Goal: Task Accomplishment & Management: Manage account settings

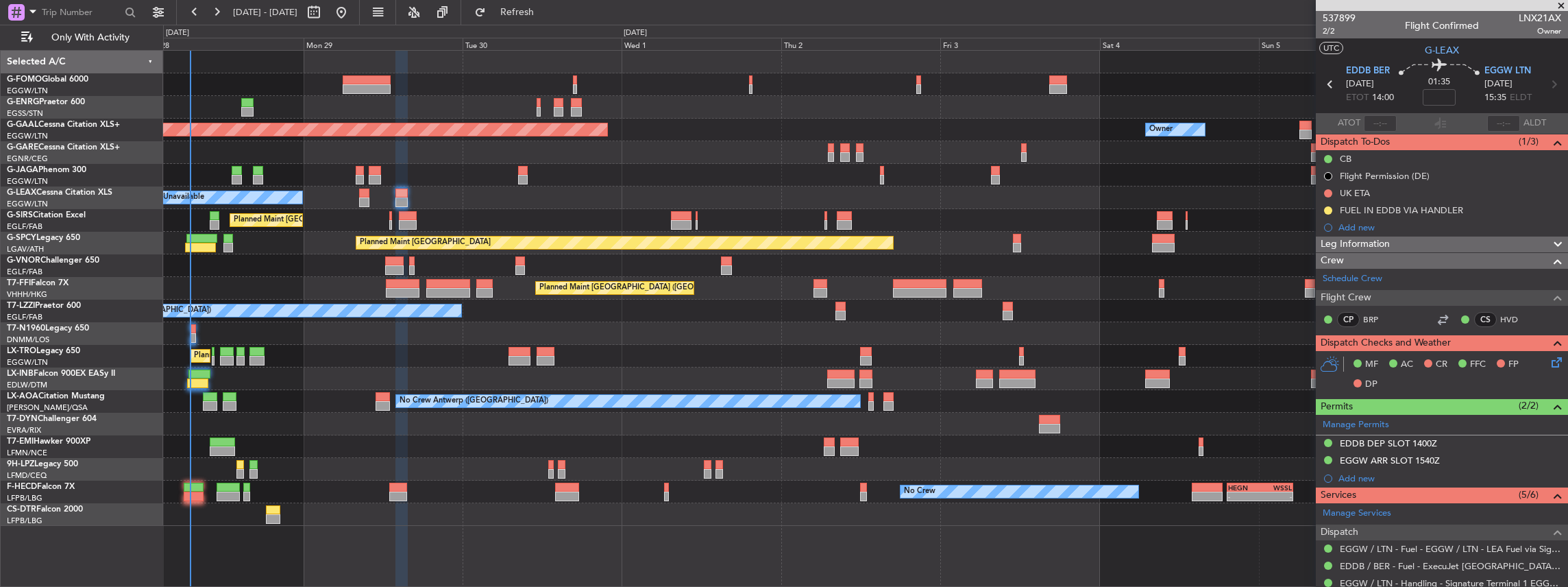
click at [1213, 445] on div at bounding box center [866, 446] width 1405 height 23
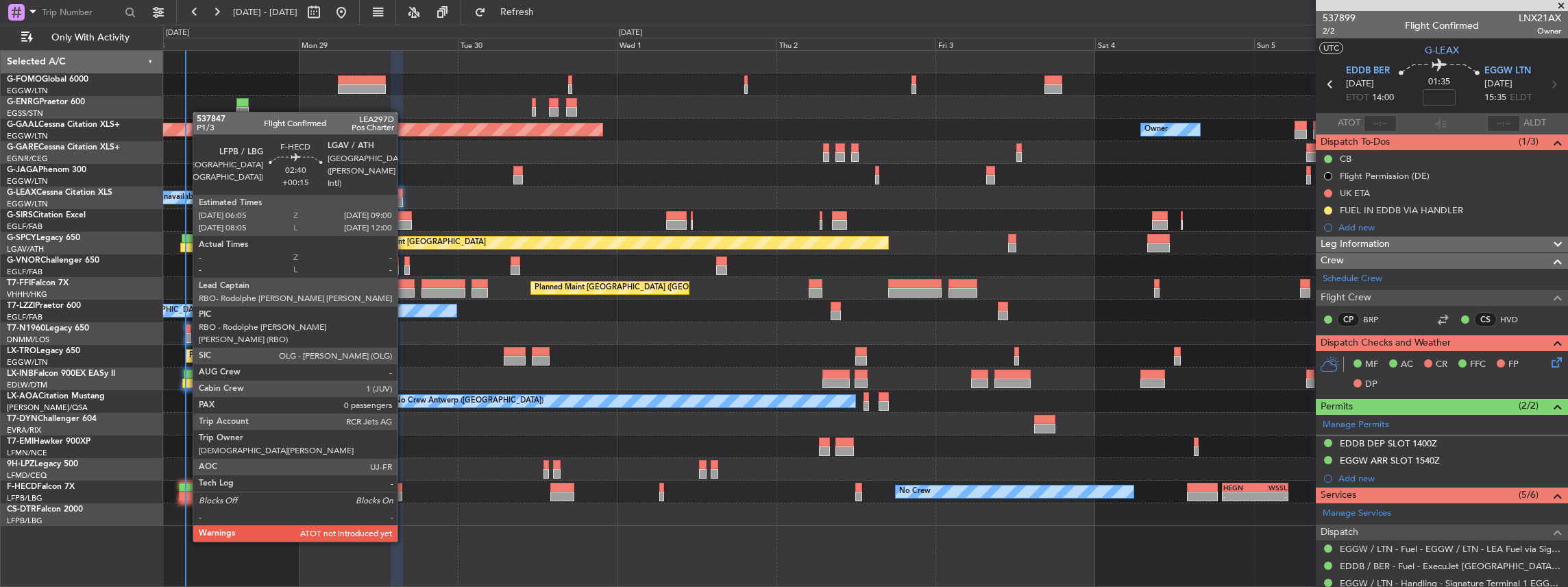
click at [186, 491] on div at bounding box center [189, 496] width 20 height 10
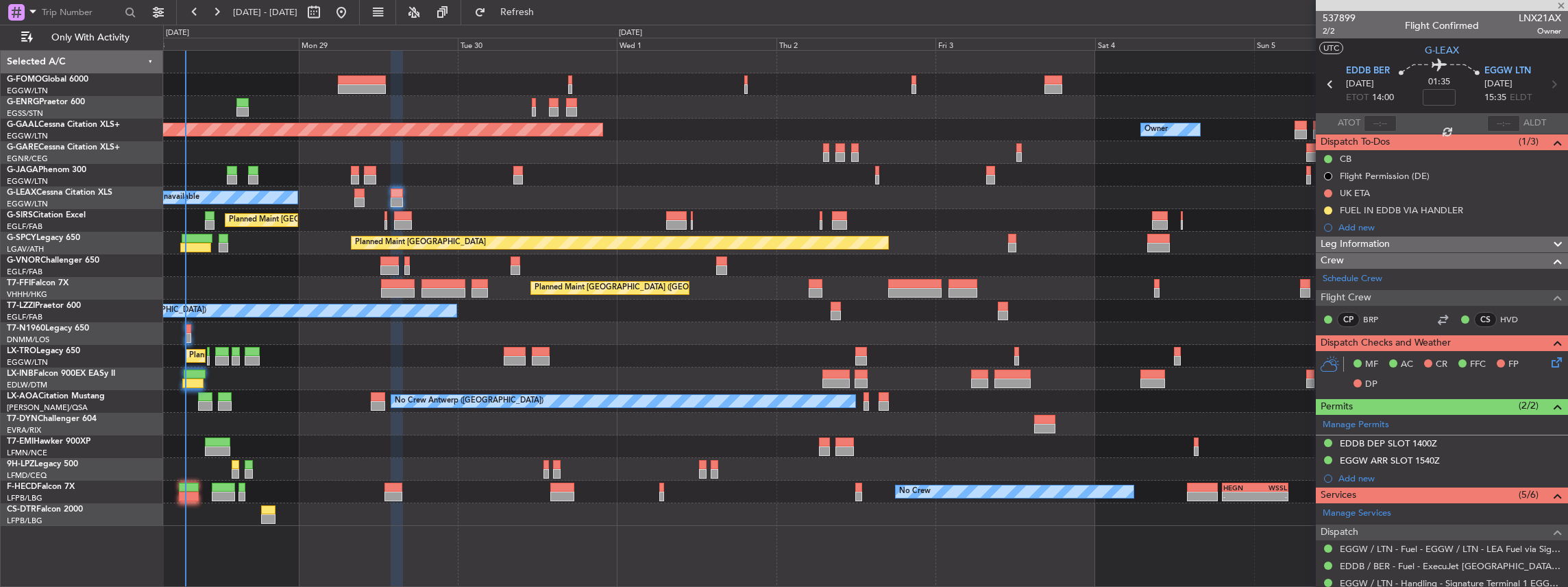
type input "+00:15"
type input "0"
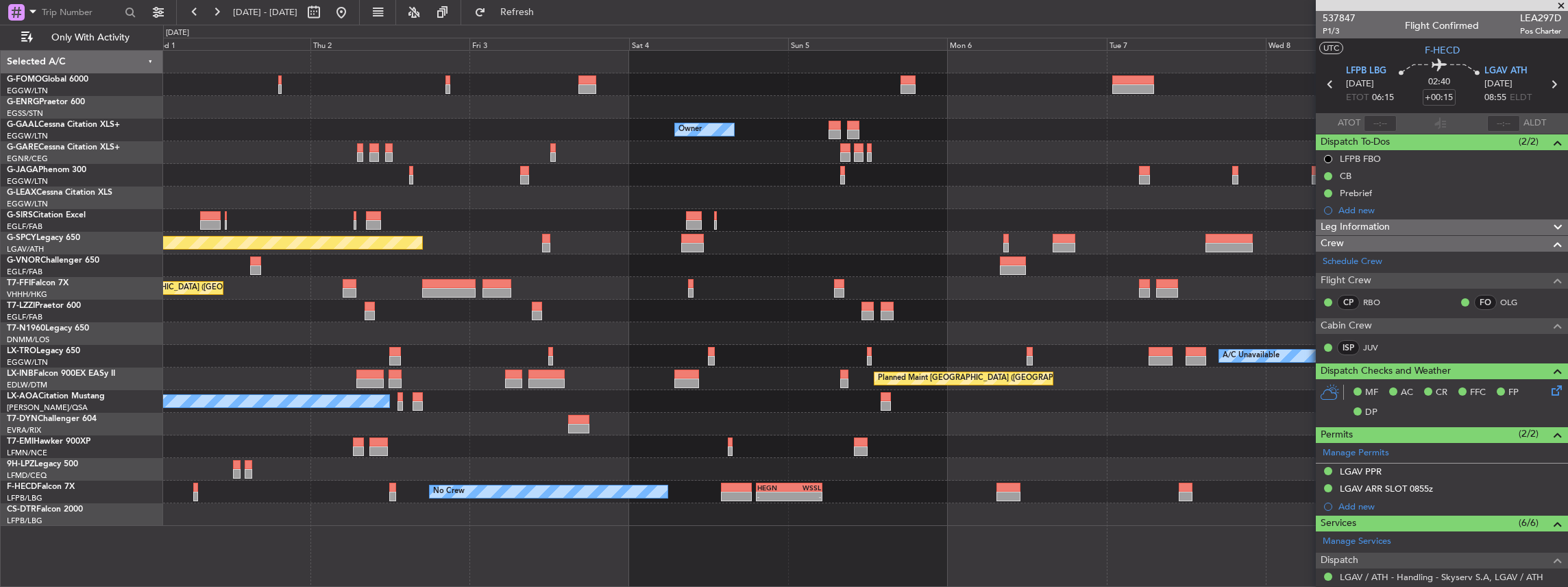
click at [636, 380] on div "Owner Owner Owner Planned Maint Dusseldorf A/C Unavailable Planned Maint London…" at bounding box center [866, 288] width 1405 height 475
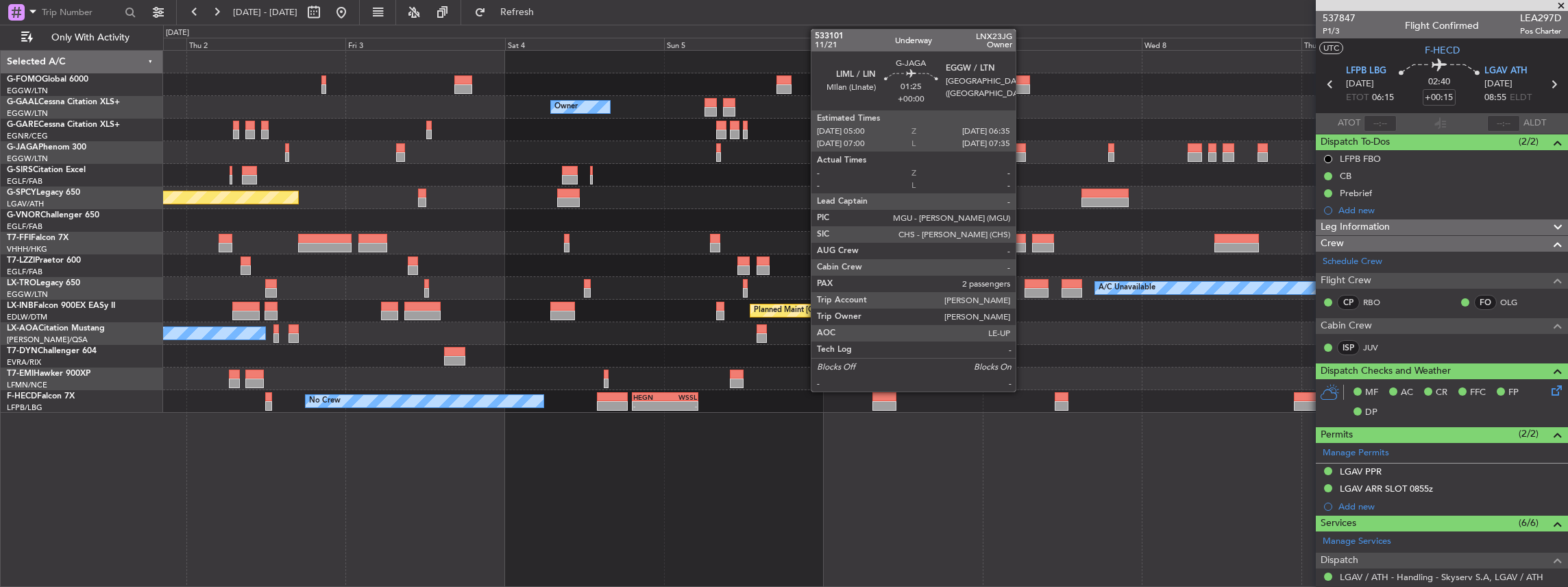
click at [1023, 150] on div at bounding box center [1020, 148] width 11 height 10
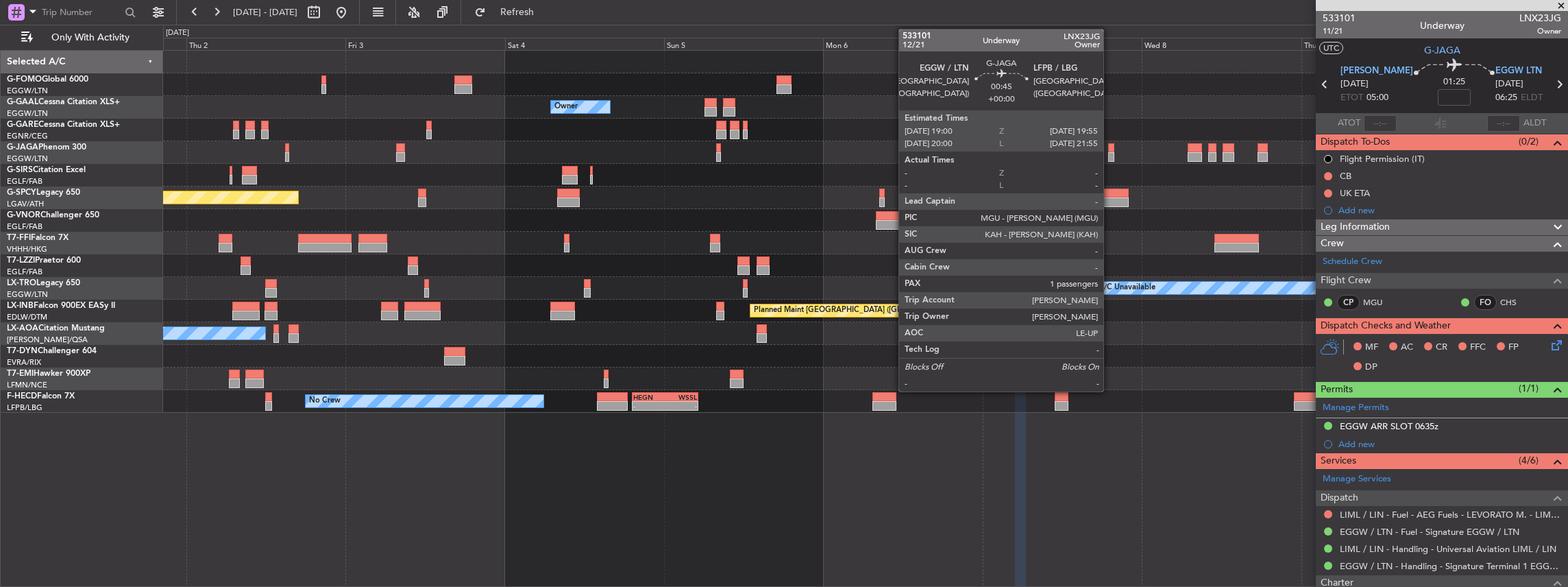
click at [1110, 152] on div at bounding box center [1112, 157] width 7 height 10
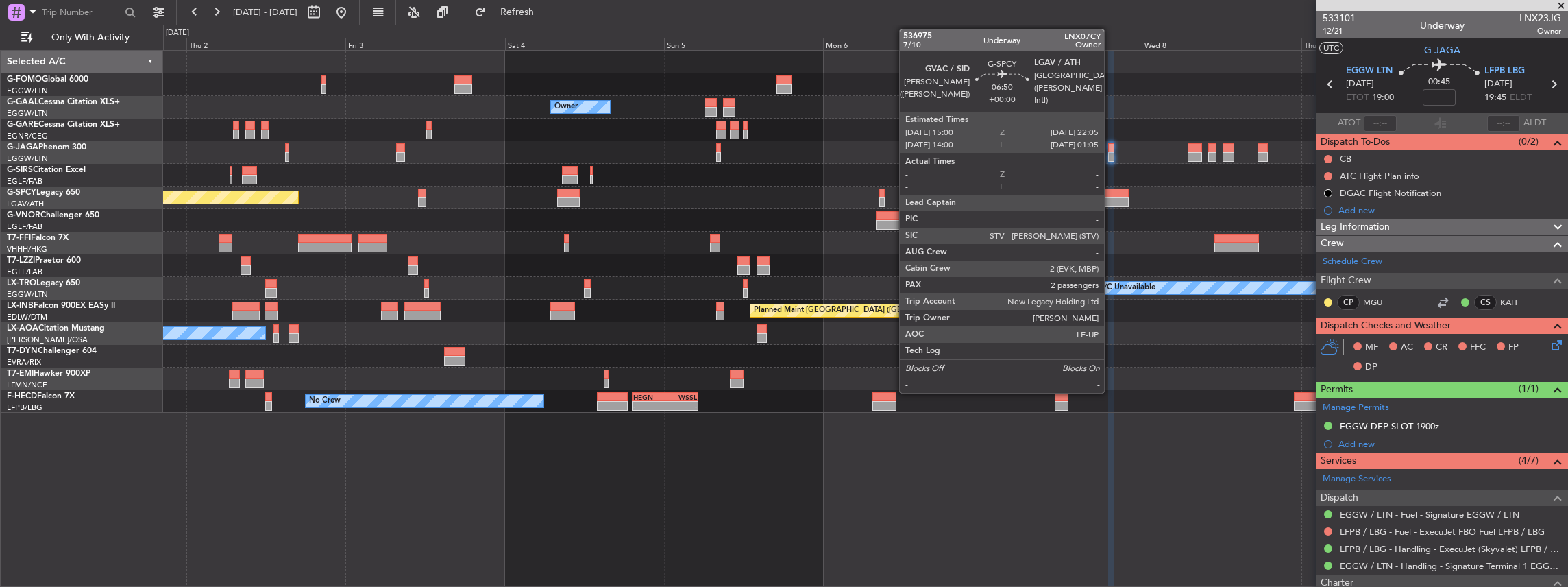
click at [1110, 193] on div at bounding box center [1105, 194] width 47 height 10
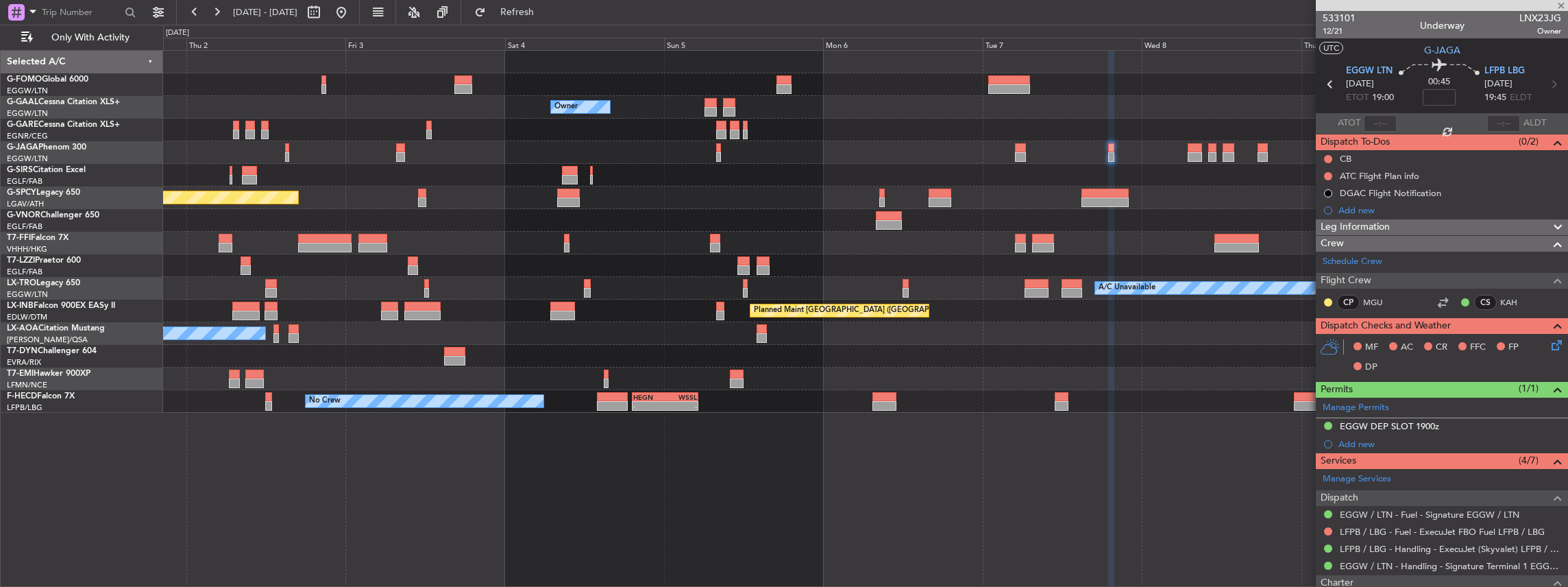
type input "2"
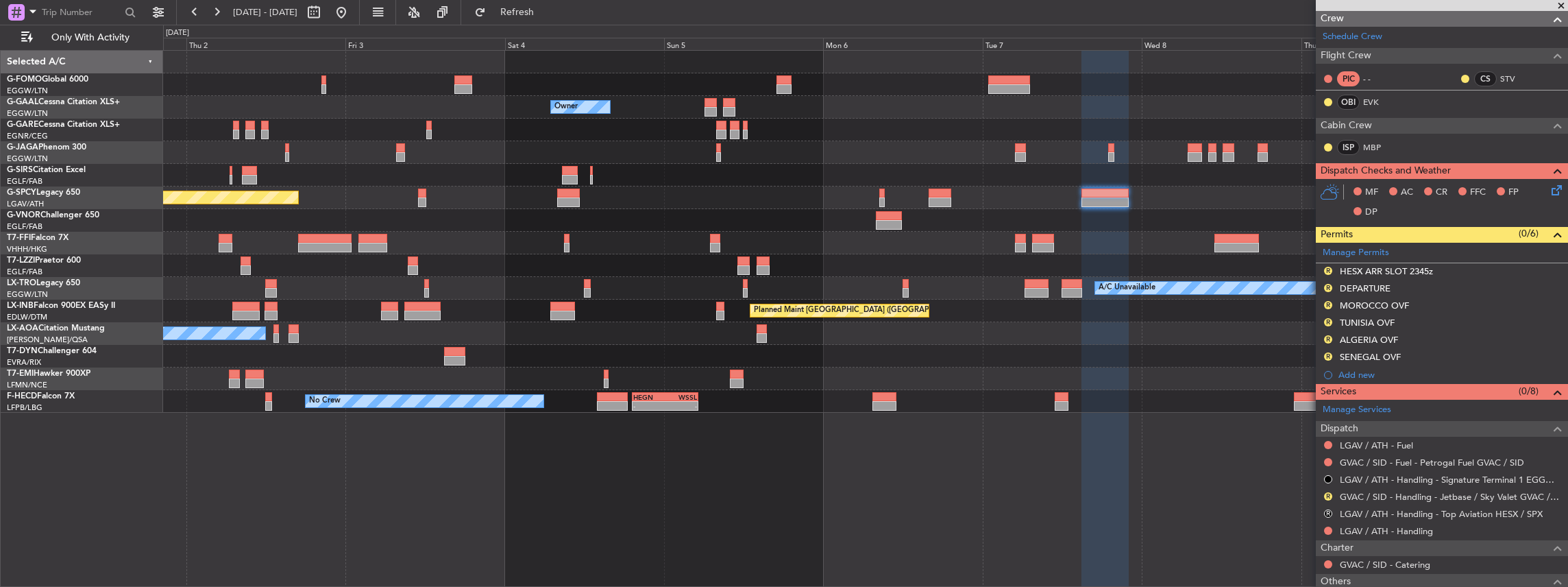
scroll to position [228, 0]
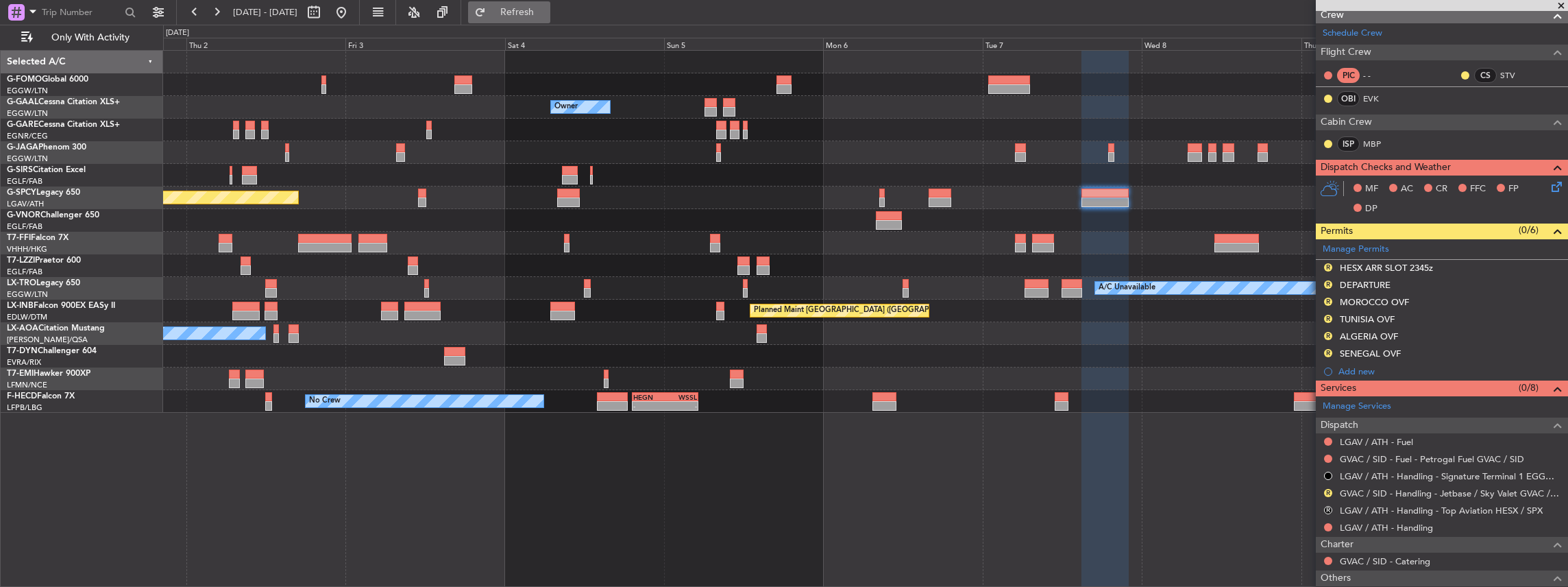
click at [540, 8] on span "Refresh" at bounding box center [517, 12] width 57 height 10
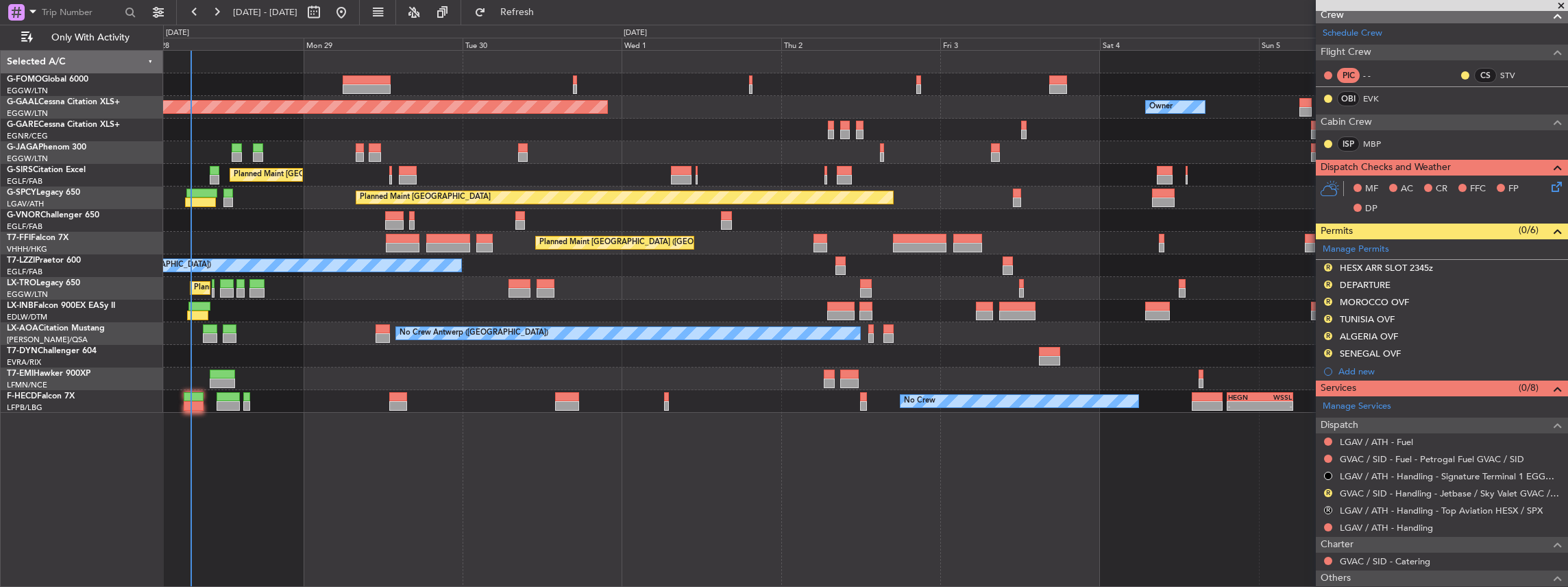
click at [1276, 375] on div at bounding box center [866, 379] width 1405 height 23
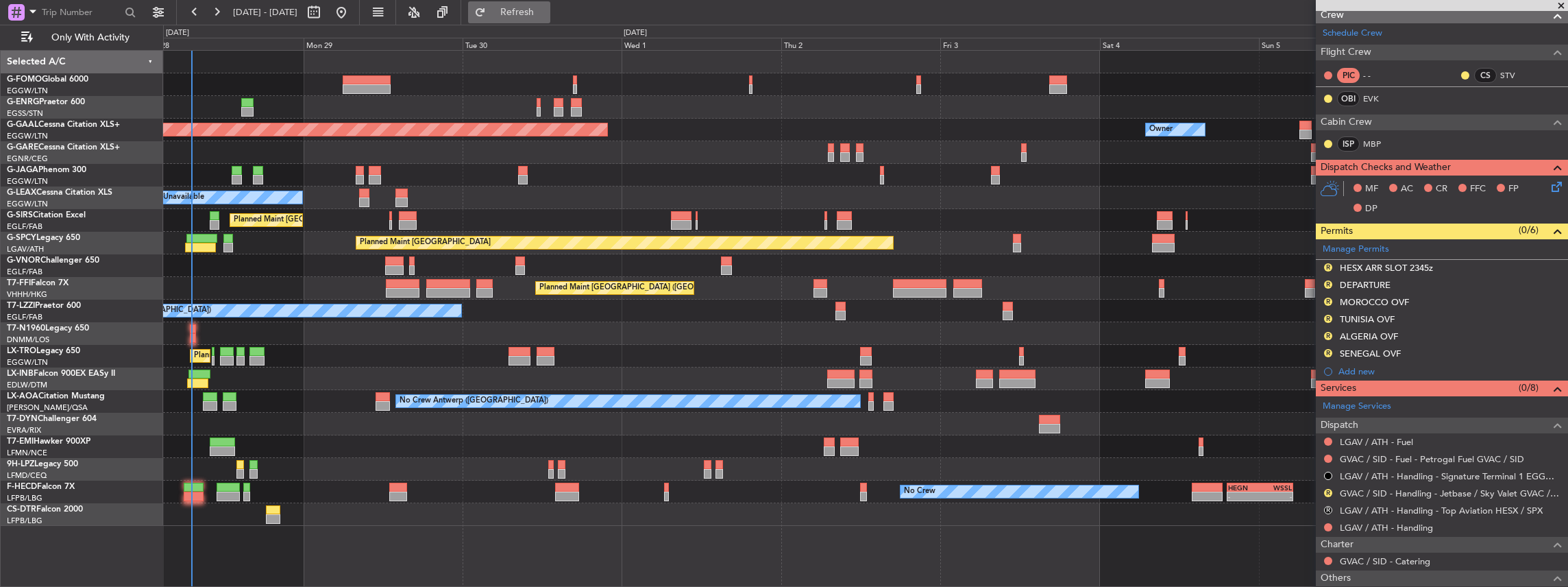
click at [550, 20] on button "Refresh" at bounding box center [509, 12] width 83 height 22
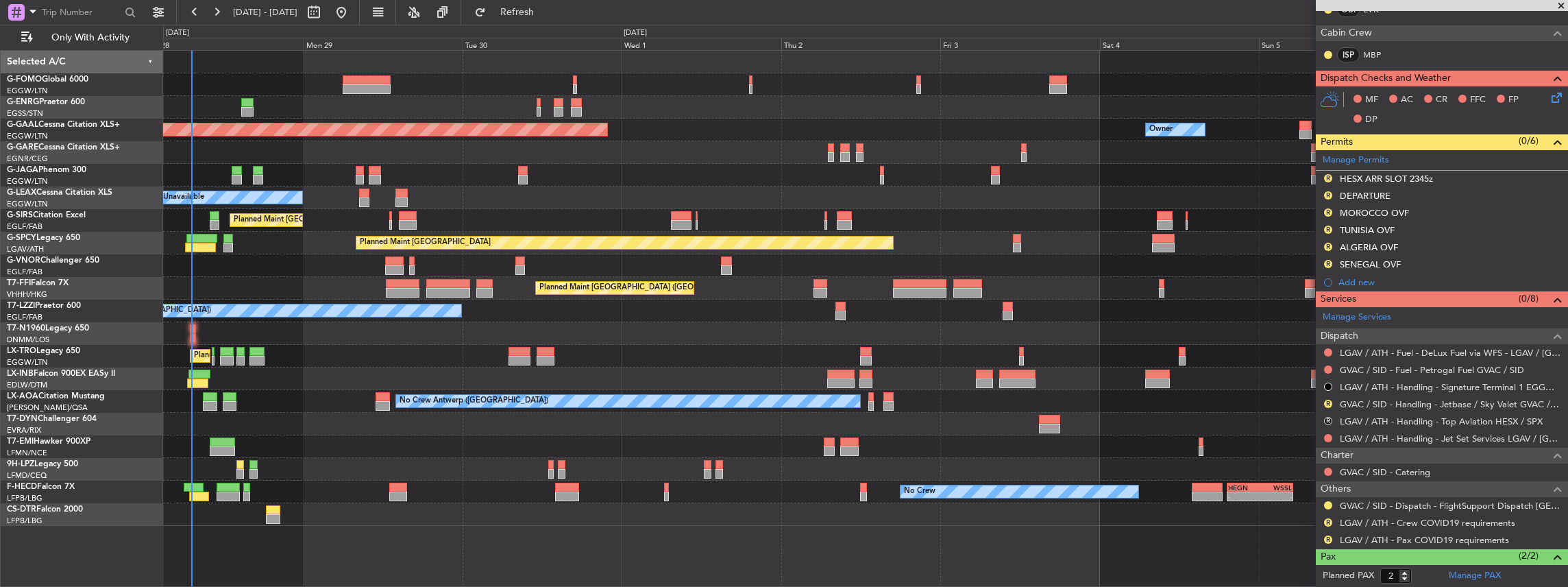
scroll to position [365, 0]
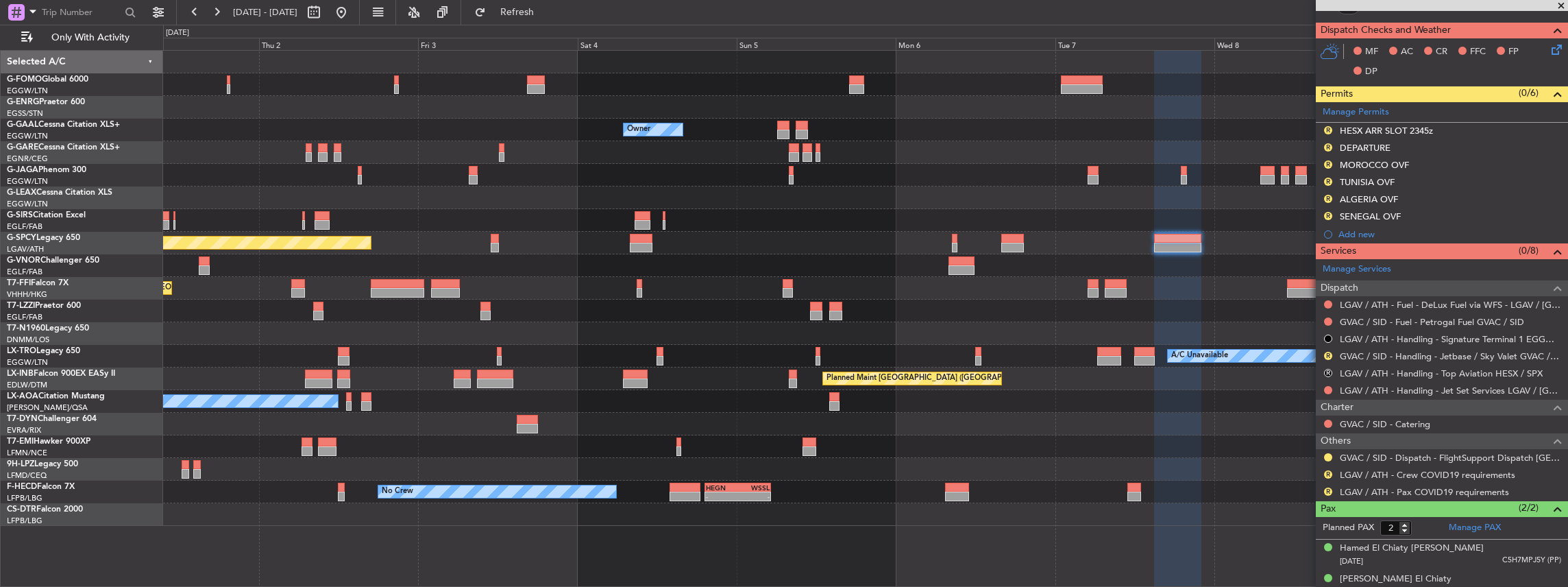
click at [697, 401] on div "Owner Owner Owner Planned Maint Dusseldorf Planned Maint Bremen Planned Maint B…" at bounding box center [866, 288] width 1405 height 475
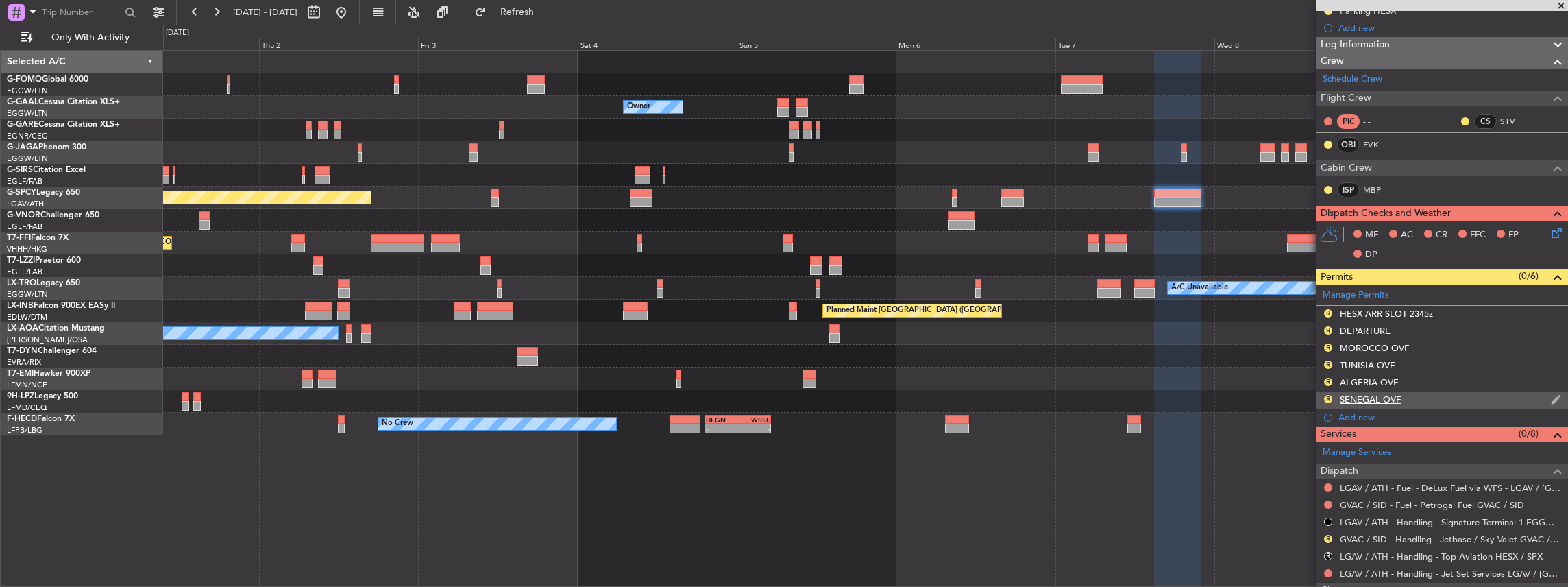
scroll to position [0, 0]
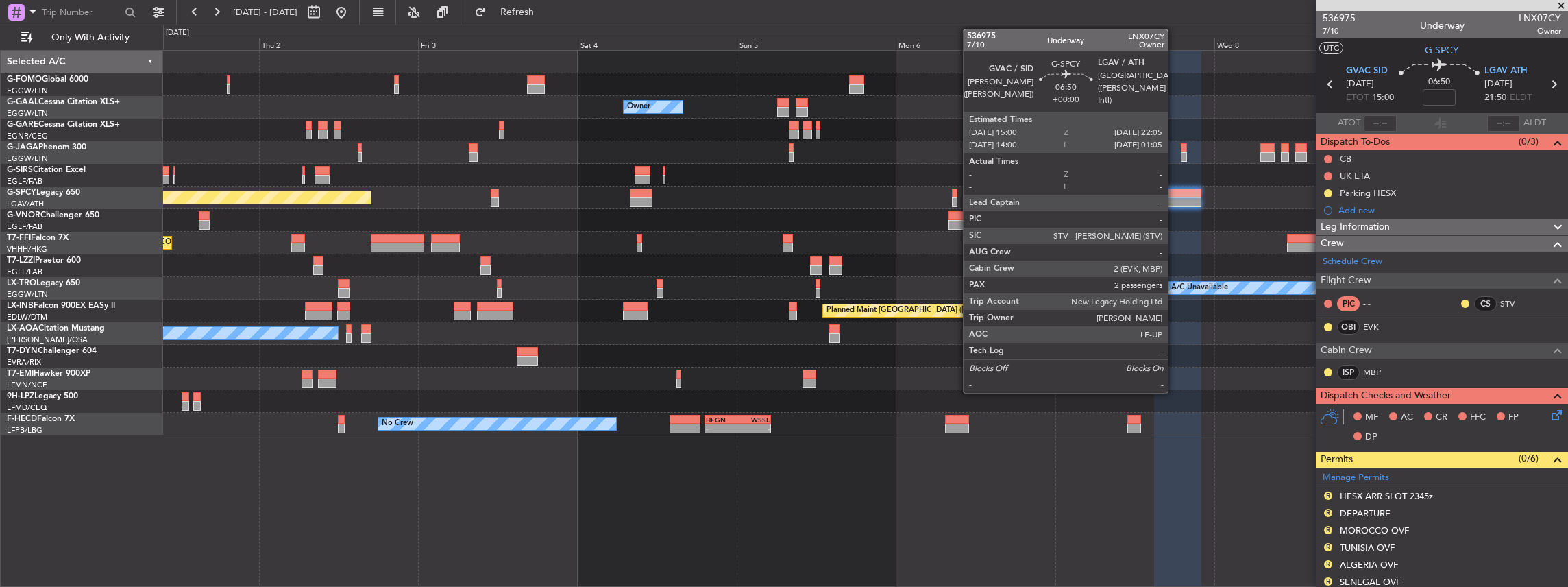
click at [1236, 170] on div at bounding box center [866, 175] width 1405 height 23
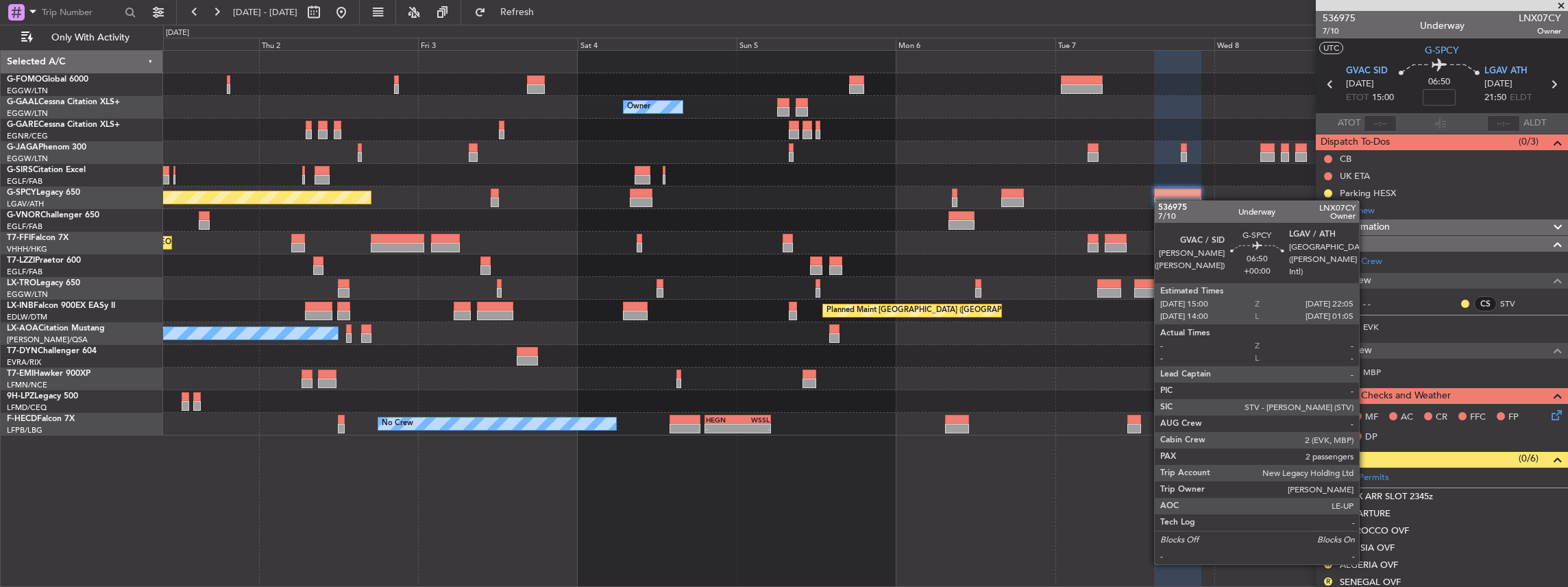
drag, startPoint x: 1172, startPoint y: 206, endPoint x: 1161, endPoint y: 200, distance: 12.5
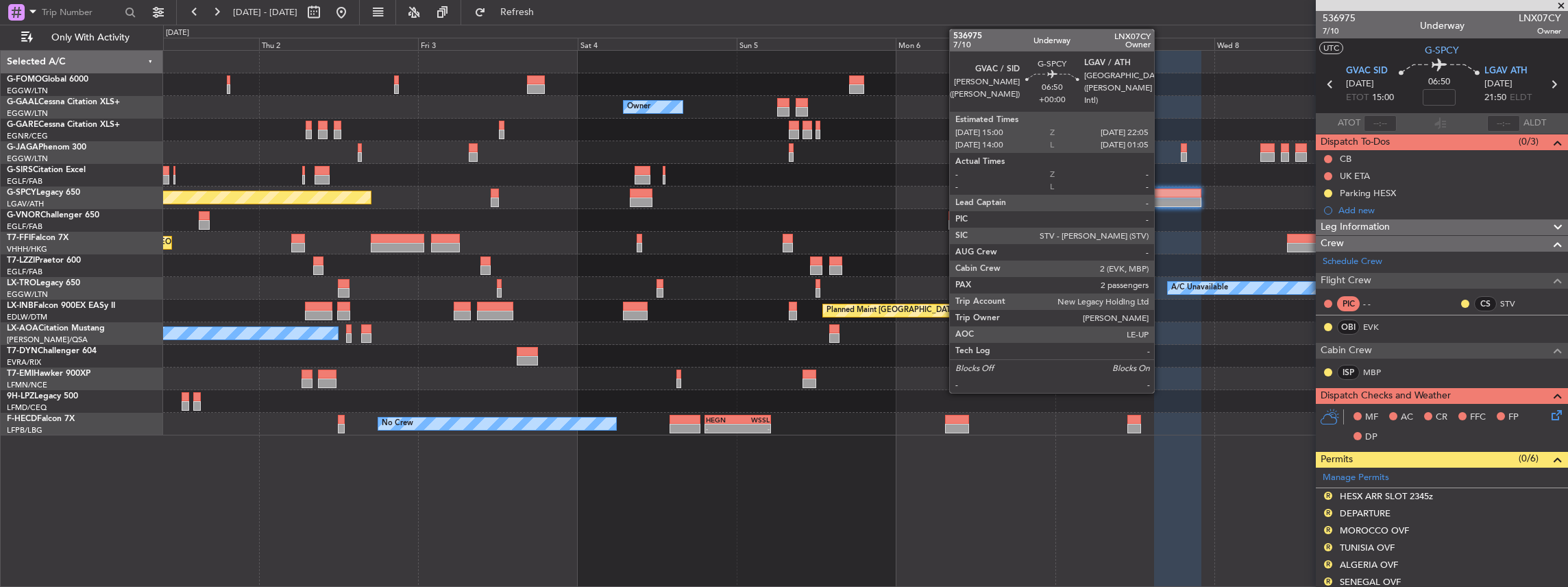
click at [1204, 171] on div at bounding box center [866, 175] width 1405 height 23
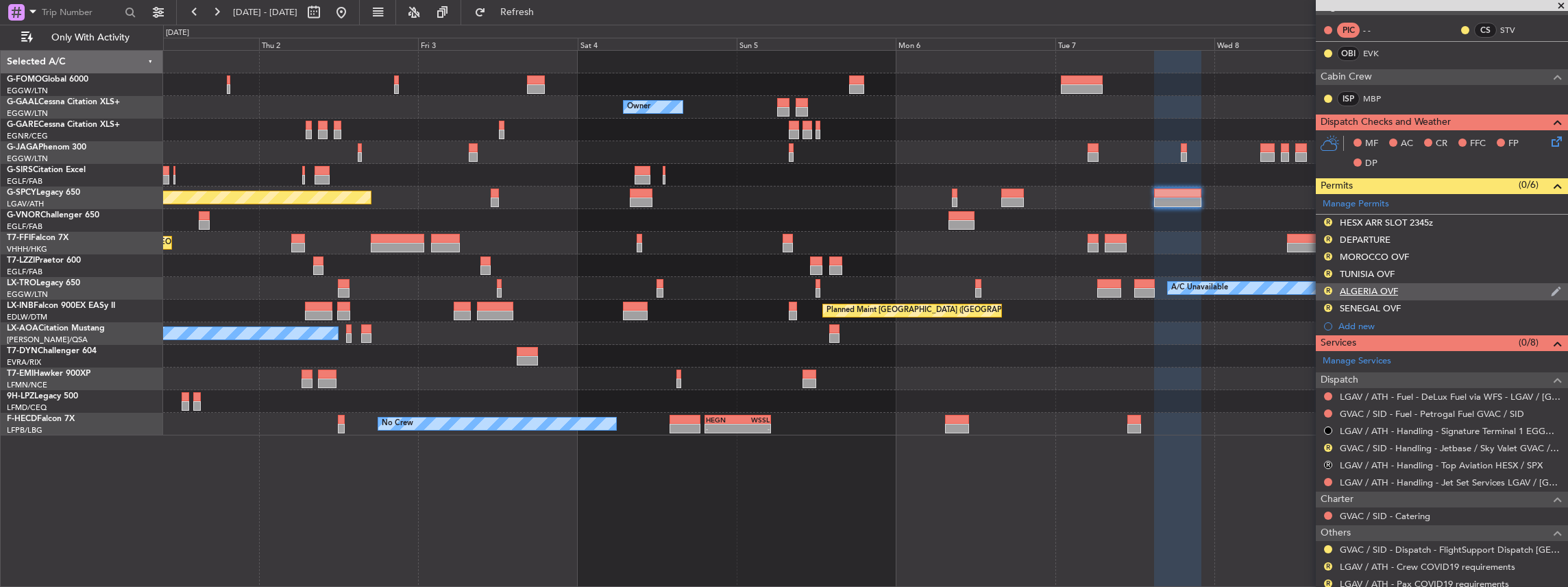
scroll to position [274, 0]
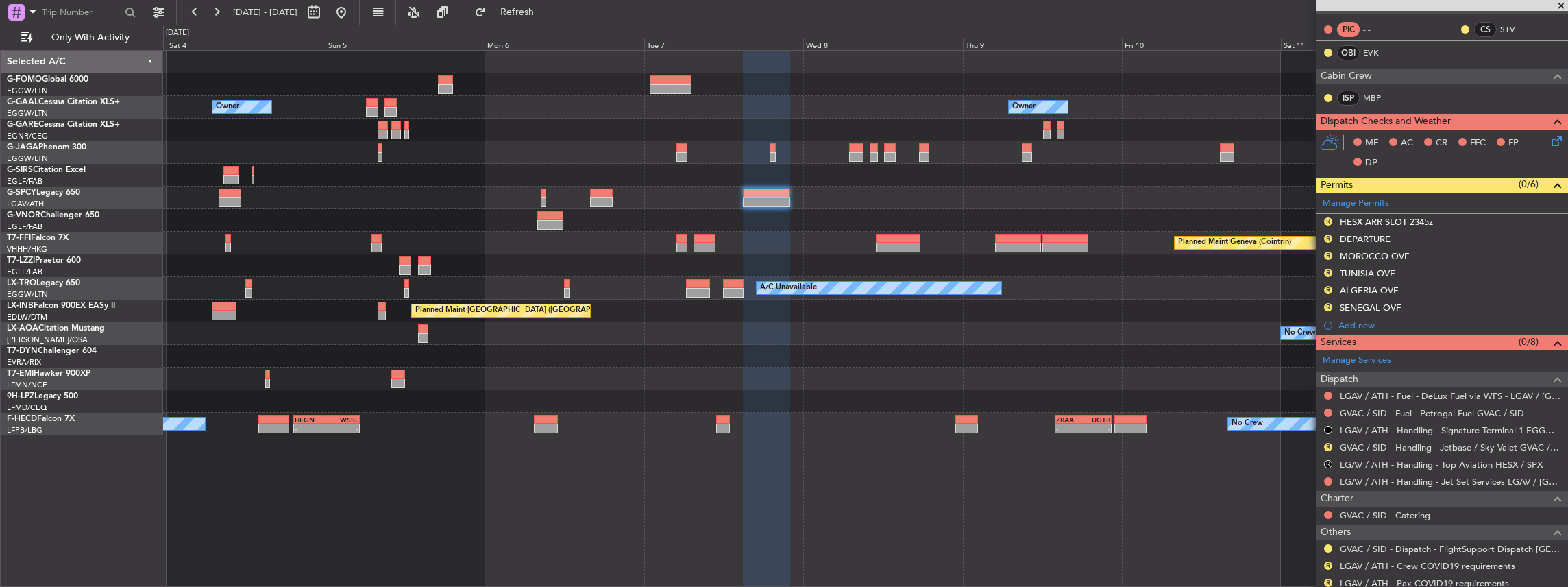
click at [837, 392] on div "Owner Owner Owner Owner Planned Maint Bremen Planned Maint Geneva (Cointrin) A/…" at bounding box center [866, 243] width 1405 height 384
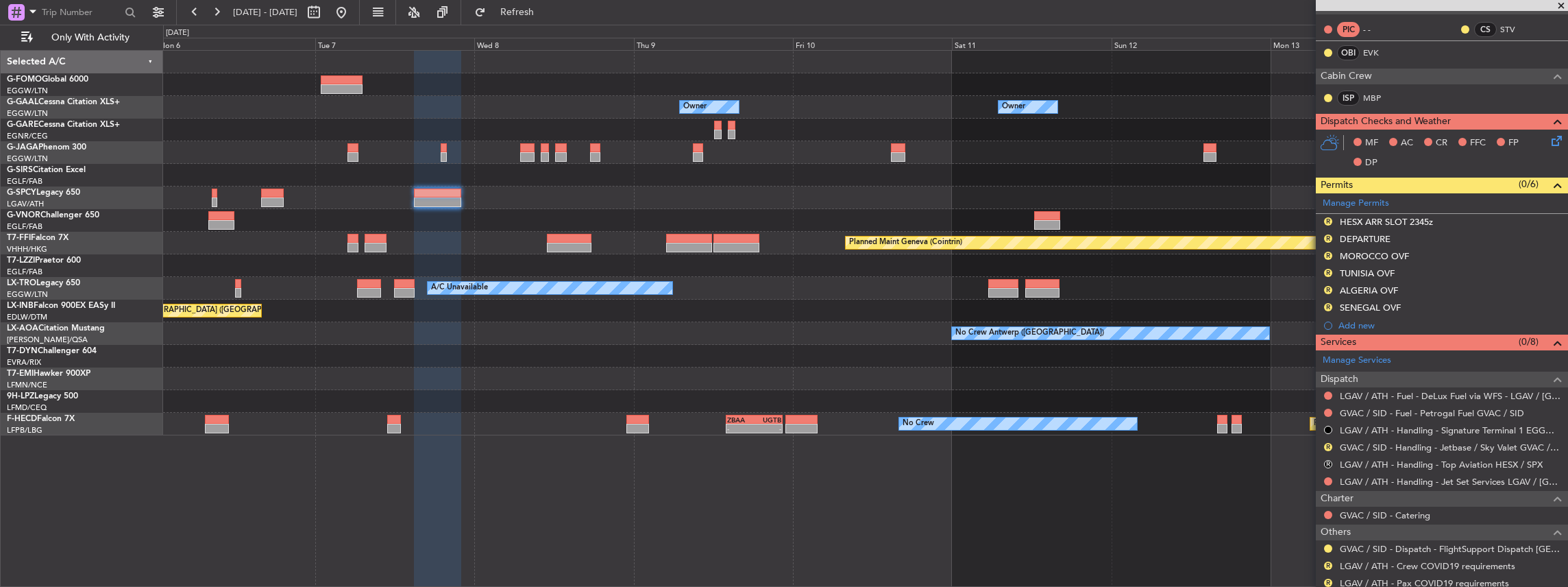
click at [724, 380] on div "Owner Owner Owner Owner Owner No Crew Planned Maint Geneva (Cointrin) A/C Unava…" at bounding box center [866, 243] width 1405 height 384
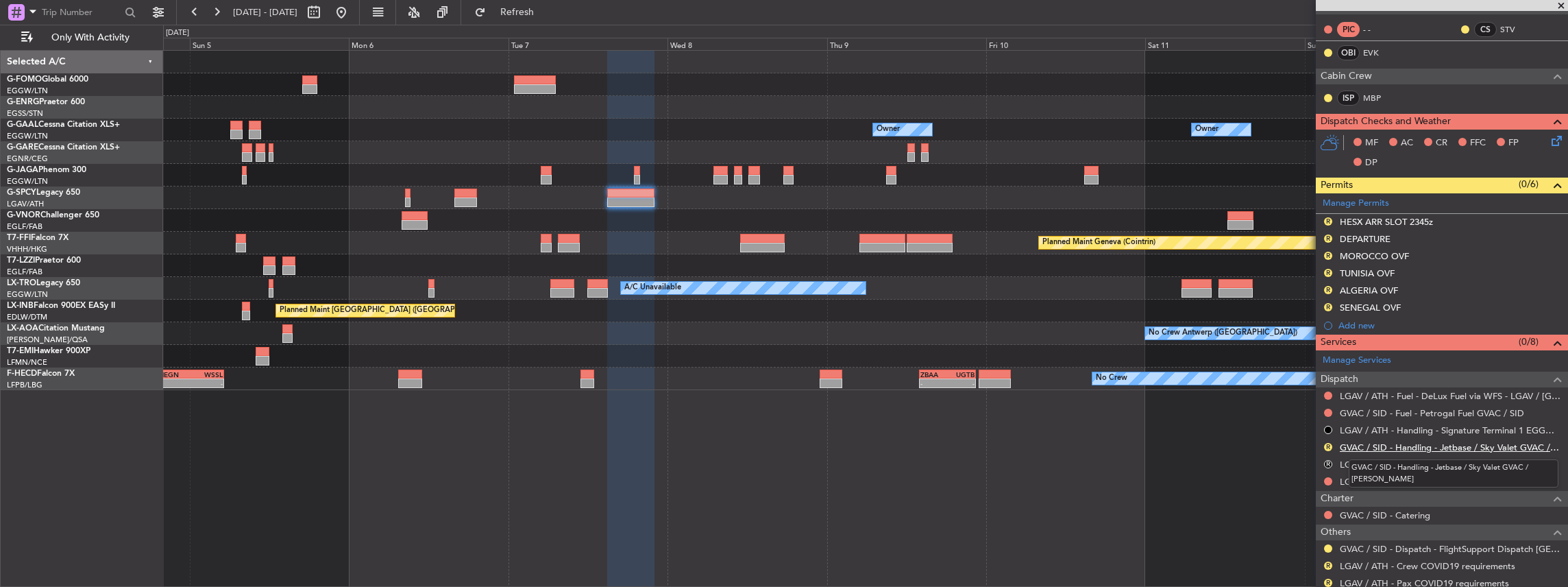
click at [1372, 441] on link "GVAC / SID - Handling - Jetbase / Sky Valet GVAC / [PERSON_NAME]" at bounding box center [1450, 447] width 222 height 11
click at [1452, 444] on link "GVAC / SID - Handling - Jetbase / Sky Valet GVAC / [PERSON_NAME]" at bounding box center [1450, 447] width 222 height 11
click at [546, 13] on span "Refresh" at bounding box center [517, 12] width 57 height 10
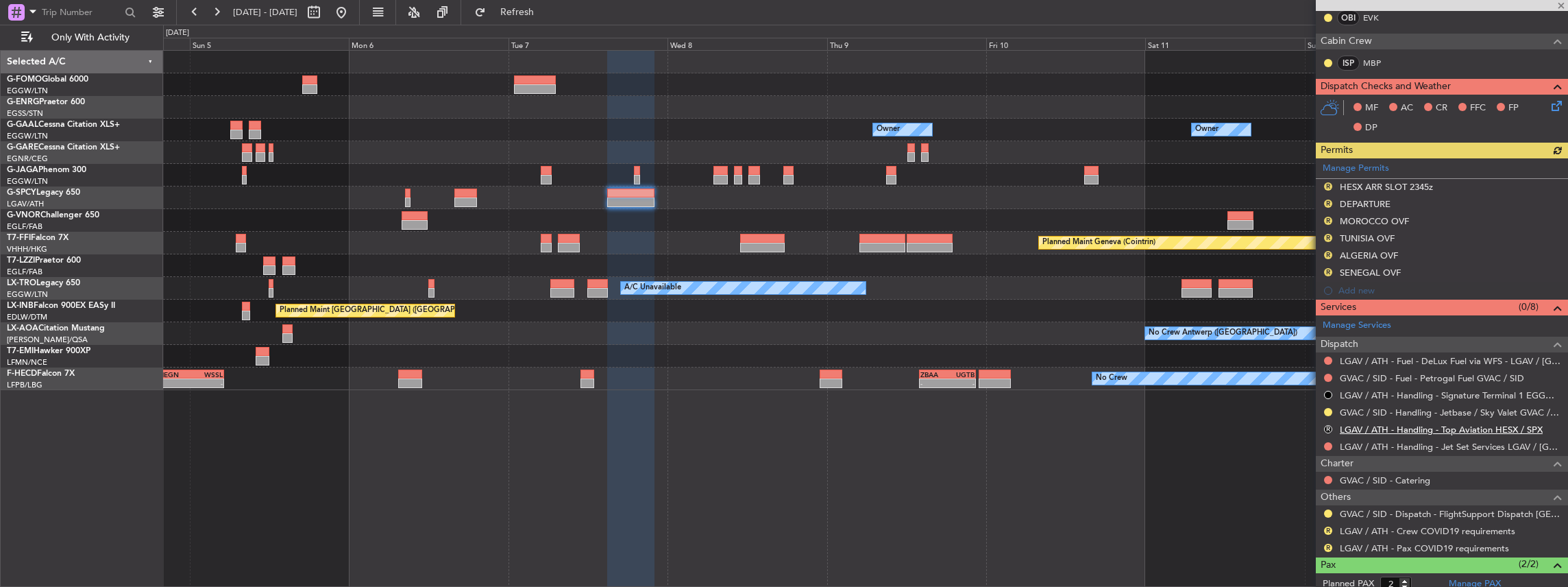
scroll to position [365, 0]
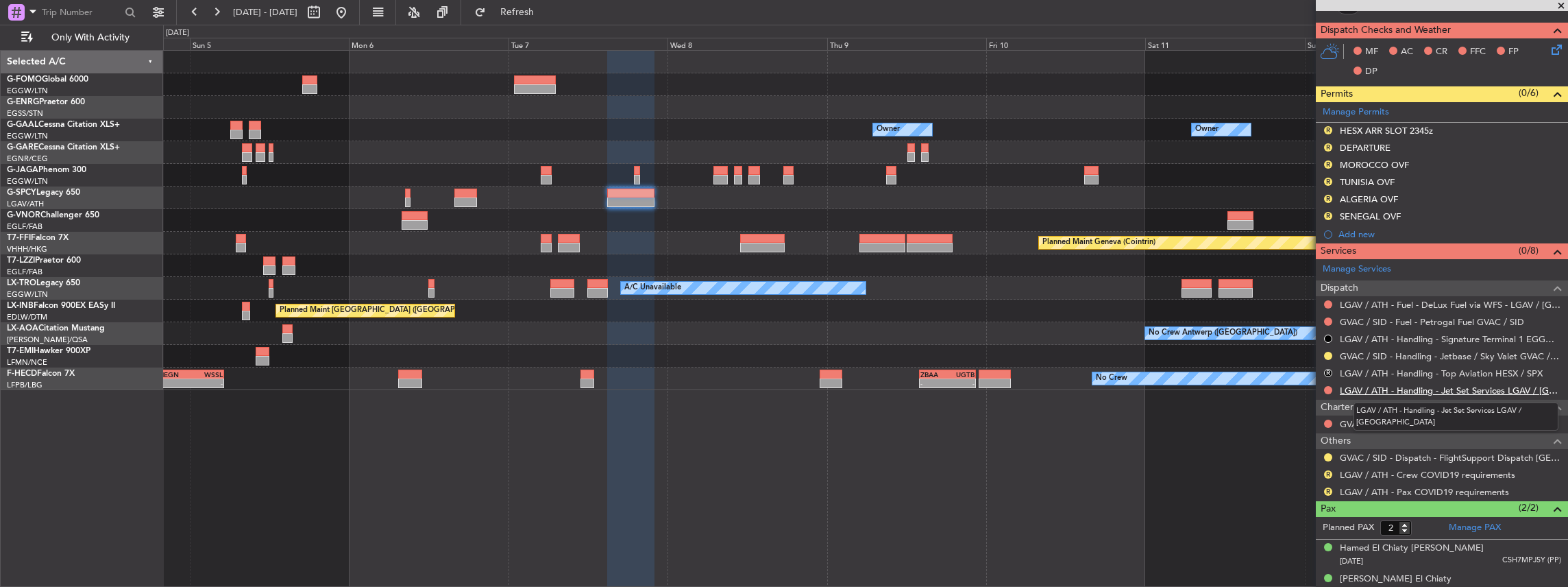
click at [1372, 384] on link "LGAV / ATH - Handling - Jet Set Services LGAV / [GEOGRAPHIC_DATA]" at bounding box center [1450, 390] width 222 height 11
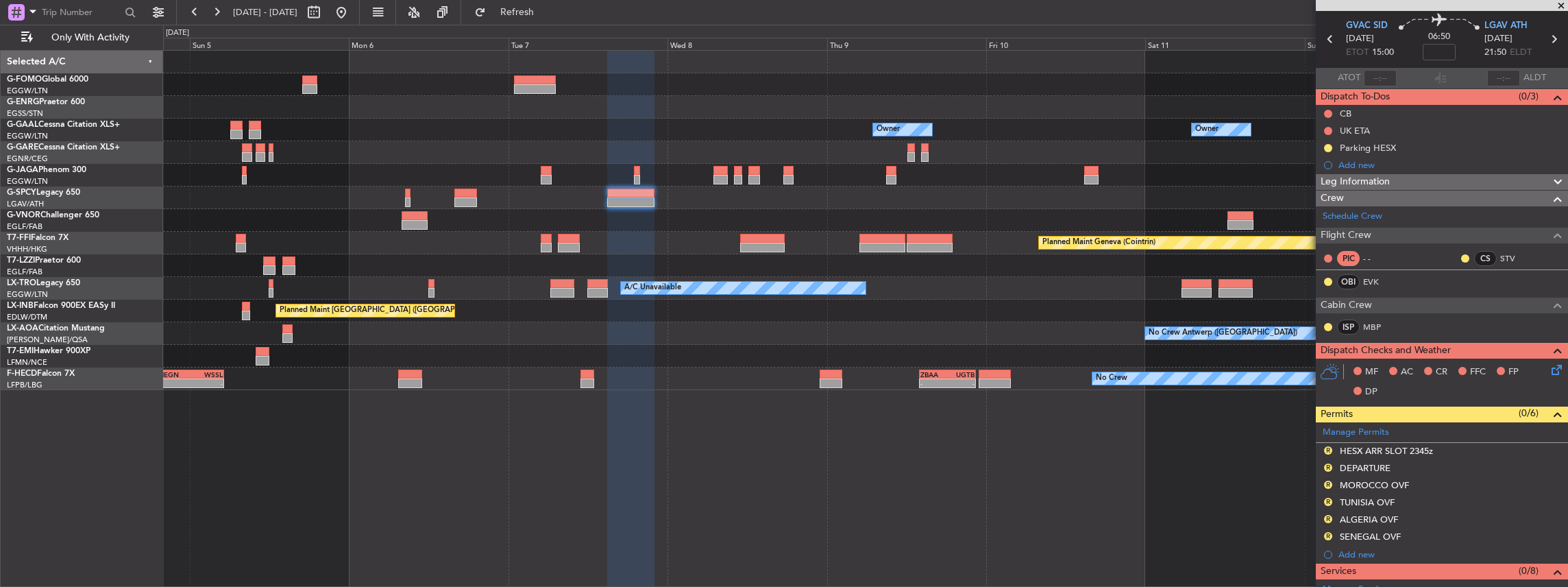
scroll to position [0, 0]
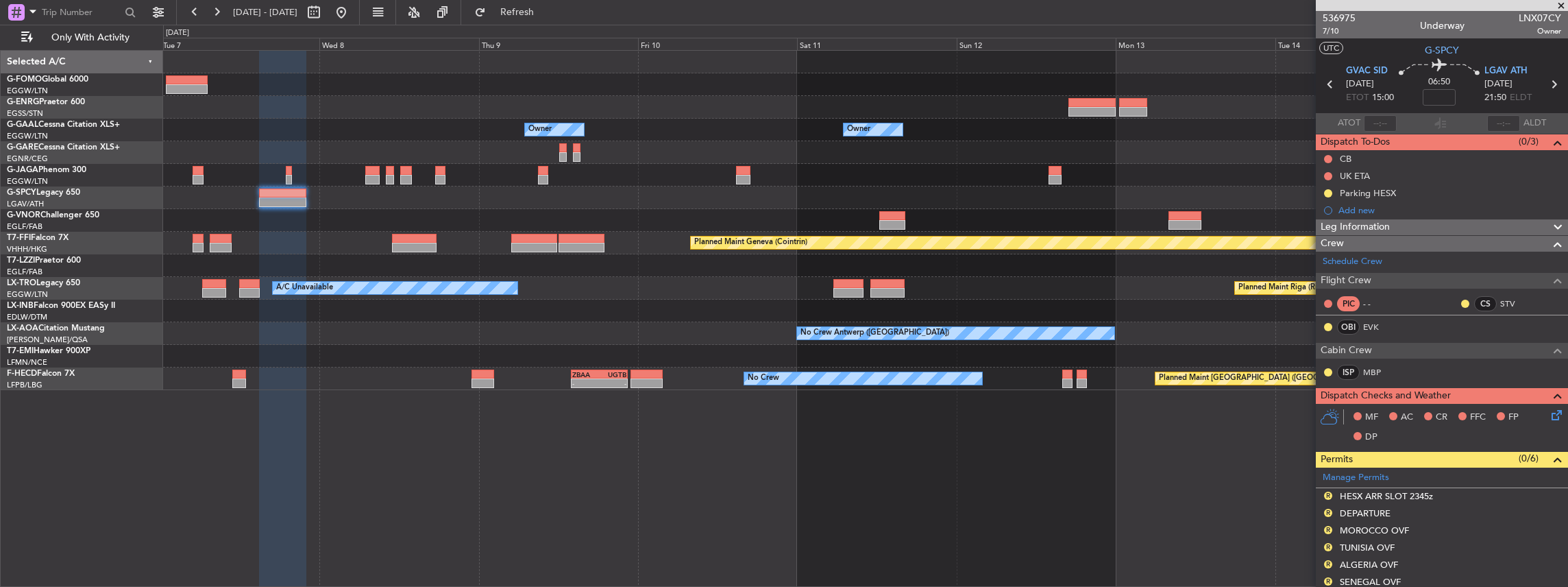
click at [760, 268] on div at bounding box center [866, 266] width 1405 height 23
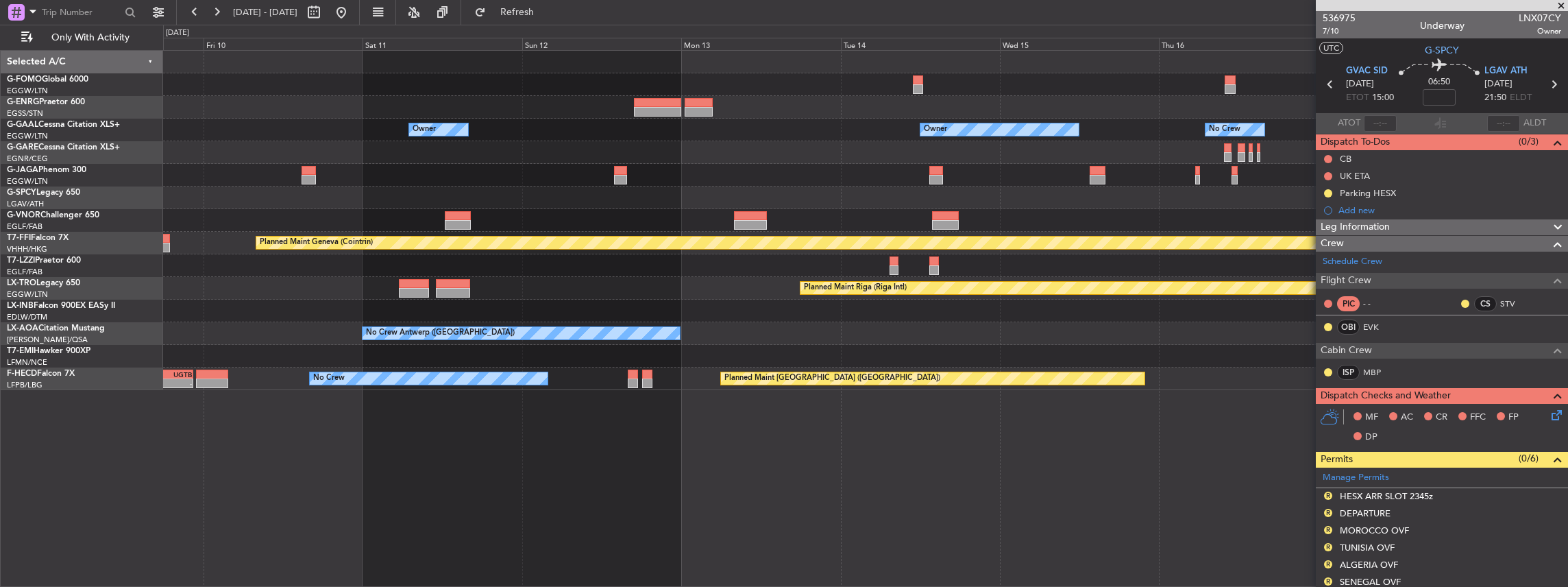
click at [750, 261] on div "Owner Owner Owner No Crew Owner Owner Planned Maint Geneva (Cointrin) Planned M…" at bounding box center [866, 220] width 1405 height 339
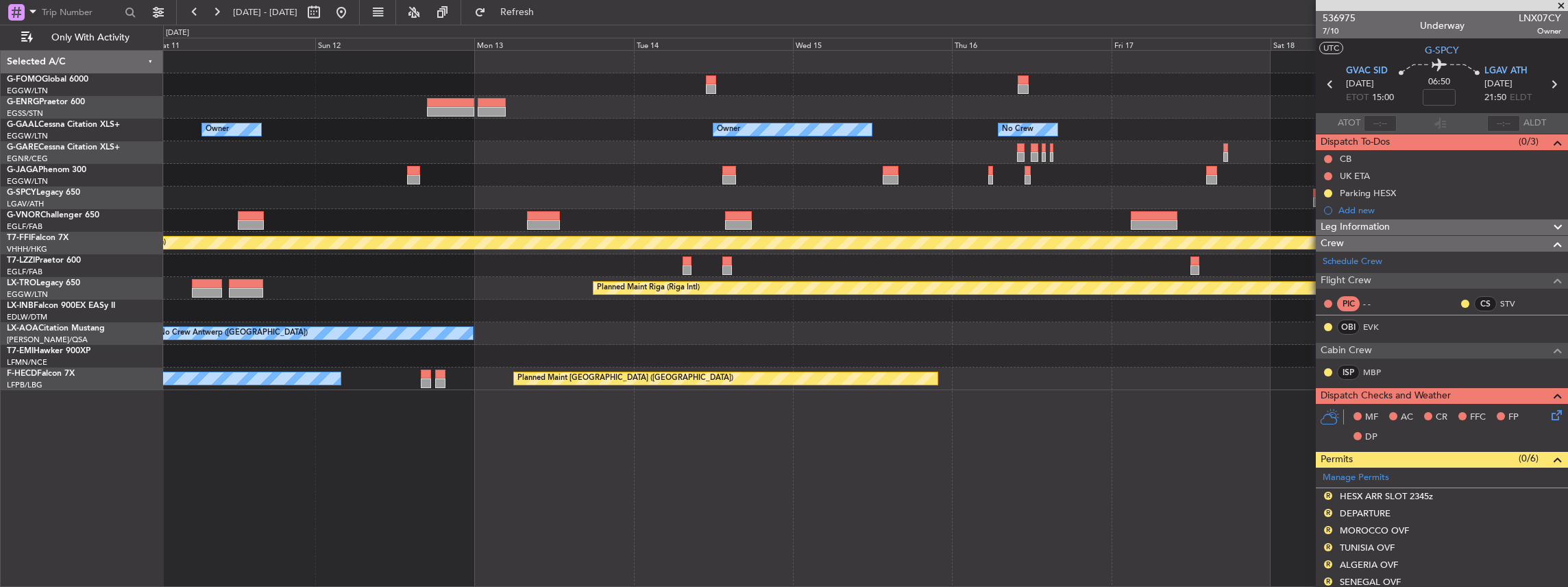
click at [829, 257] on div "Owner Owner Owner No Crew Owner Owner Planned Maint Geneva (Cointrin) Planned M…" at bounding box center [866, 220] width 1405 height 339
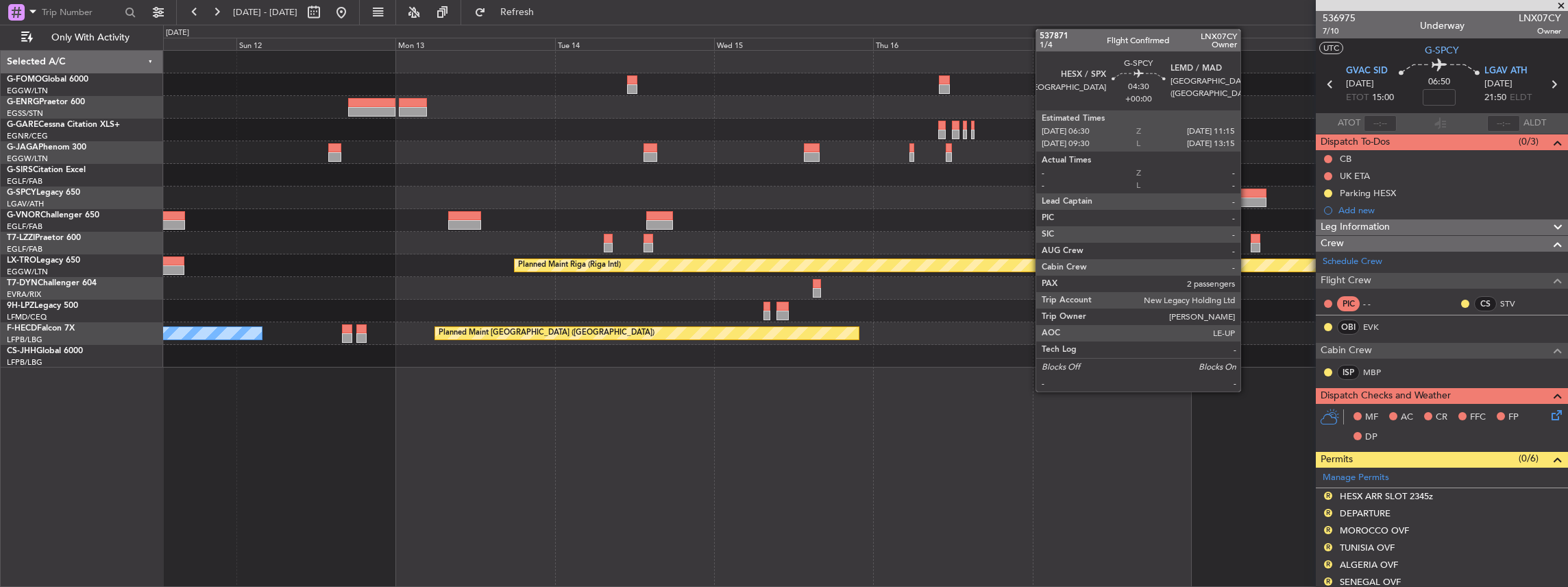
click at [1248, 195] on div at bounding box center [1250, 194] width 32 height 10
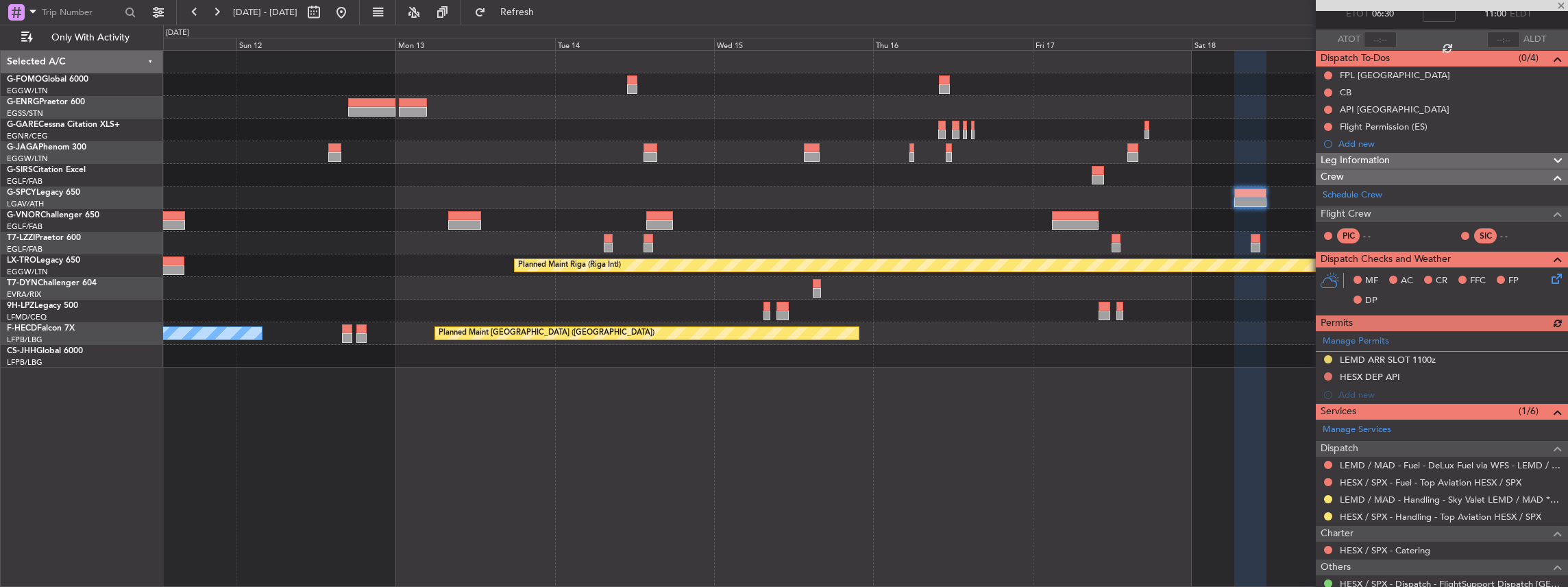
scroll to position [137, 0]
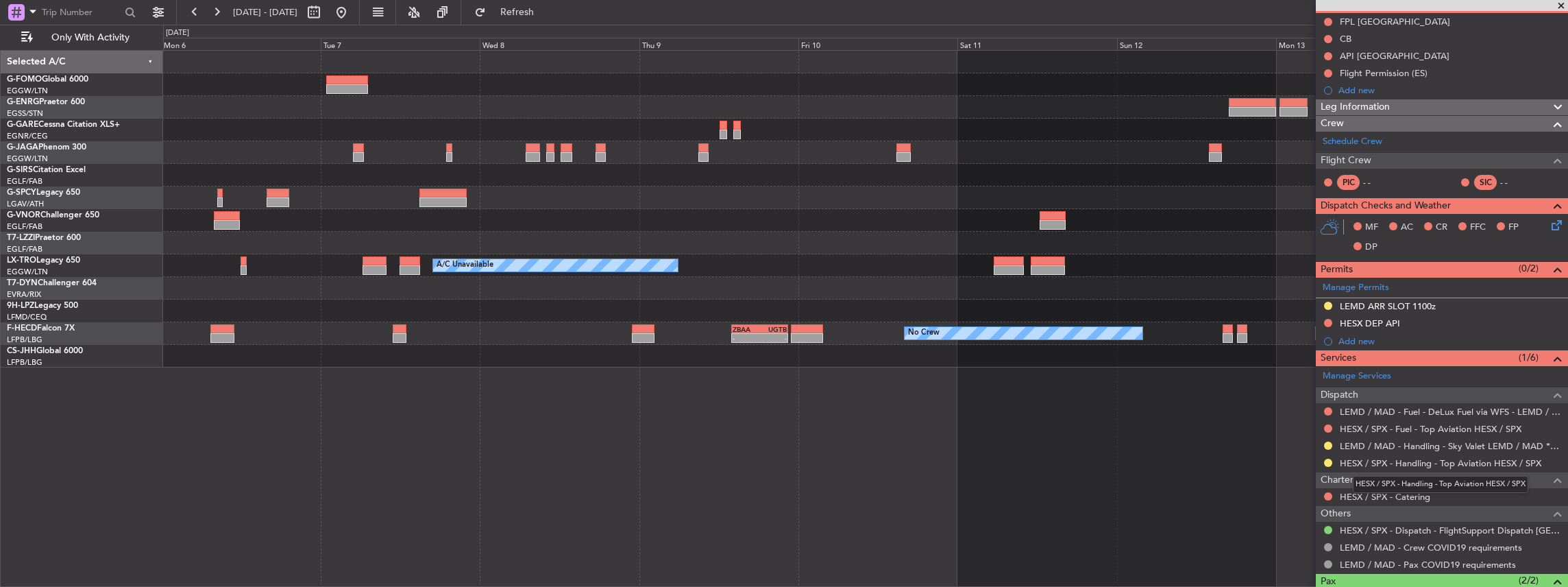
click at [1507, 468] on body "11 Oct 2025 - 20 Oct 2025 Refresh Quick Links Only With Activity A/C Unavailabl…" at bounding box center [784, 294] width 1568 height 587
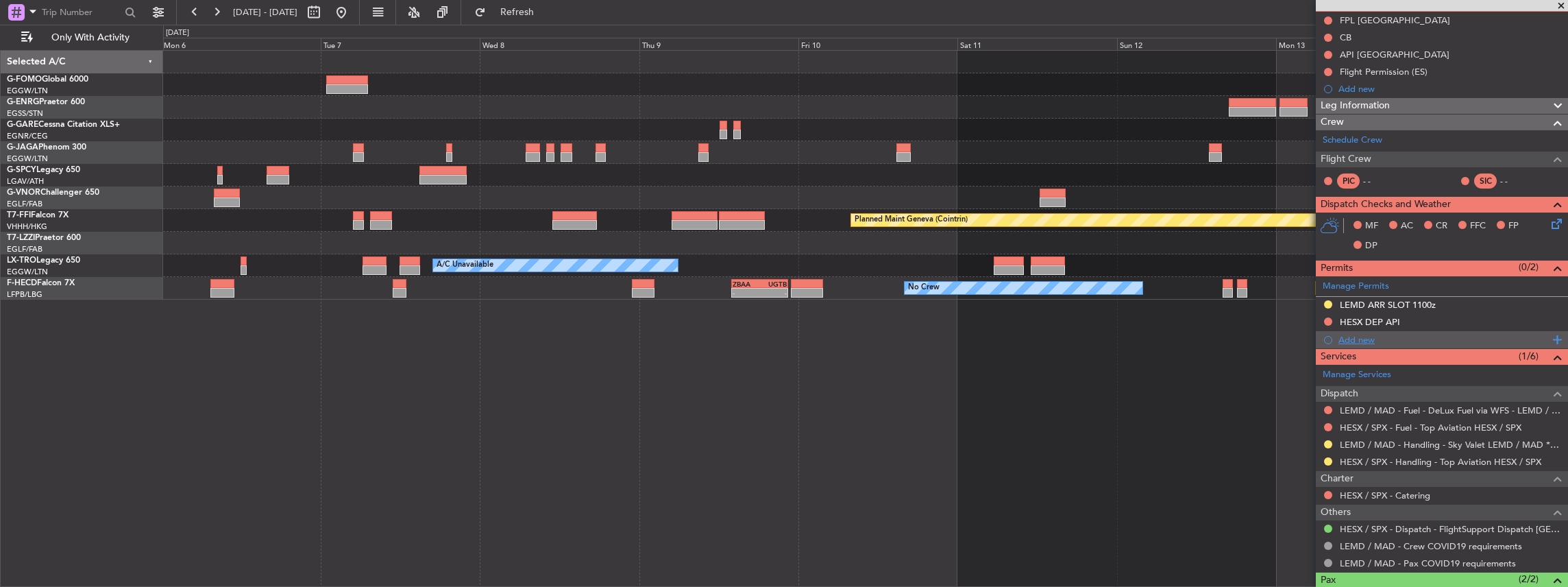
scroll to position [91, 0]
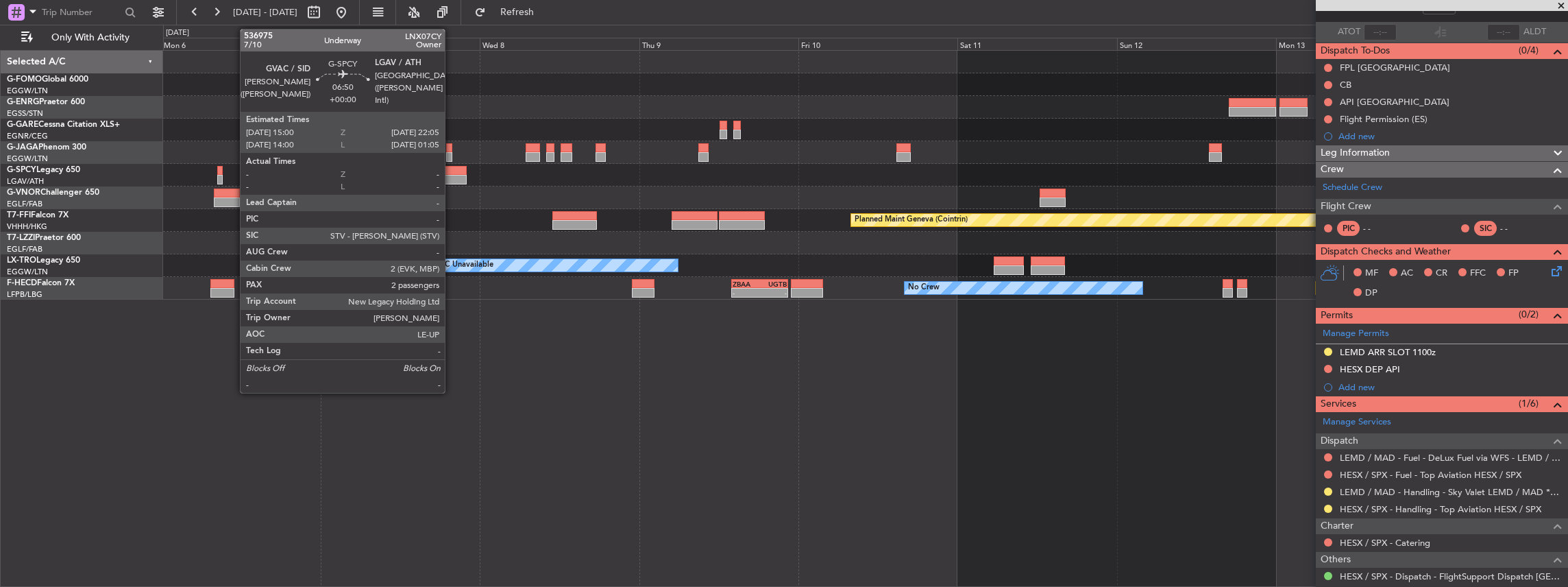
click at [451, 170] on div at bounding box center [443, 171] width 47 height 10
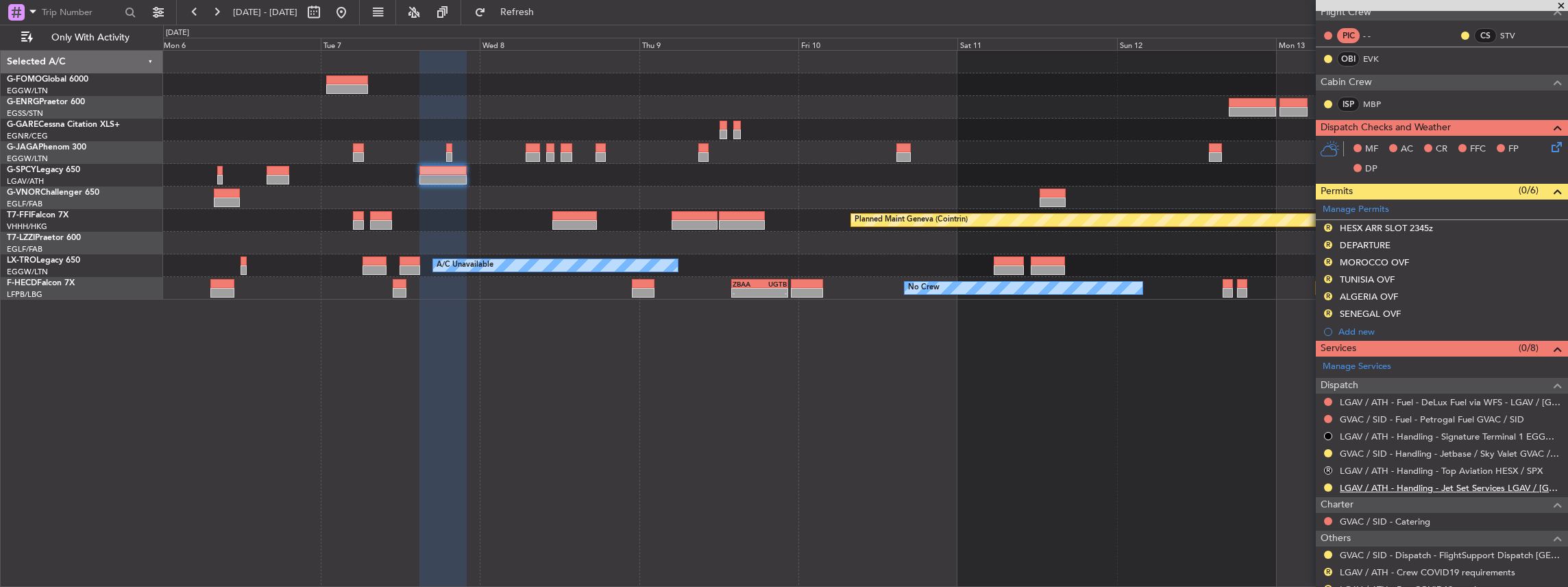
scroll to position [320, 0]
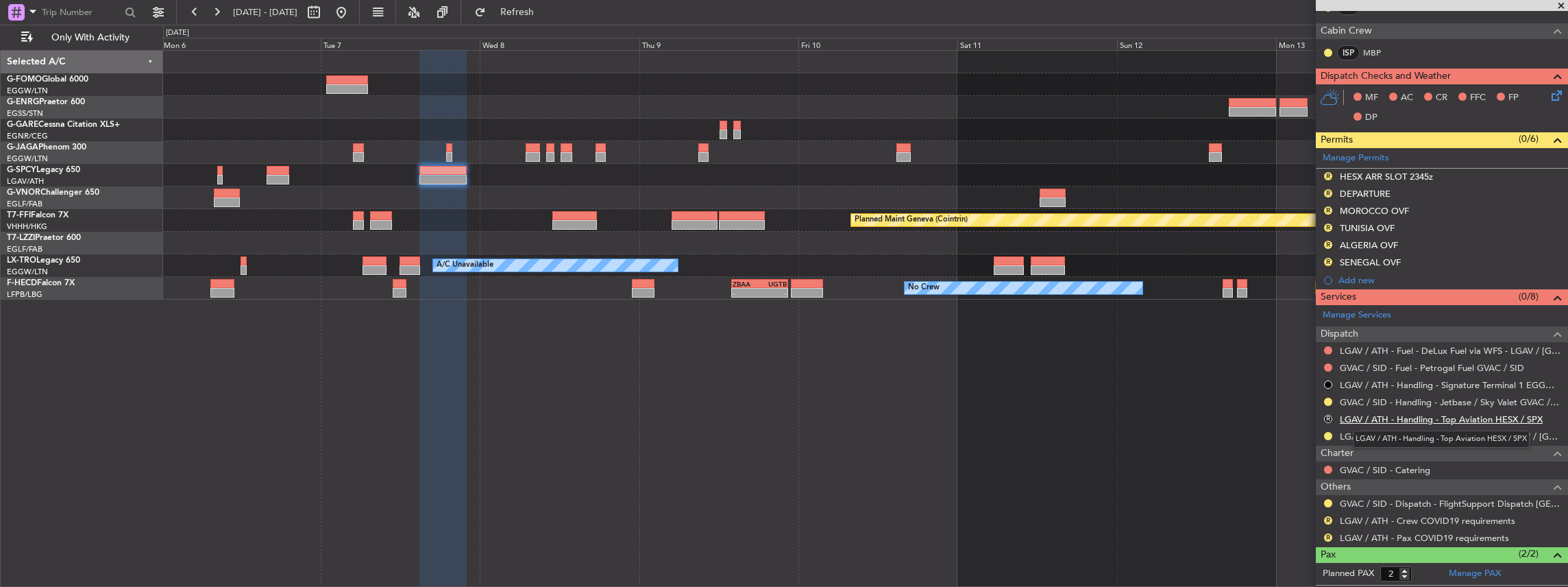
click at [1393, 418] on link "LGAV / ATH - Handling - Top Aviation HESX / SPX" at bounding box center [1441, 419] width 203 height 11
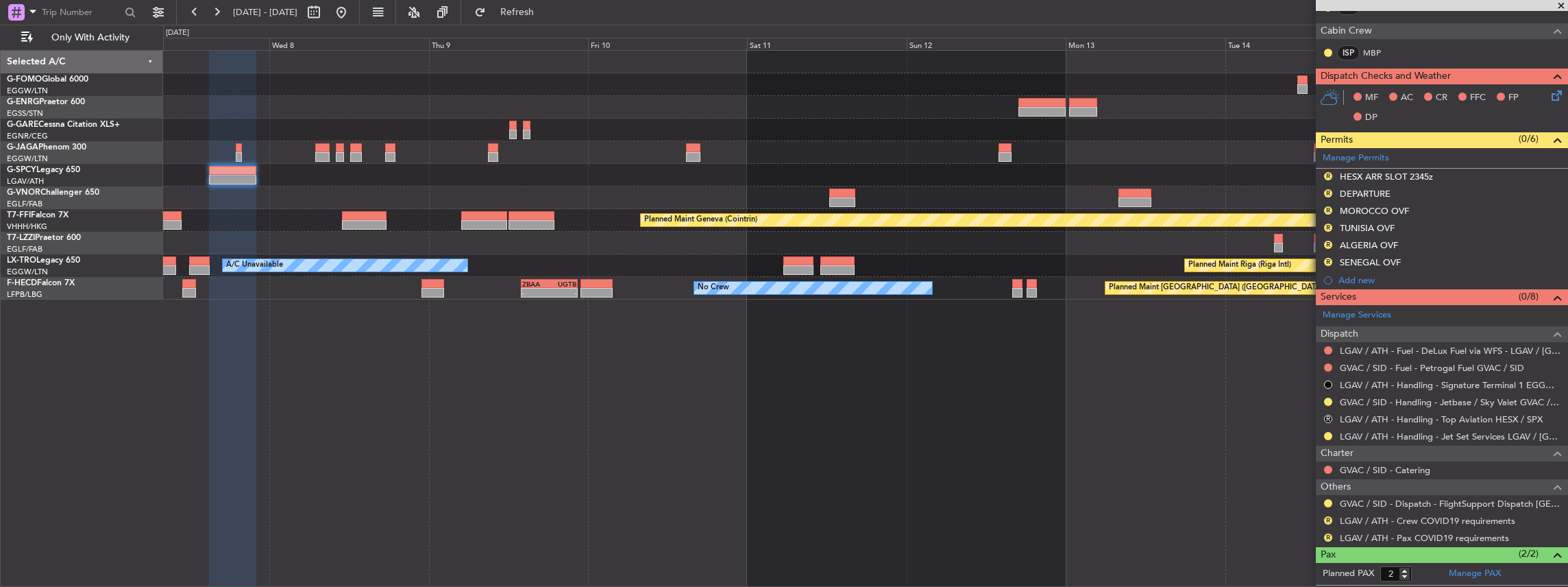
click at [901, 344] on div "Planned Maint Geneva (Cointrin) A/C Unavailable Planned Maint Riga (Riga Intl) …" at bounding box center [866, 318] width 1405 height 537
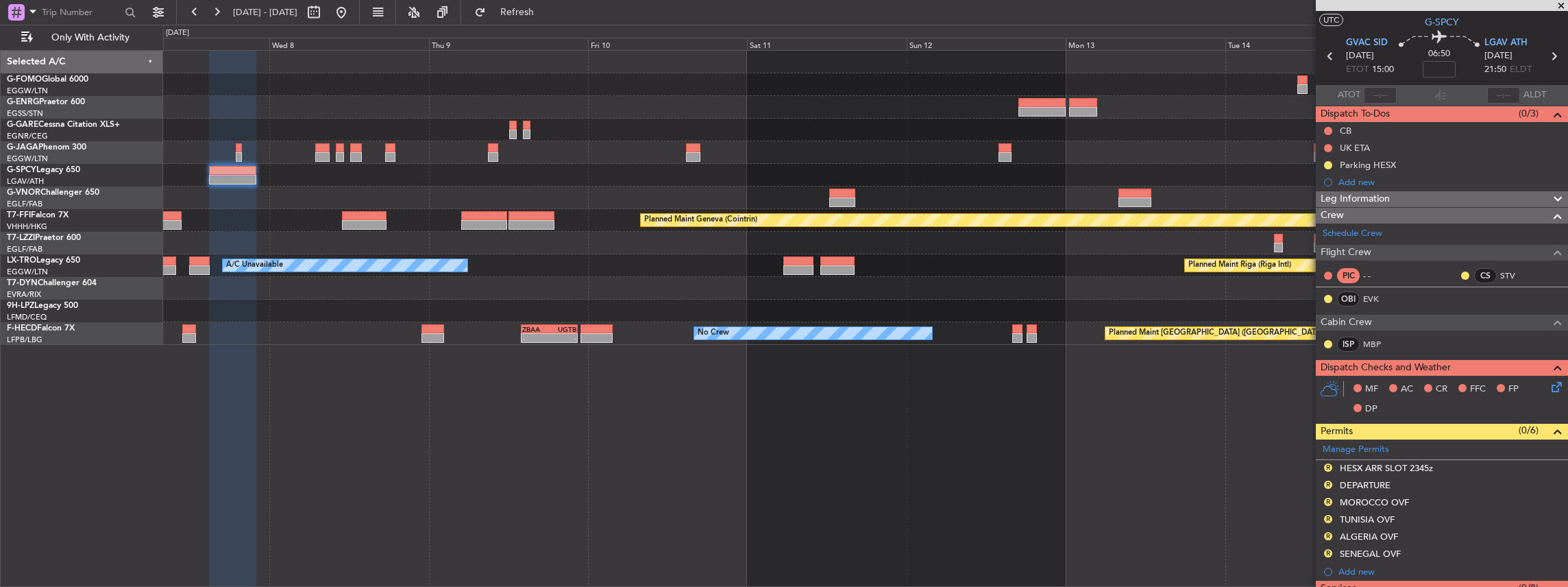
scroll to position [0, 0]
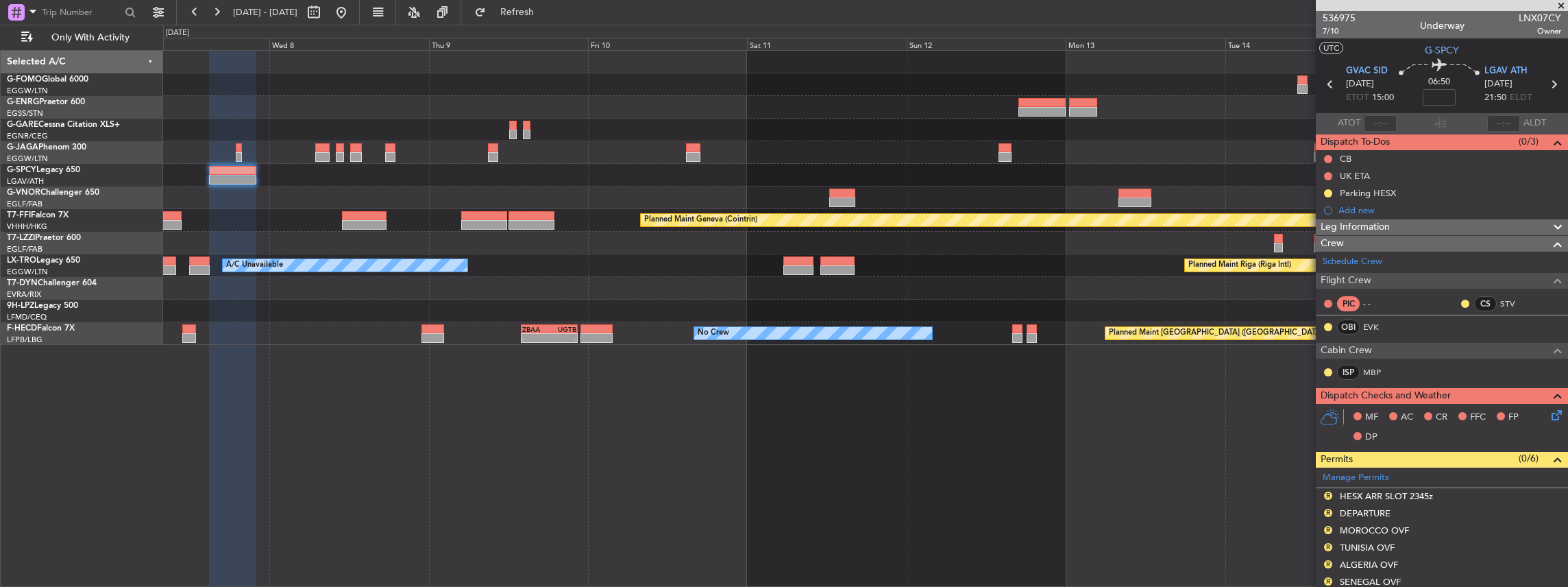
click at [1549, 82] on icon at bounding box center [1554, 84] width 18 height 18
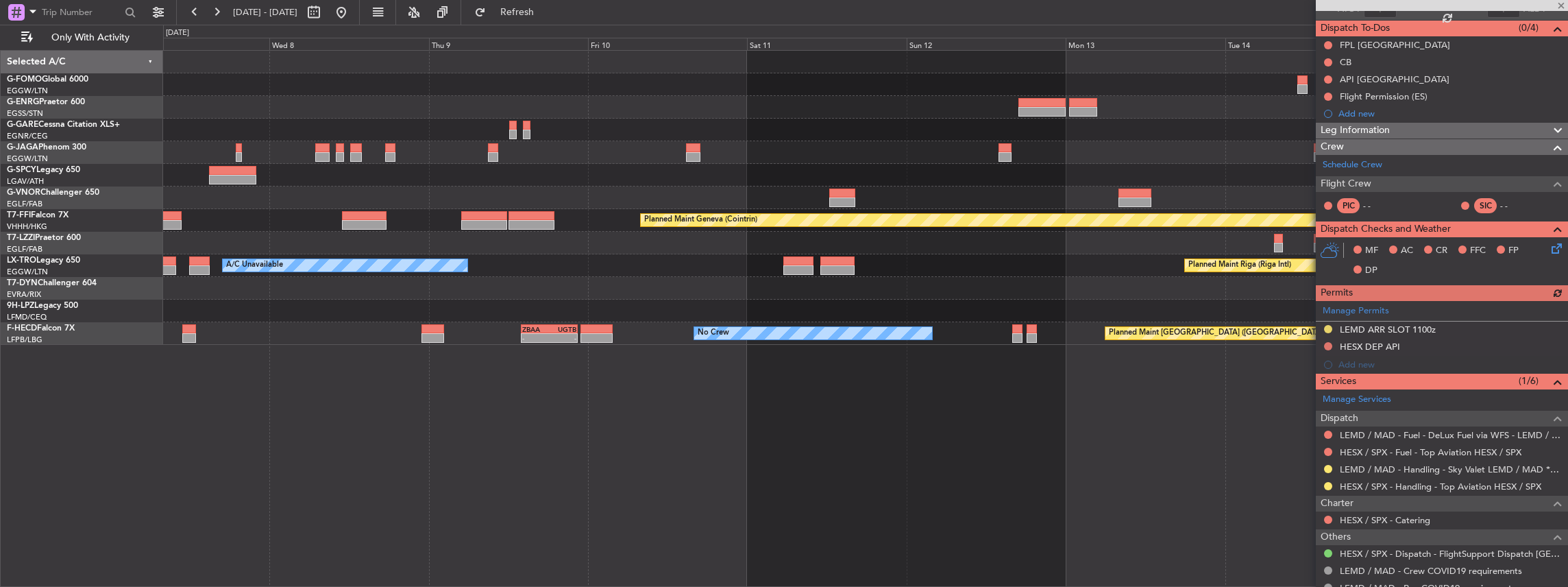
scroll to position [137, 0]
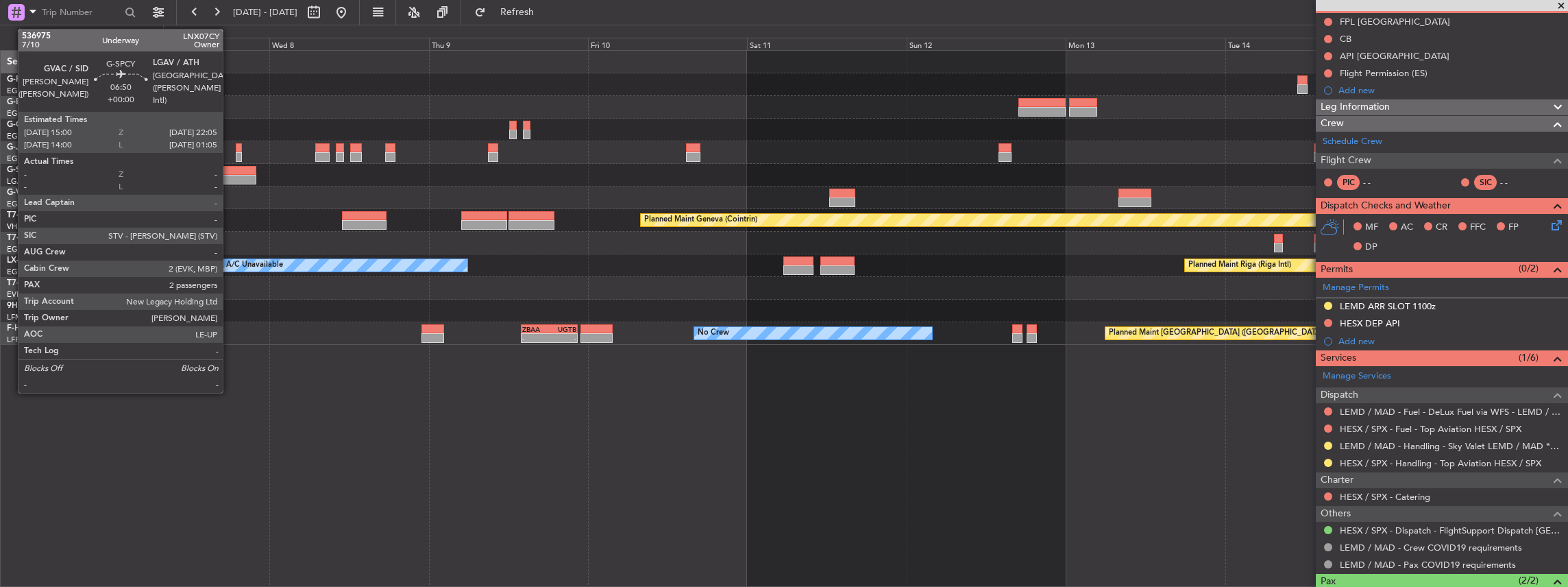
click at [230, 175] on div at bounding box center [233, 180] width 47 height 10
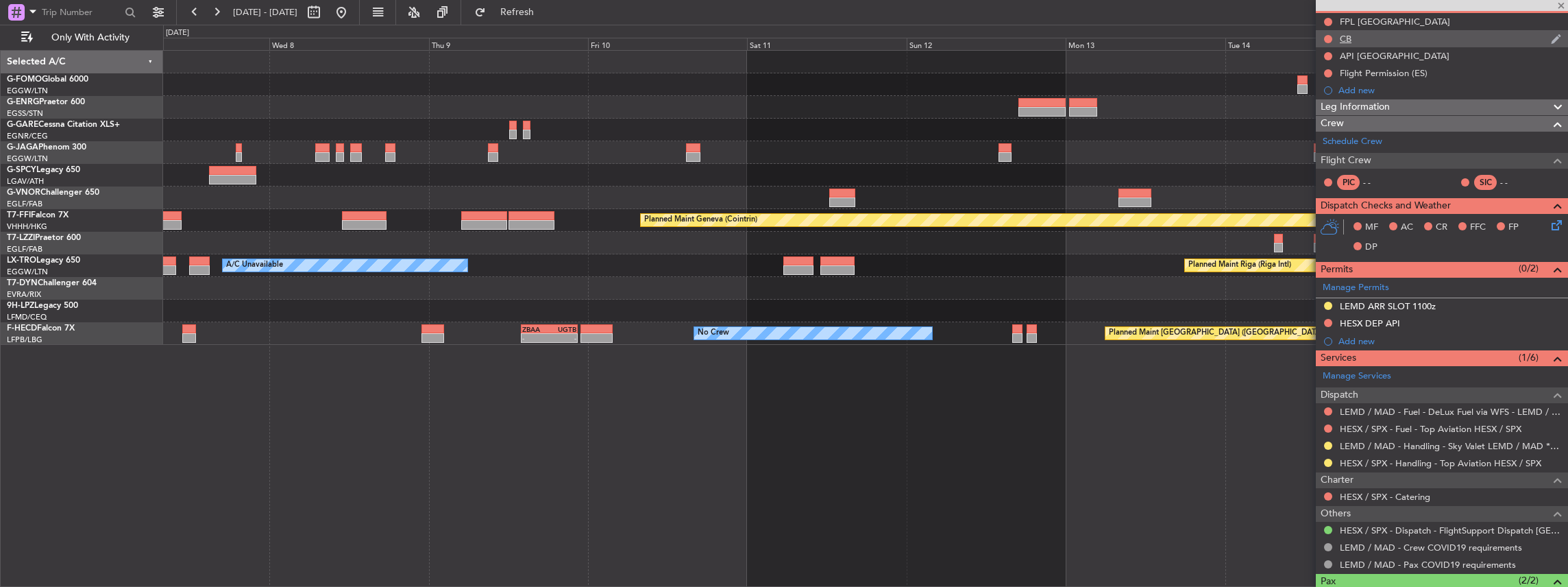
scroll to position [0, 0]
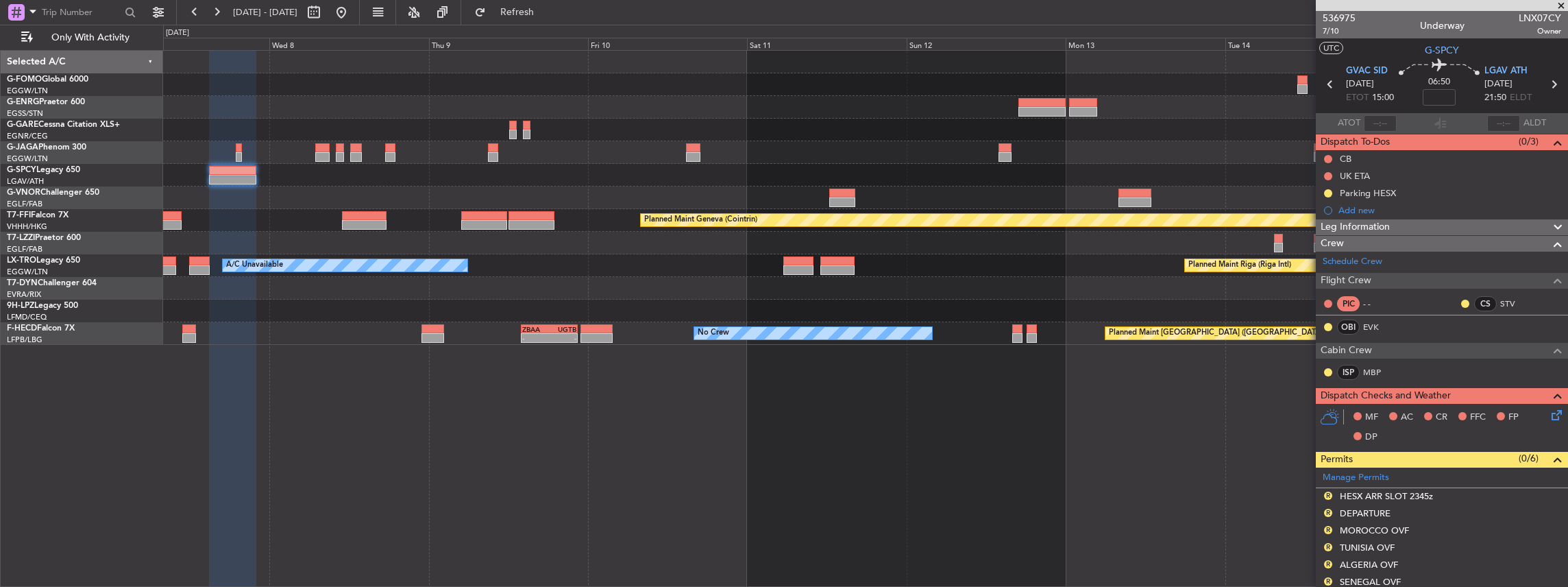
click at [1546, 81] on icon at bounding box center [1554, 84] width 18 height 18
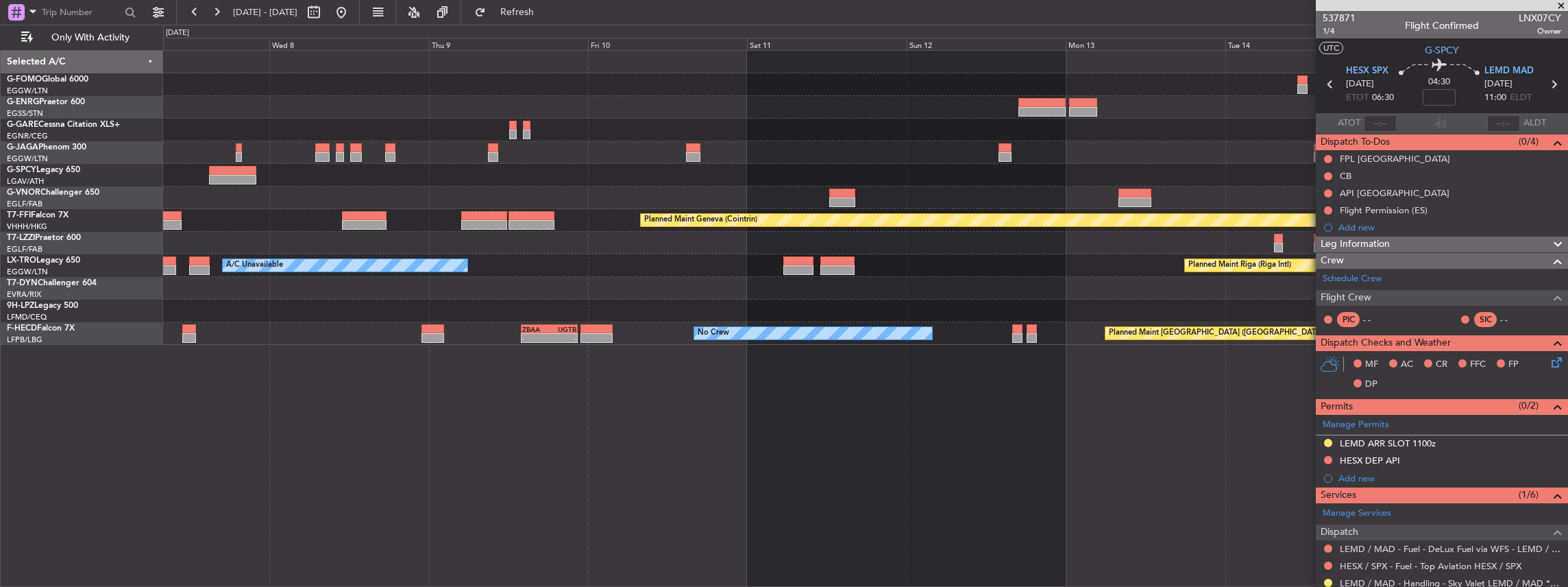
scroll to position [91, 0]
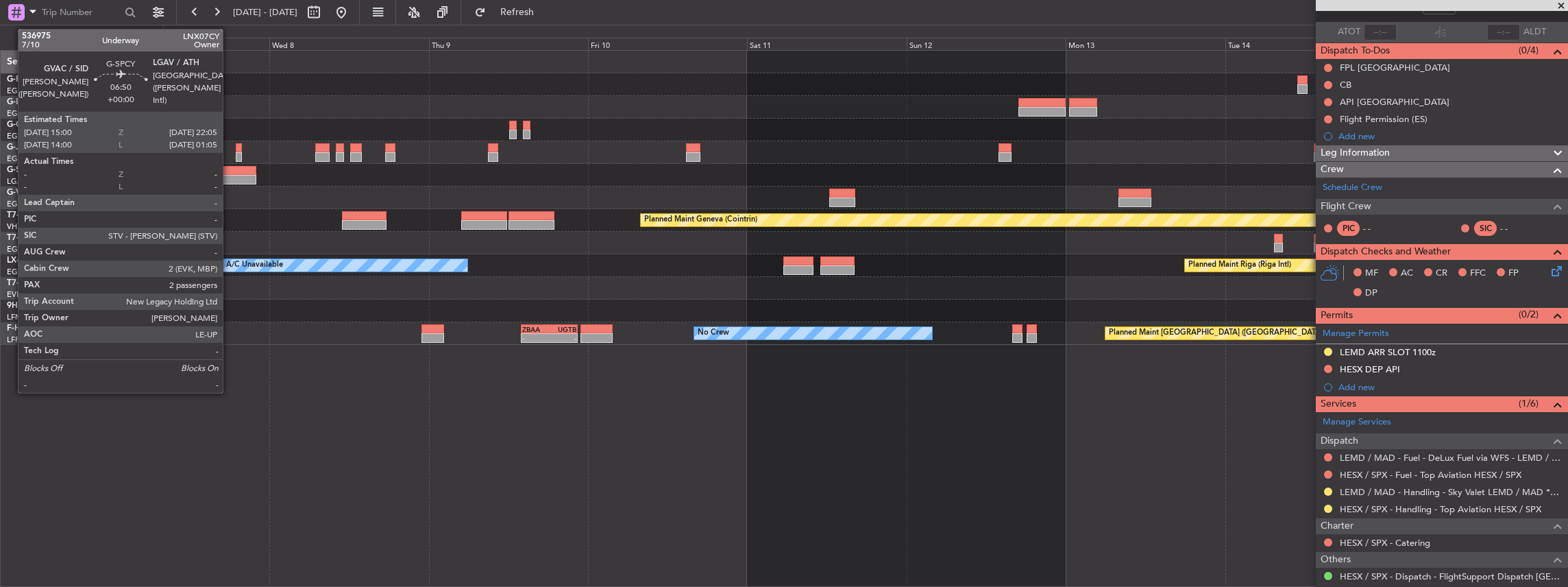
click at [230, 171] on div at bounding box center [233, 171] width 47 height 10
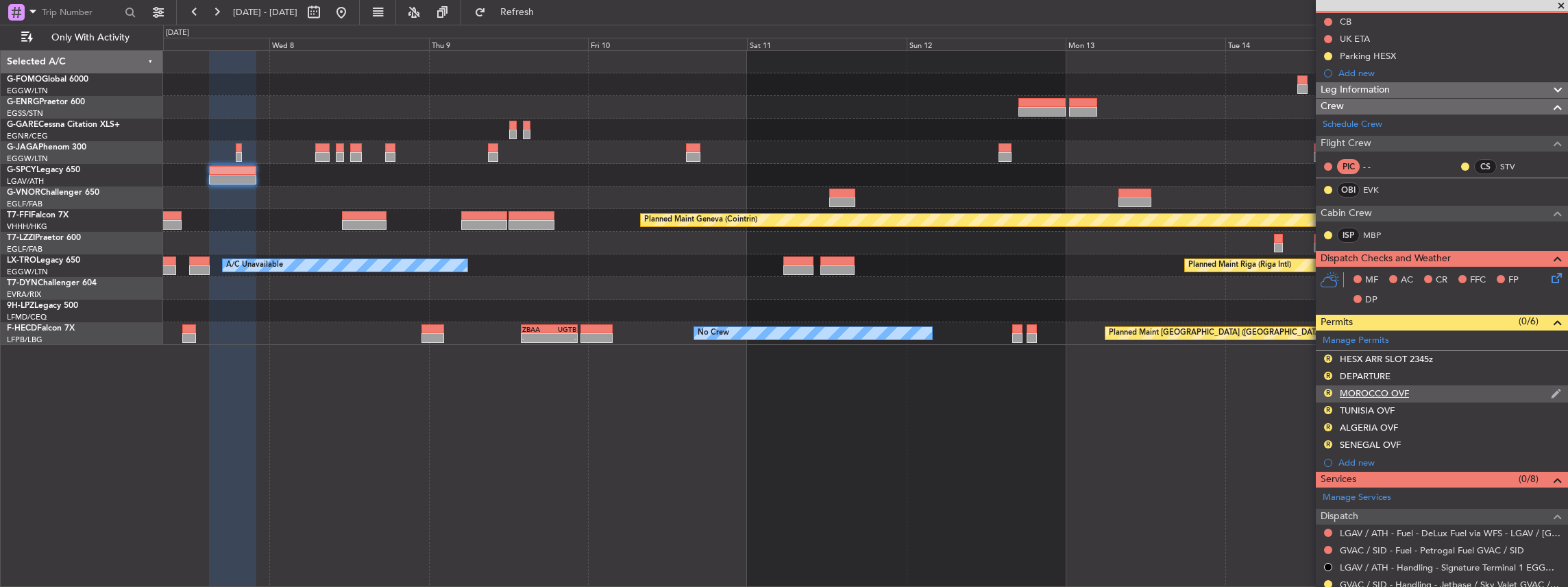
scroll to position [0, 0]
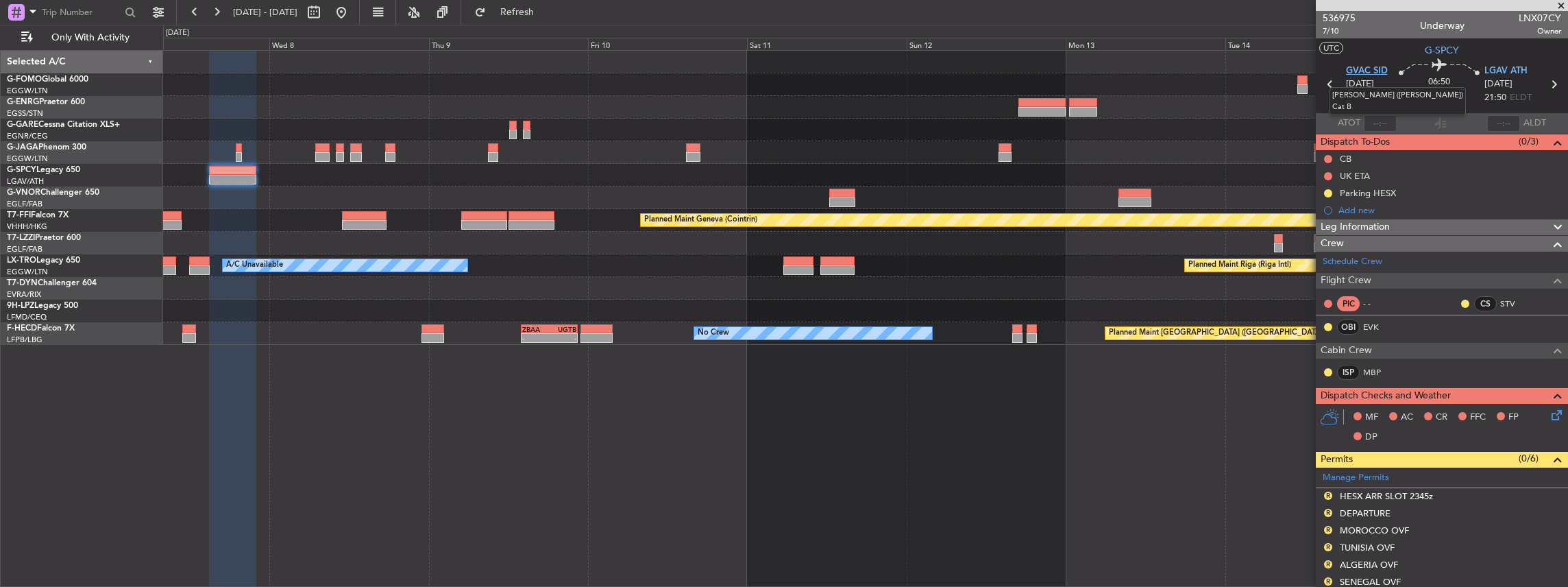
click at [1371, 65] on span "GVAC SID" at bounding box center [1366, 71] width 42 height 14
click at [1491, 69] on span "LGAV ATH" at bounding box center [1506, 71] width 43 height 14
click at [1550, 473] on span at bounding box center [1556, 473] width 16 height 11
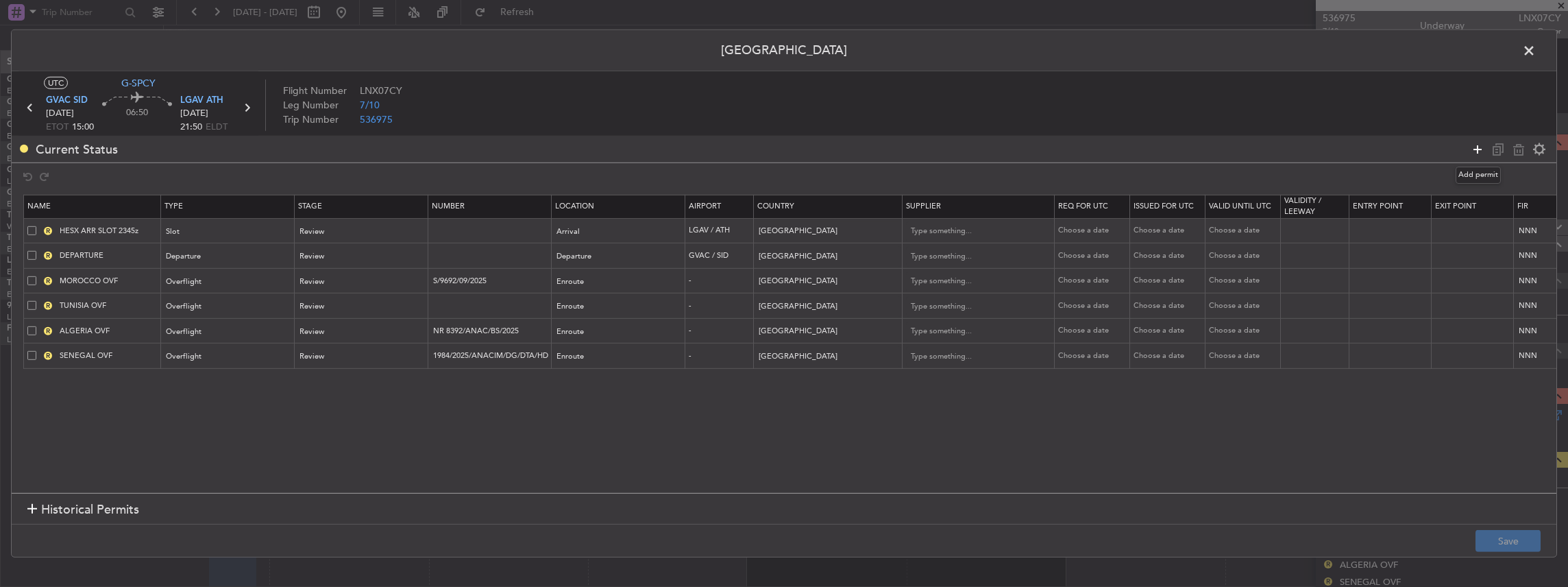
click at [1481, 150] on icon at bounding box center [1477, 149] width 16 height 16
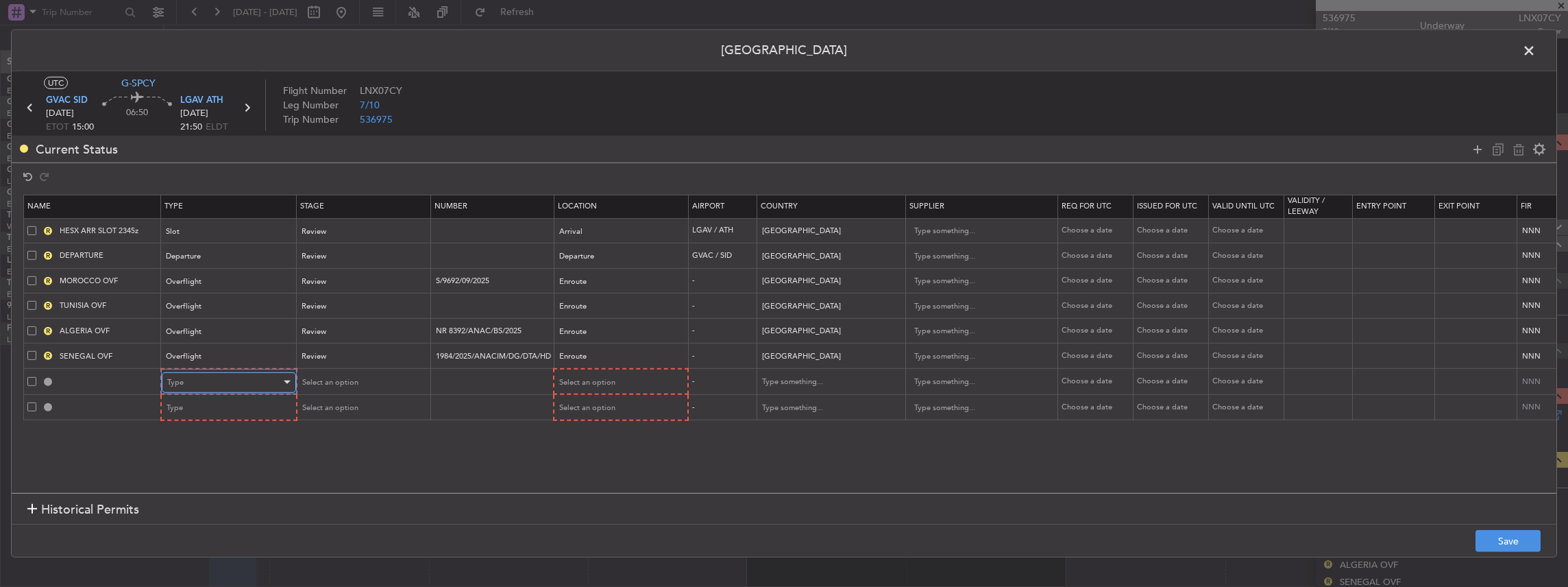
click at [203, 383] on div "Type" at bounding box center [224, 382] width 114 height 20
click at [175, 507] on span "Slot" at bounding box center [228, 510] width 122 height 20
click at [187, 409] on div "Type" at bounding box center [224, 407] width 114 height 20
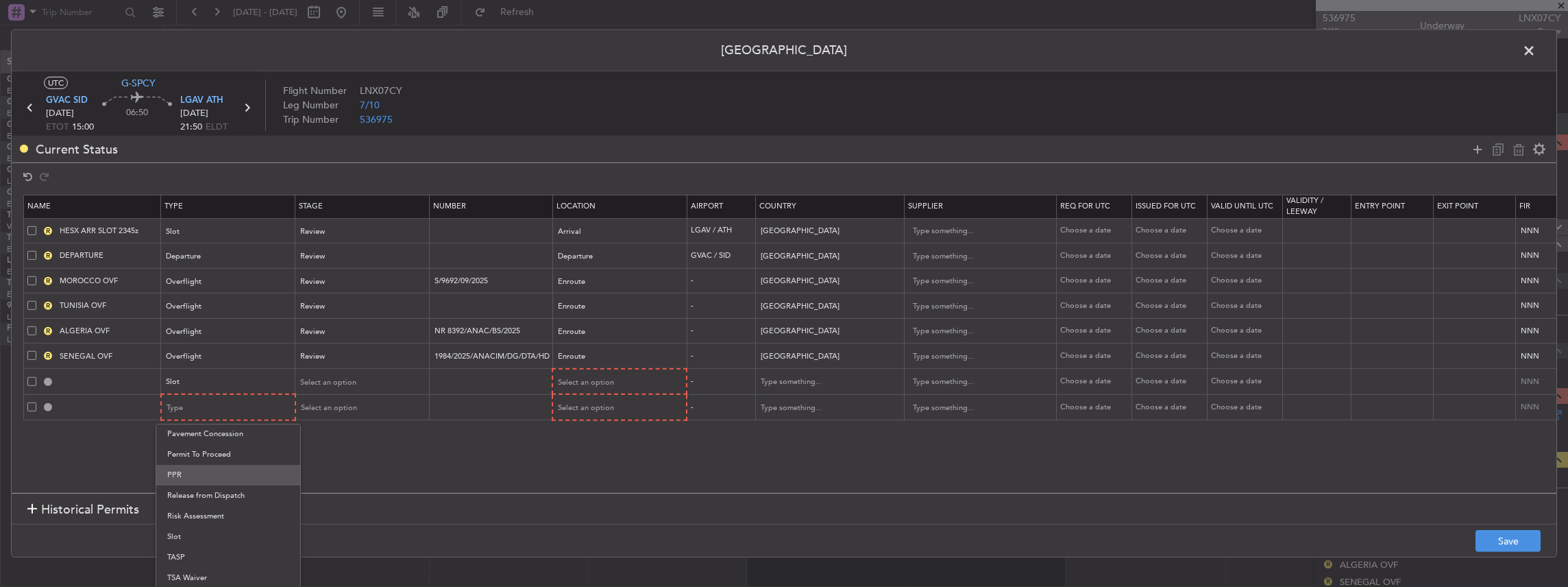
click at [193, 477] on span "PPR" at bounding box center [228, 474] width 122 height 20
click at [307, 422] on section "Name Type Stage Number Location Airport Country Supplier Req For Utc Issued For…" at bounding box center [784, 342] width 1545 height 302
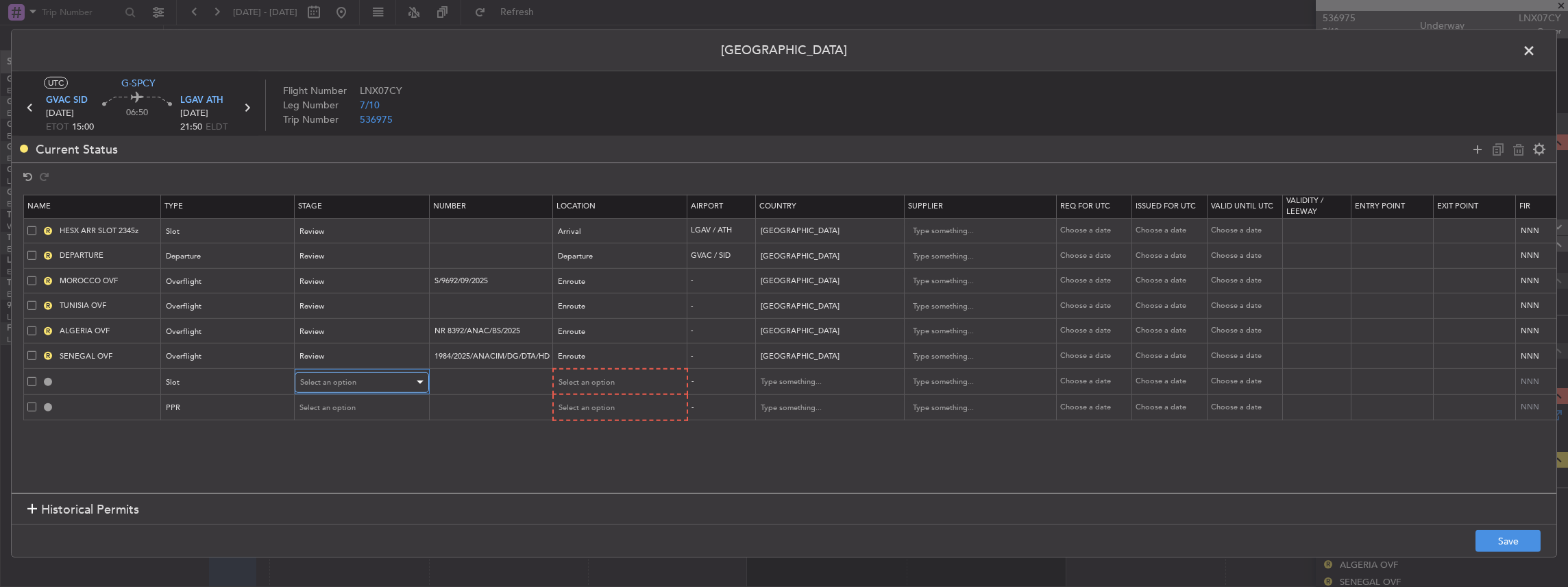
click at [328, 379] on span "Select an option" at bounding box center [328, 382] width 56 height 11
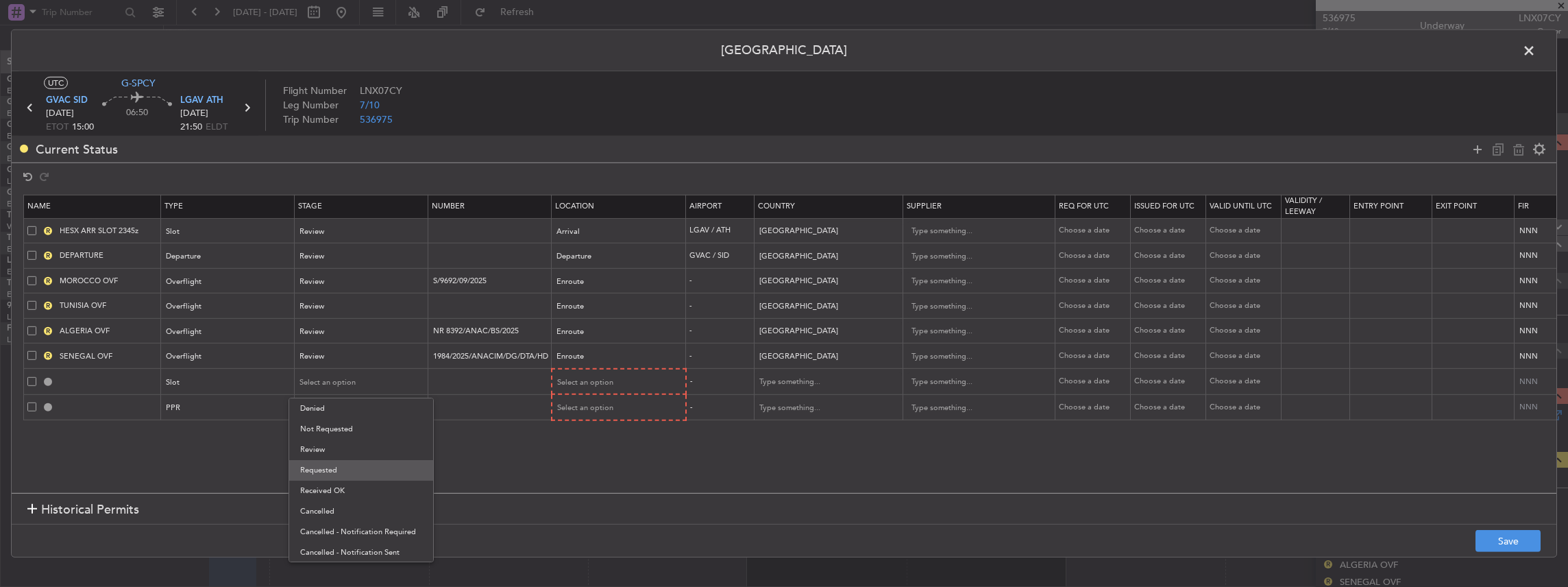
click at [325, 464] on span "Requested" at bounding box center [361, 470] width 122 height 20
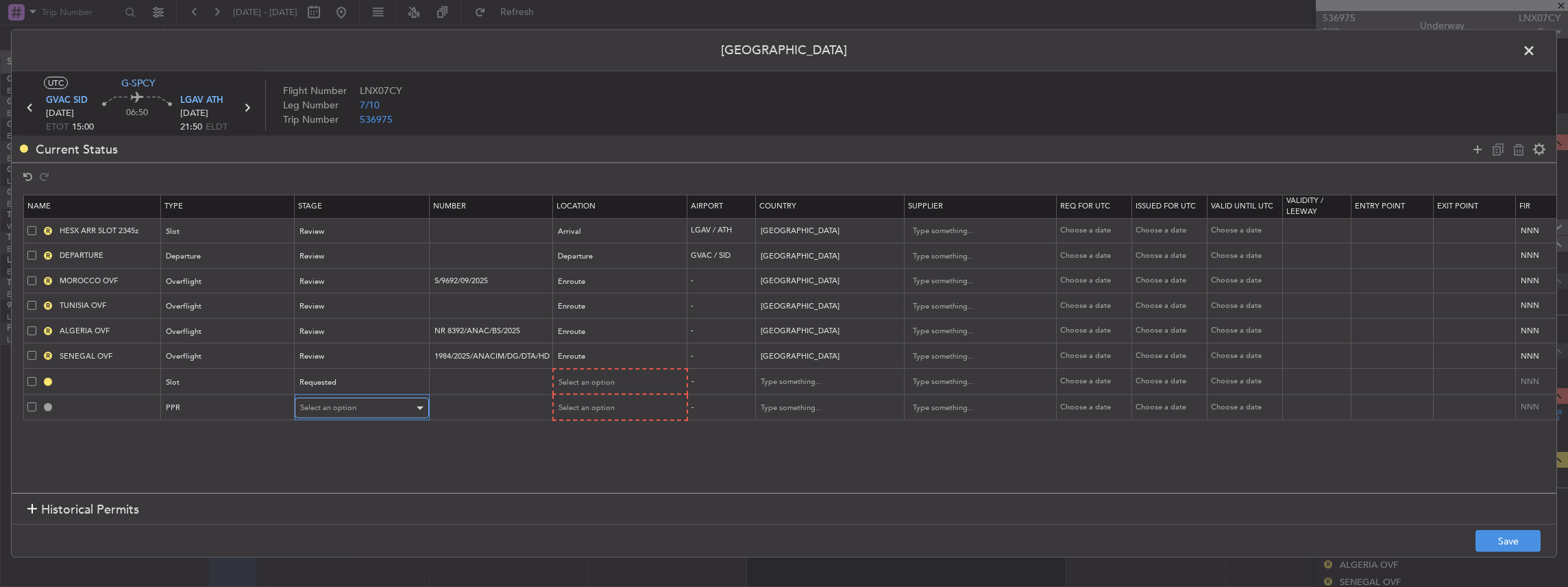
click at [329, 405] on span "Select an option" at bounding box center [328, 407] width 56 height 11
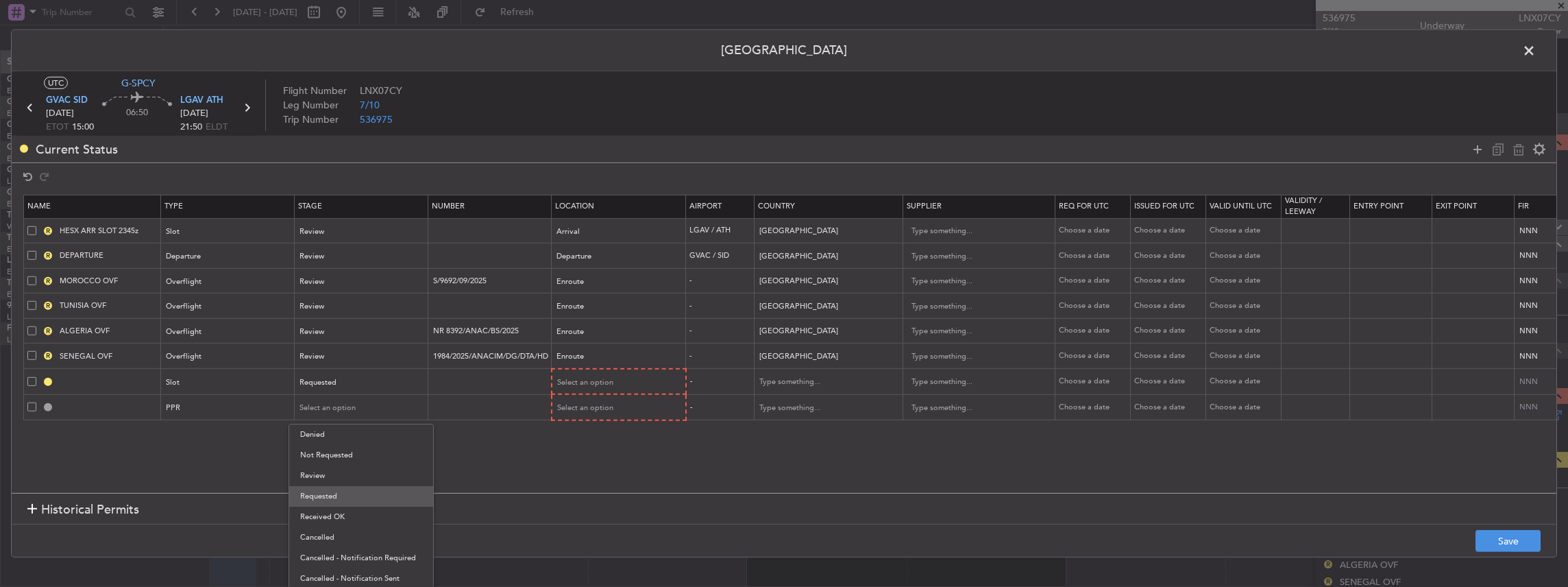
click at [343, 495] on span "Requested" at bounding box center [361, 495] width 122 height 20
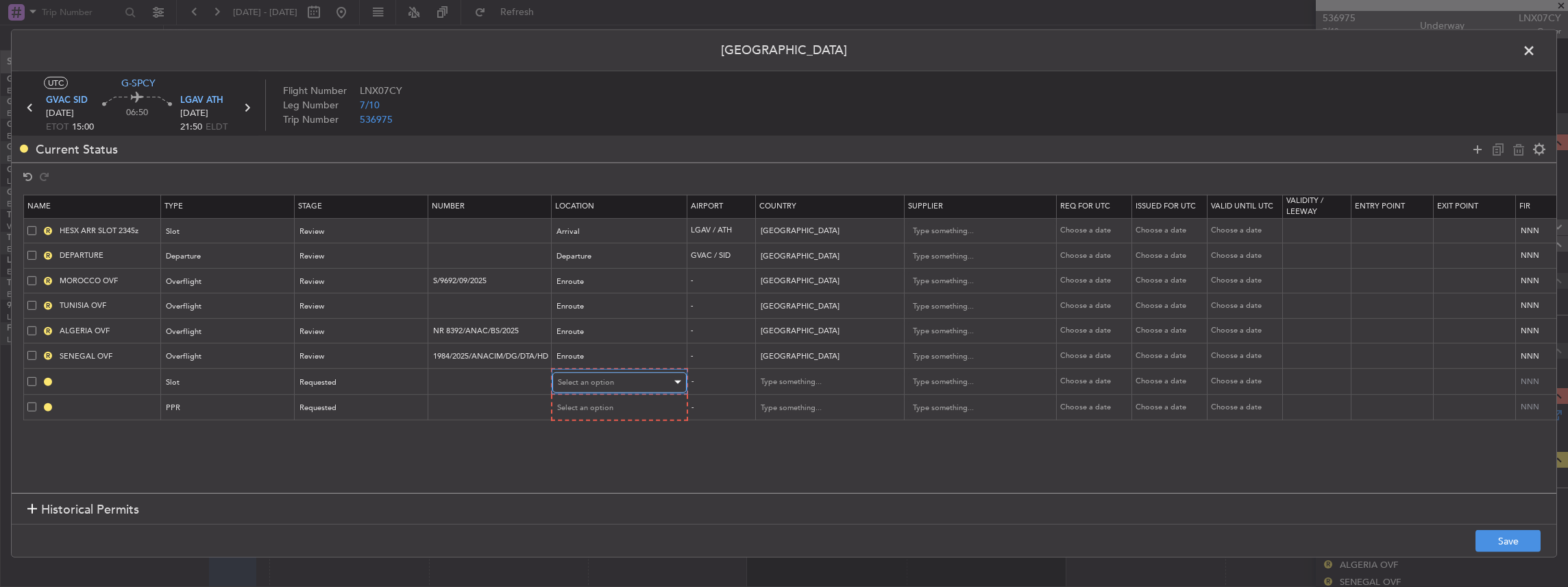
click at [589, 383] on span "Select an option" at bounding box center [585, 382] width 56 height 11
click at [585, 411] on span "Departure" at bounding box center [618, 408] width 122 height 20
click at [583, 373] on div "Departure" at bounding box center [614, 381] width 114 height 20
click at [580, 448] on span "Arrival" at bounding box center [617, 449] width 122 height 20
click at [580, 403] on span "Select an option" at bounding box center [585, 406] width 56 height 11
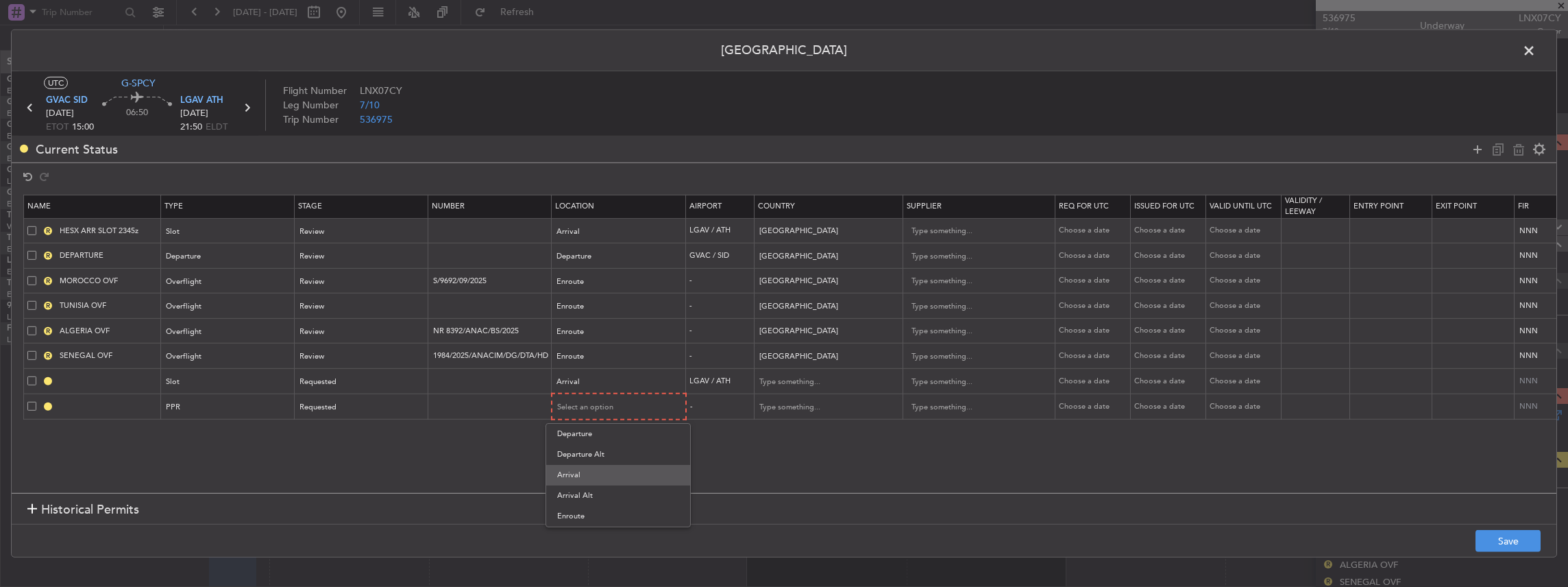
click at [589, 472] on span "Arrival" at bounding box center [618, 474] width 122 height 20
click at [1487, 546] on button "Save" at bounding box center [1508, 540] width 65 height 22
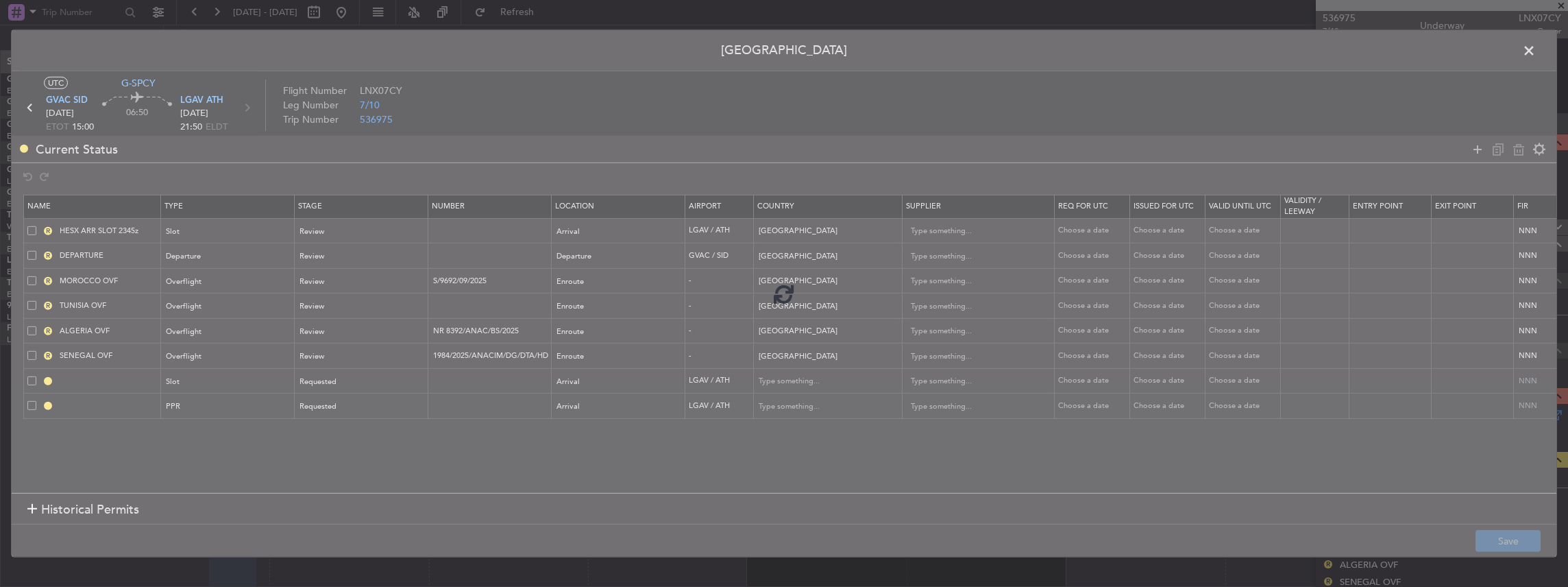
type input "LGAV ARR SLOT"
type input "[GEOGRAPHIC_DATA]"
type input "NNN"
type input "LGAV PPR"
type input "[GEOGRAPHIC_DATA]"
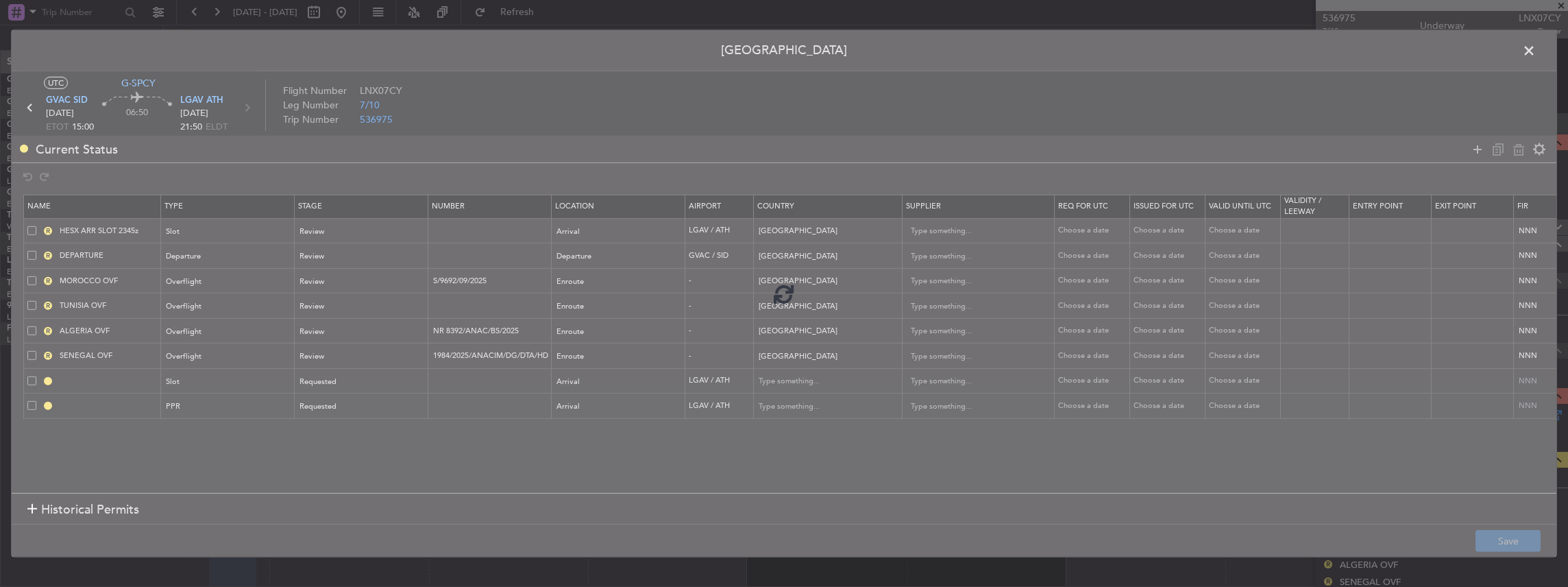
type input "NNN"
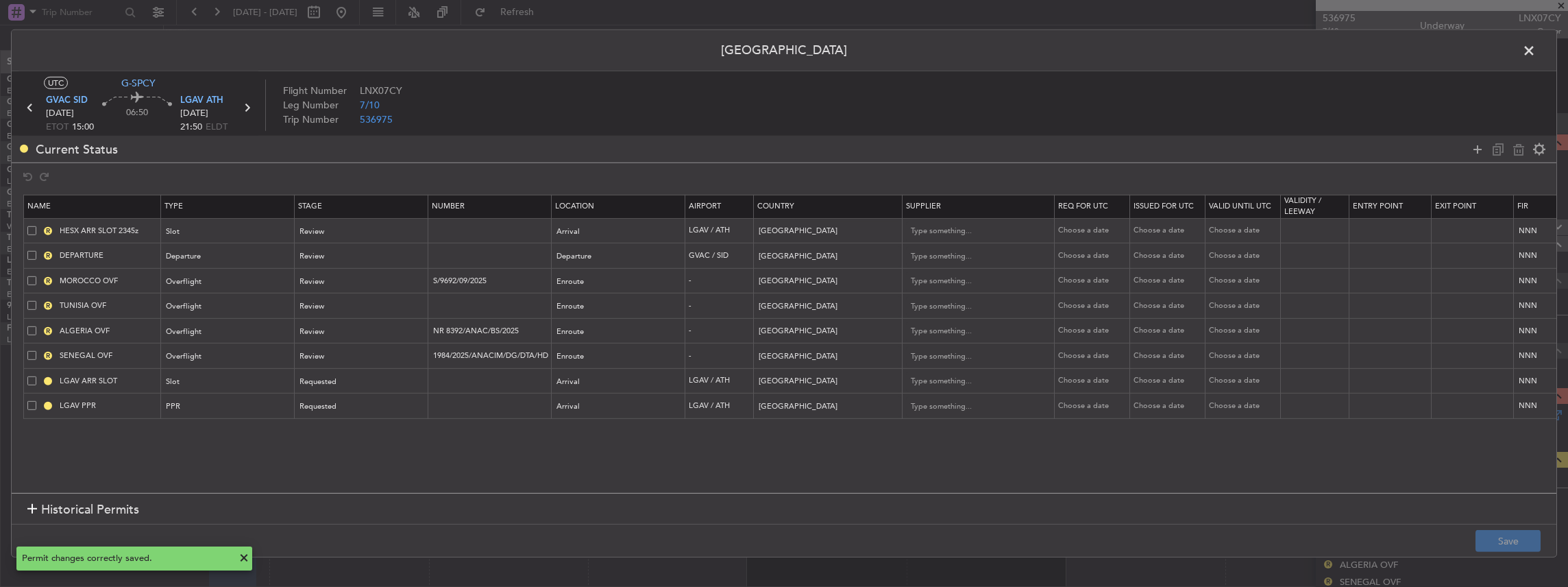
click at [1536, 51] on span at bounding box center [1536, 54] width 0 height 28
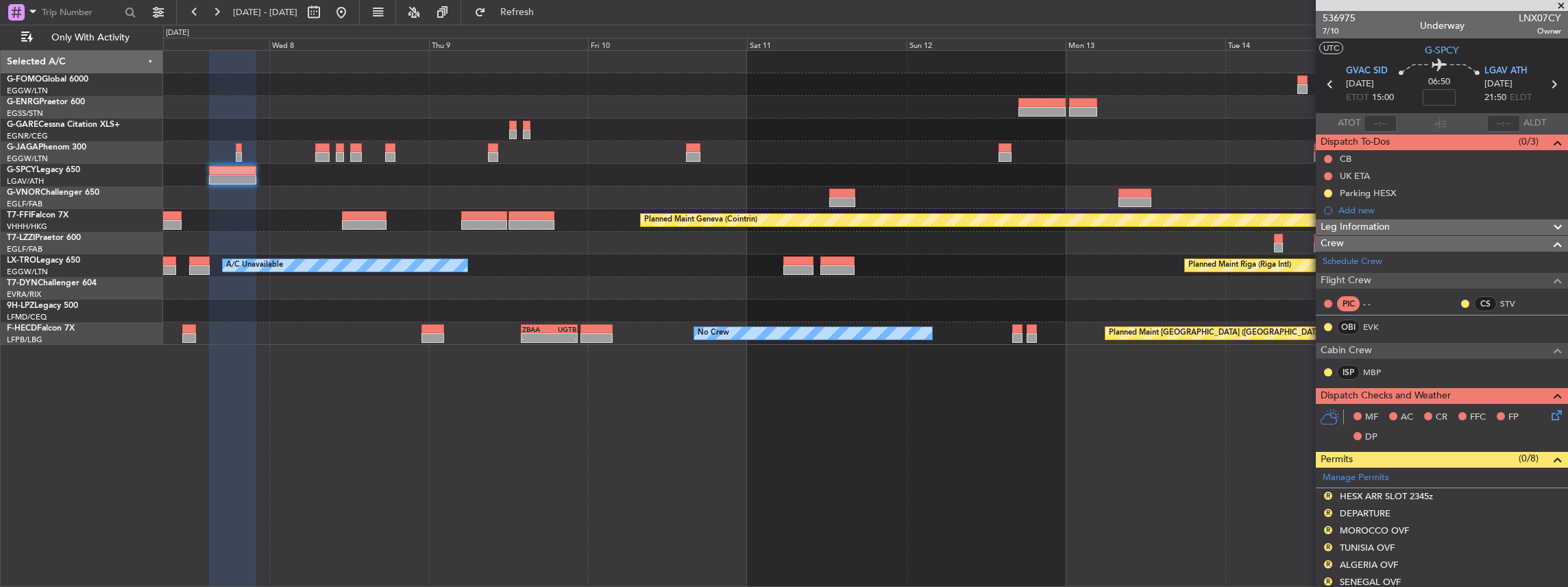
scroll to position [228, 0]
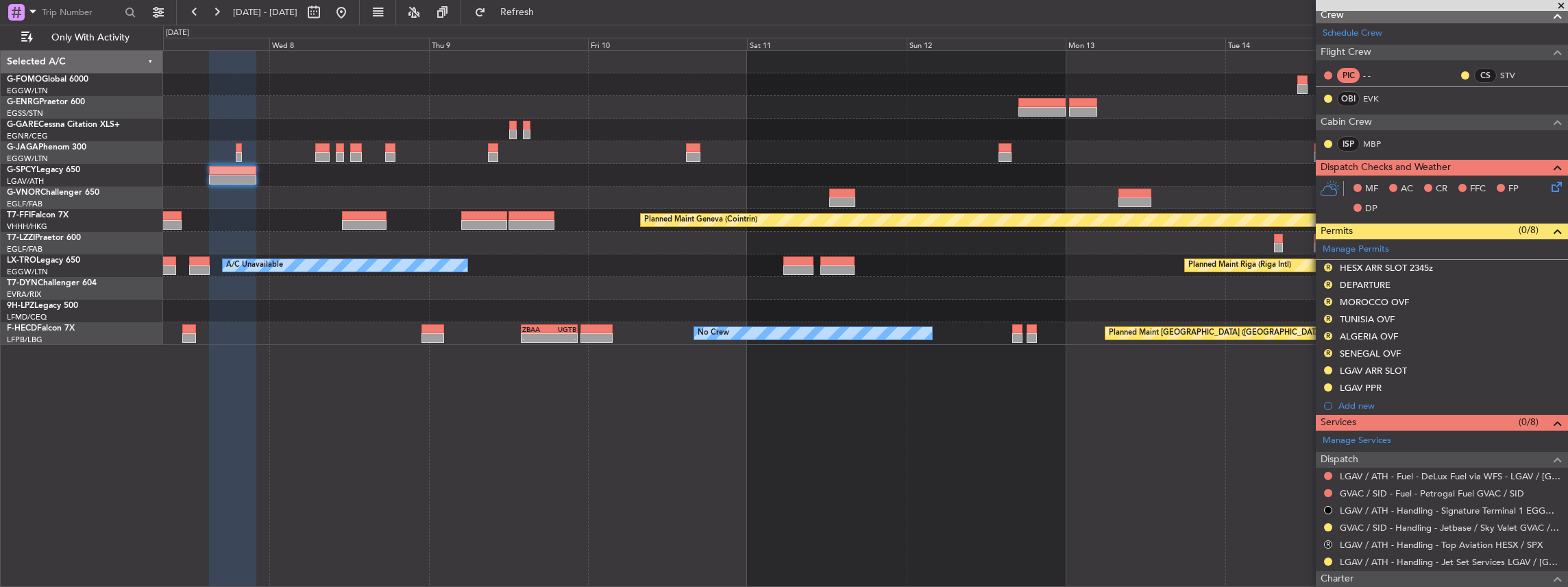
click at [1427, 369] on div "LGAV ARR SLOT" at bounding box center [1442, 370] width 252 height 17
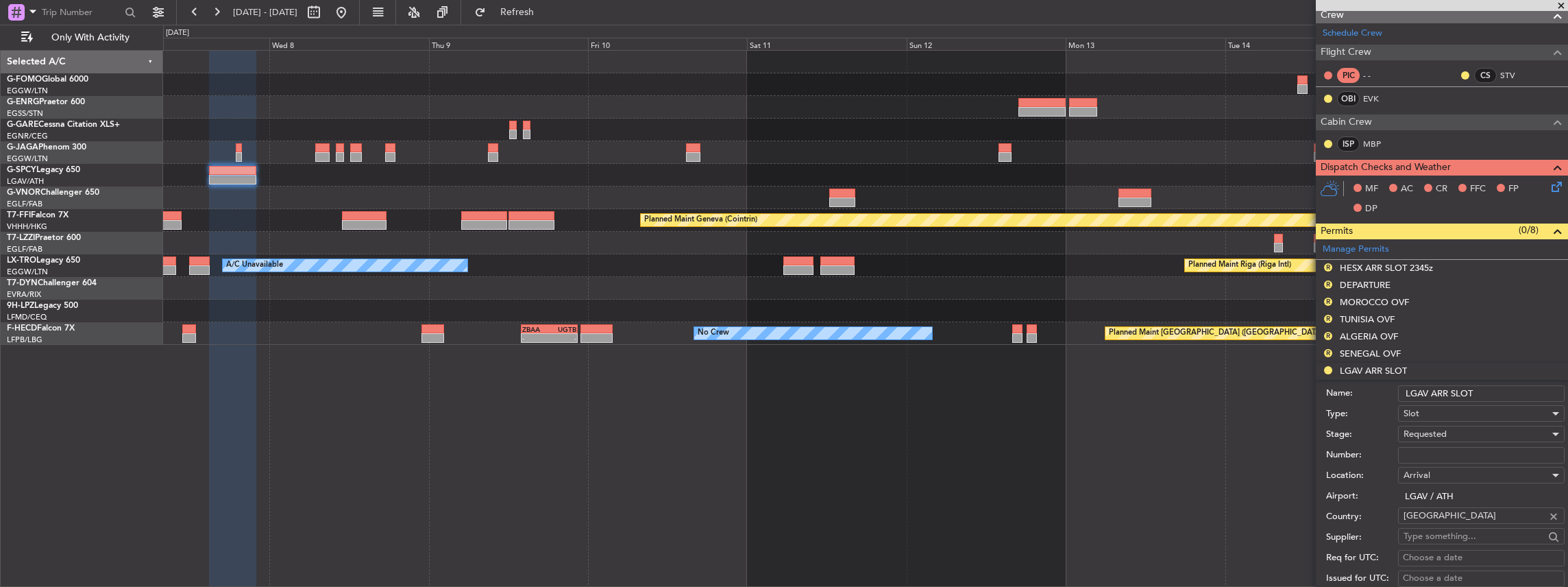
click at [1485, 388] on input "LGAV ARR SLOT" at bounding box center [1481, 393] width 167 height 16
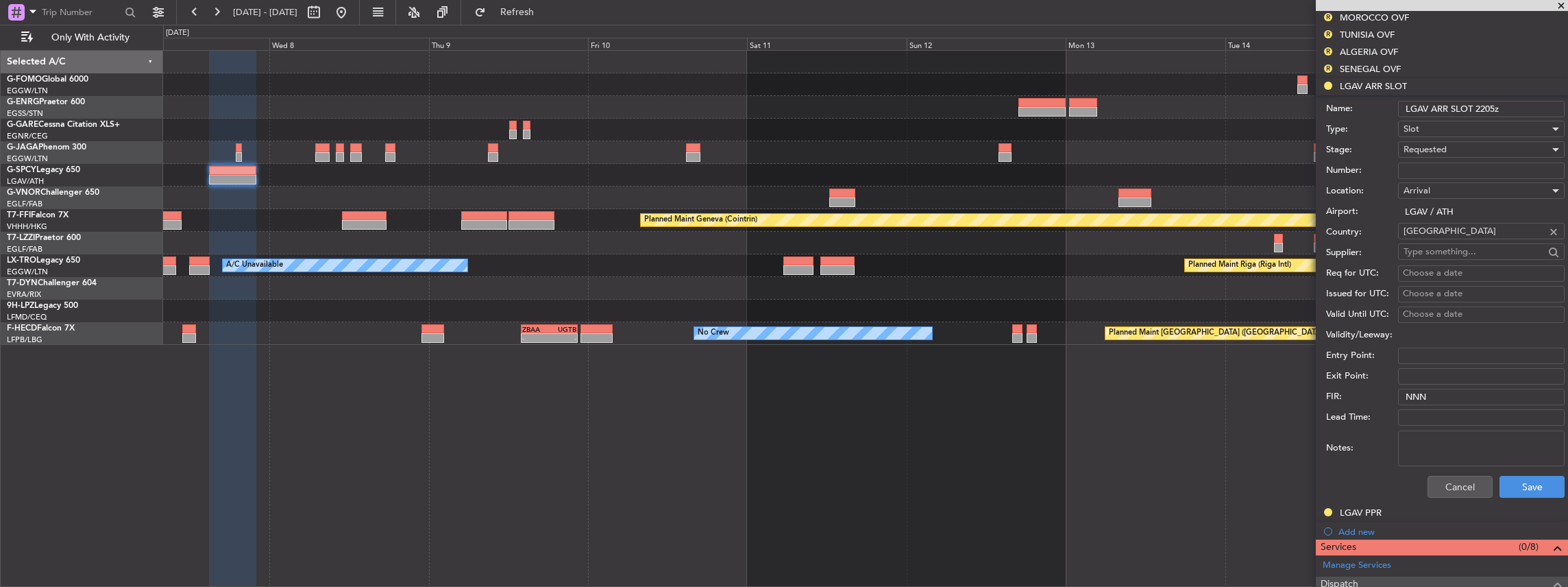
scroll to position [639, 0]
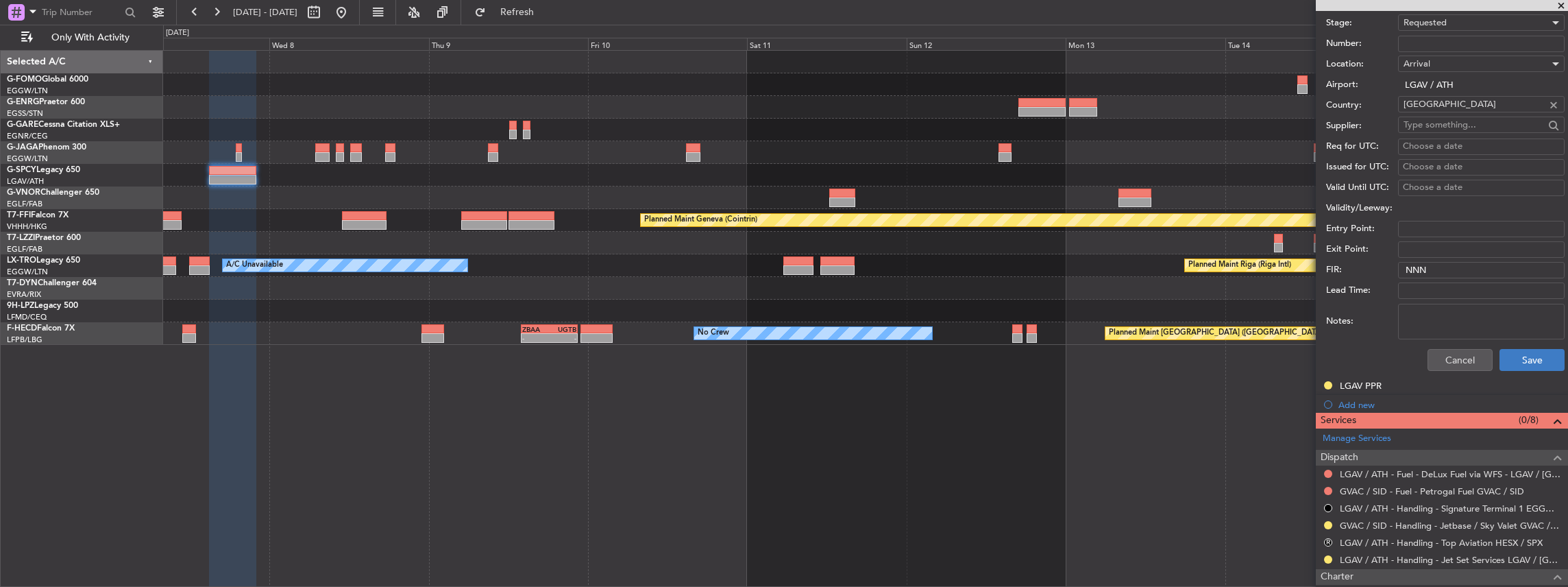
type input "LGAV ARR SLOT 2205z"
click at [1512, 356] on button "Save" at bounding box center [1532, 360] width 65 height 22
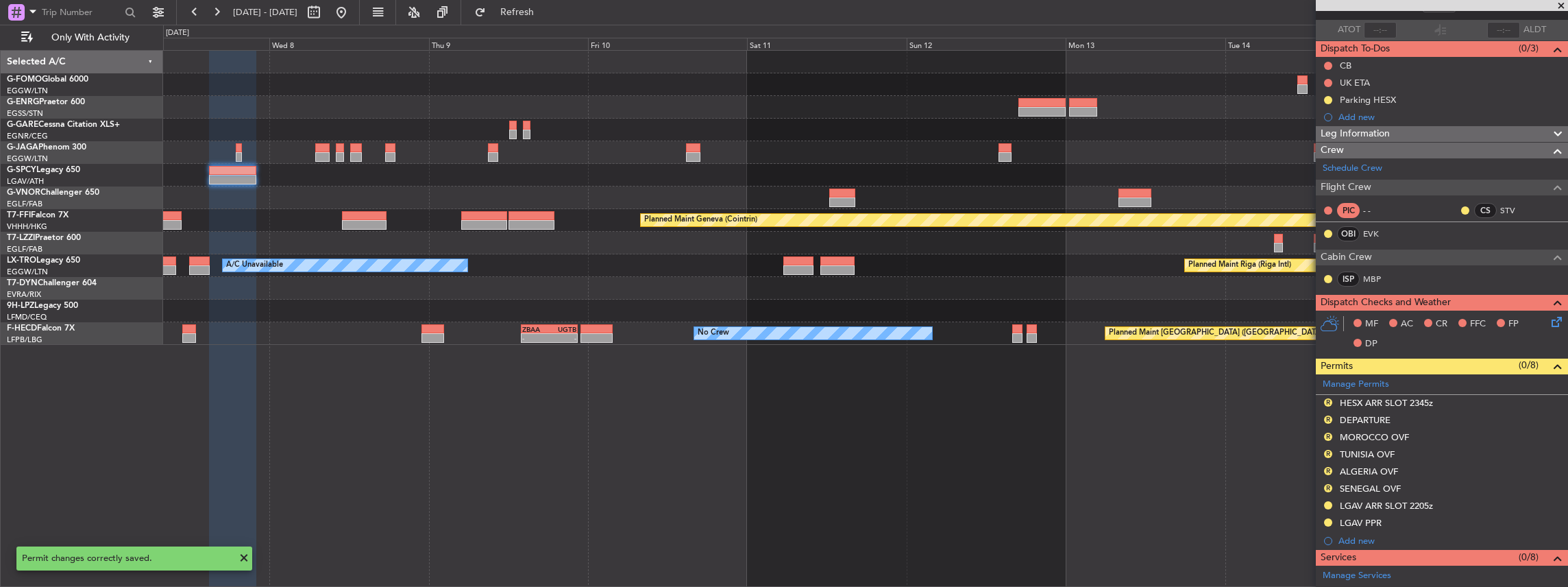
scroll to position [139, 0]
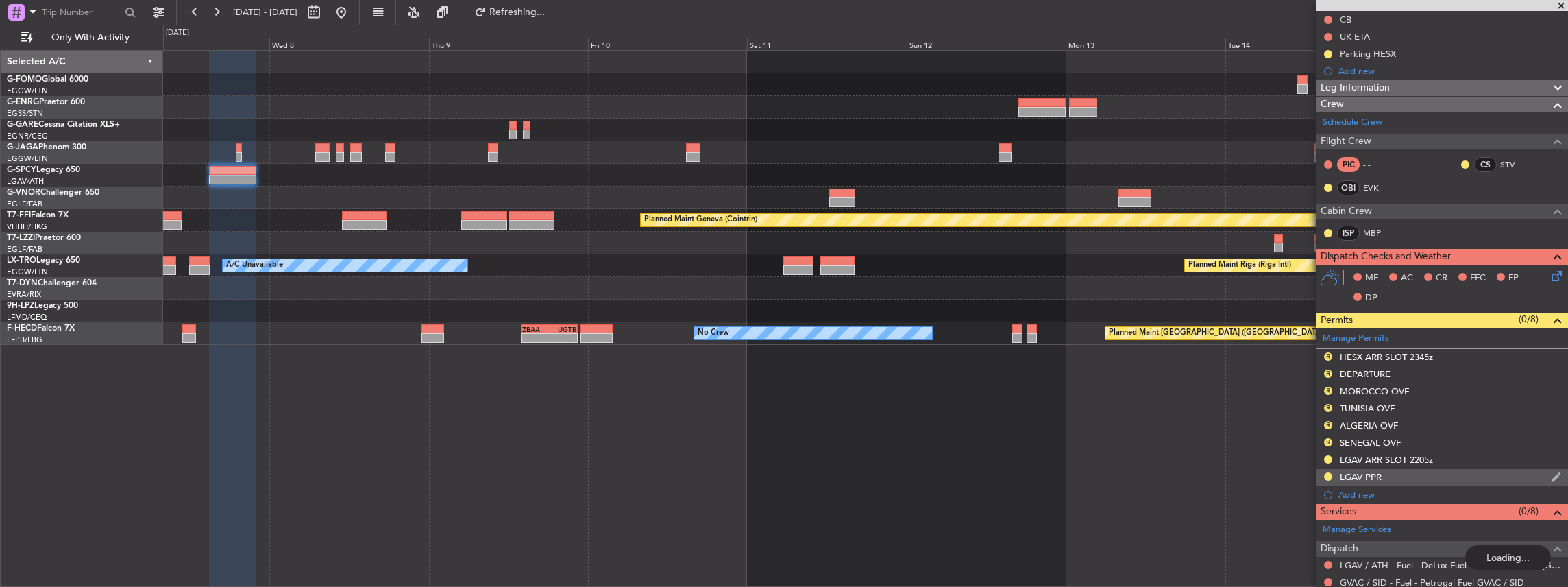
click at [1428, 477] on div "LGAV PPR" at bounding box center [1442, 477] width 252 height 17
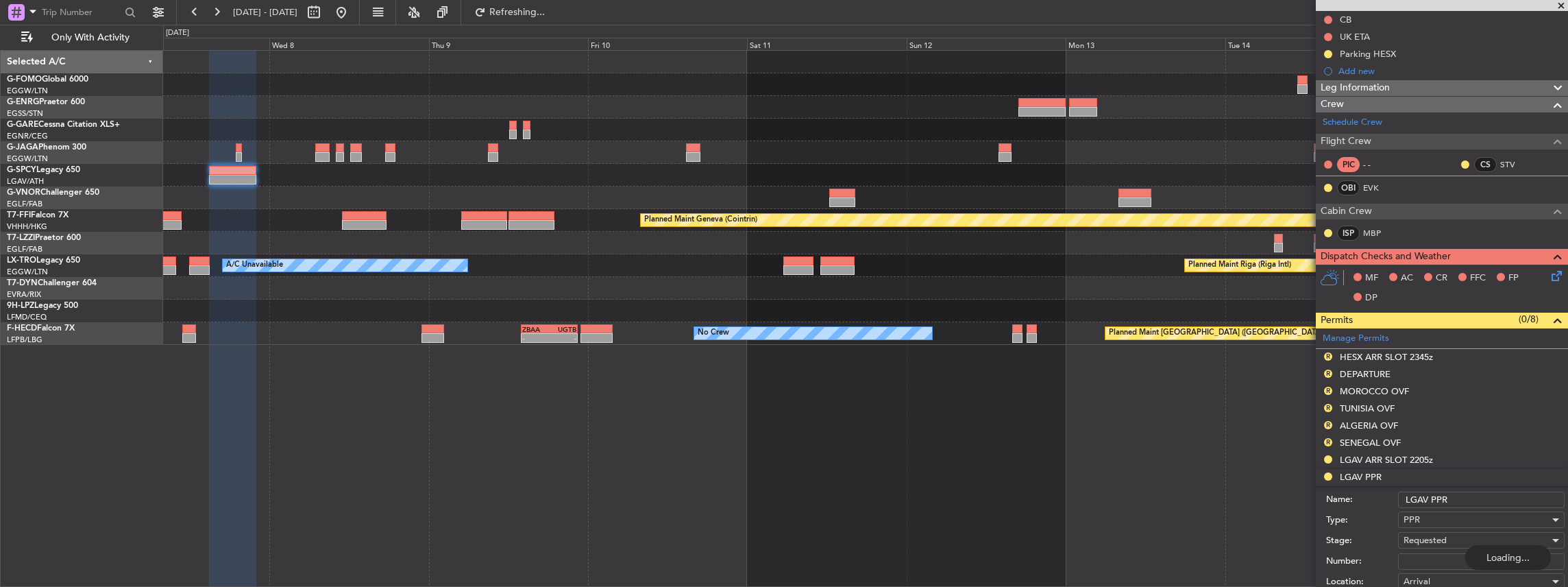
click at [1476, 491] on input "LGAV PPR" at bounding box center [1481, 500] width 167 height 16
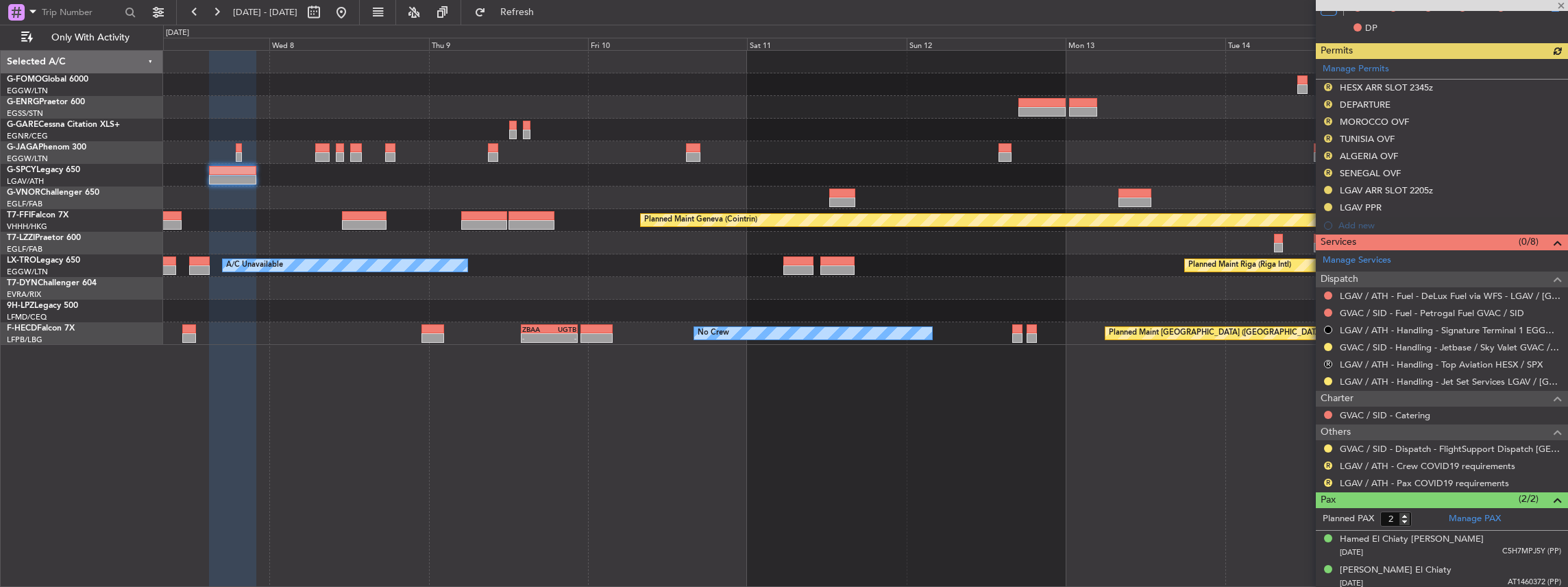
scroll to position [409, 0]
click at [1439, 205] on div "LGAV PPR" at bounding box center [1442, 207] width 252 height 17
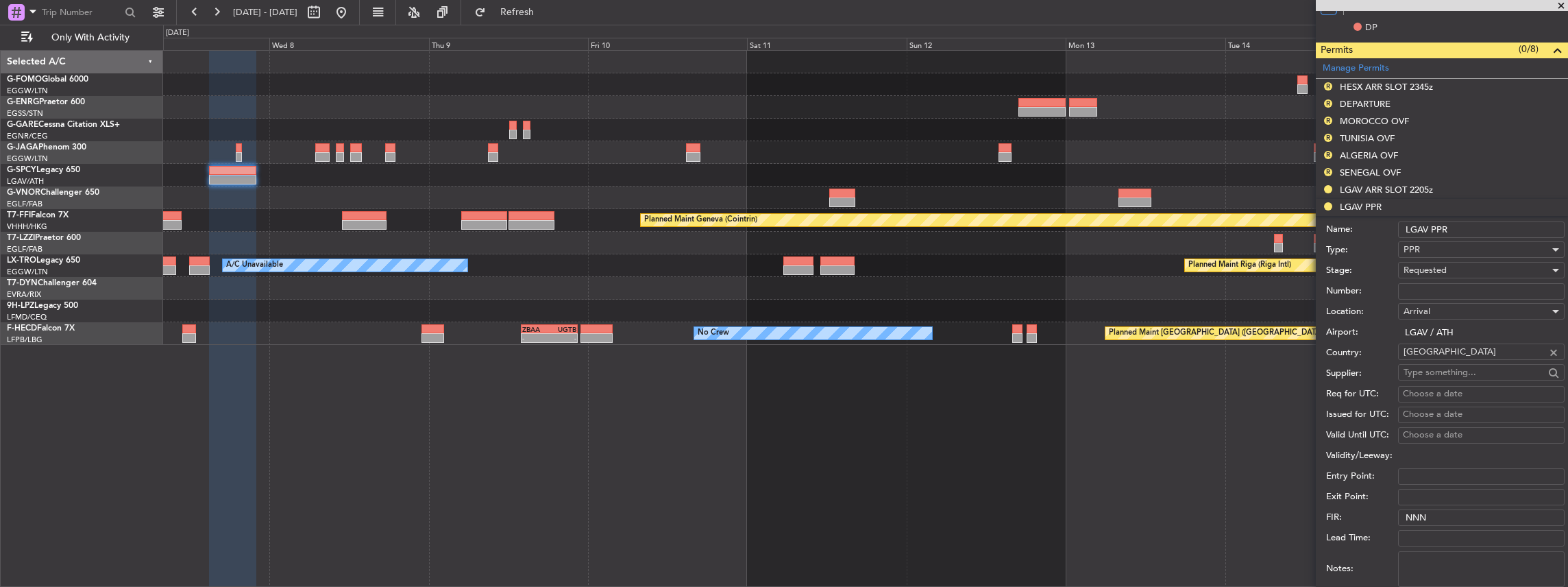
click at [1472, 227] on input "LGAV PPR" at bounding box center [1481, 230] width 167 height 16
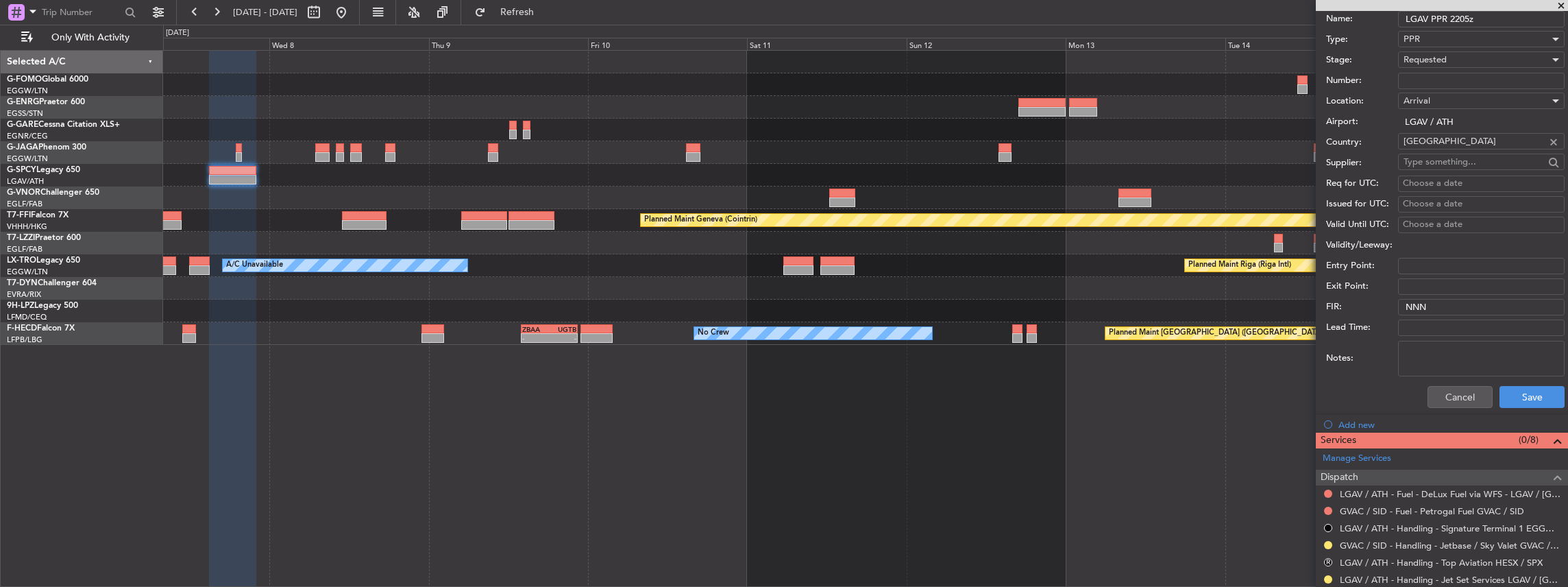
scroll to position [638, 0]
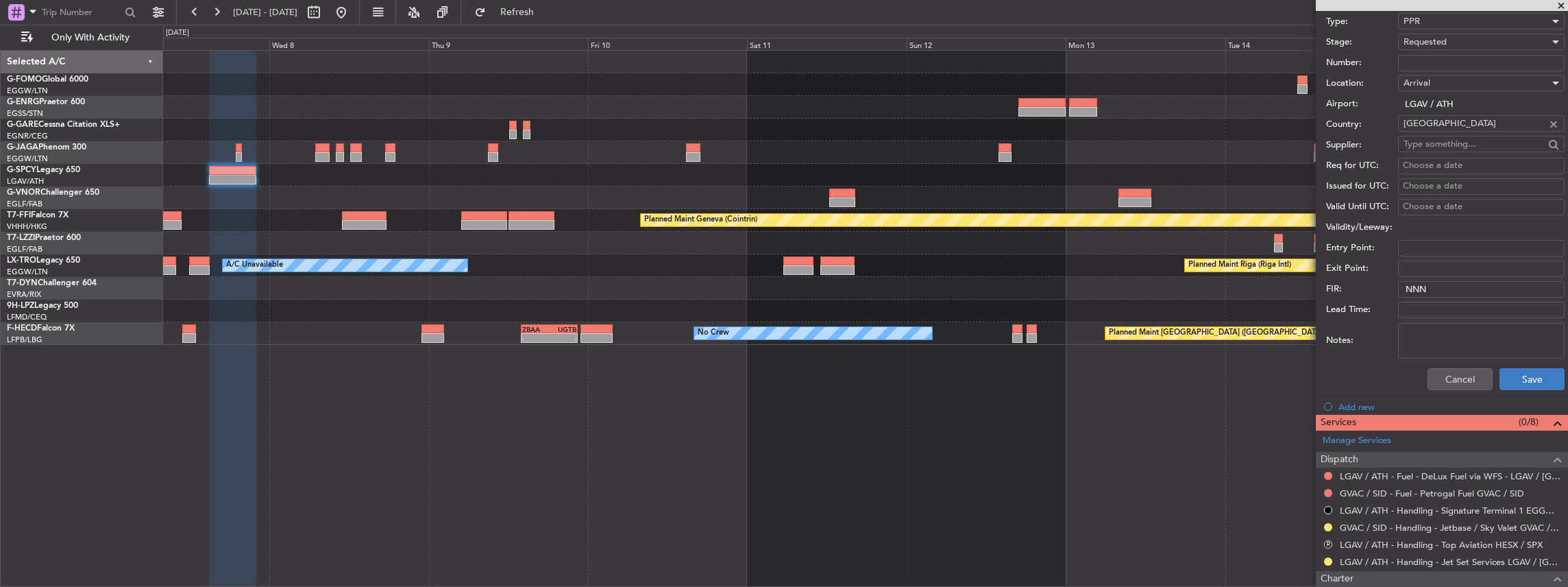
type input "LGAV PPR 2205z"
click at [1523, 373] on button "Save" at bounding box center [1532, 379] width 65 height 22
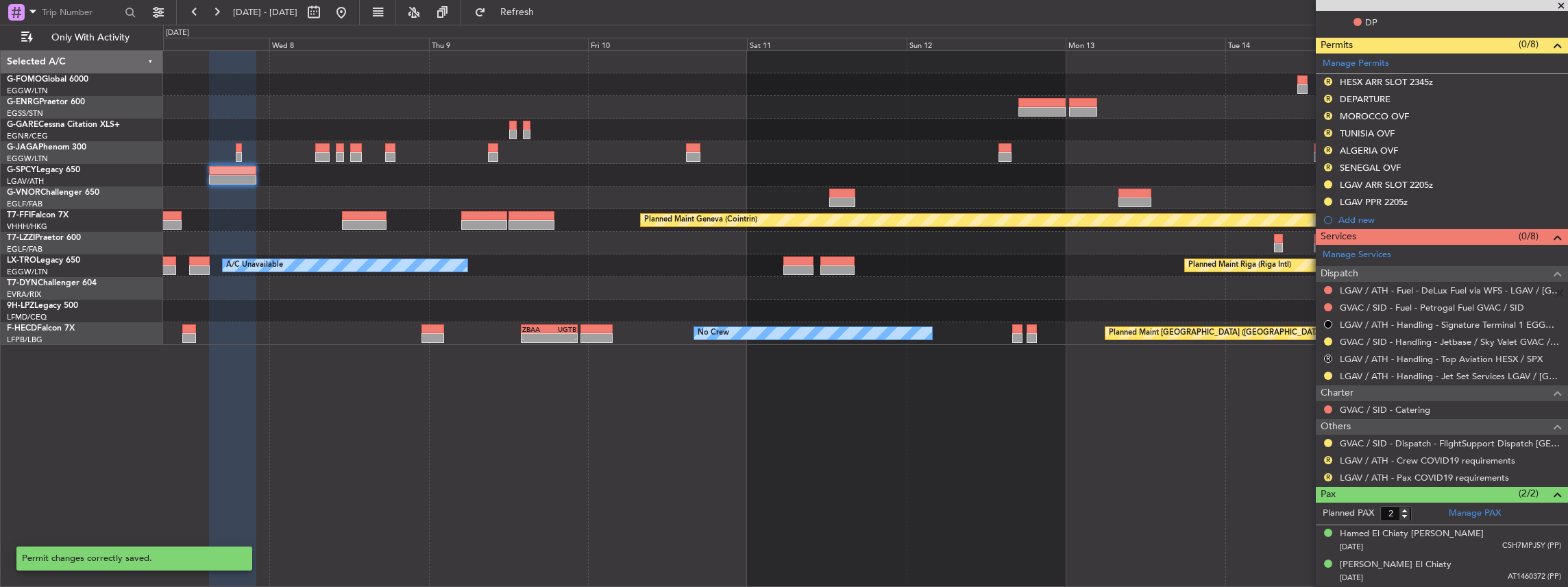
scroll to position [228, 0]
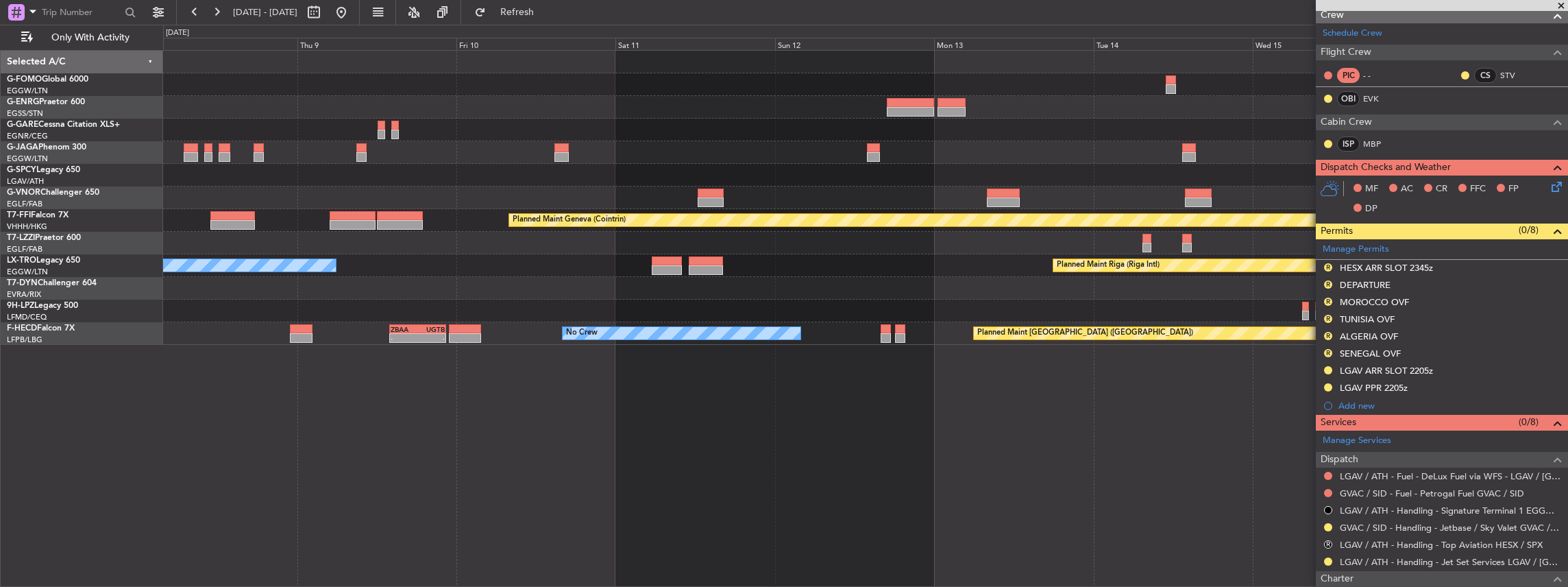
click at [1126, 289] on div at bounding box center [866, 289] width 1405 height 23
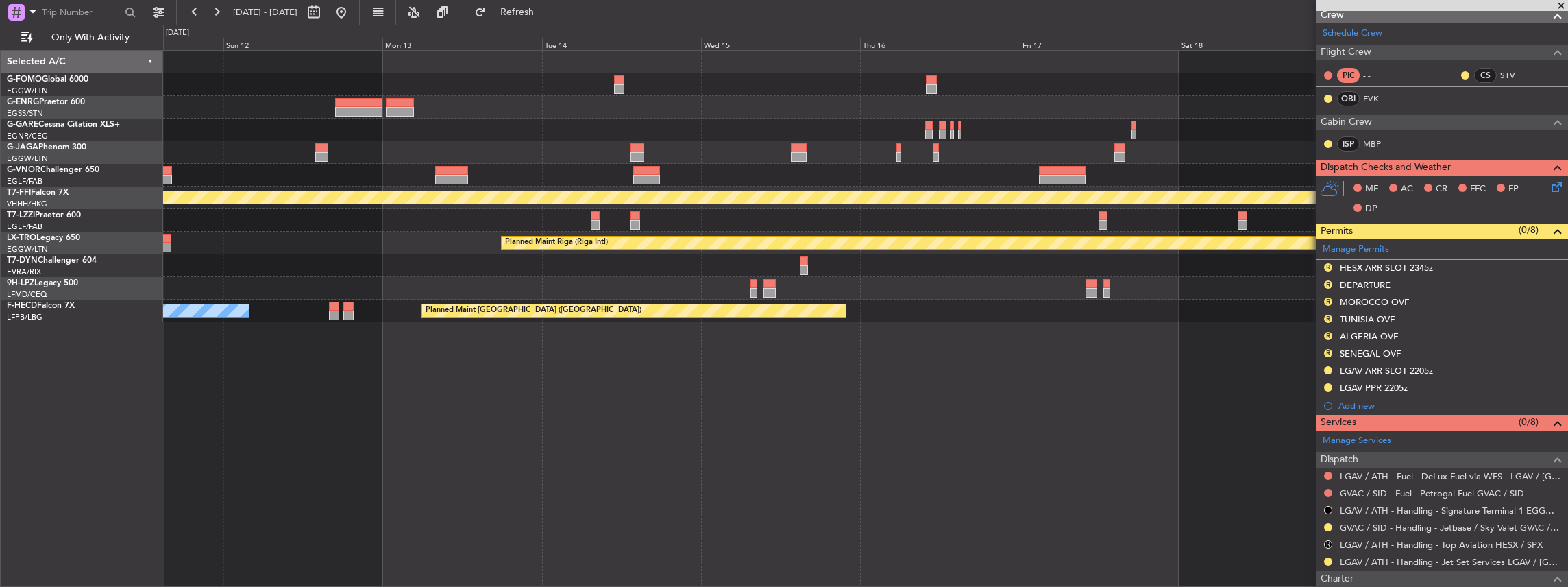
click at [381, 464] on div "Planned Maint Geneva (Cointrin) Planned Maint Riga (Riga Intl) Planned Maint Pa…" at bounding box center [866, 318] width 1405 height 537
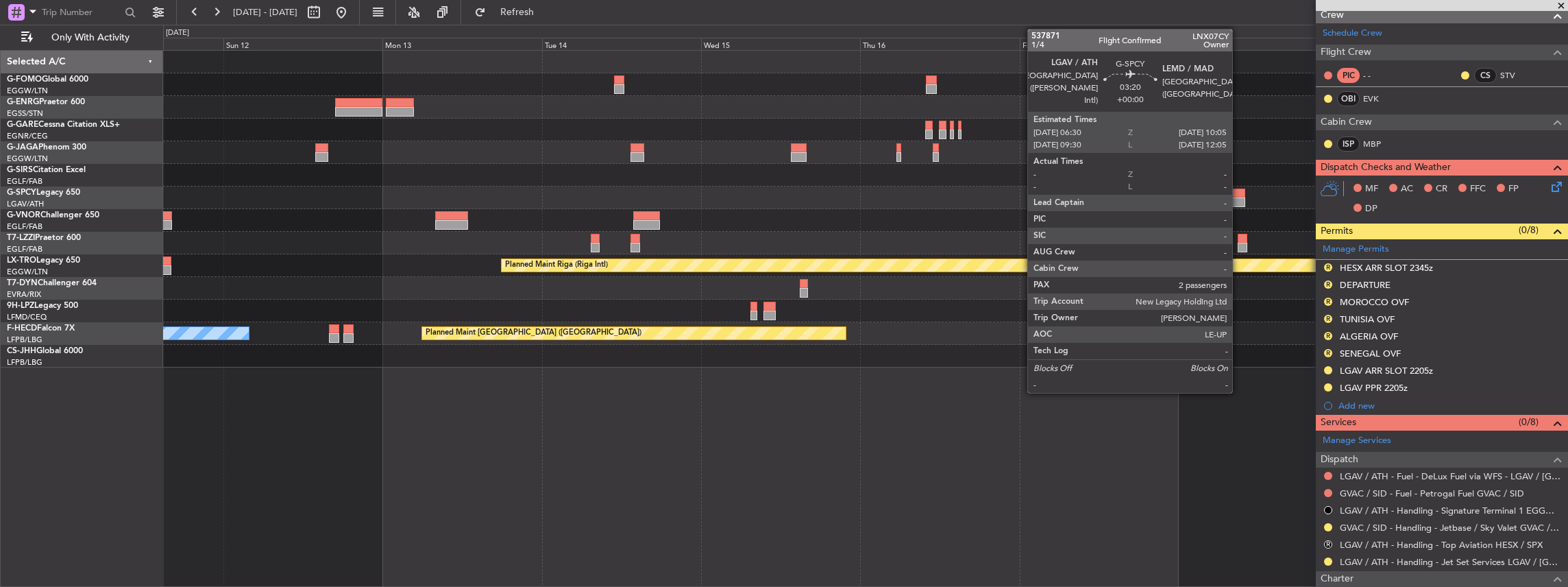
click at [1239, 195] on div at bounding box center [1233, 194] width 24 height 10
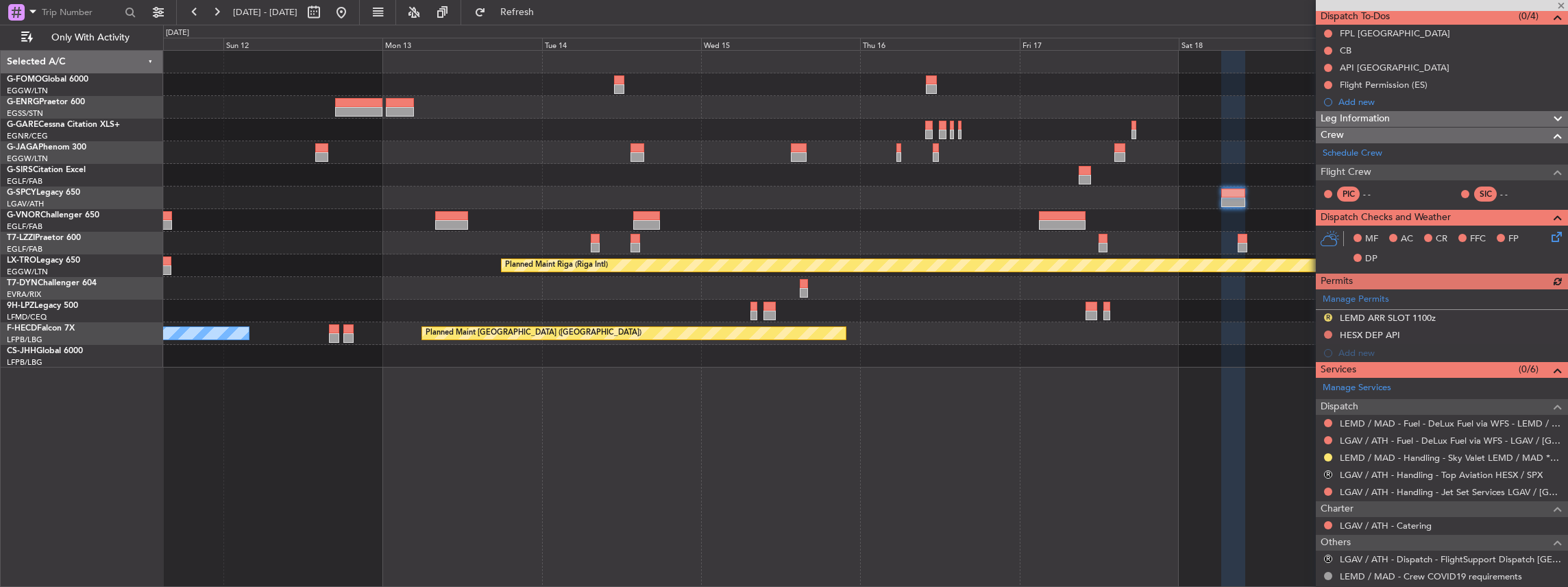
scroll to position [137, 0]
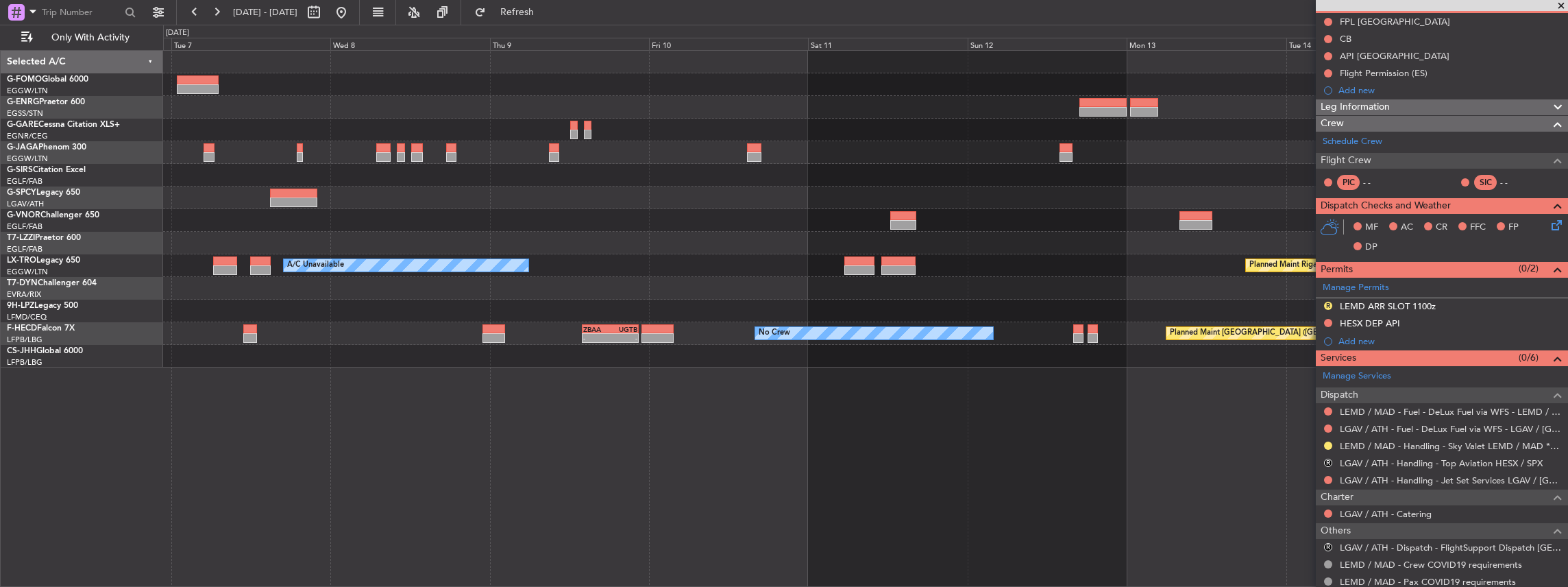
click at [1384, 300] on fb-app "11 Oct 2025 - 20 Oct 2025 Refresh Quick Links Only With Activity Planned Maint …" at bounding box center [784, 298] width 1568 height 576
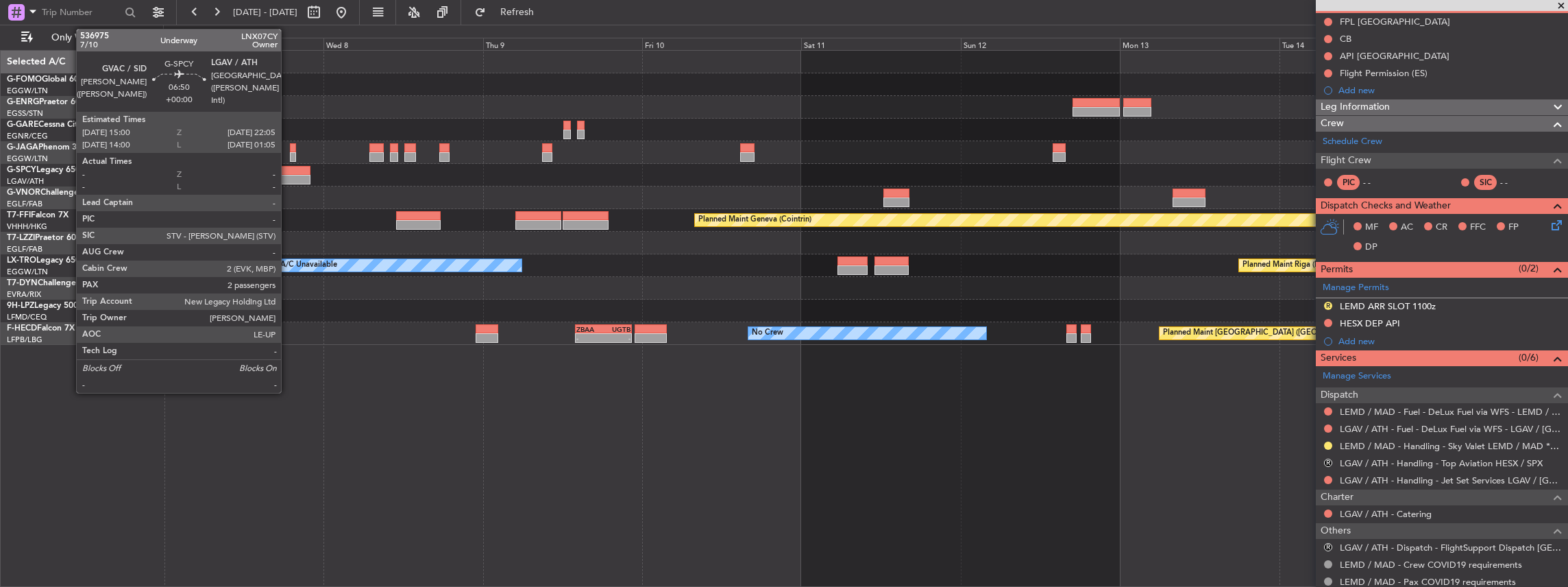
click at [288, 166] on div at bounding box center [287, 171] width 47 height 10
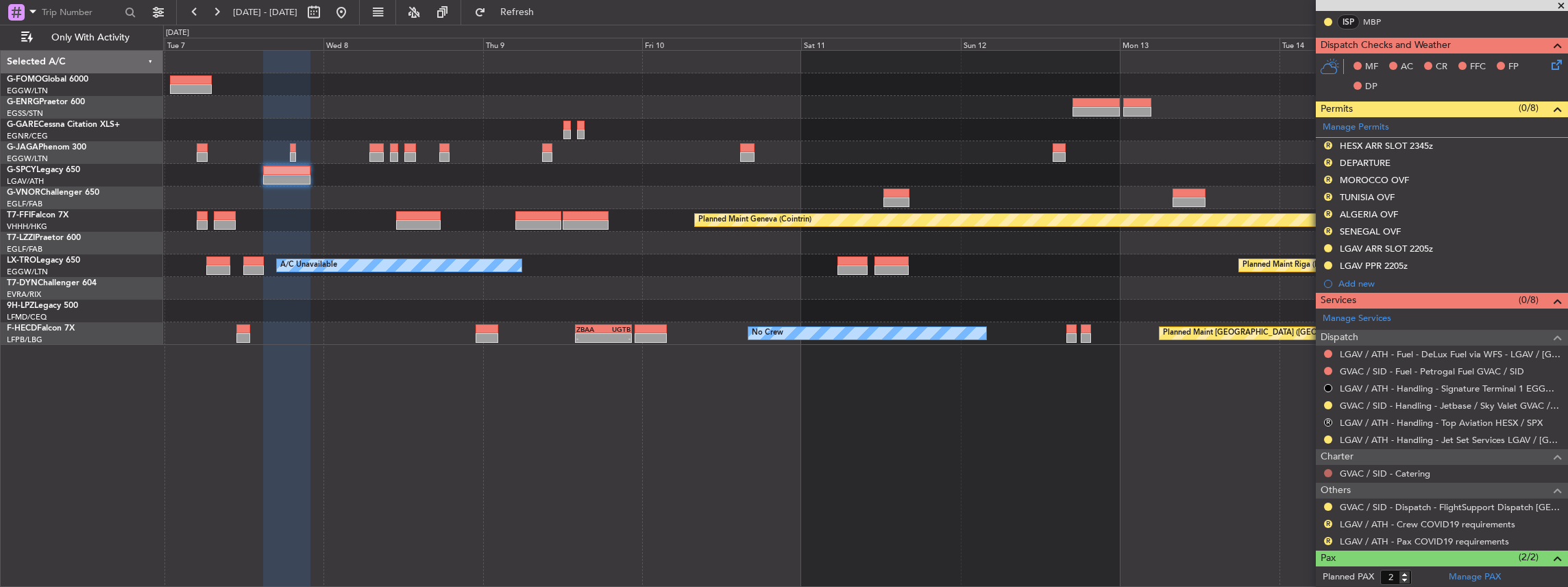
scroll to position [365, 0]
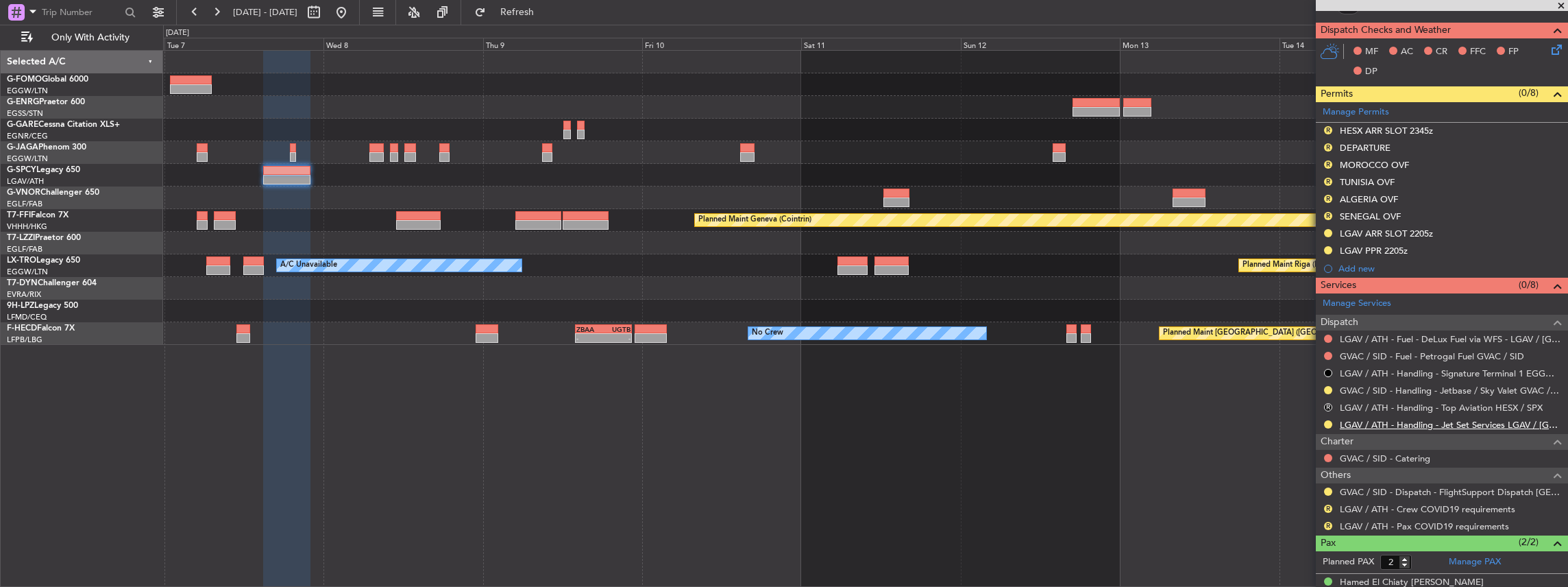
click at [1367, 422] on link "LGAV / ATH - Handling - Jet Set Services LGAV / [GEOGRAPHIC_DATA]" at bounding box center [1450, 424] width 222 height 11
click at [546, 16] on span "Refresh" at bounding box center [517, 12] width 57 height 10
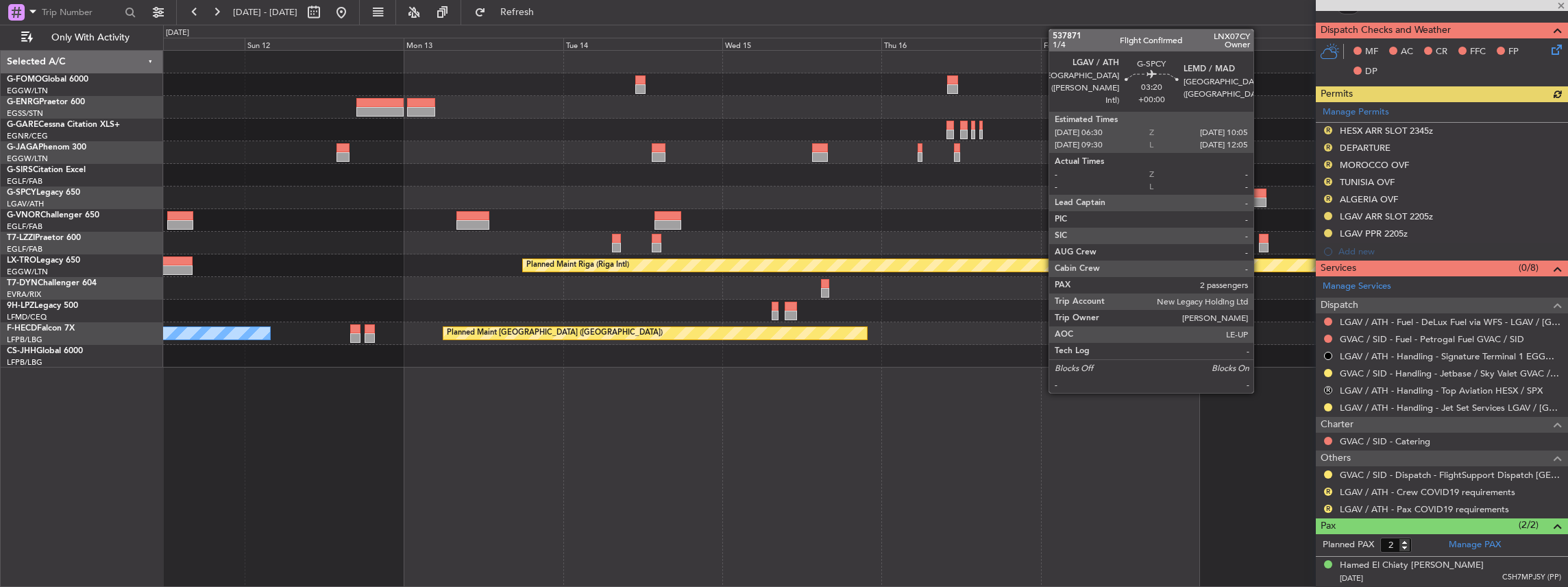
click at [1261, 203] on div at bounding box center [1254, 202] width 24 height 10
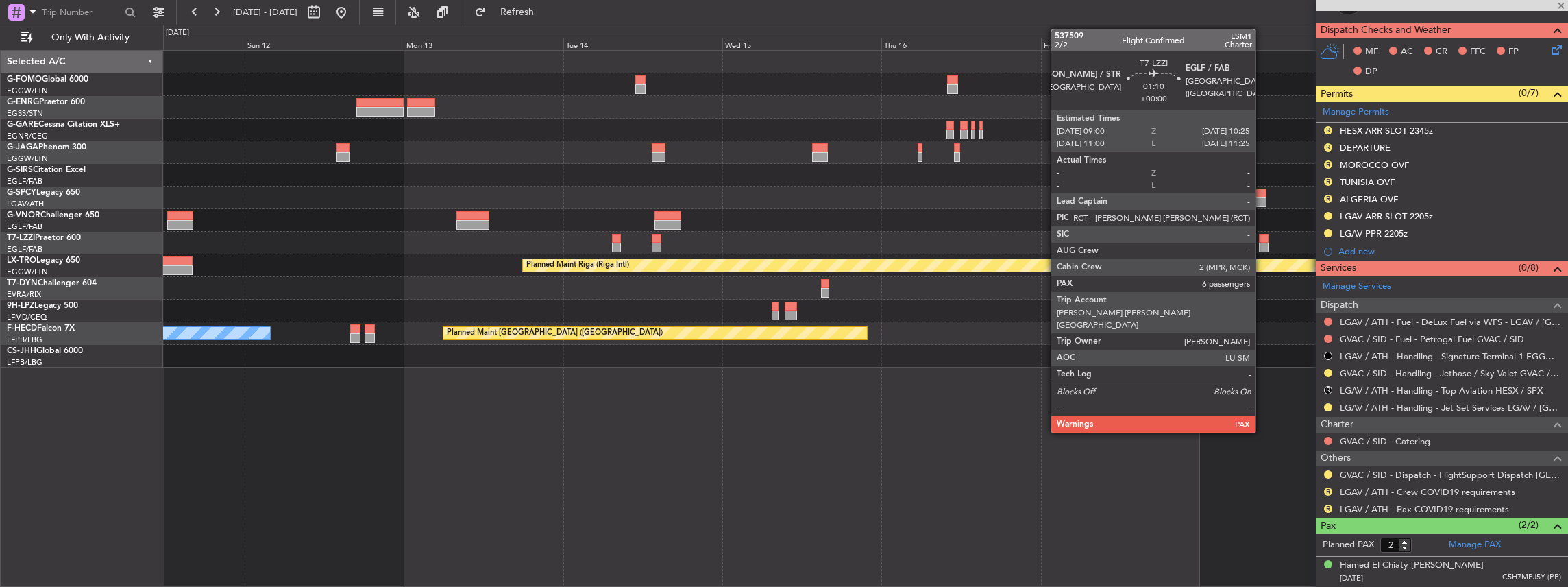
scroll to position [0, 0]
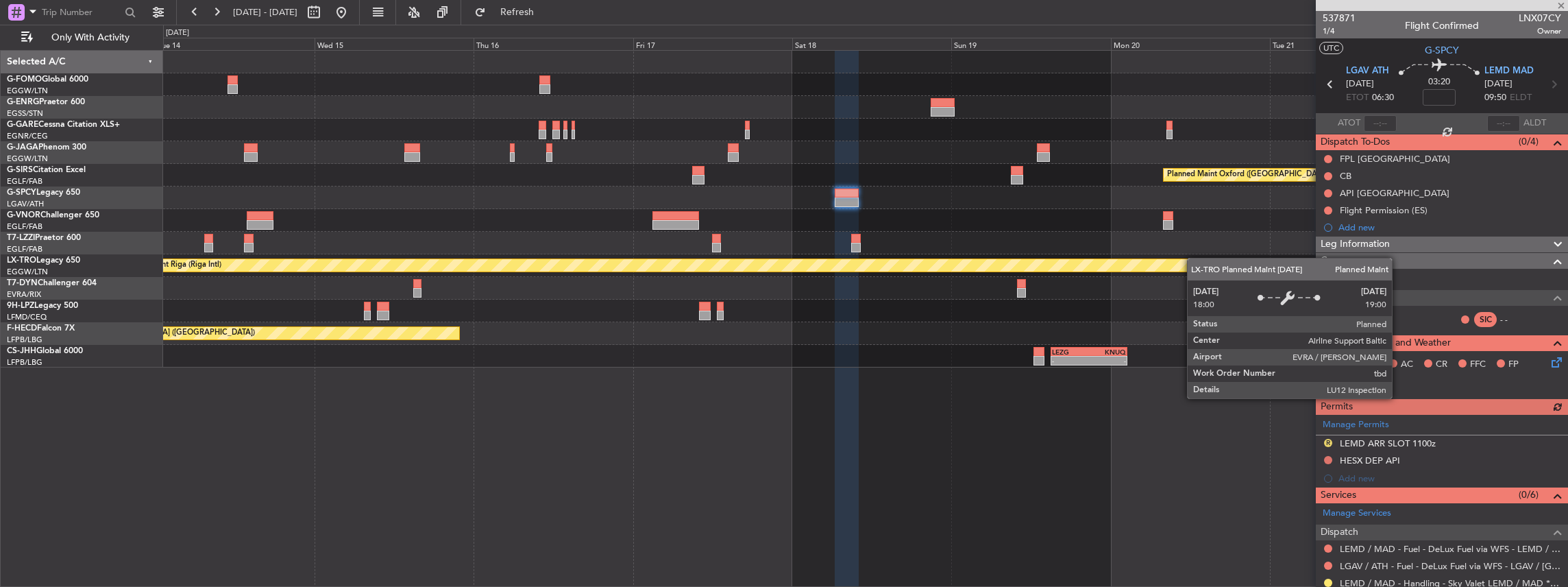
click at [831, 262] on div "Planned Maint Riga (Riga Intl)" at bounding box center [866, 266] width 1405 height 23
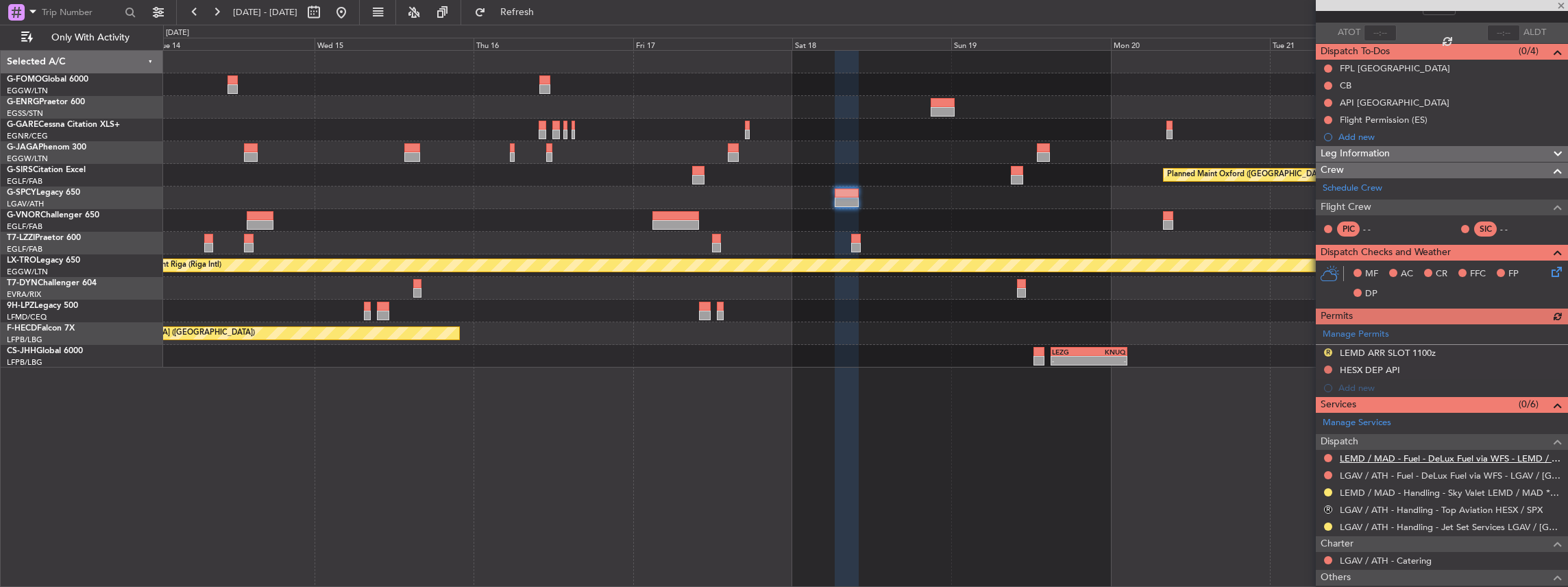
scroll to position [91, 0]
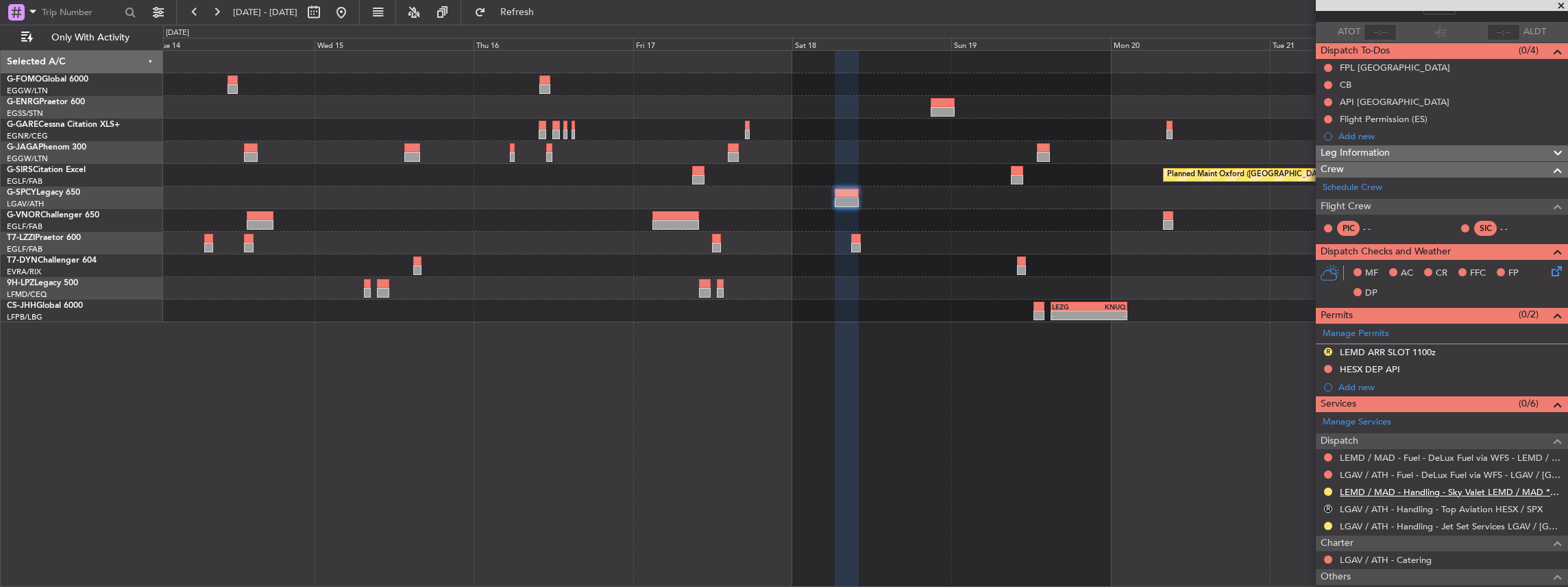
click at [1380, 486] on link "LEMD / MAD - Handling - Sky Valet LEMD / MAD **MY HANDLING**" at bounding box center [1450, 491] width 222 height 11
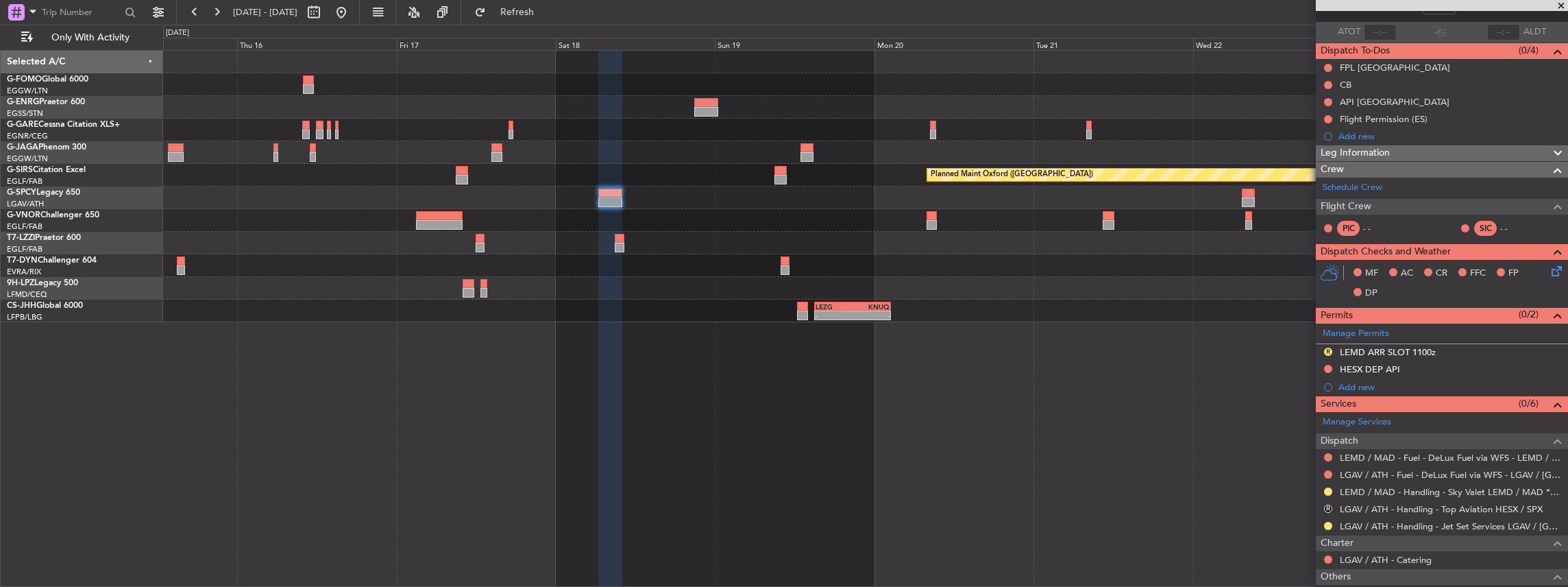
click at [950, 215] on div at bounding box center [866, 221] width 1405 height 23
click at [546, 11] on span "Refresh" at bounding box center [517, 12] width 57 height 10
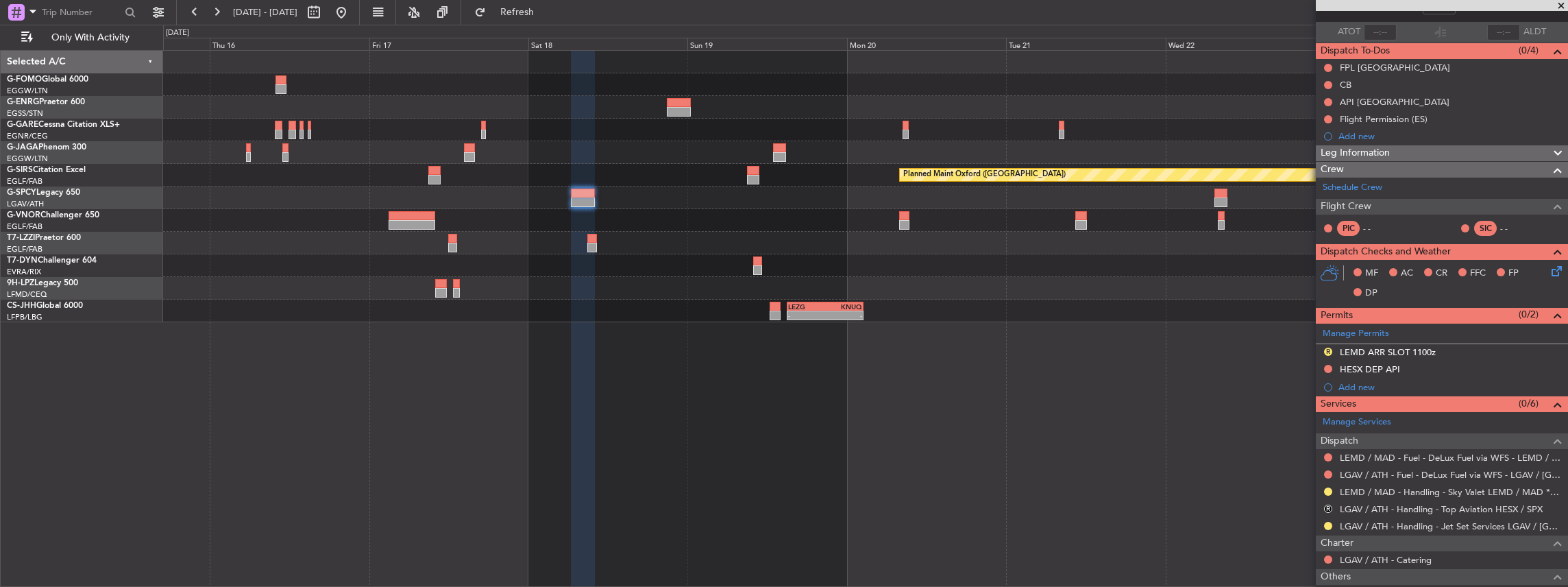
click at [774, 324] on div "Planned Maint Oxford (Kidlington) A/C Unavailable London (Luton) - - LEZG 15:00…" at bounding box center [866, 318] width 1405 height 537
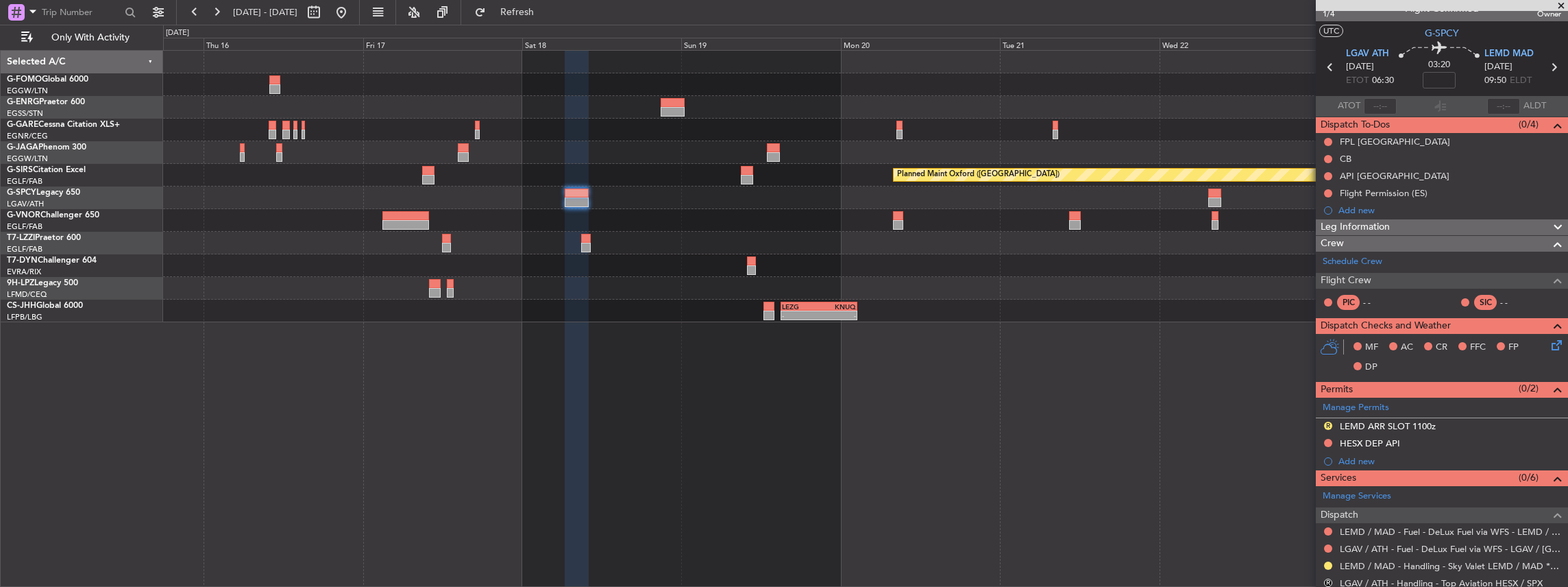
scroll to position [0, 0]
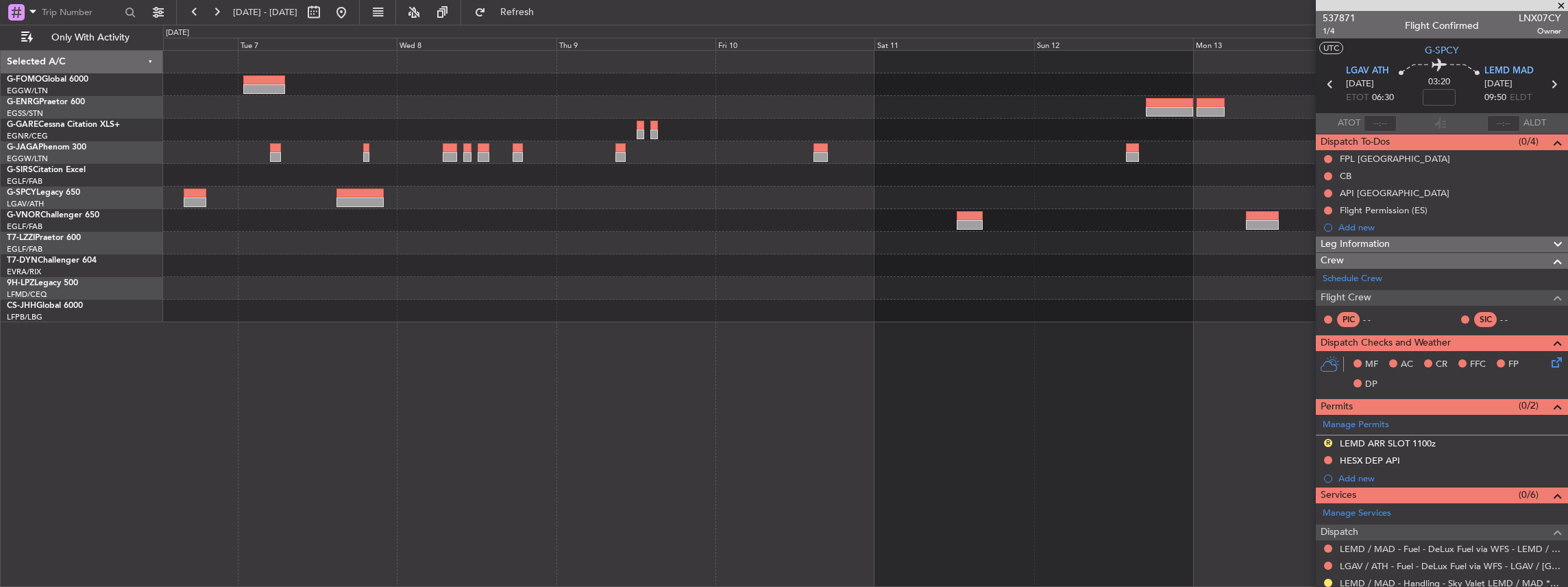
click at [1567, 325] on html "15 Oct 2025 - 24 Oct 2025 Refresh Quick Links Only With Activity Selected A/C G…" at bounding box center [784, 294] width 1568 height 587
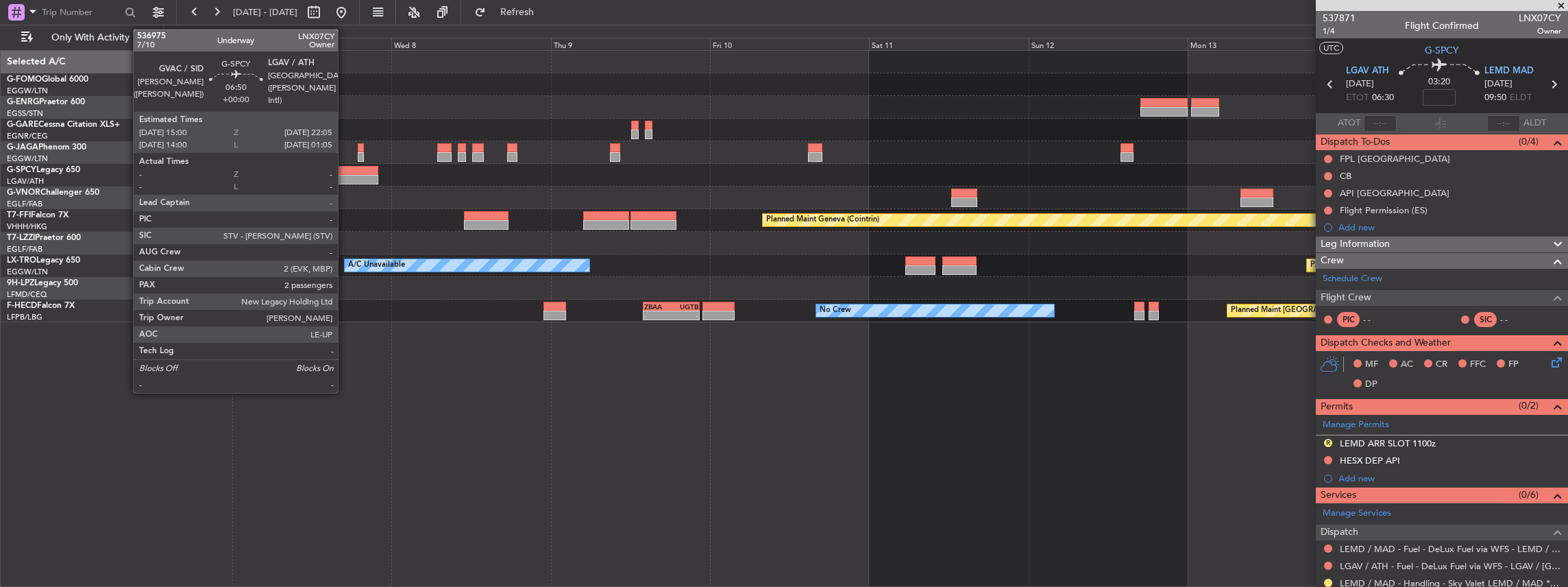
click at [345, 170] on div at bounding box center [355, 171] width 47 height 10
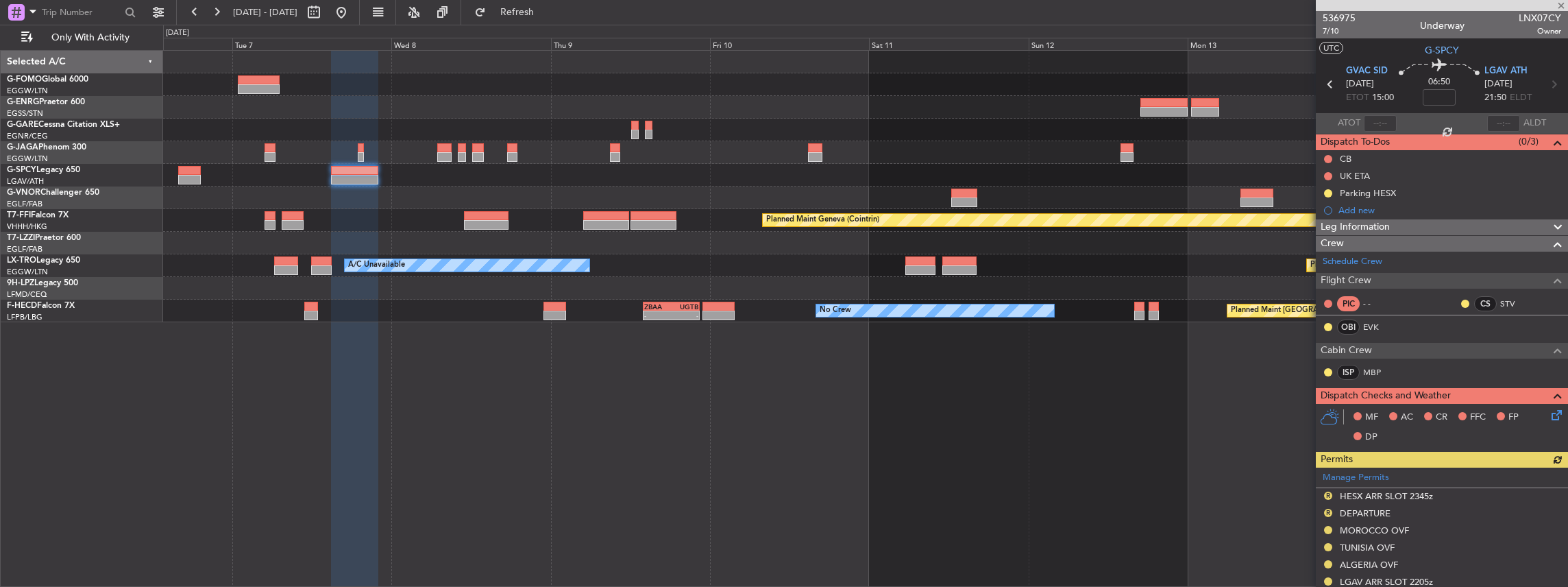
scroll to position [45, 0]
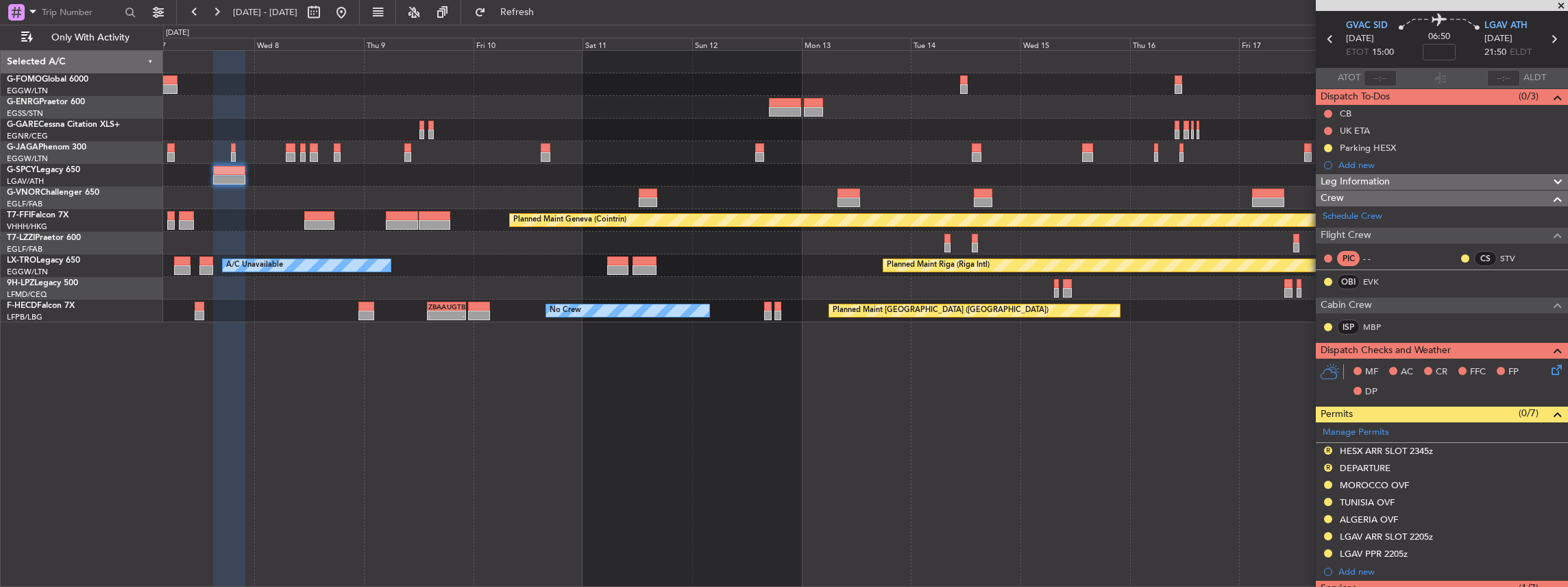
click at [769, 420] on div "Planned Maint Geneva (Cointrin) Planned Maint Riga (Riga Intl) A/C Unavailable …" at bounding box center [866, 318] width 1405 height 537
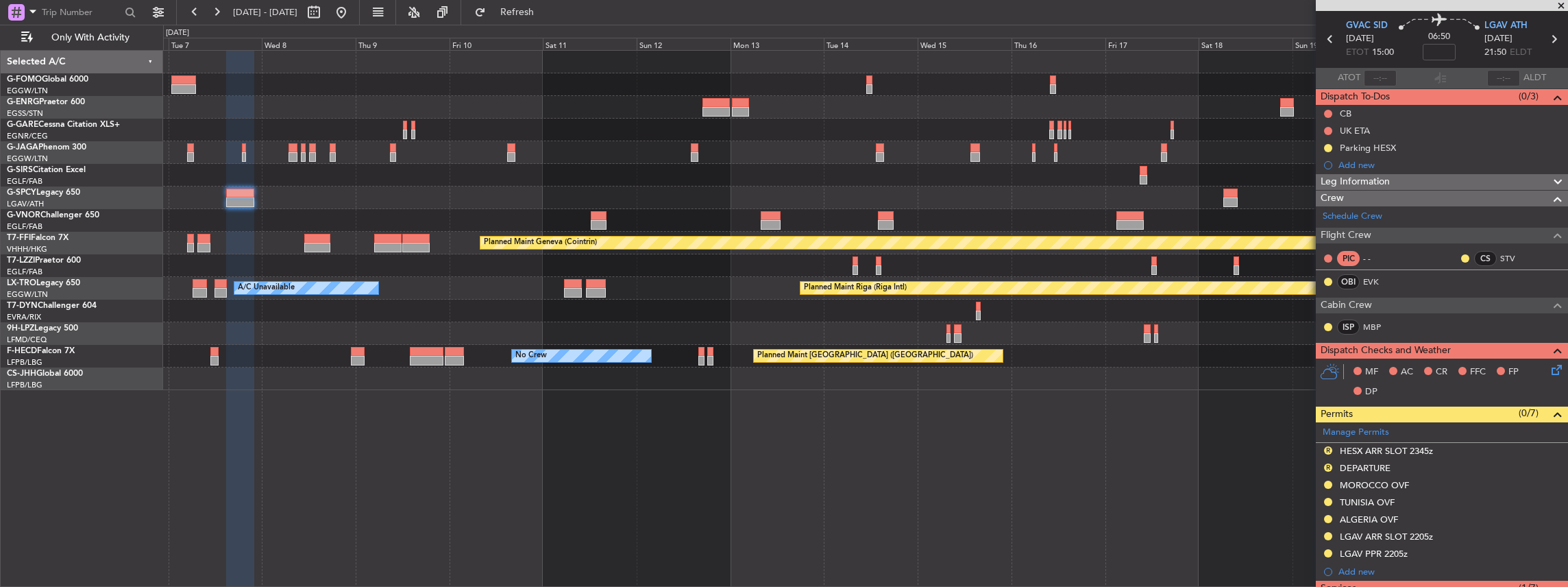
click at [930, 416] on div "Planned Maint Oxford (Kidlington) Planned Maint Geneva (Cointrin) A/C Unavailab…" at bounding box center [866, 318] width 1405 height 537
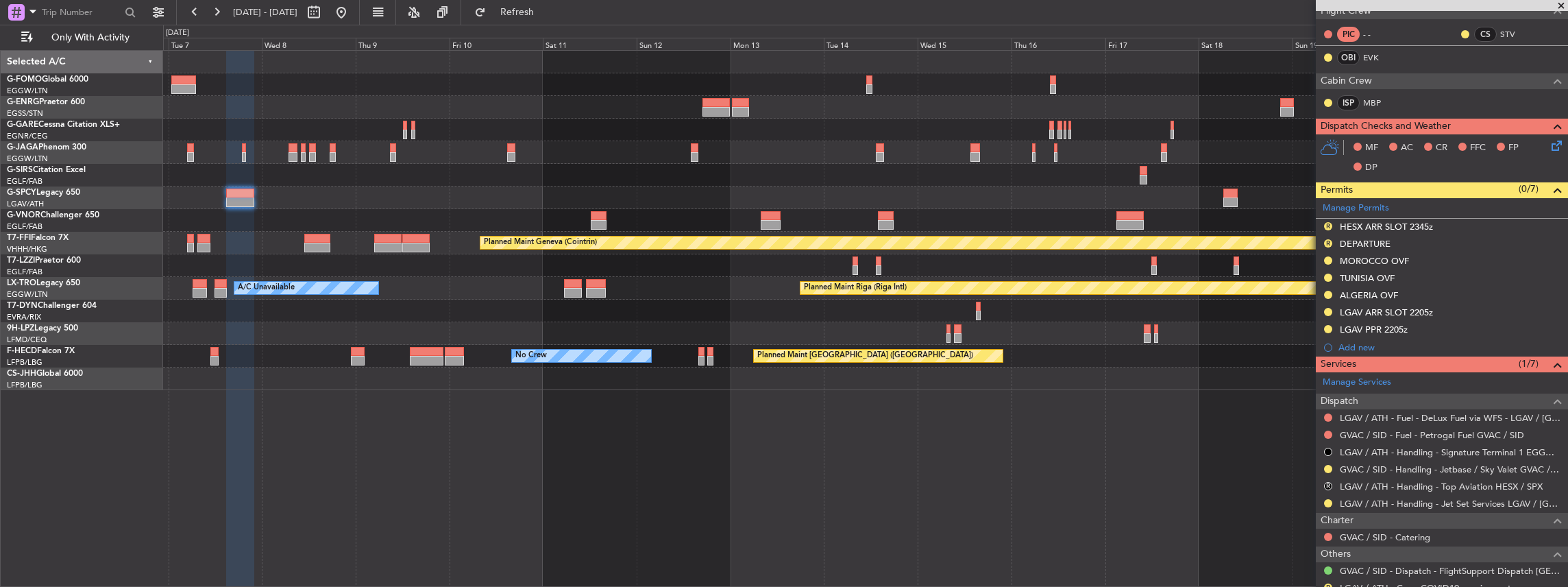
scroll to position [274, 0]
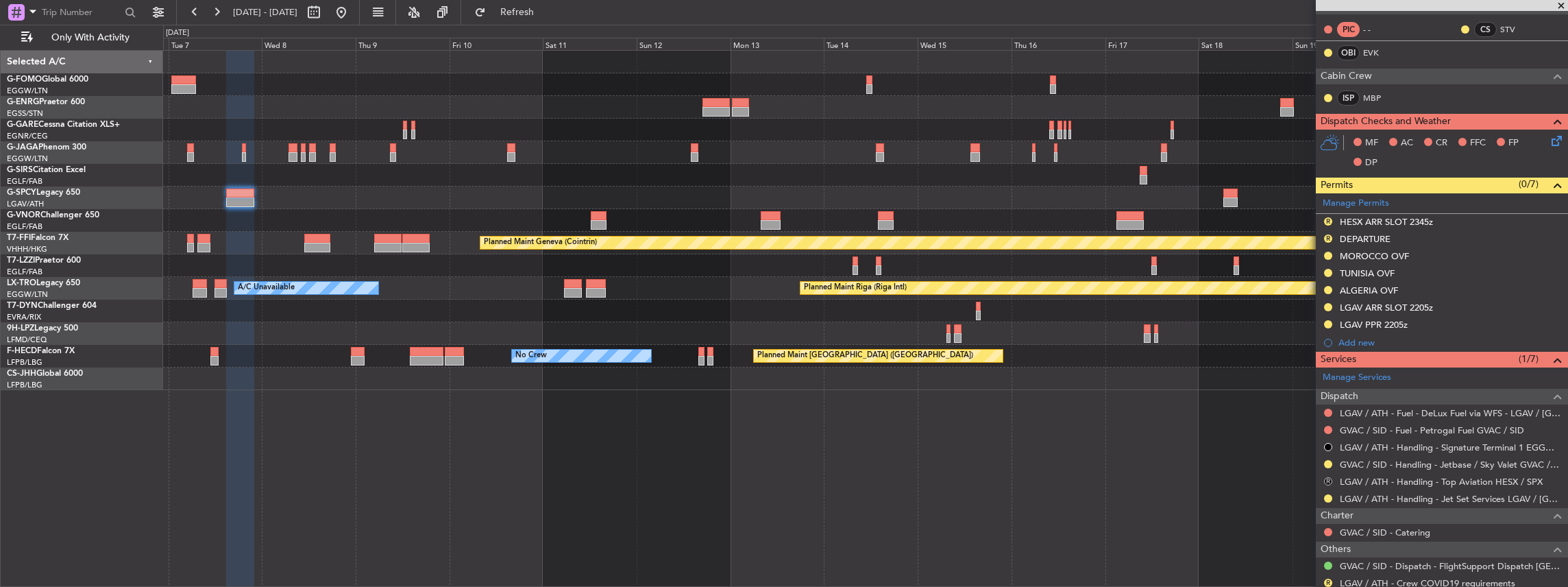
click at [1328, 477] on button "R" at bounding box center [1328, 481] width 8 height 8
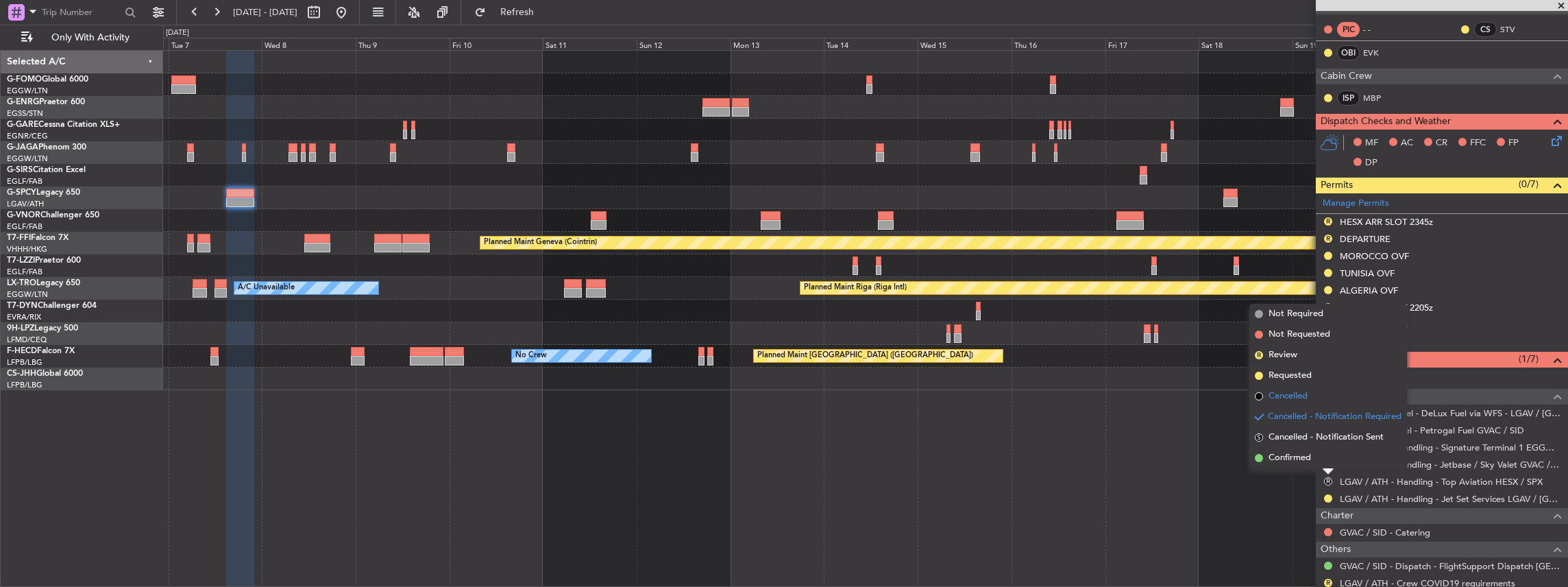
click at [1321, 397] on li "Cancelled" at bounding box center [1328, 396] width 158 height 20
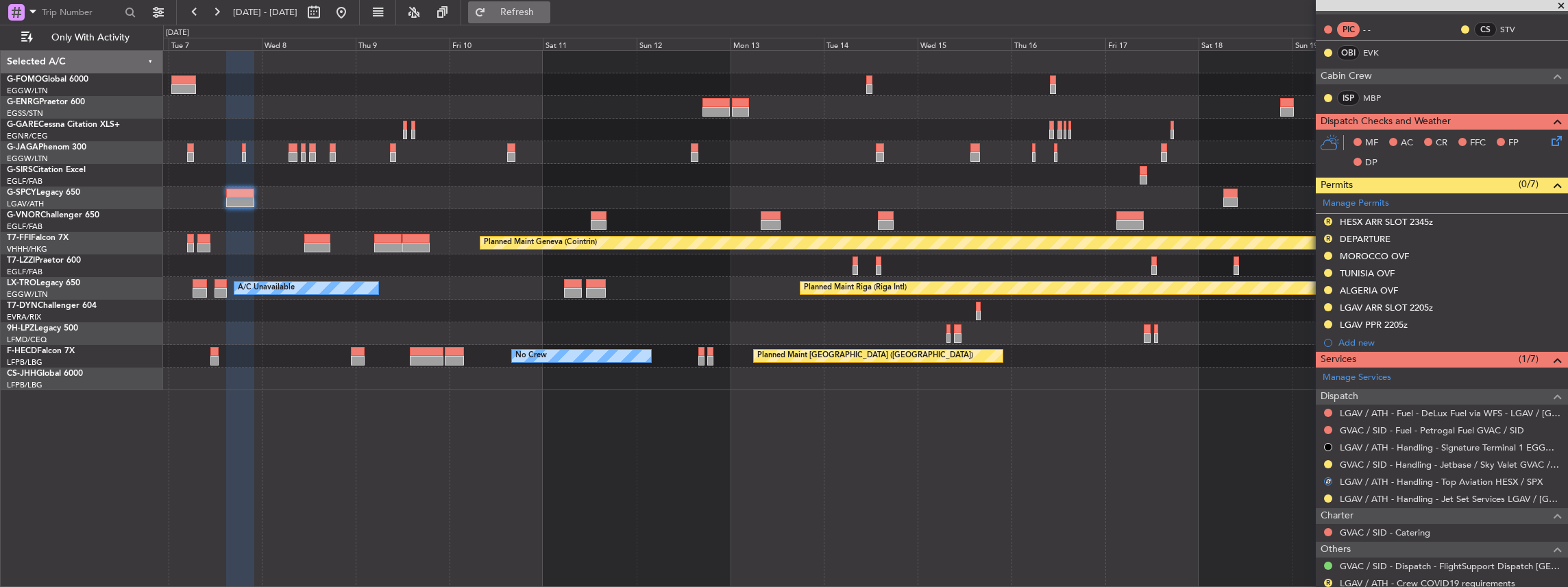
click at [533, 7] on span "Refresh" at bounding box center [517, 12] width 57 height 10
click at [1548, 199] on span at bounding box center [1556, 199] width 16 height 11
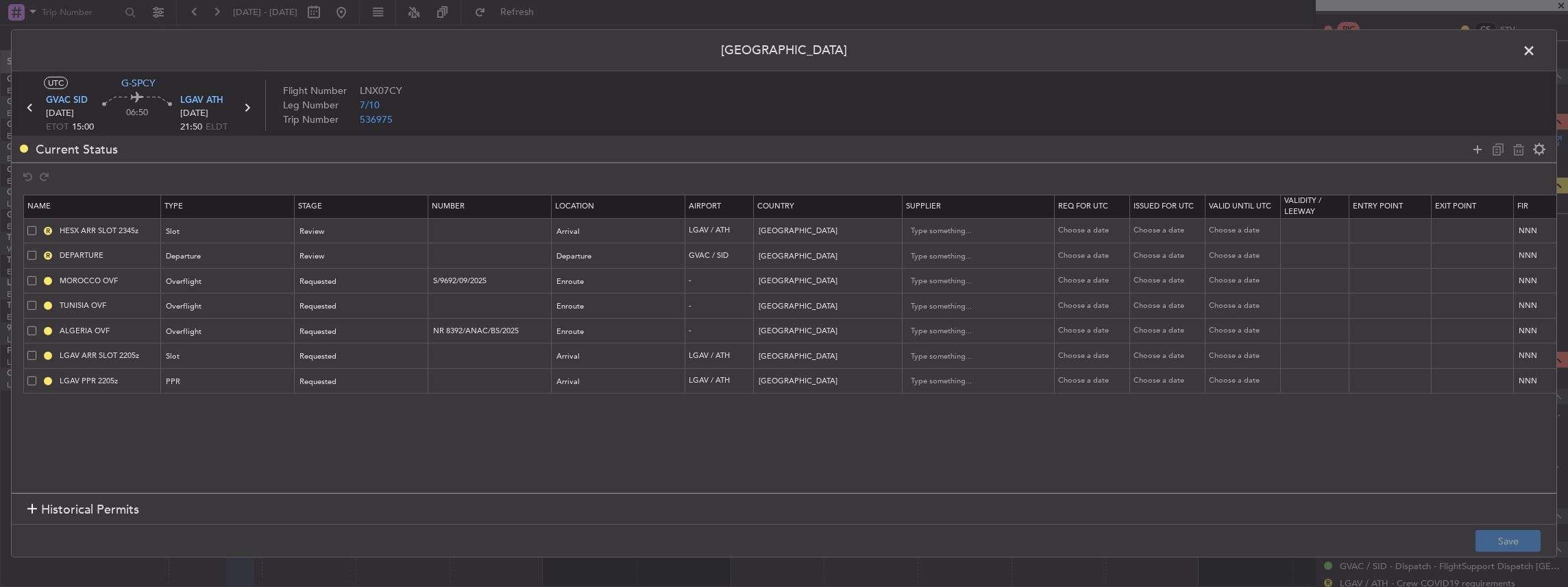
click at [28, 226] on span at bounding box center [32, 230] width 9 height 9
click at [37, 226] on input "checkbox" at bounding box center [37, 226] width 0 height 0
drag, startPoint x: 31, startPoint y: 251, endPoint x: 45, endPoint y: 256, distance: 14.9
click at [30, 251] on span at bounding box center [32, 255] width 9 height 9
click at [37, 251] on input "checkbox" at bounding box center [37, 251] width 0 height 0
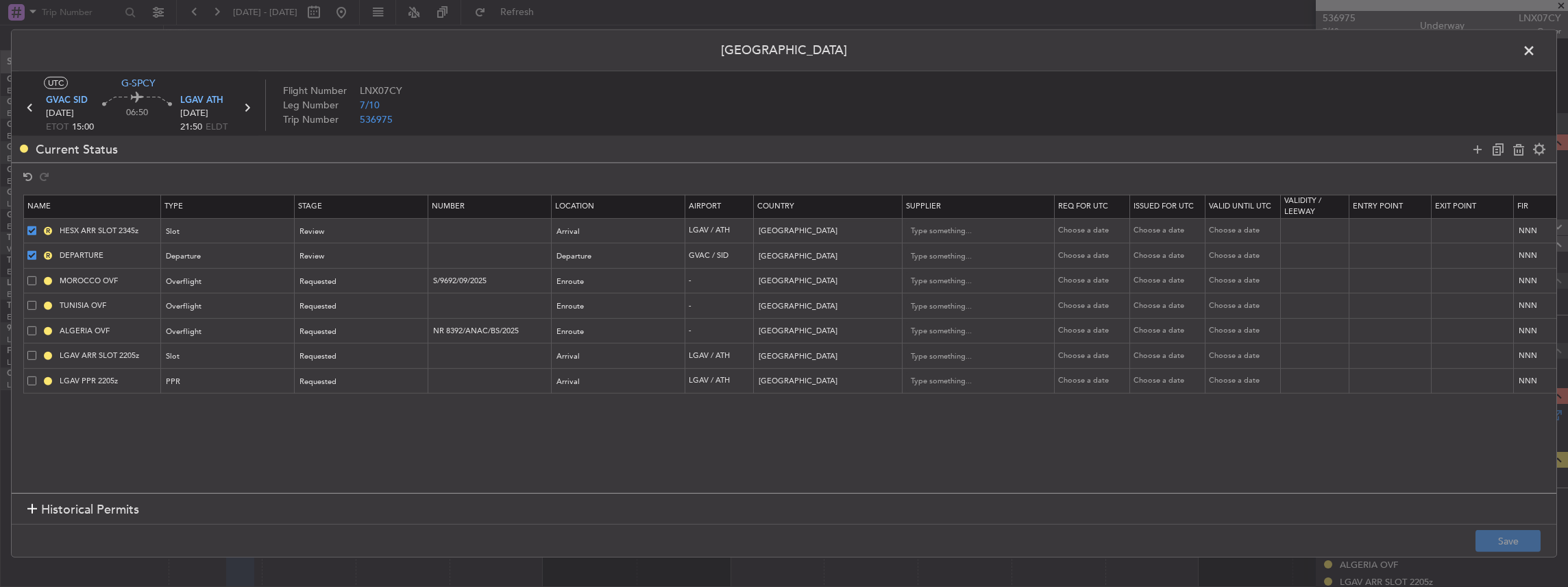
scroll to position [274, 0]
drag, startPoint x: 0, startPoint y: 0, endPoint x: 1392, endPoint y: 288, distance: 1421.5
click at [1392, 288] on main "Current Status Name Type Stage Number Location Airport Country Supplier Req For…" at bounding box center [784, 329] width 1545 height 388
click at [29, 253] on span at bounding box center [32, 255] width 9 height 9
click at [37, 251] on input "checkbox" at bounding box center [37, 251] width 0 height 0
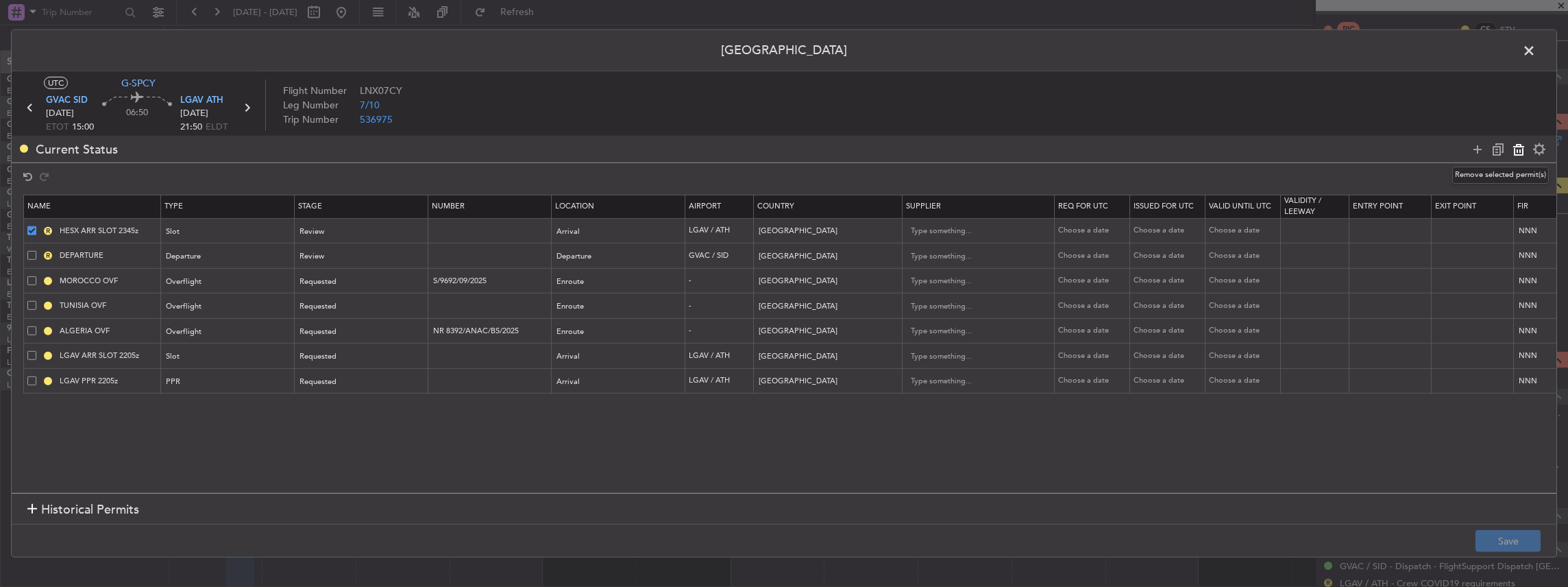
click at [1518, 150] on icon at bounding box center [1519, 149] width 16 height 16
type input "DEPARTURE"
type input "[GEOGRAPHIC_DATA]"
type input "MOROCCO OVF"
type input "S/9692/09/2025"
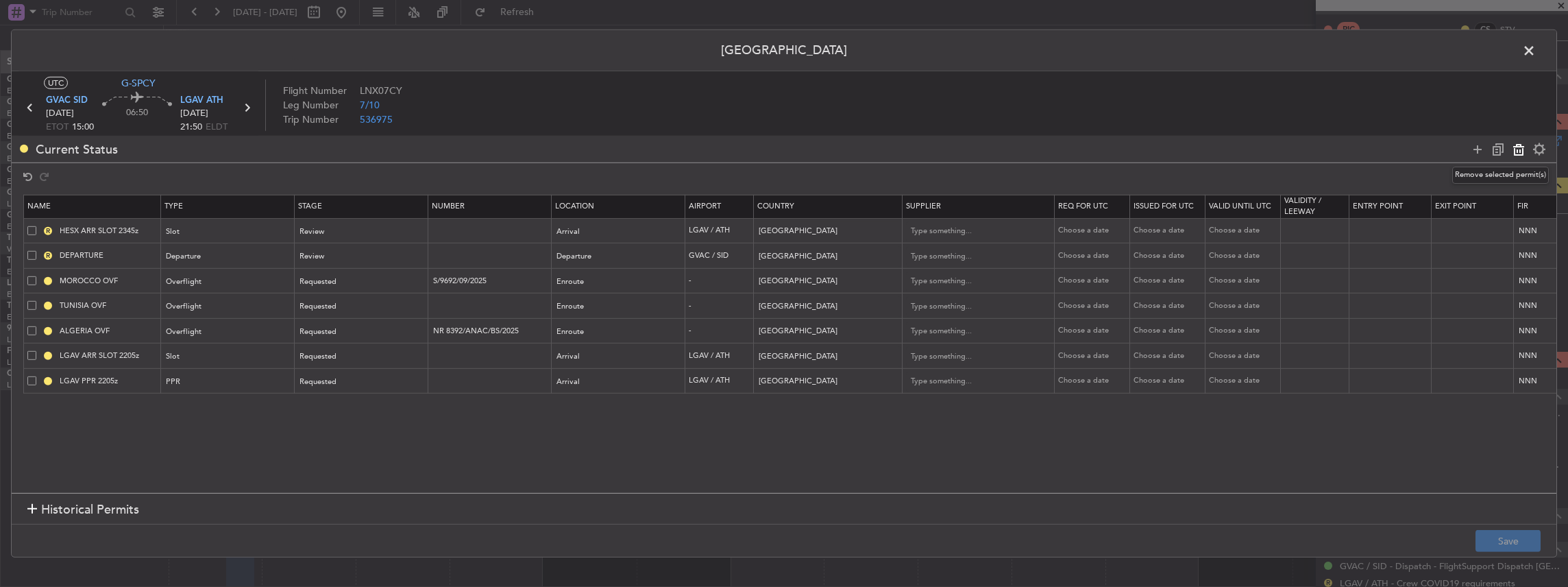
type input "[GEOGRAPHIC_DATA]"
type input "TUNISIA OVF"
type input "[GEOGRAPHIC_DATA]"
type input "ALGERIA OVF"
type input "NR 8392/ANAC/BS/2025"
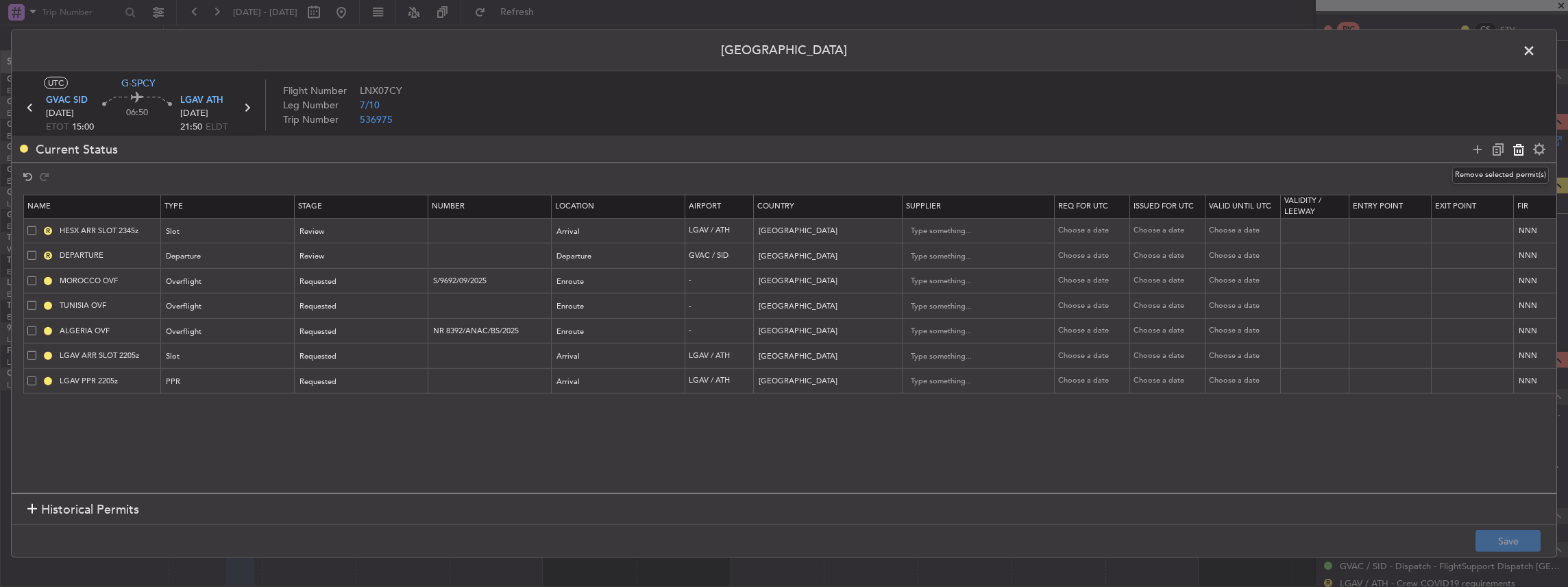
type input "[GEOGRAPHIC_DATA]"
type input "LGAV ARR SLOT 2205z"
type input "[GEOGRAPHIC_DATA]"
type input "LGAV PPR 2205z"
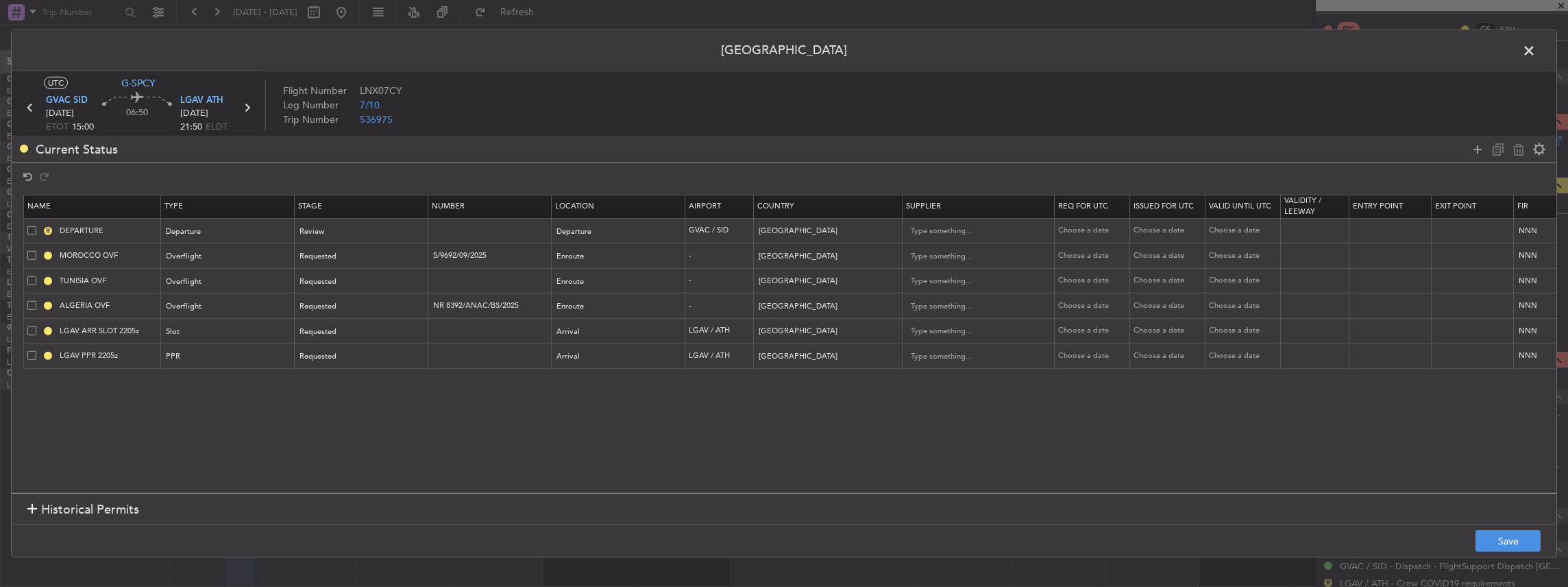
click at [1536, 48] on span at bounding box center [1536, 54] width 0 height 28
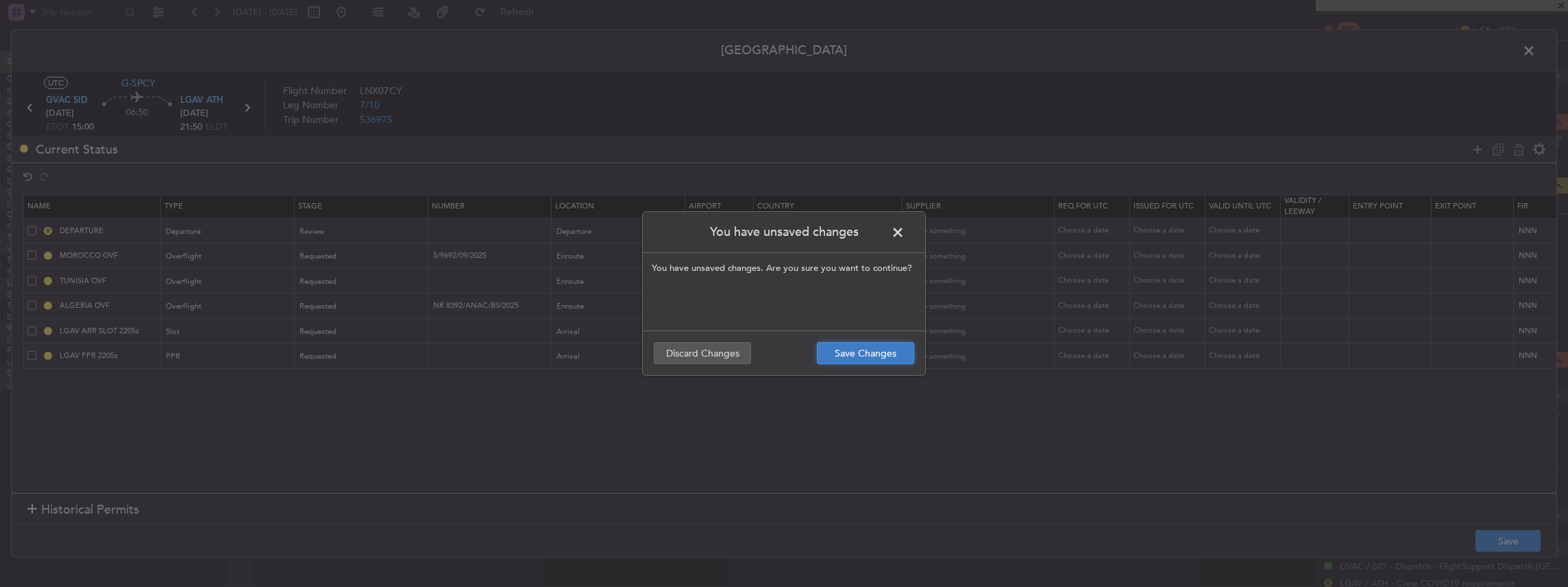
click at [858, 349] on button "Save Changes" at bounding box center [865, 352] width 97 height 22
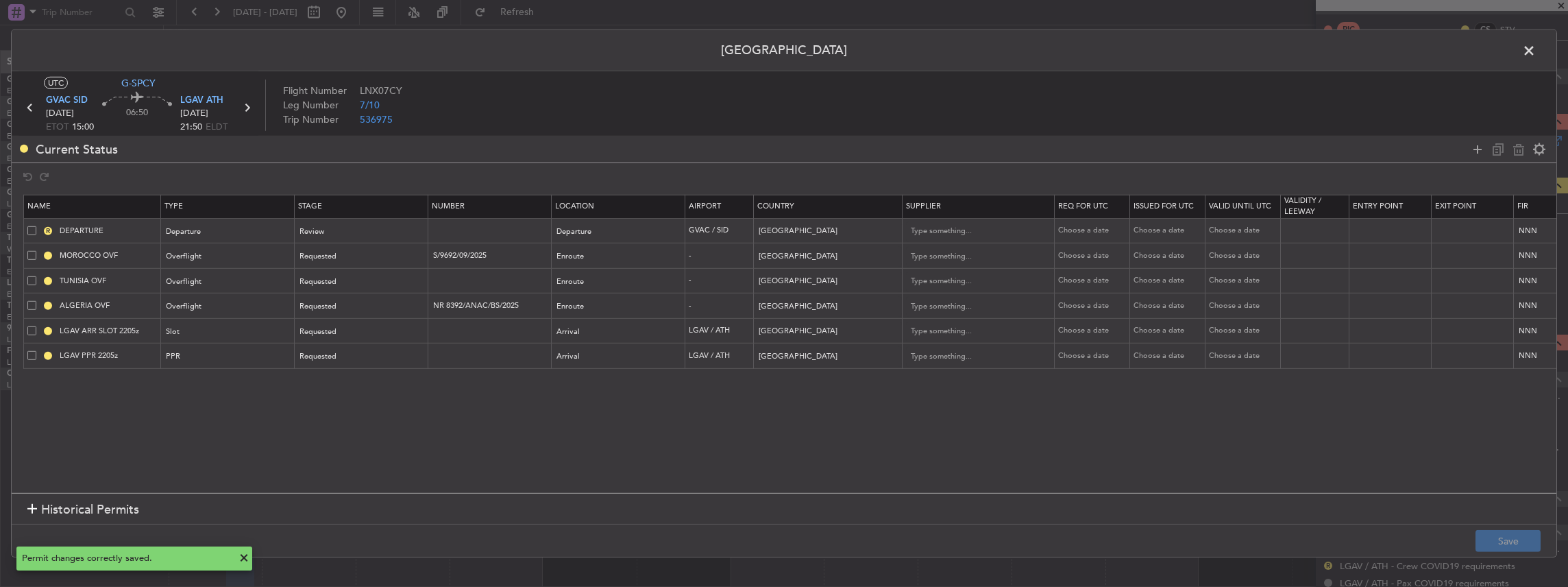
click at [1536, 46] on span at bounding box center [1536, 54] width 0 height 28
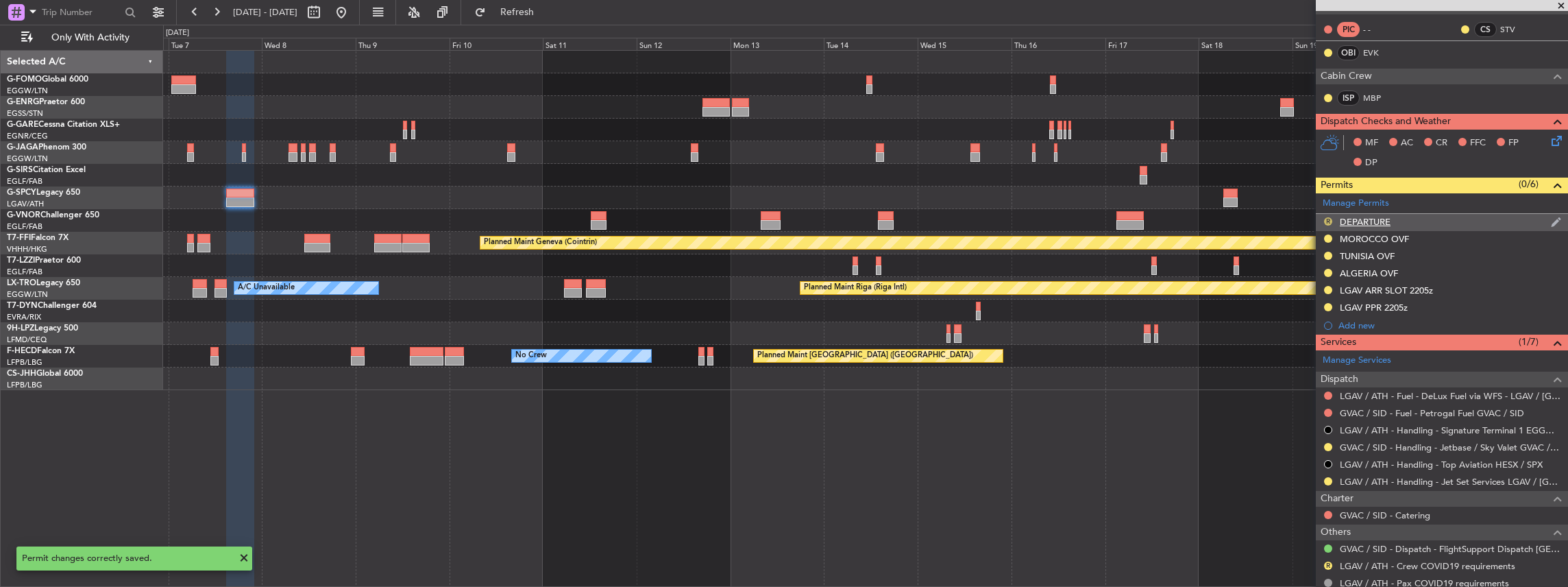
click at [1326, 217] on button "R" at bounding box center [1328, 222] width 8 height 8
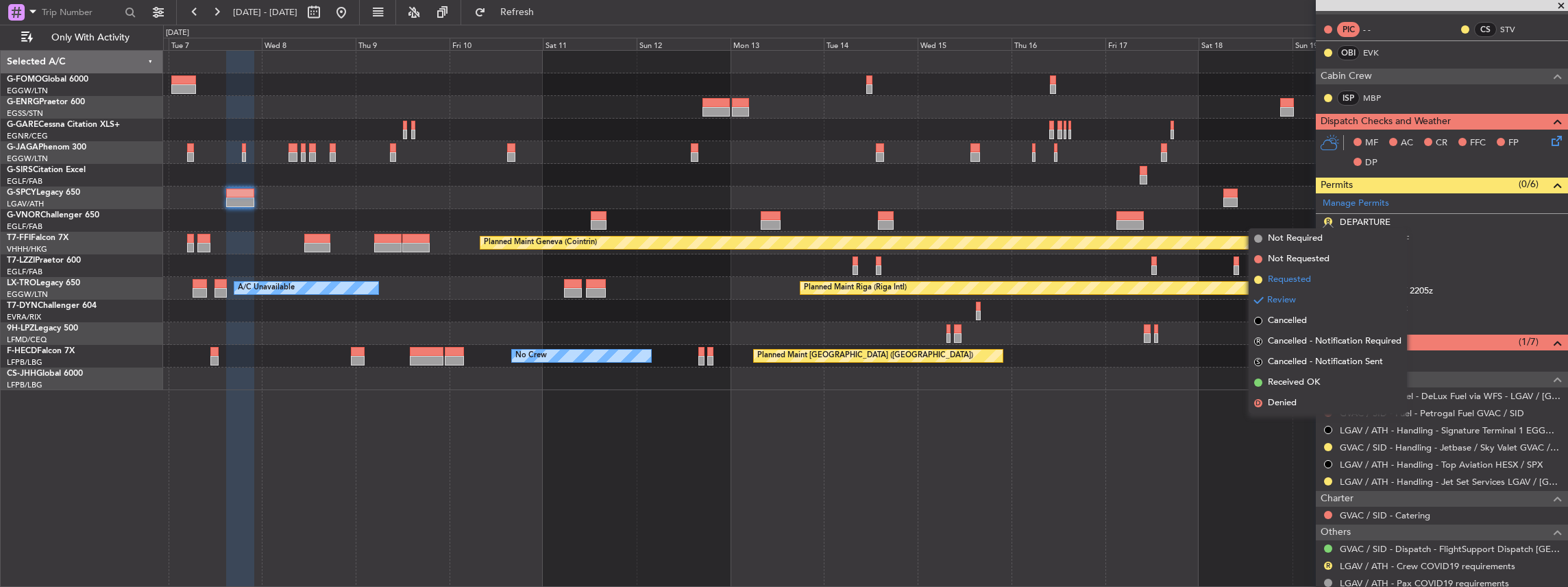
click at [1288, 282] on span "Requested" at bounding box center [1289, 280] width 43 height 14
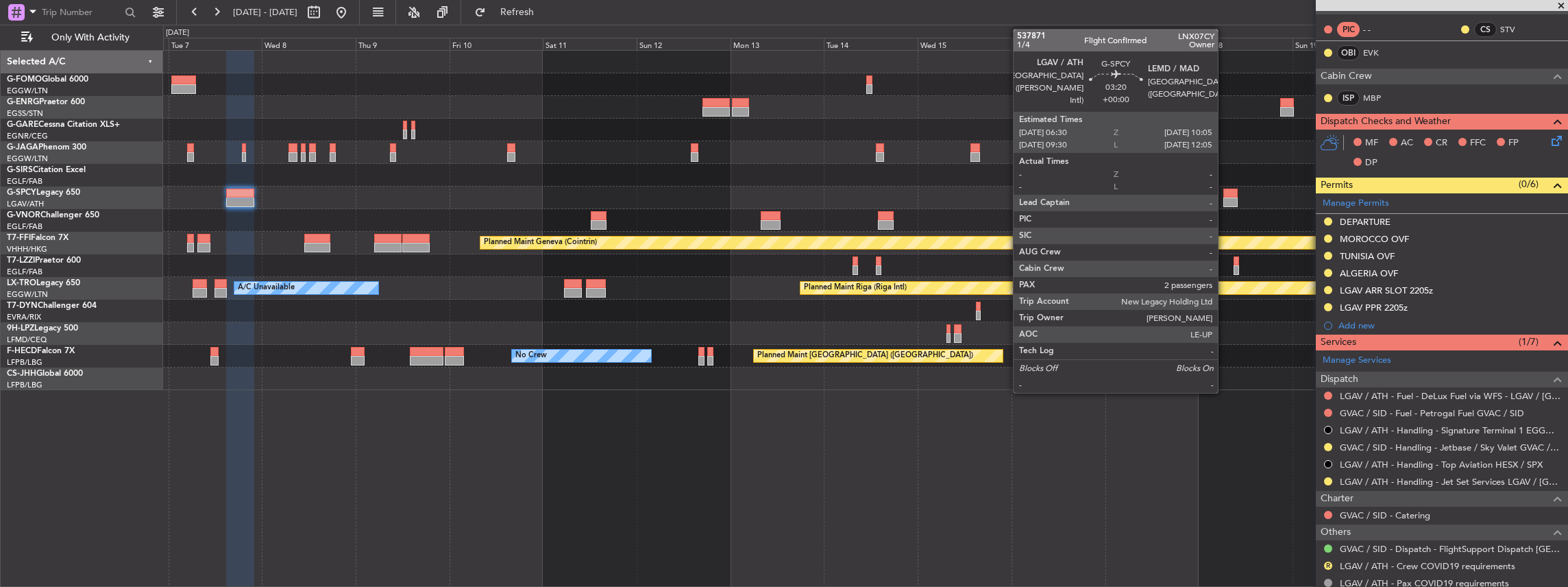
click at [1225, 196] on div at bounding box center [1230, 194] width 15 height 10
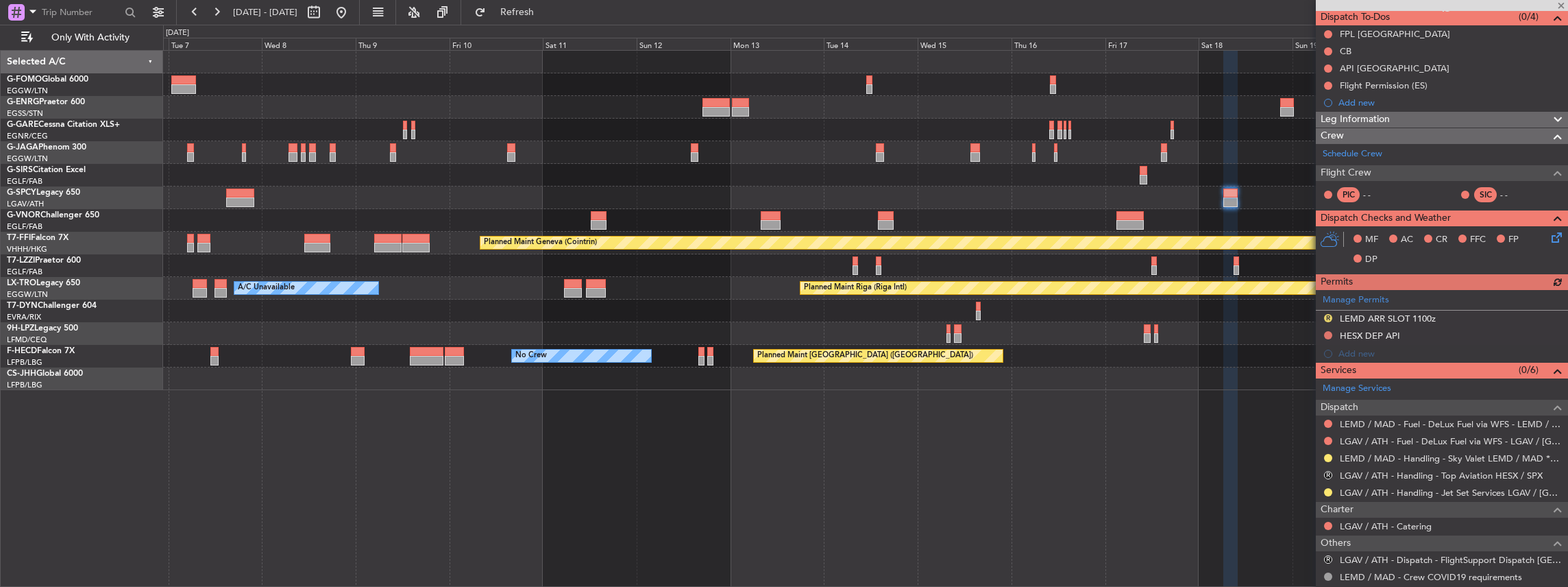
scroll to position [137, 0]
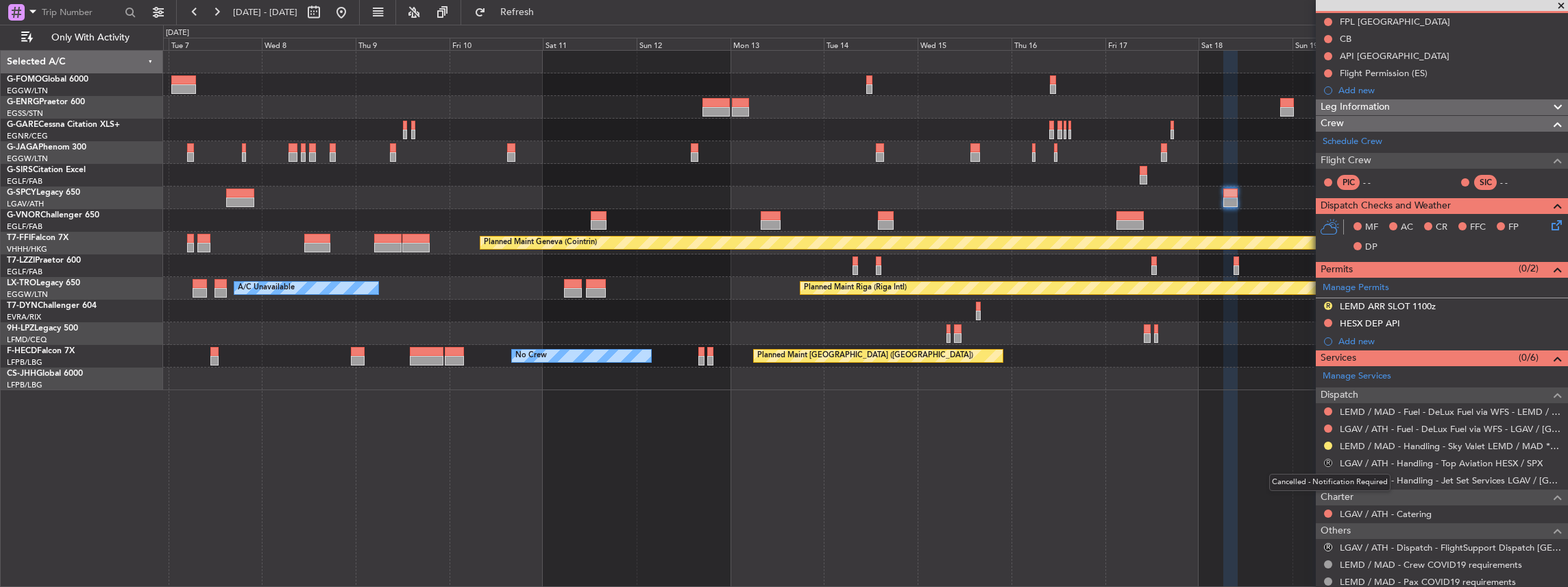
click at [1328, 459] on button "R" at bounding box center [1328, 463] width 8 height 8
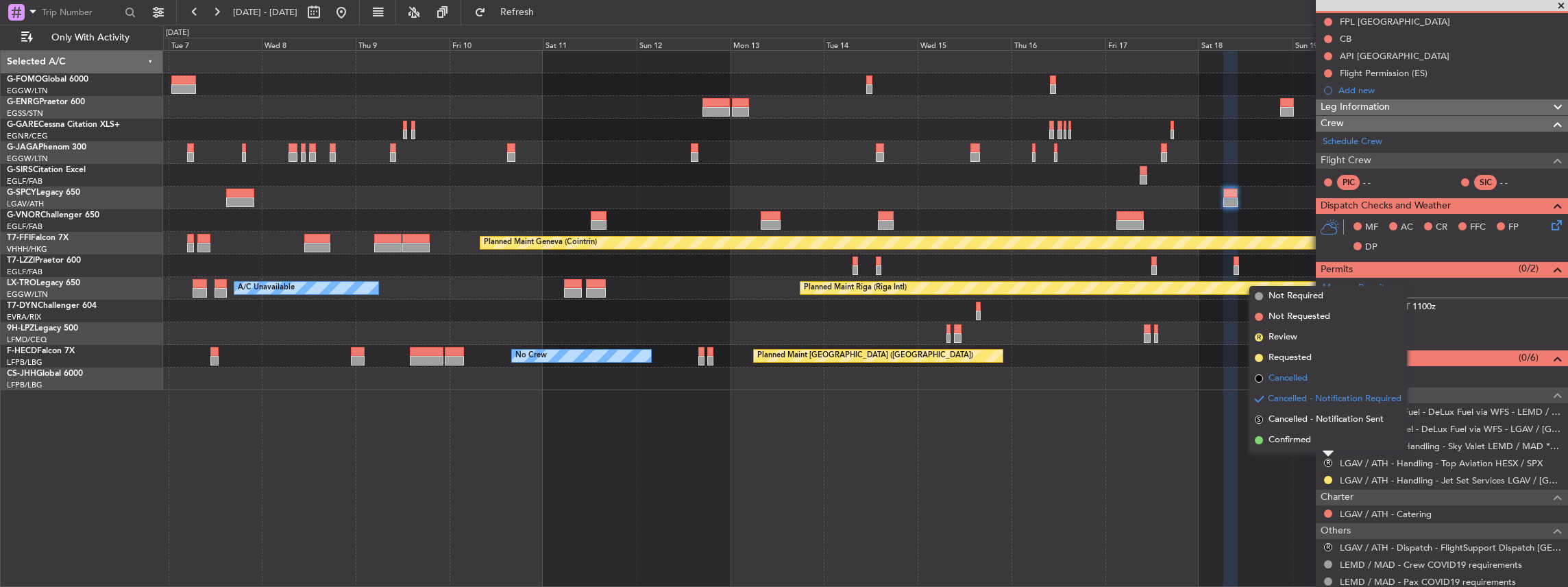
click at [1303, 381] on span "Cancelled" at bounding box center [1288, 378] width 39 height 14
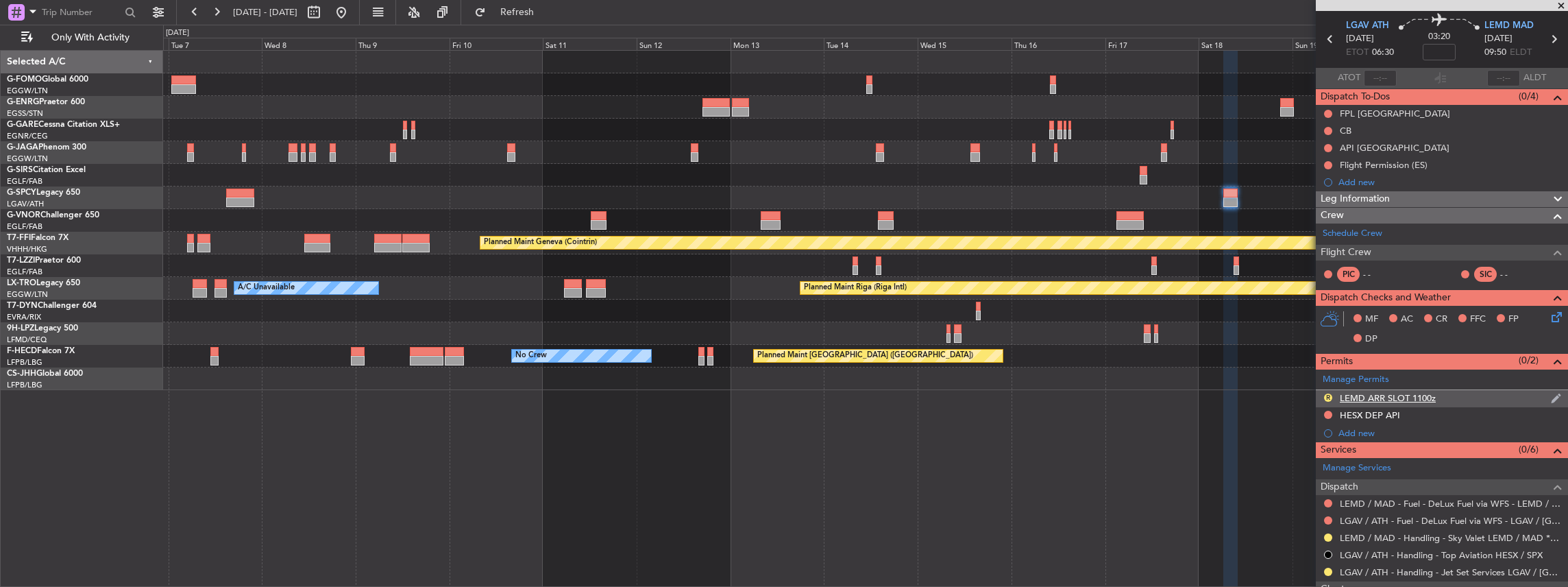
scroll to position [0, 0]
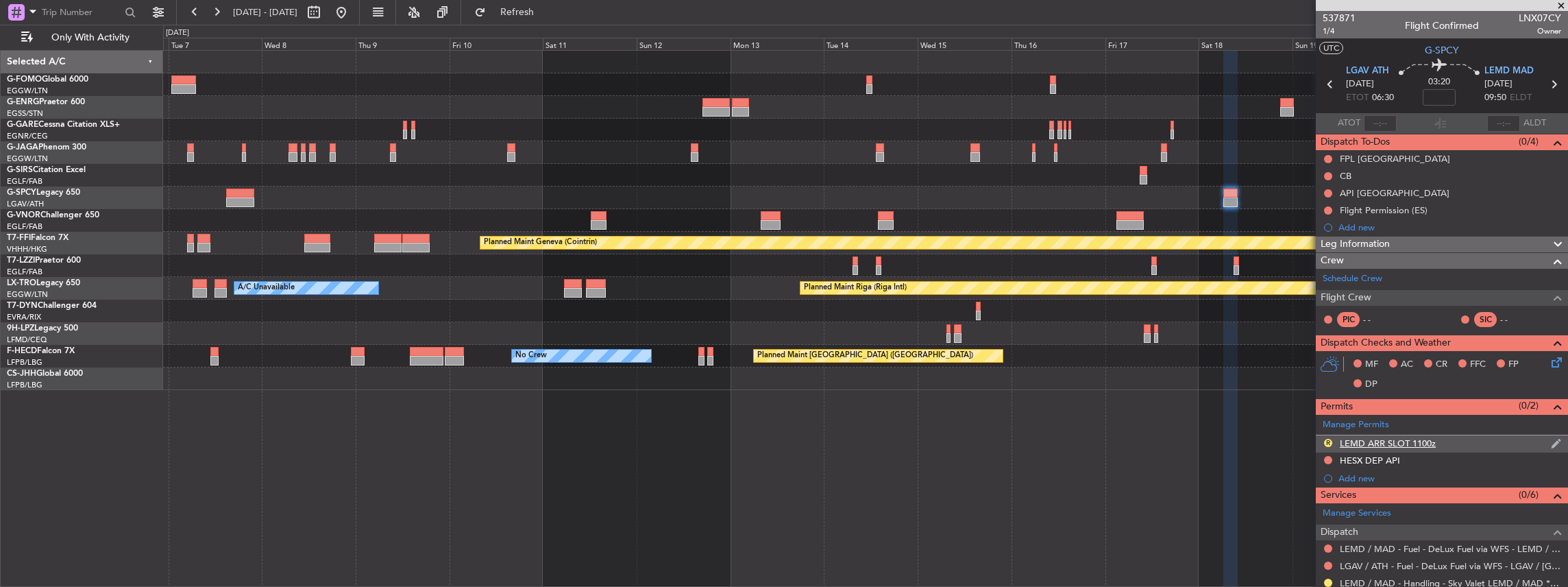
click at [1471, 441] on div "R LEMD ARR SLOT 1100z" at bounding box center [1442, 443] width 252 height 17
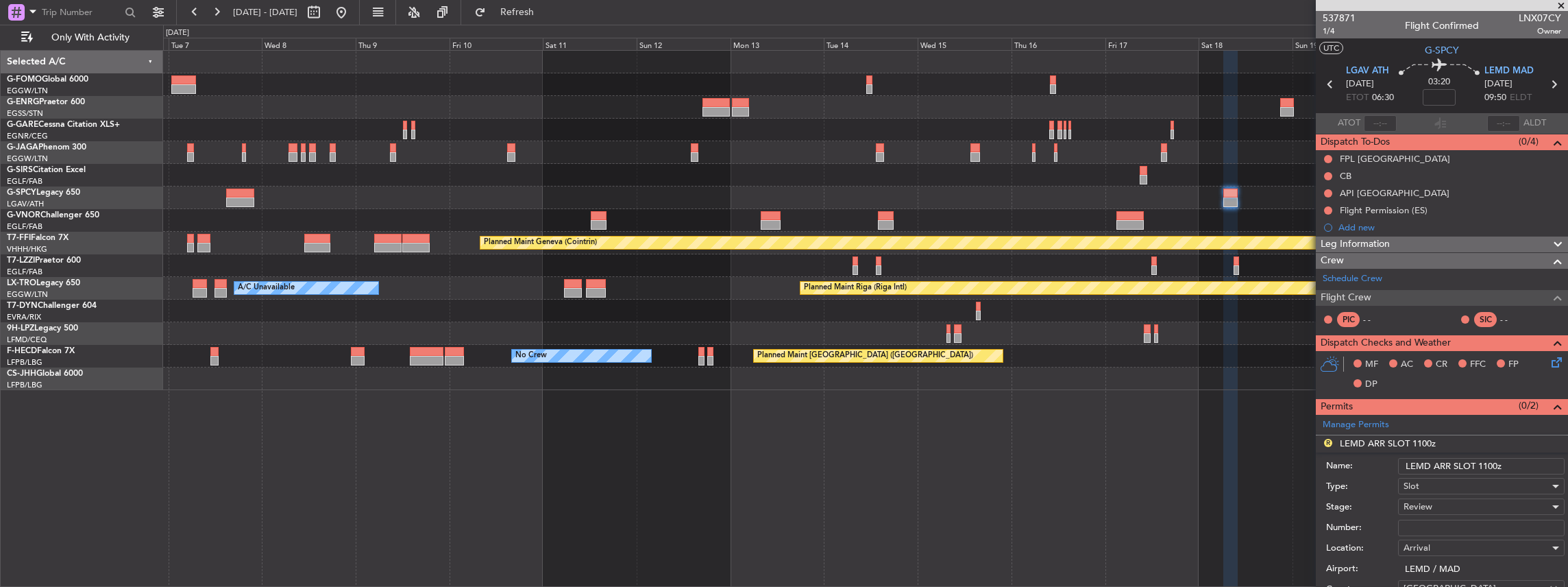
click at [1491, 464] on input "LEMD ARR SLOT 1100z" at bounding box center [1481, 466] width 167 height 16
click at [1483, 462] on input "LEMD ARR SLOT 1100z" at bounding box center [1481, 466] width 167 height 16
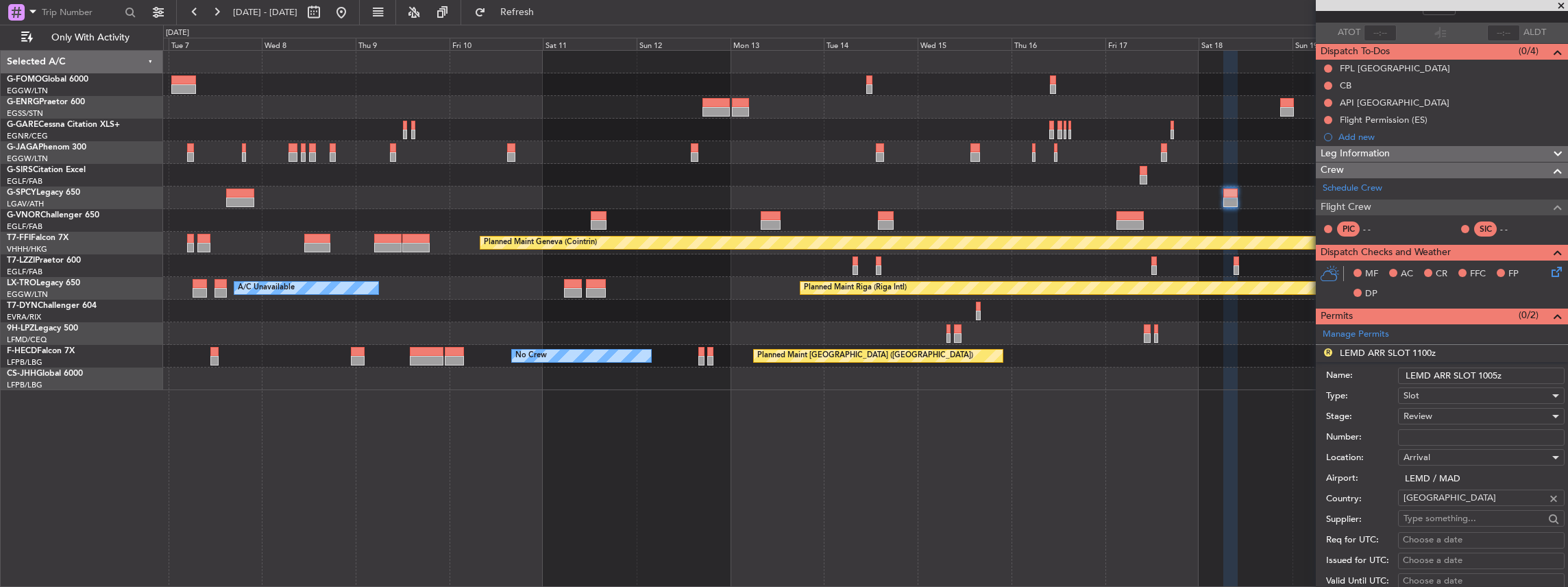
scroll to position [91, 0]
type input "LEMD ARR SLOT 1005z"
click at [1431, 411] on span "Review" at bounding box center [1418, 414] width 29 height 12
click at [1431, 508] on span "Requested" at bounding box center [1478, 503] width 148 height 20
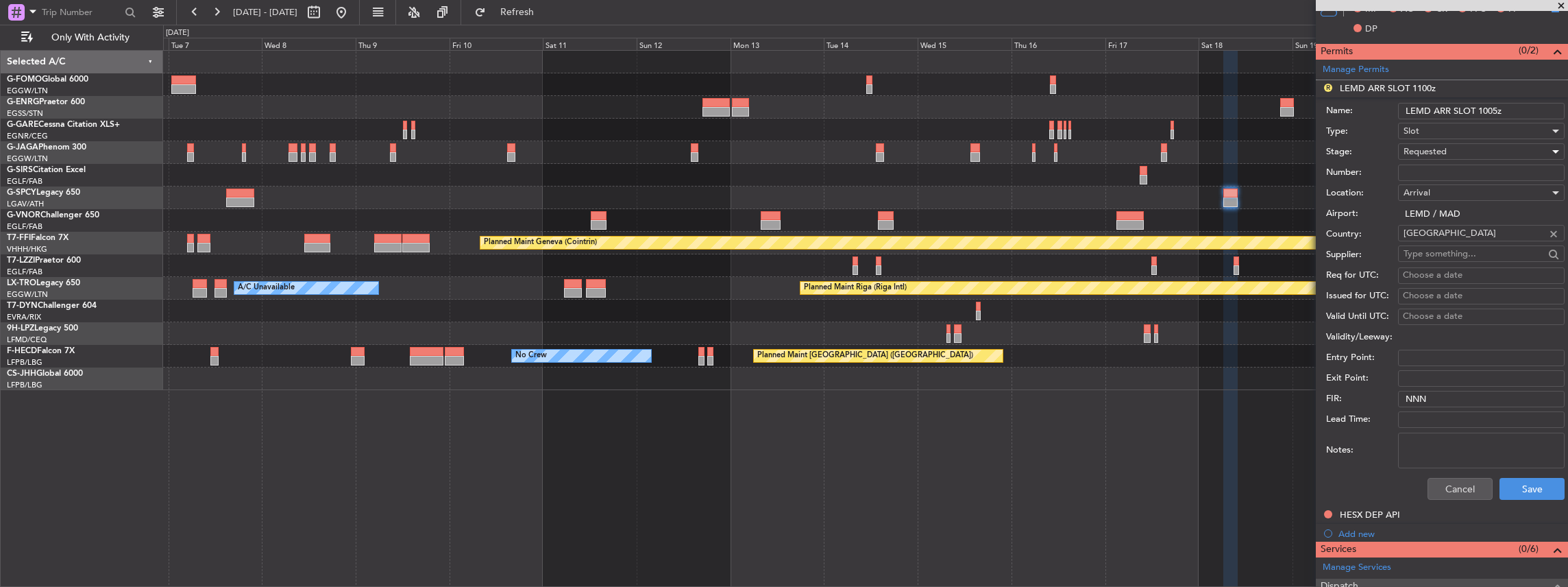
scroll to position [411, 0]
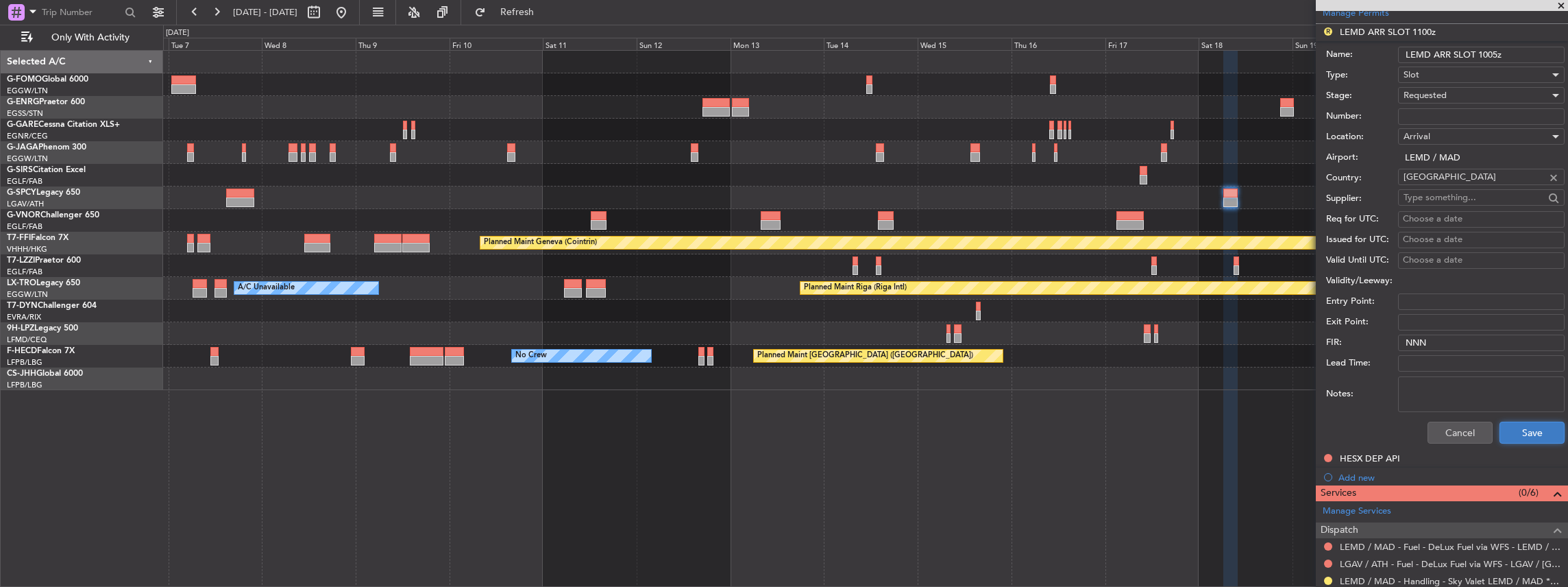
click at [1517, 430] on button "Save" at bounding box center [1532, 432] width 65 height 22
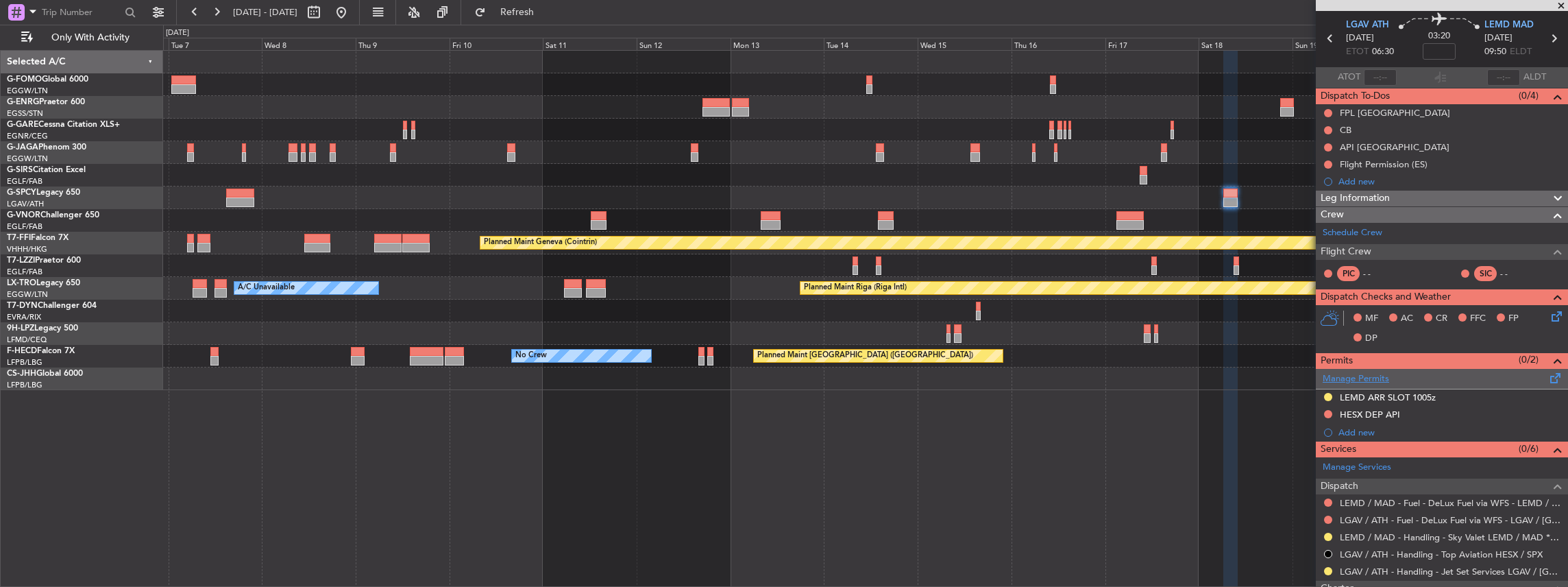
scroll to position [45, 0]
click at [1552, 378] on span at bounding box center [1556, 376] width 16 height 11
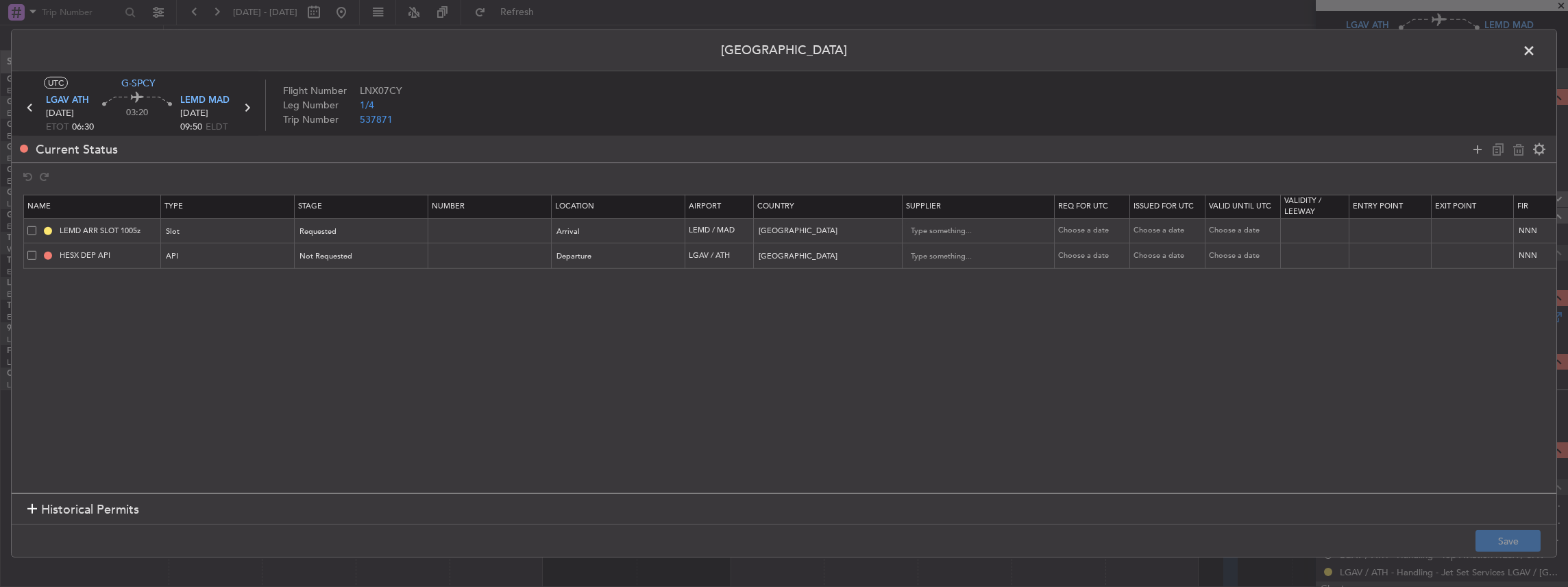
click at [29, 252] on span at bounding box center [32, 255] width 9 height 9
click at [37, 251] on input "checkbox" at bounding box center [37, 251] width 0 height 0
click at [1519, 150] on icon at bounding box center [1519, 149] width 16 height 16
click at [1476, 150] on icon at bounding box center [1477, 149] width 16 height 16
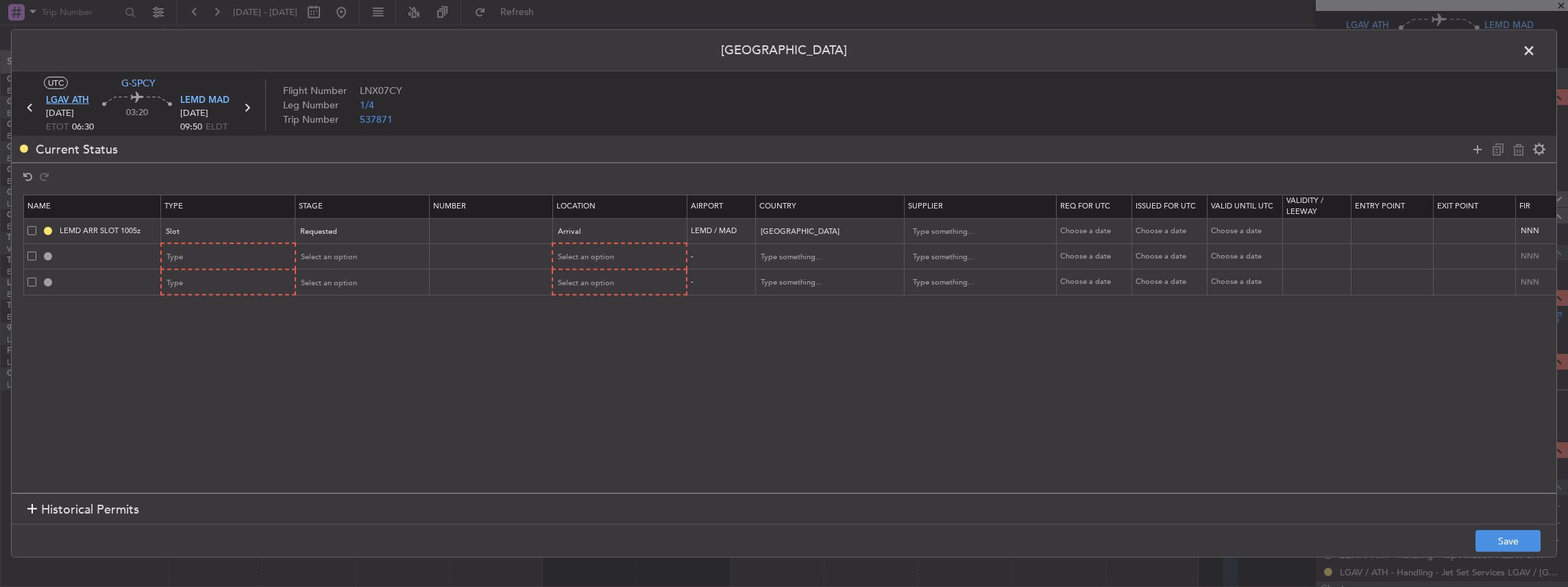
click at [65, 95] on span "LGAV ATH" at bounding box center [67, 101] width 43 height 14
click at [192, 254] on div "Type" at bounding box center [224, 257] width 114 height 20
click at [176, 385] on span "Slot" at bounding box center [228, 387] width 122 height 20
click at [186, 280] on div "Type" at bounding box center [224, 283] width 114 height 20
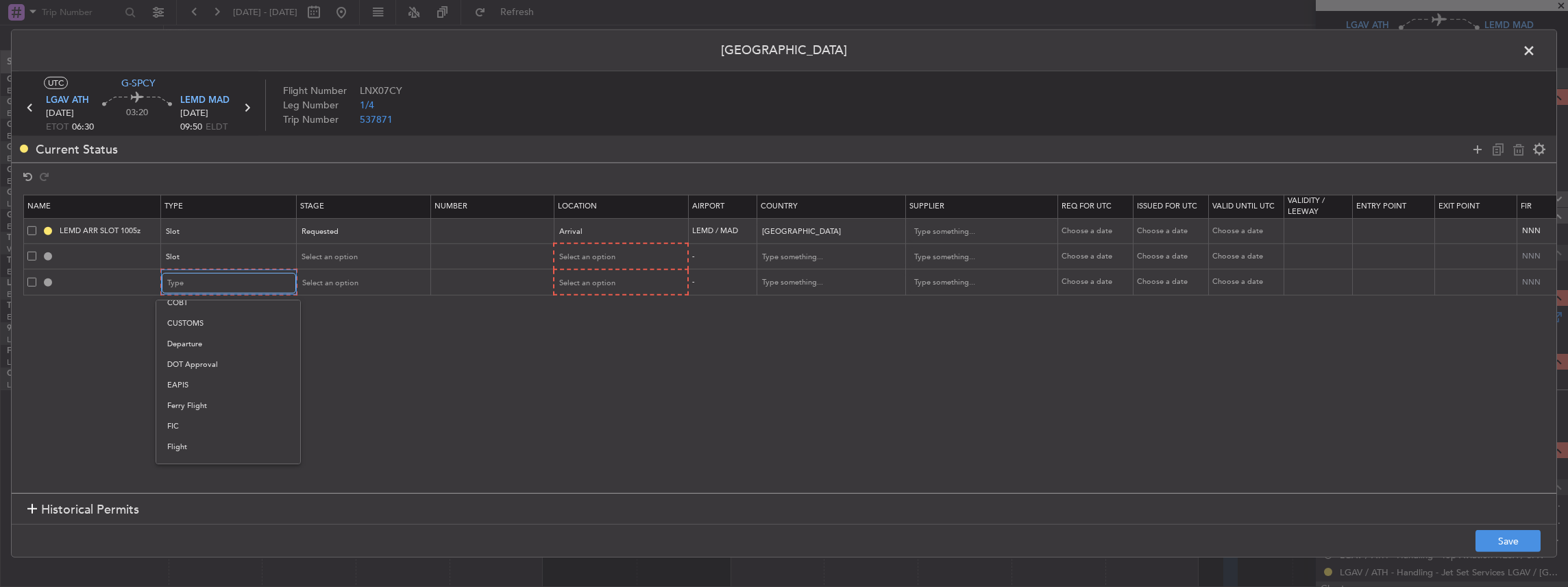
scroll to position [365, 0]
click at [200, 392] on span "PPR" at bounding box center [228, 397] width 122 height 20
click at [351, 257] on span "Select an option" at bounding box center [328, 257] width 56 height 11
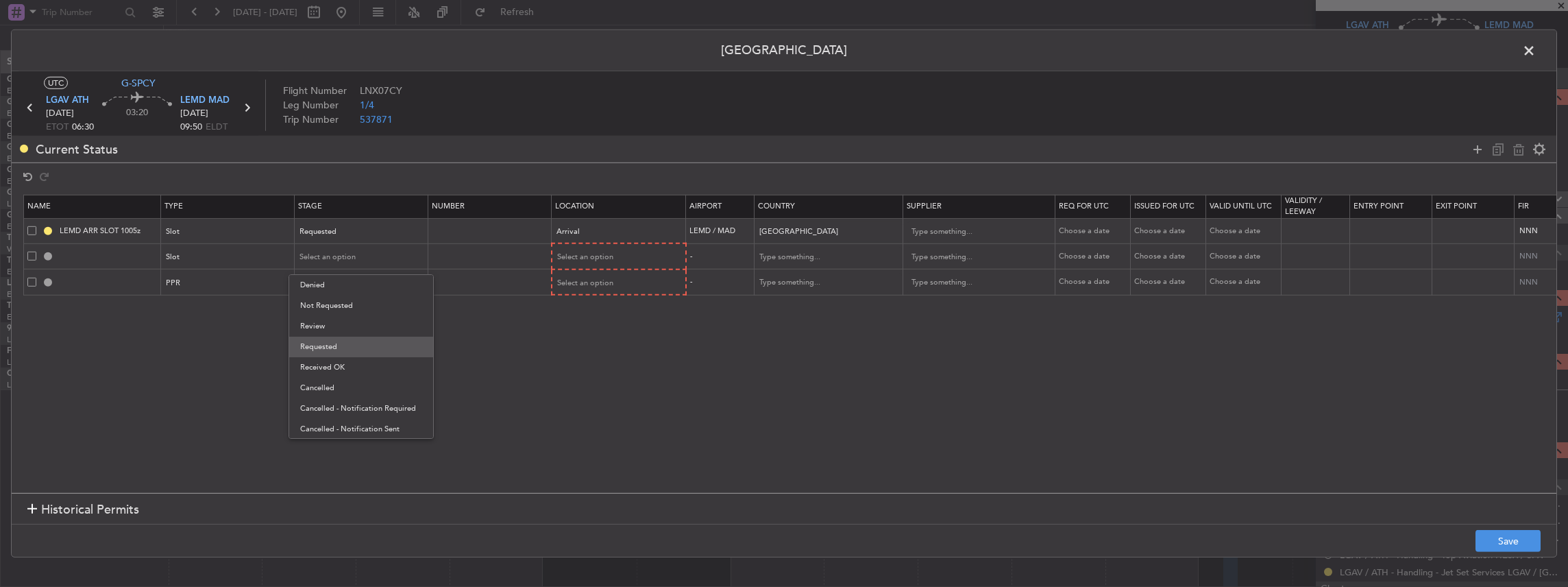
click at [336, 344] on span "Requested" at bounding box center [361, 347] width 122 height 20
click at [334, 270] on mat-form-field "Select an option" at bounding box center [361, 282] width 133 height 25
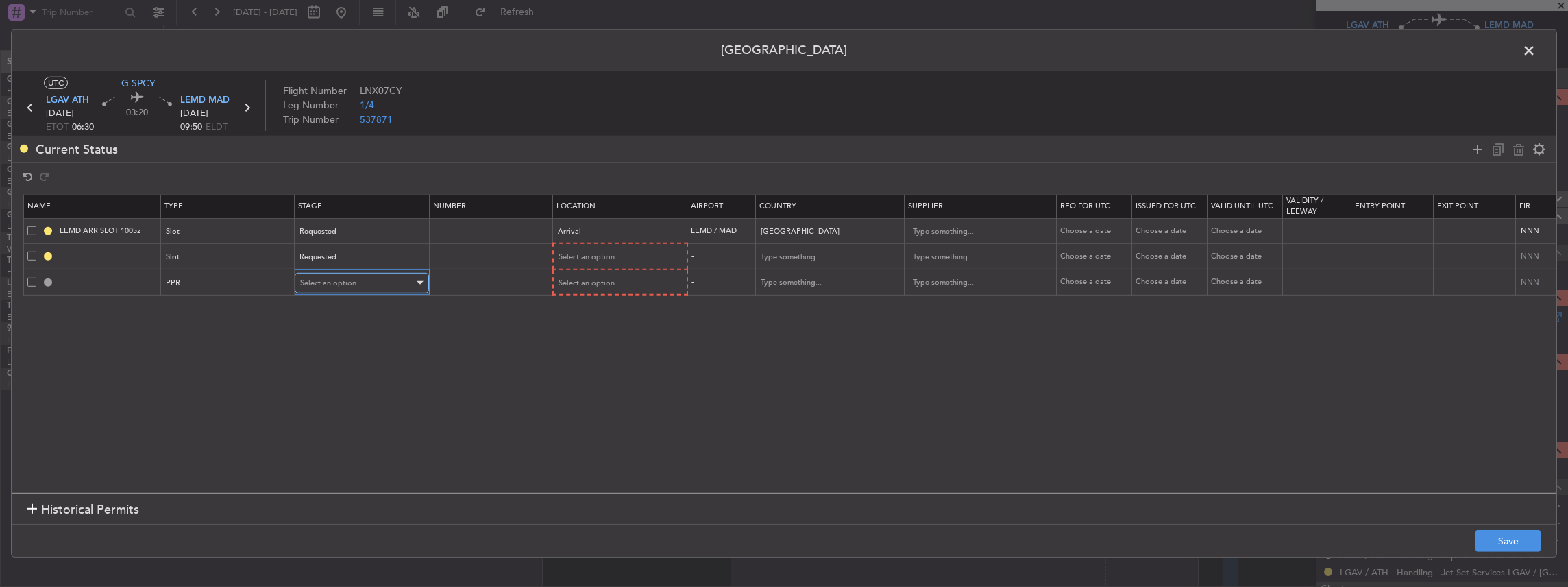
click at [333, 282] on span "Select an option" at bounding box center [328, 283] width 56 height 11
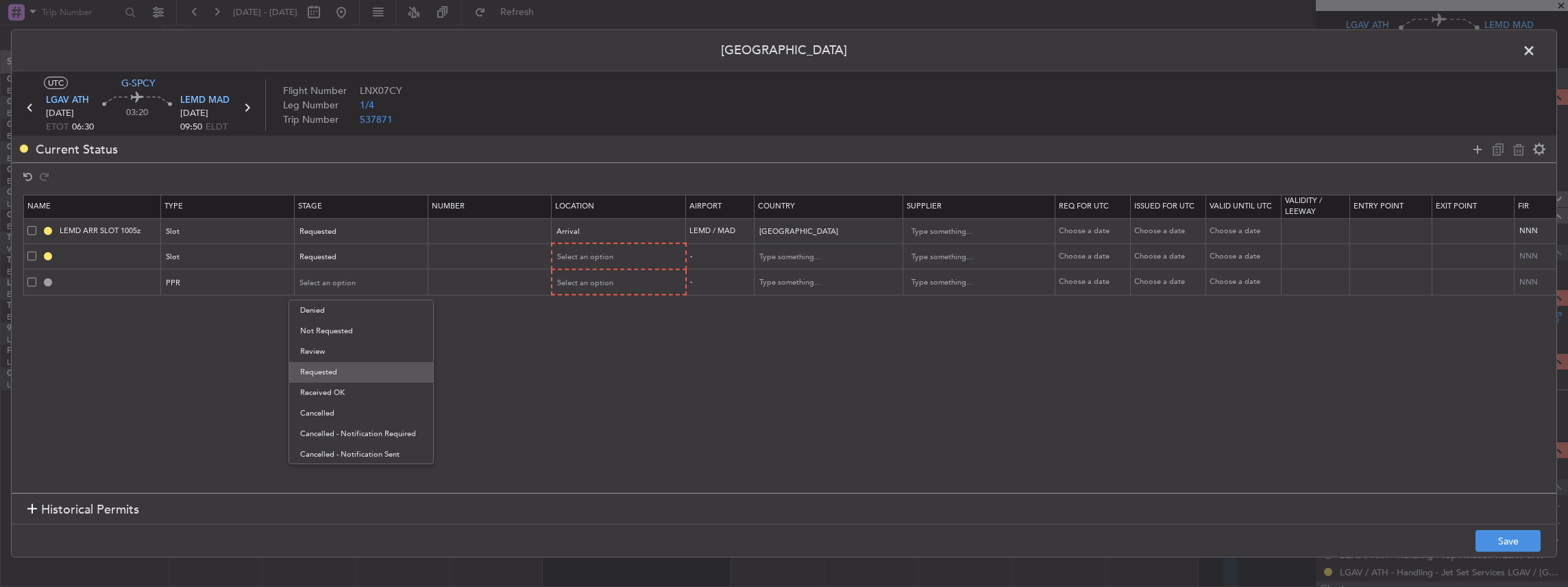
click at [332, 371] on span "Requested" at bounding box center [361, 372] width 122 height 20
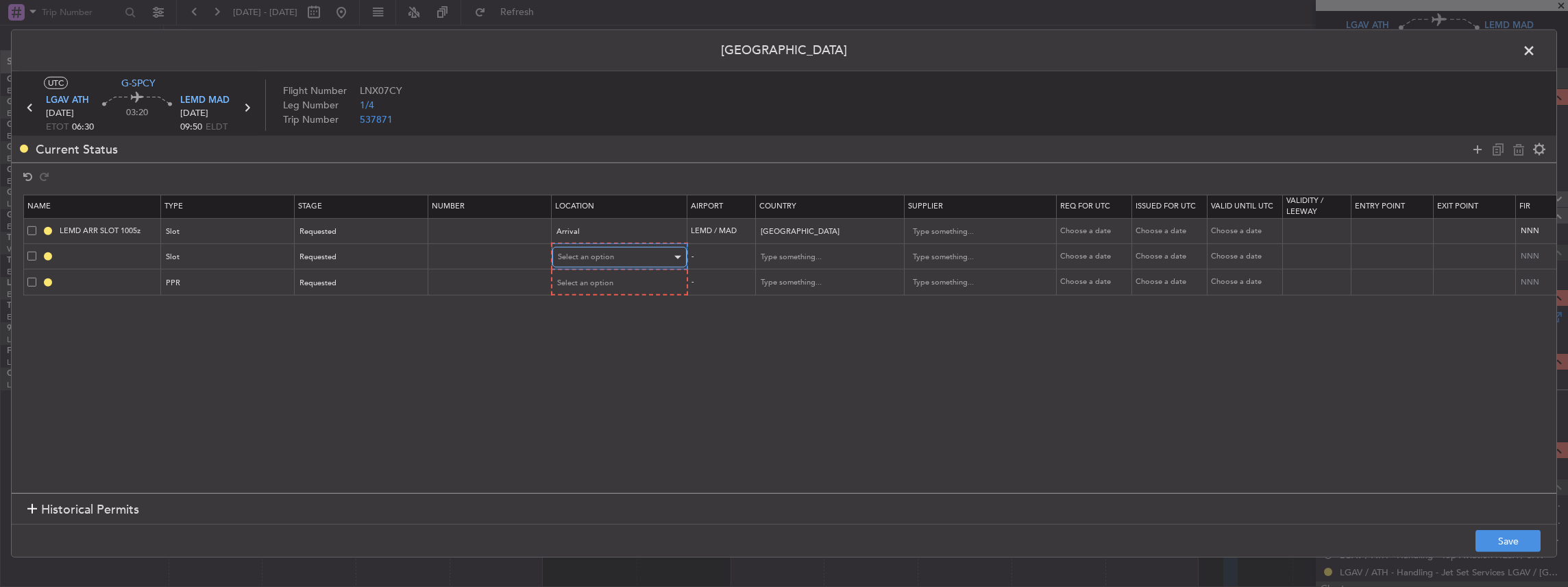
click at [612, 256] on div "Select an option" at bounding box center [614, 257] width 114 height 20
click at [600, 281] on span "Departure" at bounding box center [618, 285] width 122 height 20
click at [594, 273] on div "Select an option" at bounding box center [614, 282] width 114 height 20
click at [581, 311] on span "Departure" at bounding box center [618, 309] width 122 height 20
click at [1500, 544] on button "Save" at bounding box center [1508, 540] width 65 height 22
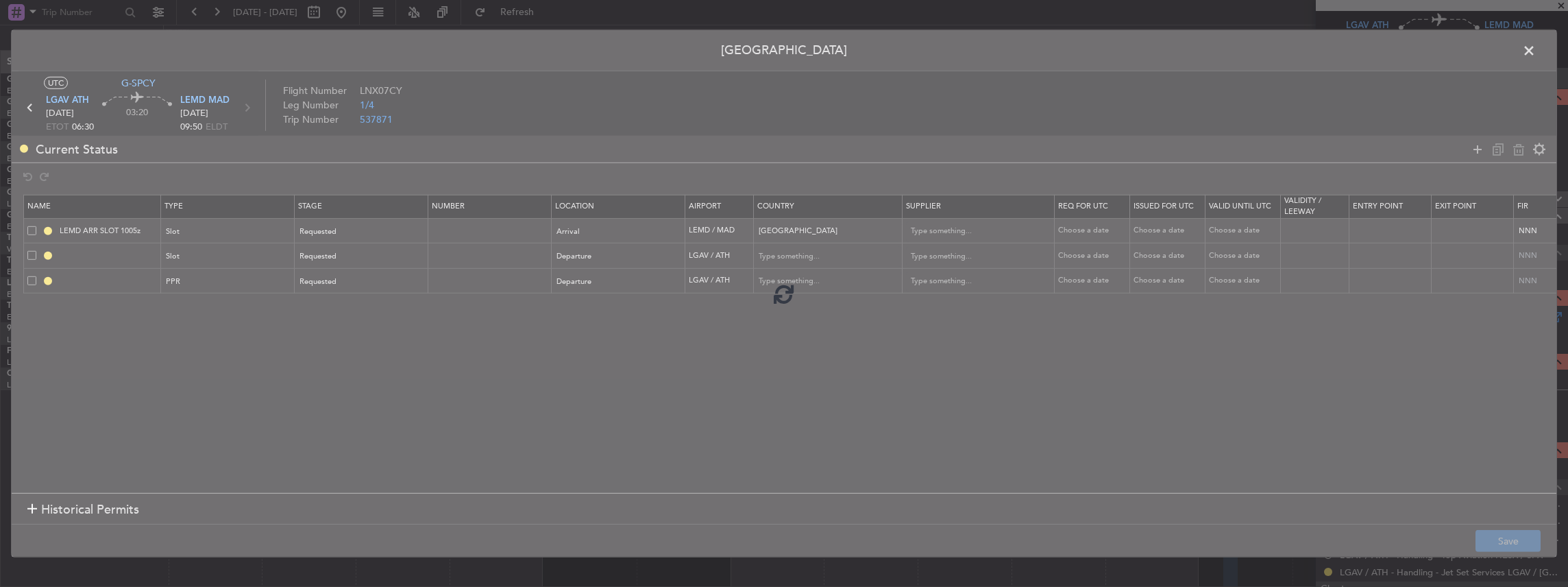
type input "LGAV DEP SLOT"
type input "[GEOGRAPHIC_DATA]"
type input "NNN"
type input "LGAV PPR"
type input "[GEOGRAPHIC_DATA]"
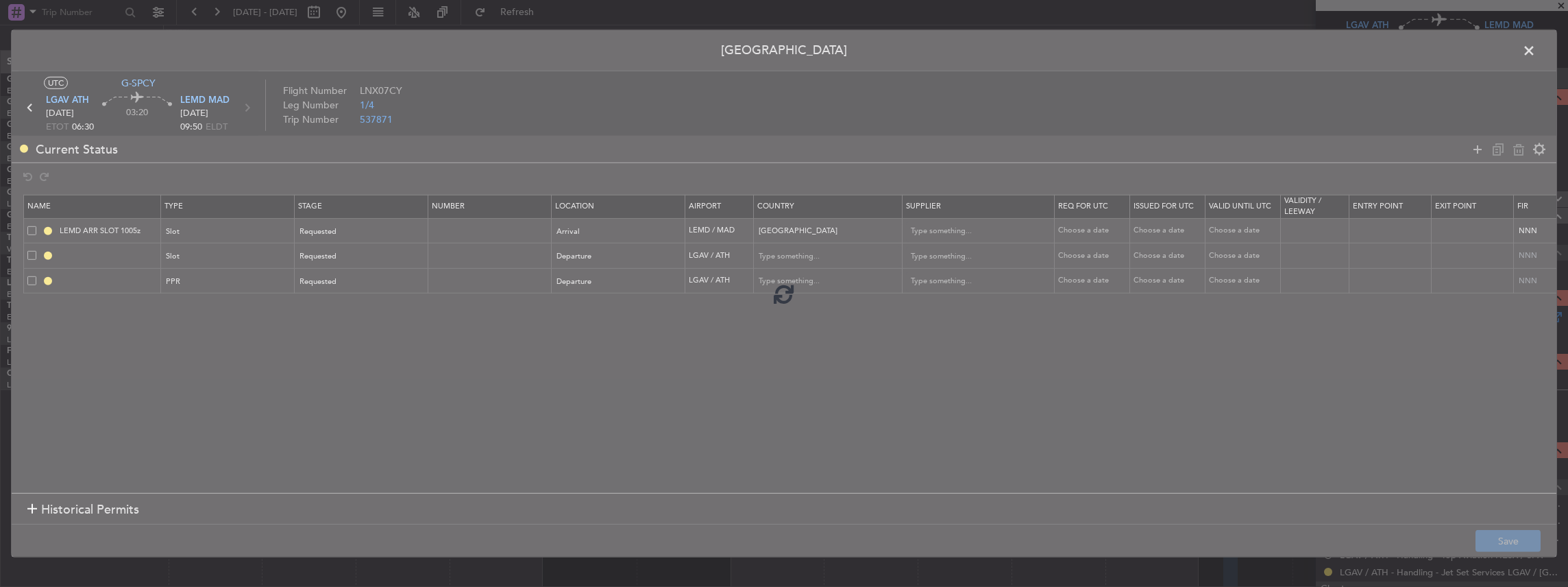
type input "NNN"
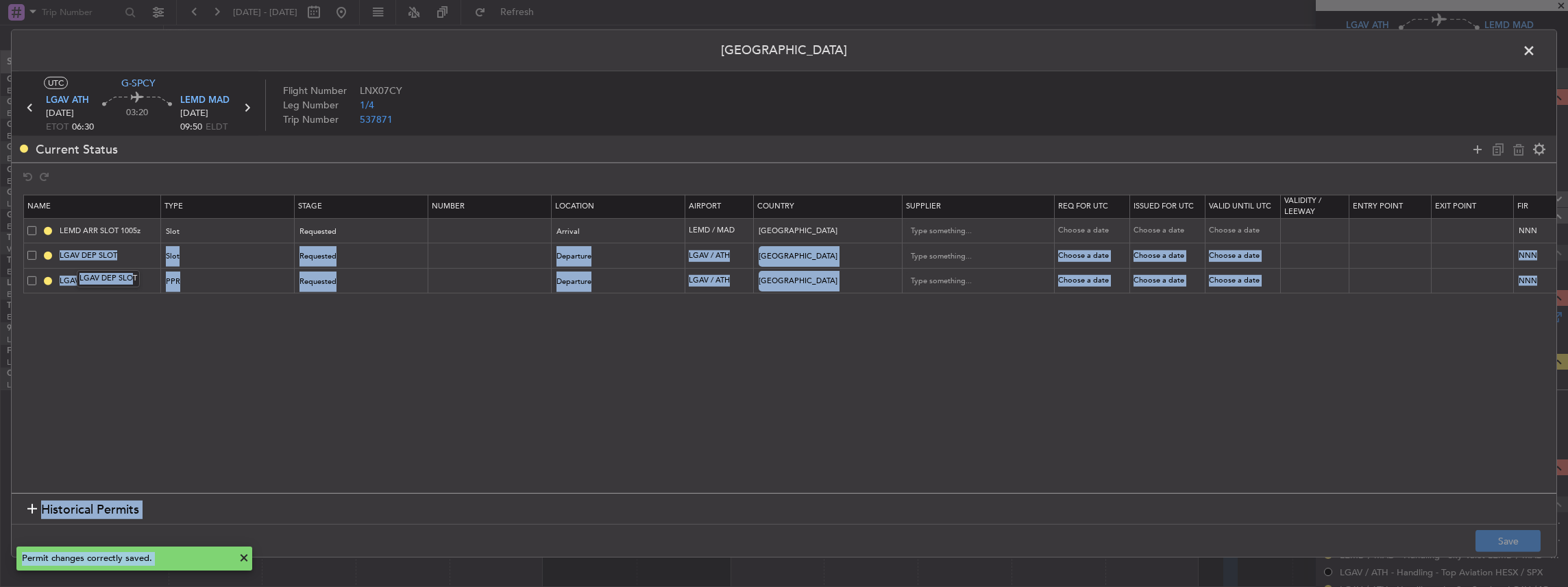
click at [130, 259] on body "[DATE] - [DATE] Refresh Quick Links Only With Activity Planned Maint [GEOGRAPHI…" at bounding box center [784, 294] width 1568 height 587
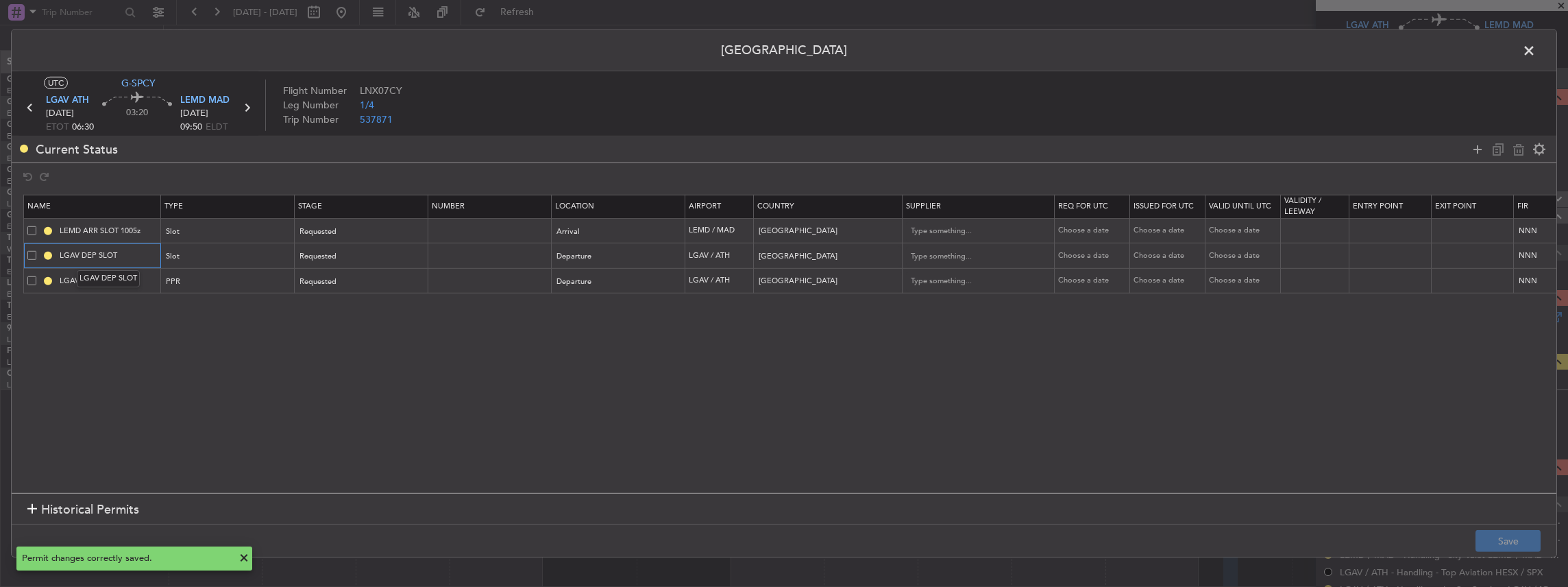
click at [130, 252] on input "LGAV DEP SLOT" at bounding box center [109, 255] width 103 height 11
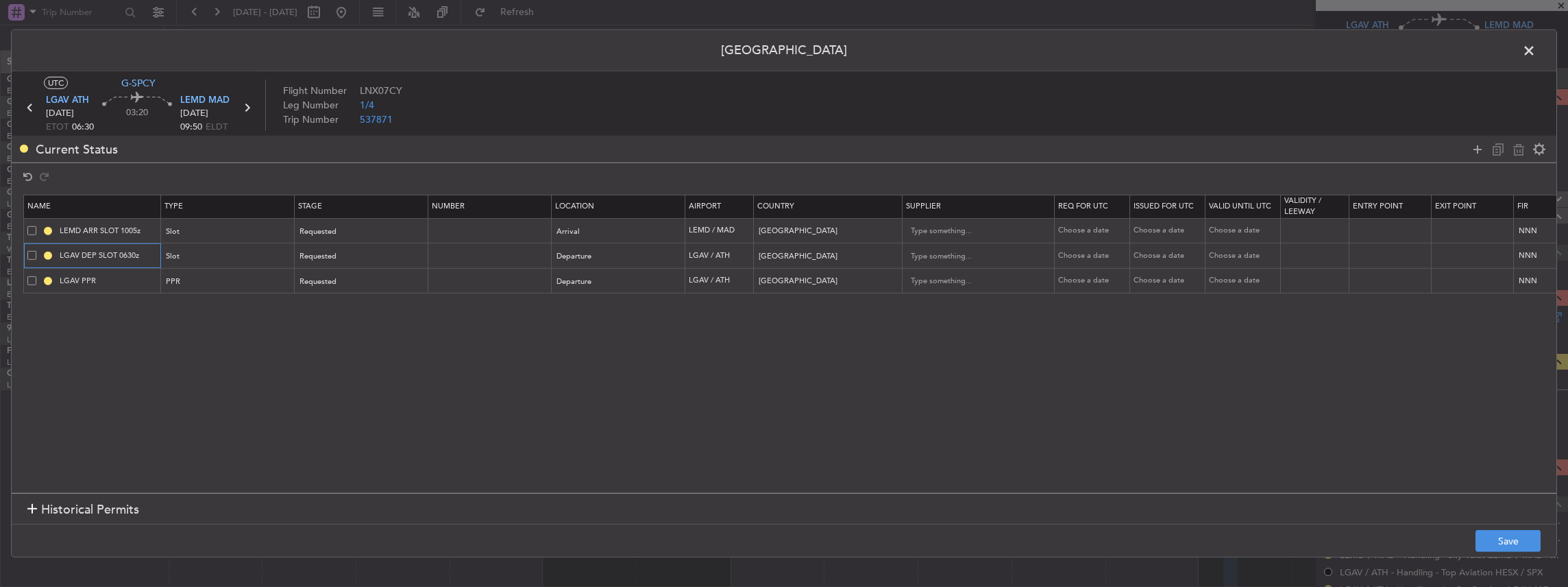
type input "LGAV DEP SLOT 0630z"
click at [137, 280] on input "LGAV PPR" at bounding box center [109, 280] width 103 height 11
type input "LGAV PPR 0630z"
click at [1495, 540] on button "Save" at bounding box center [1508, 540] width 65 height 22
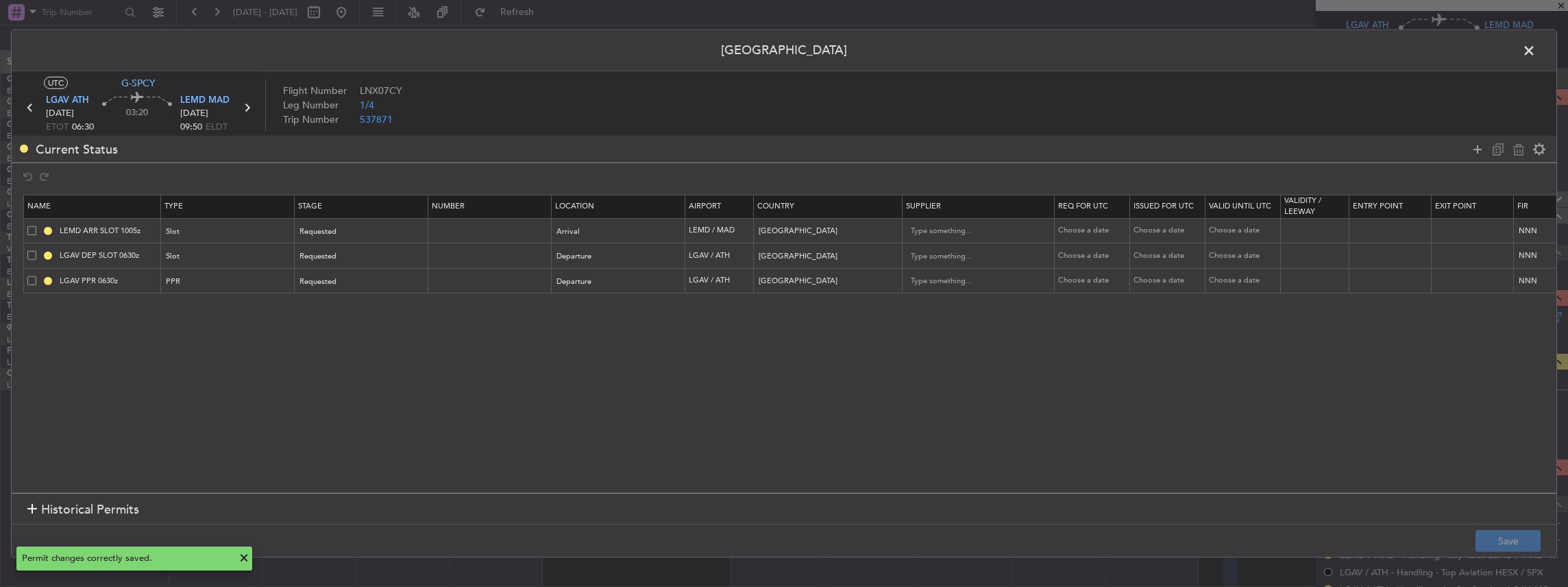
click at [1536, 48] on span at bounding box center [1536, 54] width 0 height 28
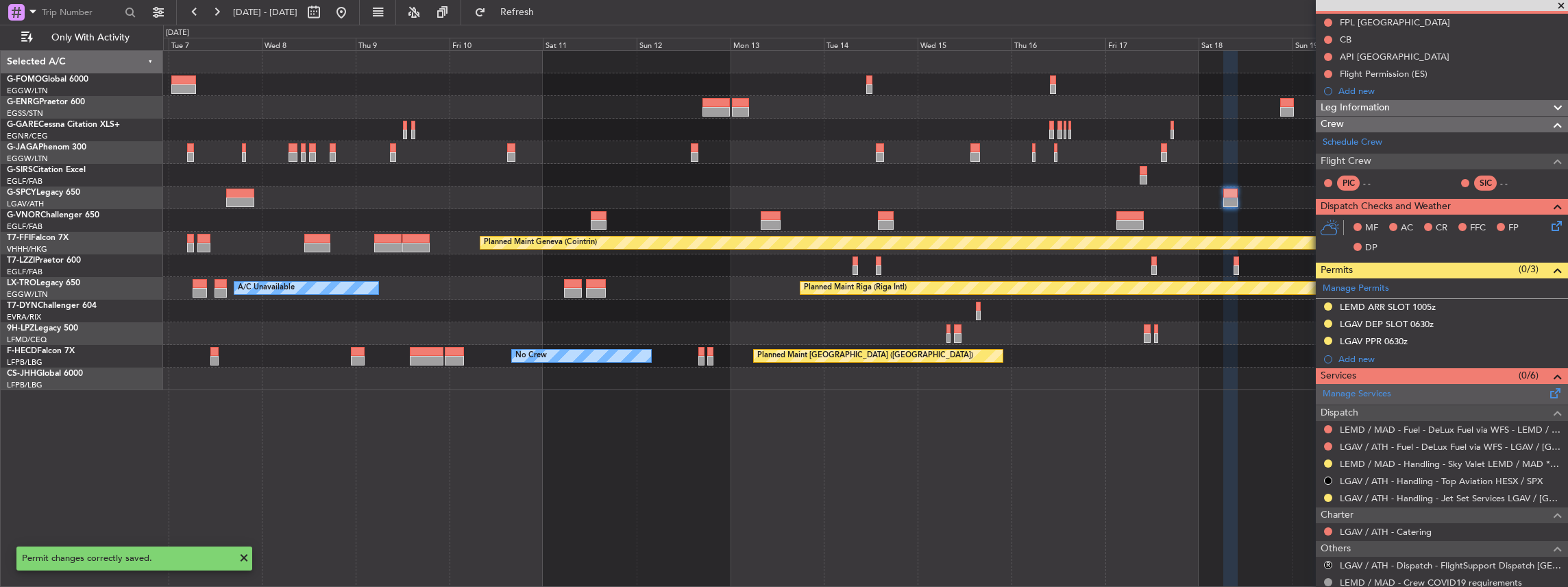
scroll to position [137, 0]
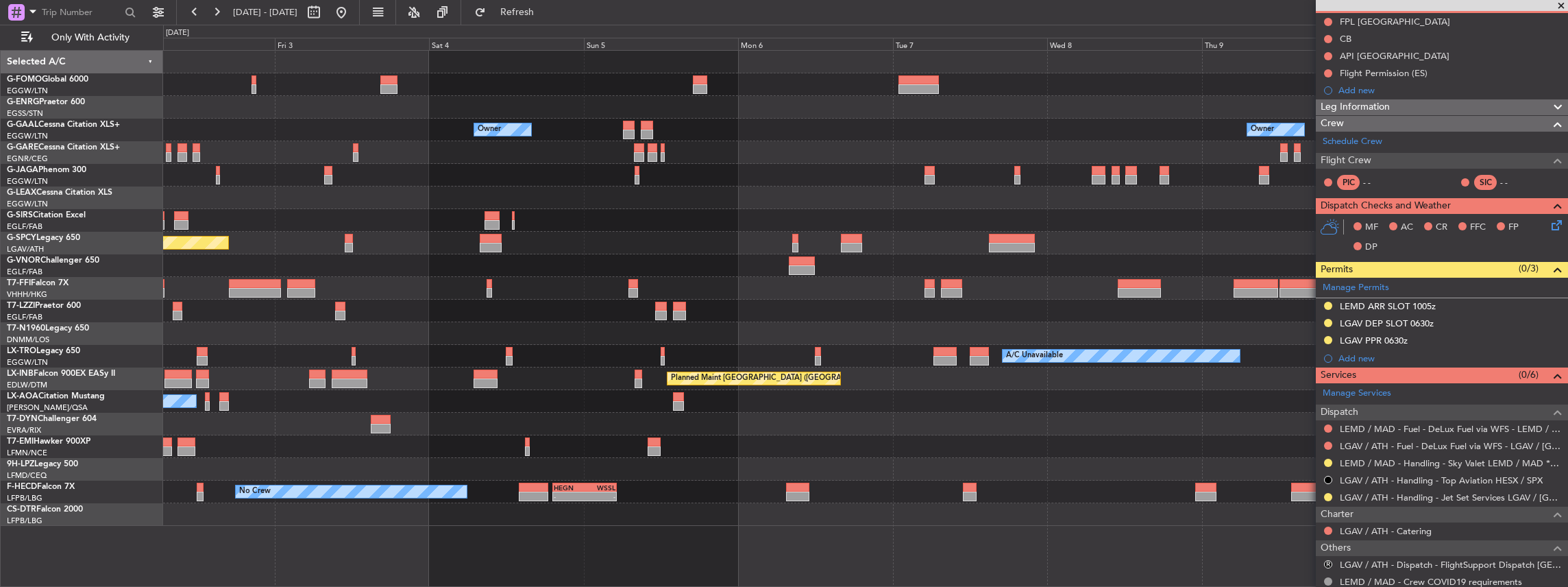
click at [417, 249] on div "Planned Maint [GEOGRAPHIC_DATA]" at bounding box center [866, 243] width 1405 height 23
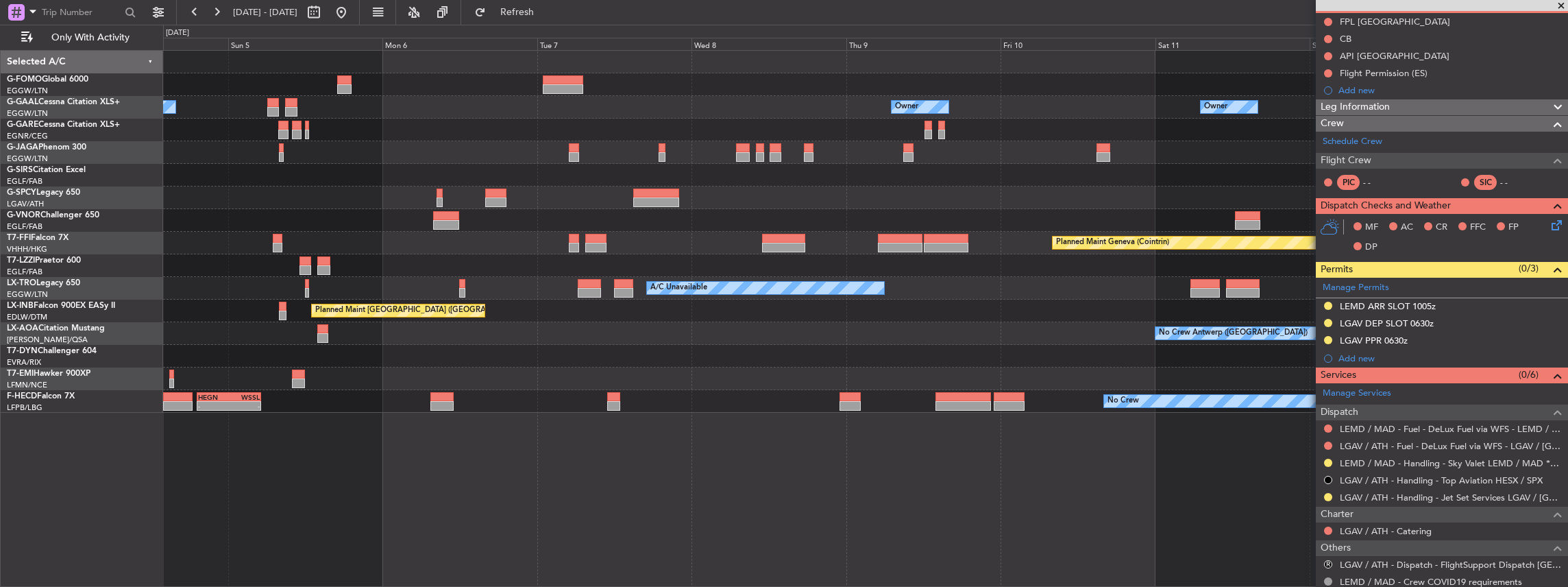
click at [688, 241] on div "Planned Maint Geneva (Cointrin)" at bounding box center [866, 243] width 1405 height 23
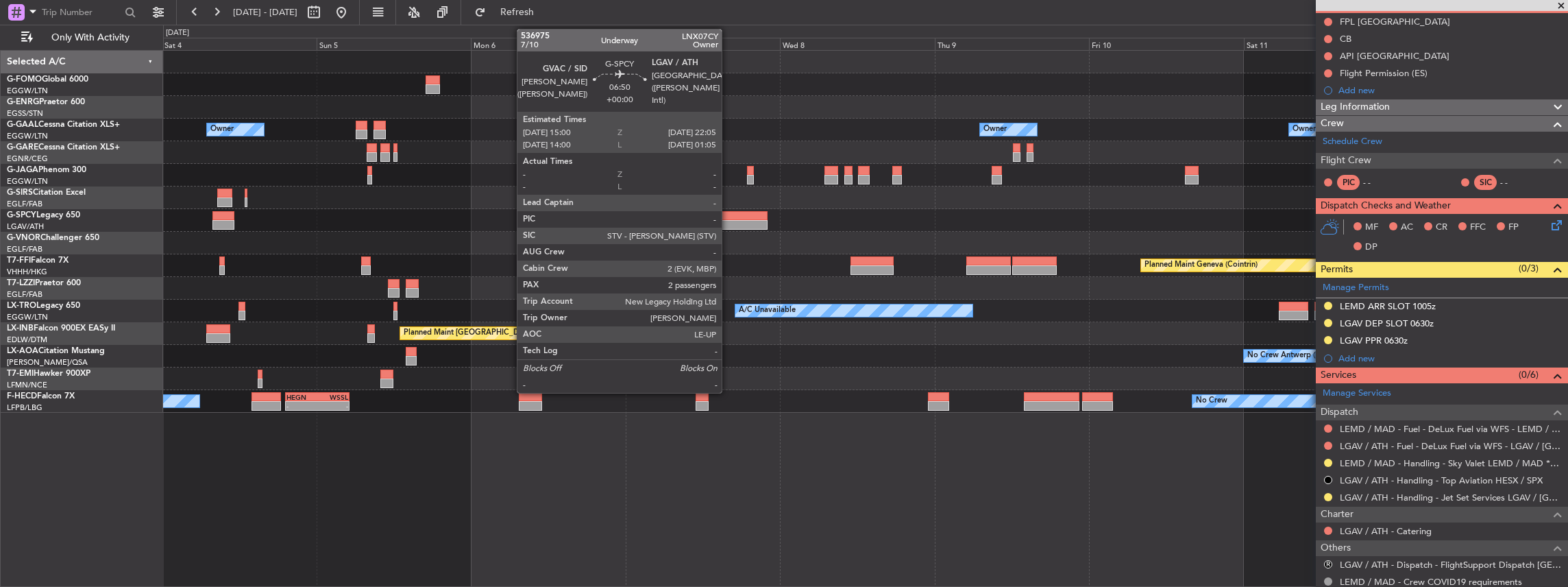
click at [728, 221] on div at bounding box center [745, 225] width 46 height 10
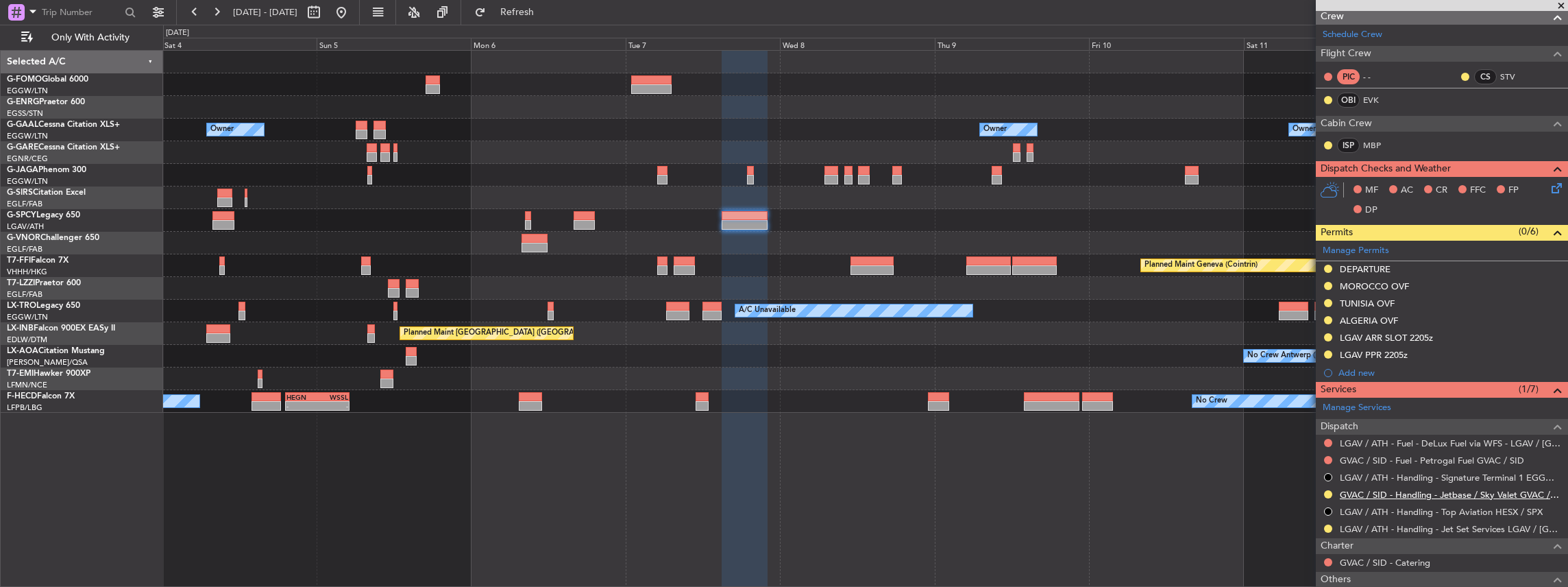
scroll to position [228, 0]
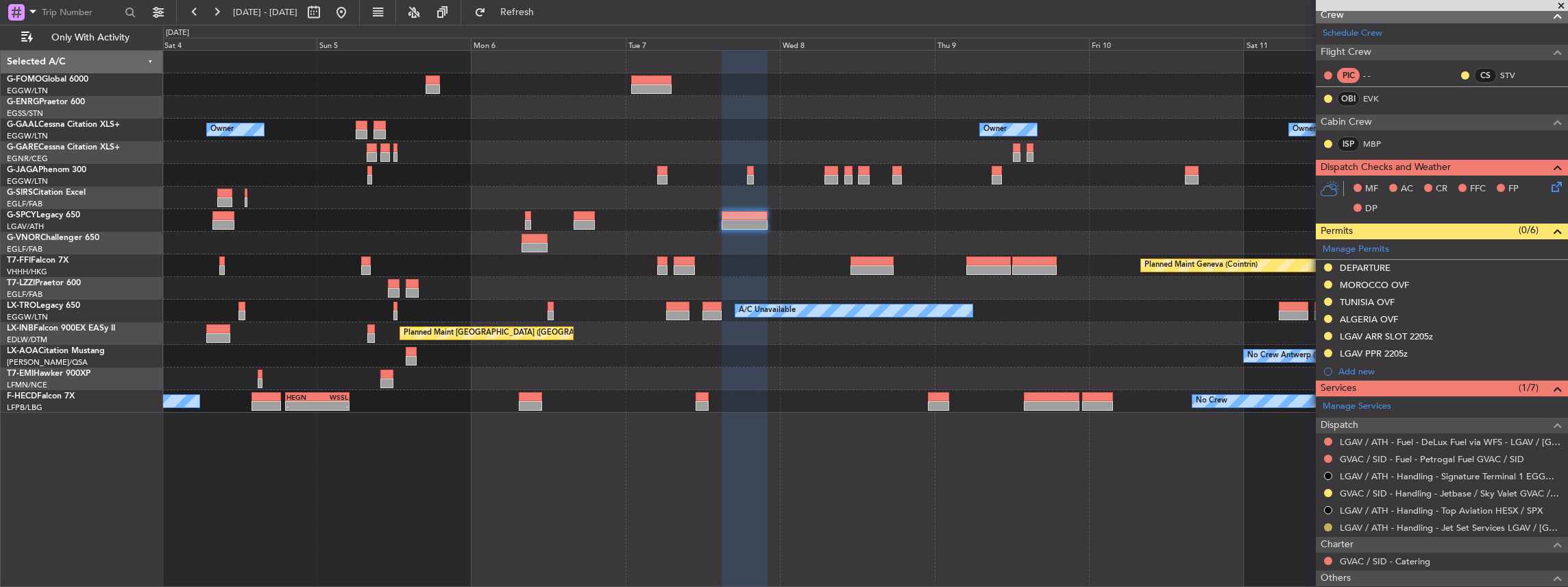
click at [1327, 523] on button at bounding box center [1328, 527] width 8 height 8
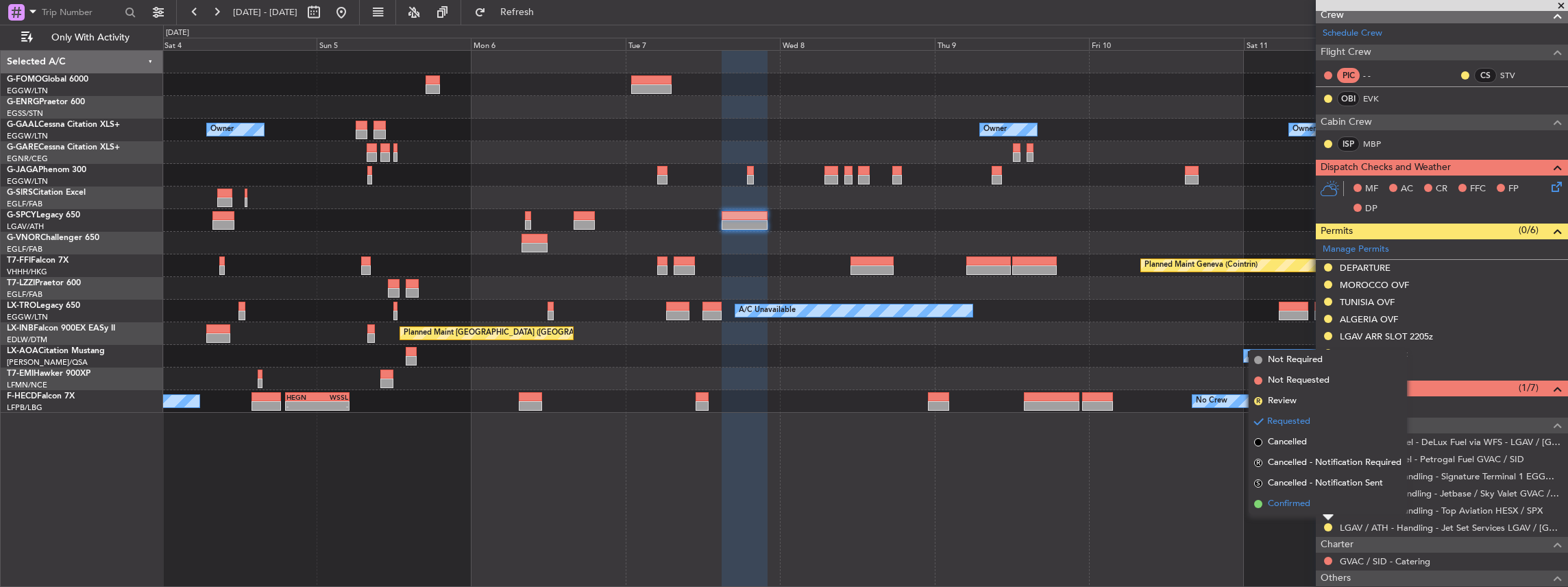
click at [1315, 504] on li "Confirmed" at bounding box center [1328, 504] width 159 height 20
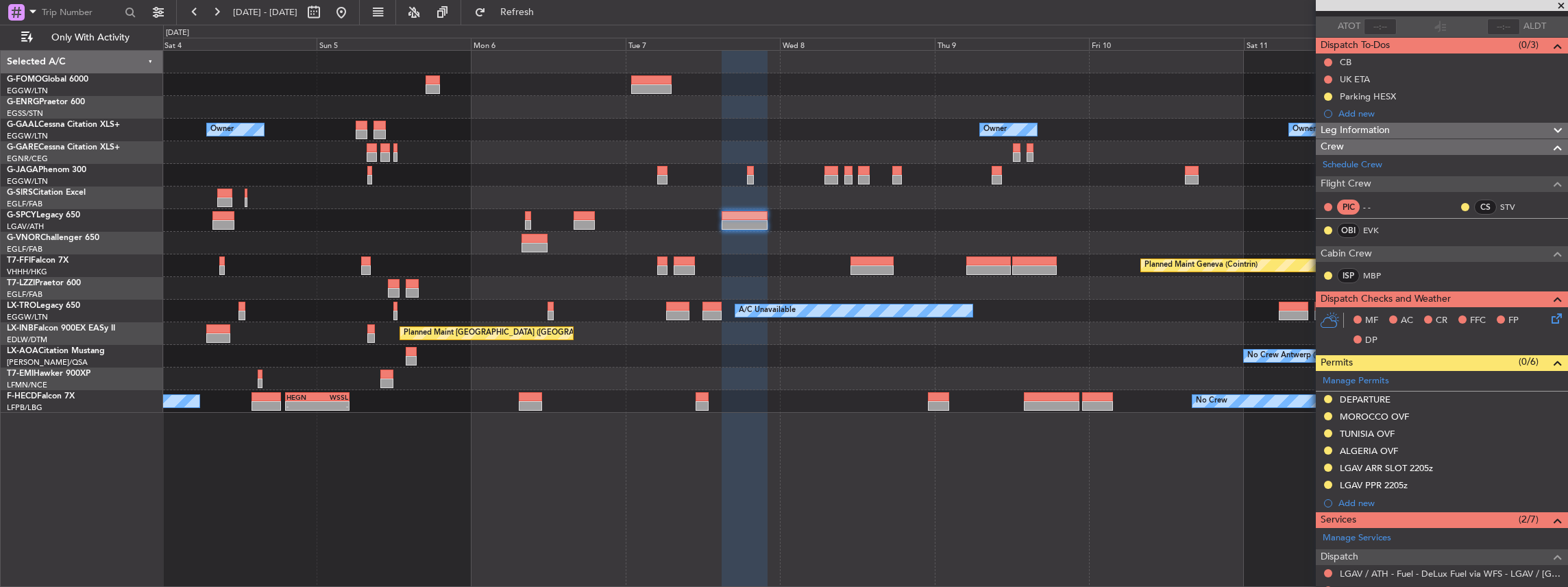
scroll to position [0, 0]
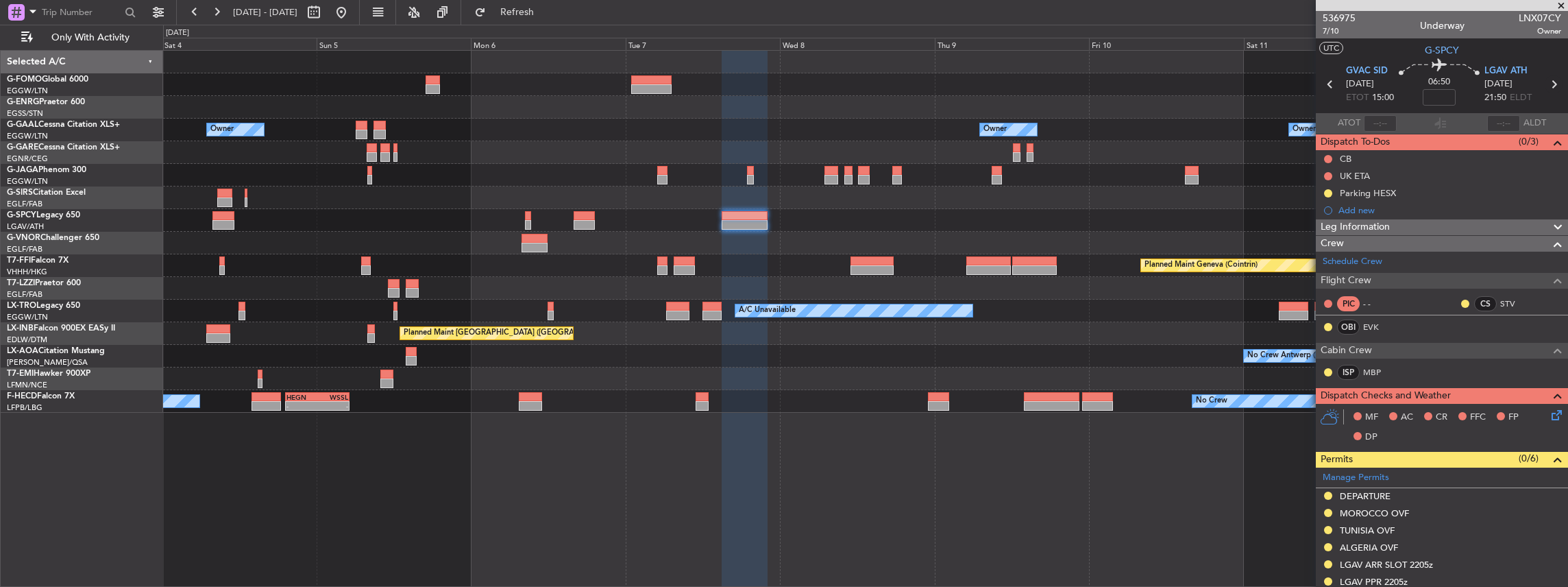
click at [1549, 83] on icon at bounding box center [1554, 84] width 18 height 18
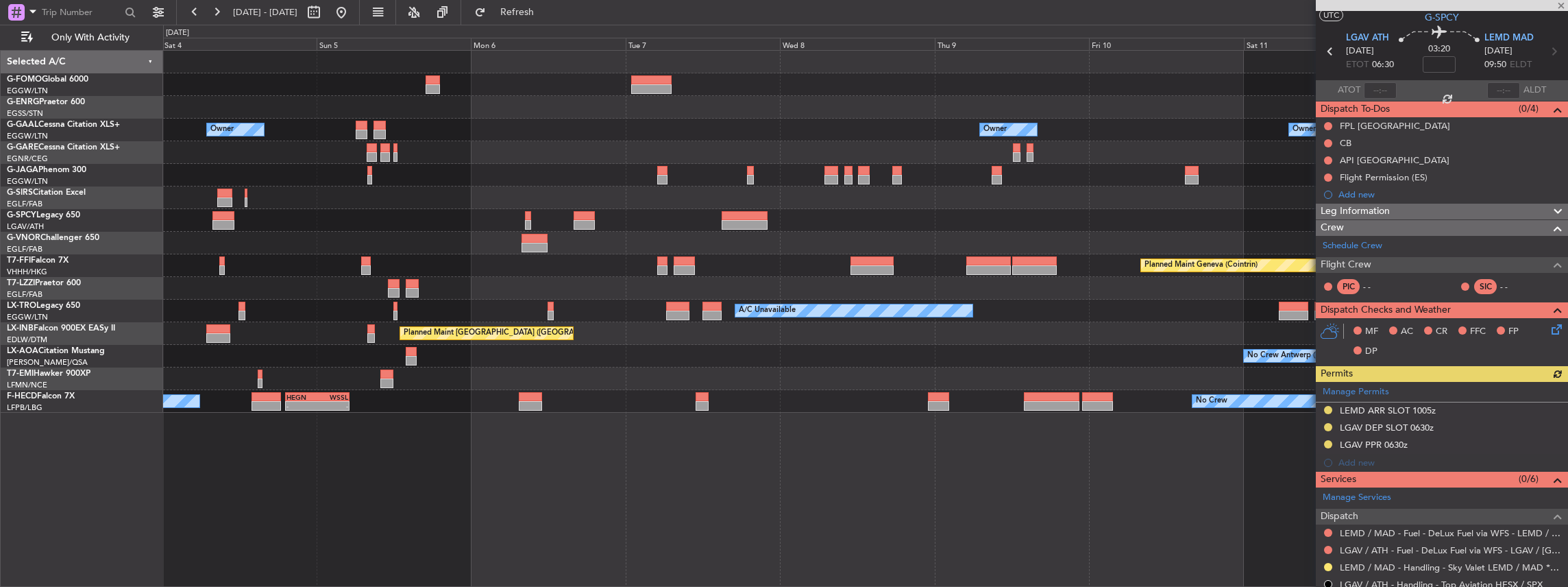
scroll to position [91, 0]
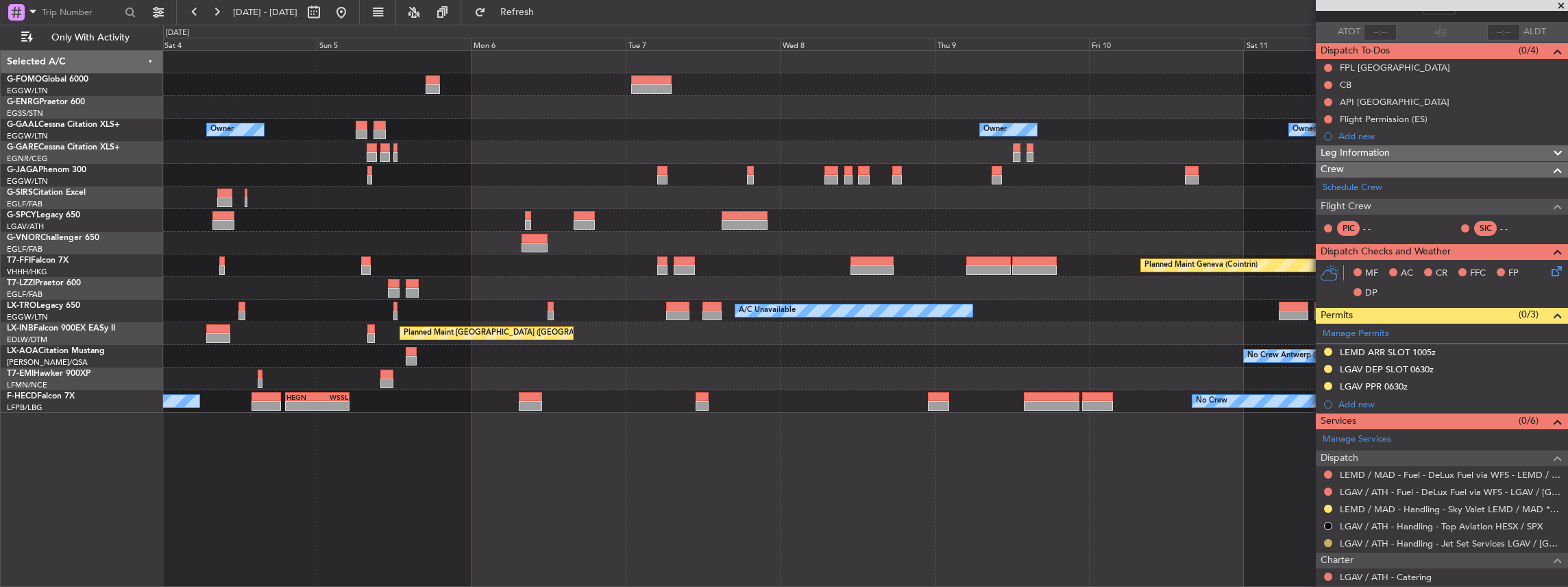
click at [1329, 540] on button at bounding box center [1328, 543] width 8 height 8
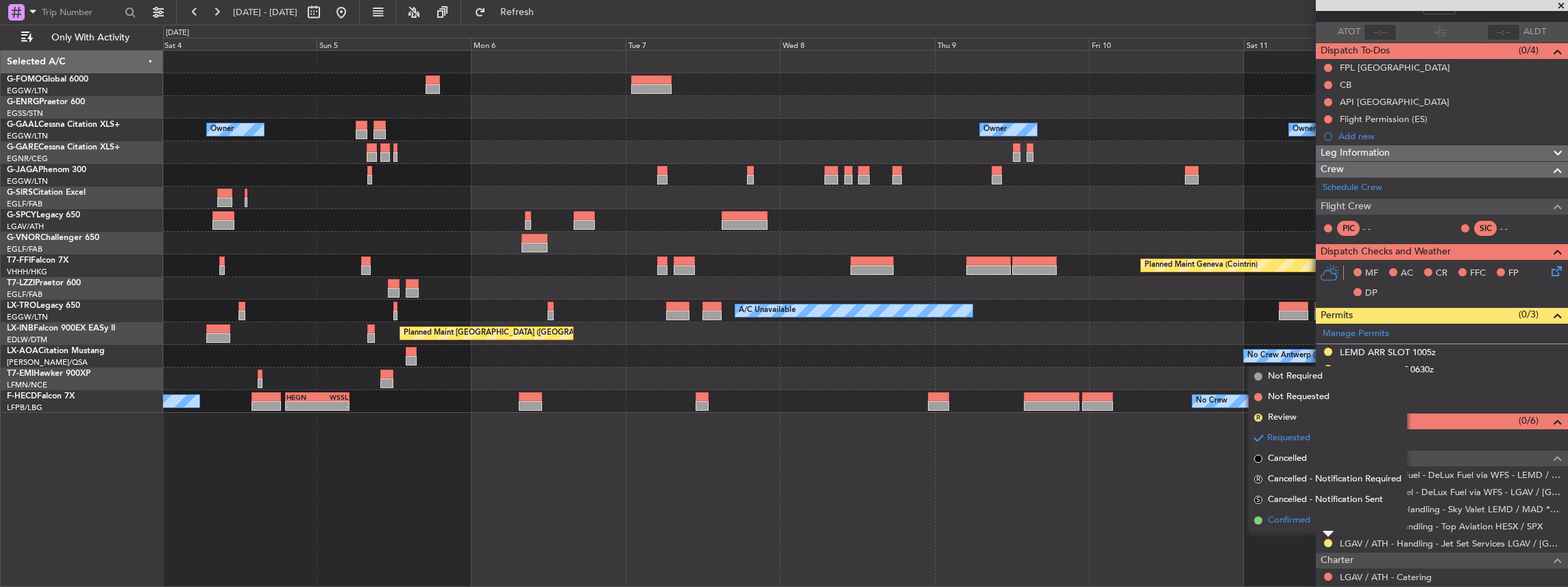
click at [1304, 519] on span "Confirmed" at bounding box center [1289, 520] width 43 height 14
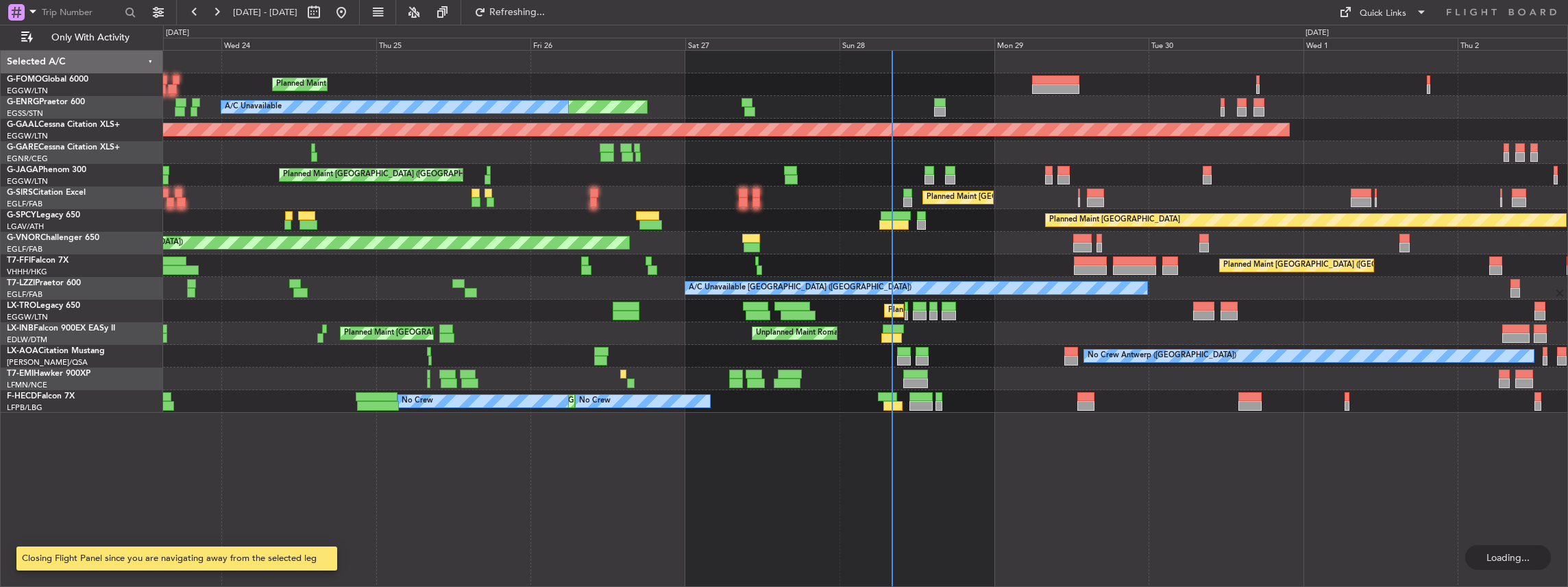
scroll to position [0, 0]
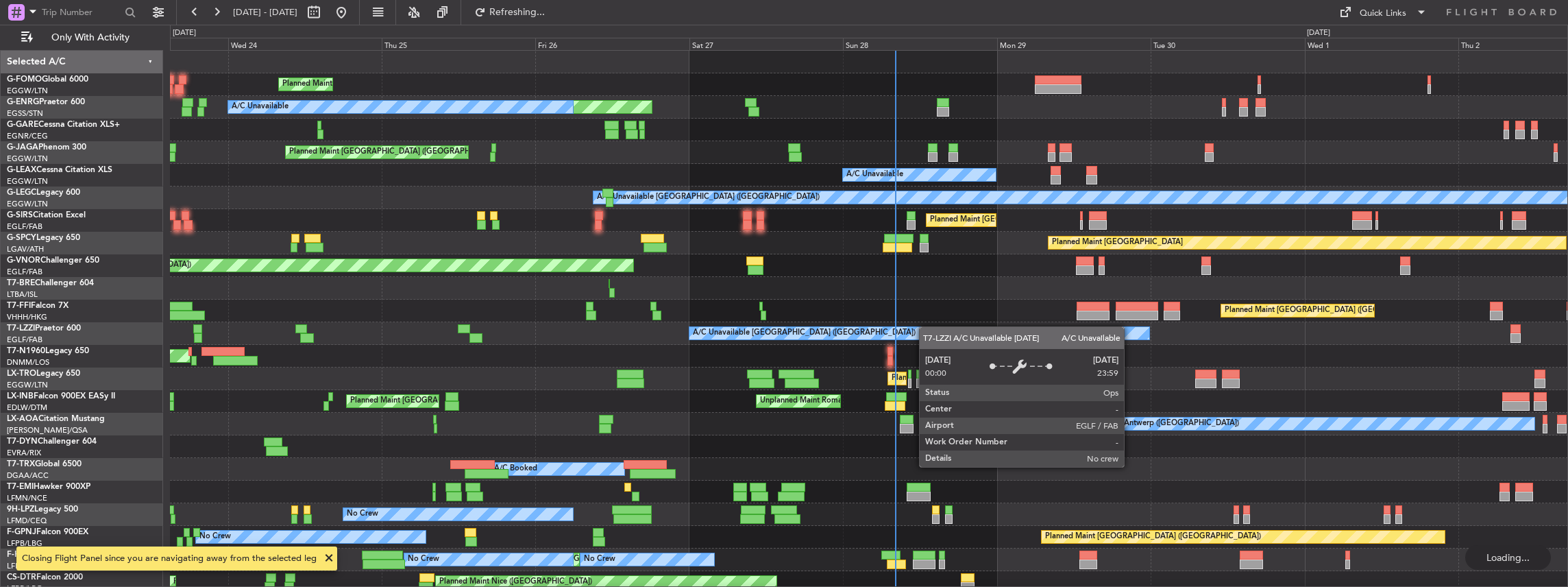
click at [759, 329] on div "Planned Maint [GEOGRAPHIC_DATA] ([GEOGRAPHIC_DATA]) Unplanned Maint [GEOGRAPHIC…" at bounding box center [869, 322] width 1398 height 543
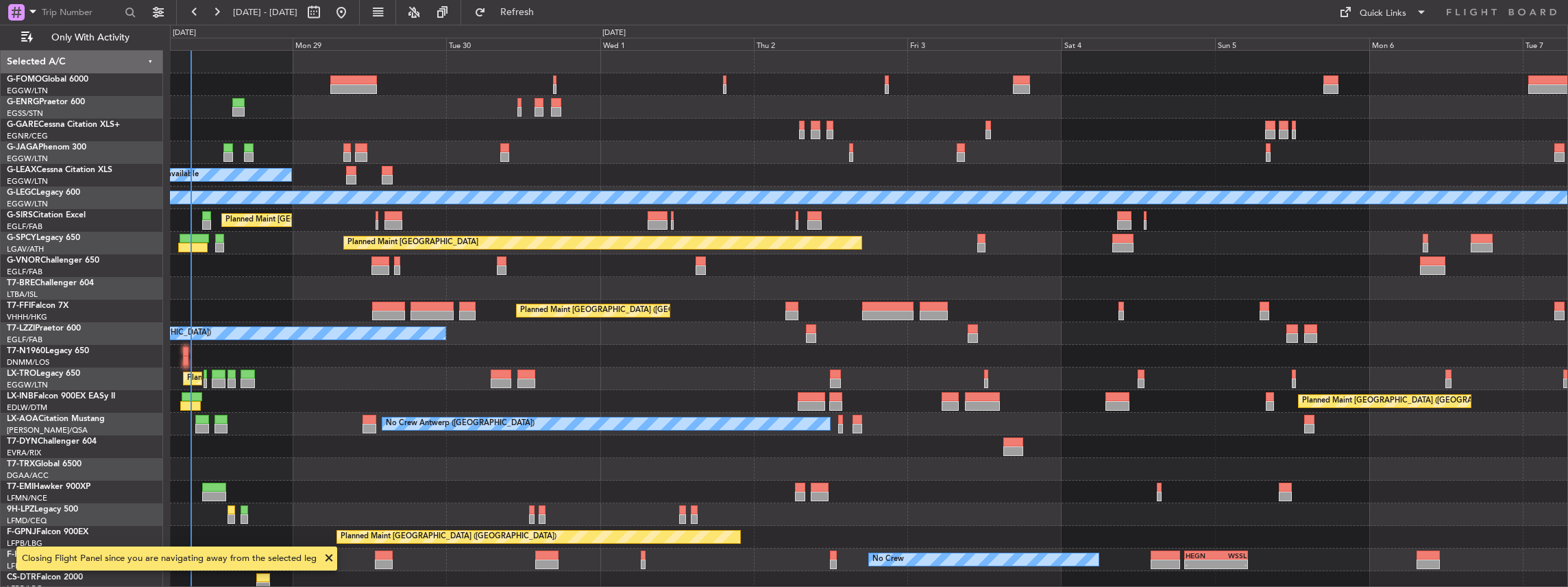
click at [578, 332] on div "Unplanned Maint [GEOGRAPHIC_DATA] ([GEOGRAPHIC_DATA]) A/C Unavailable A/C Unava…" at bounding box center [869, 322] width 1398 height 543
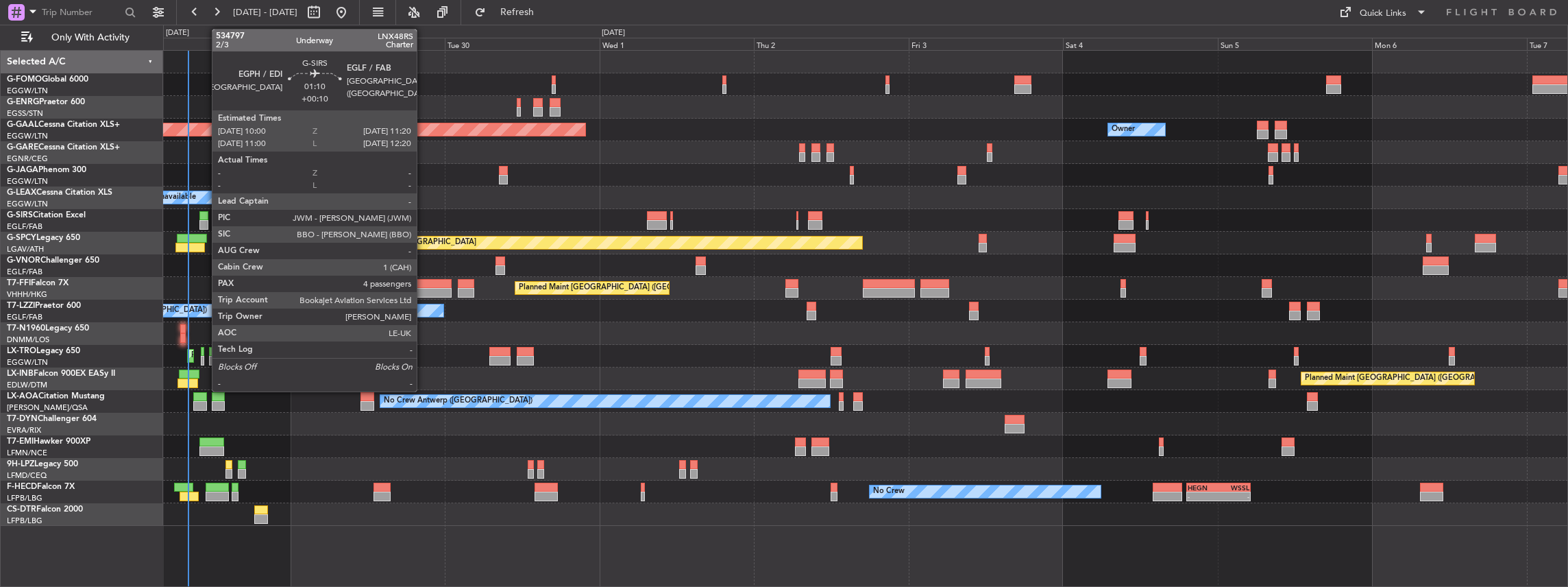
click at [205, 214] on div at bounding box center [204, 216] width 9 height 10
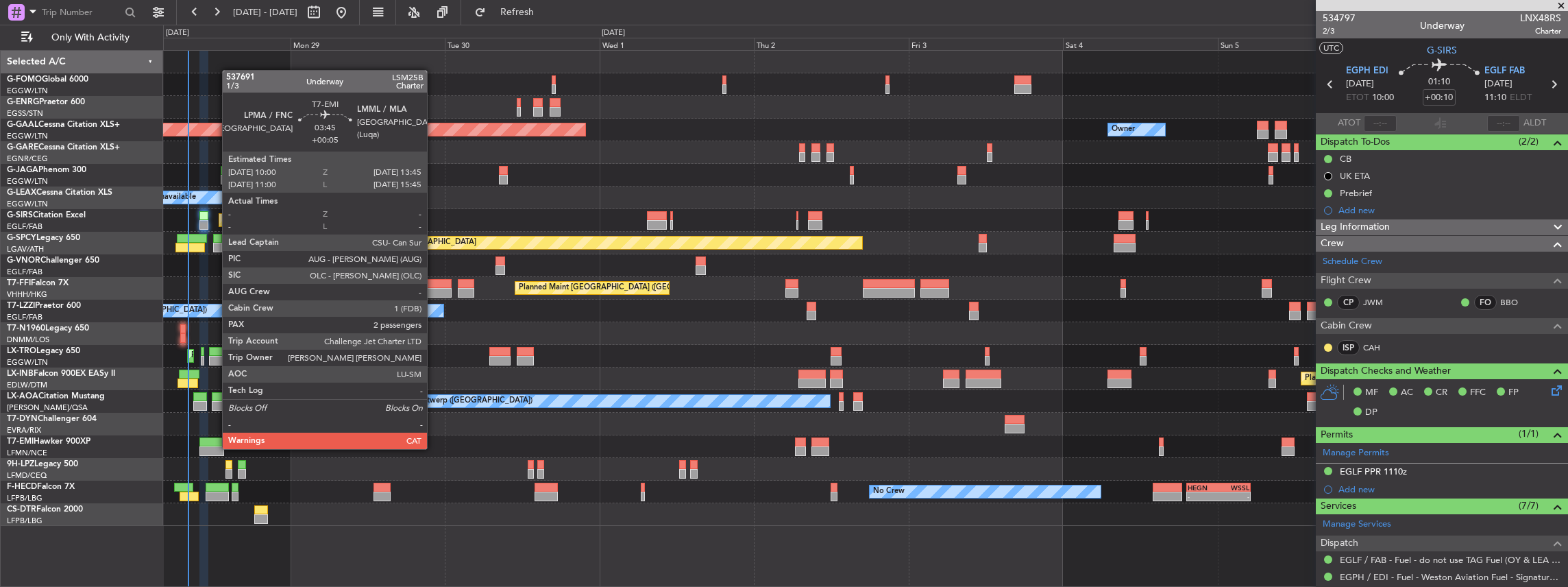
click at [215, 447] on div at bounding box center [212, 451] width 25 height 10
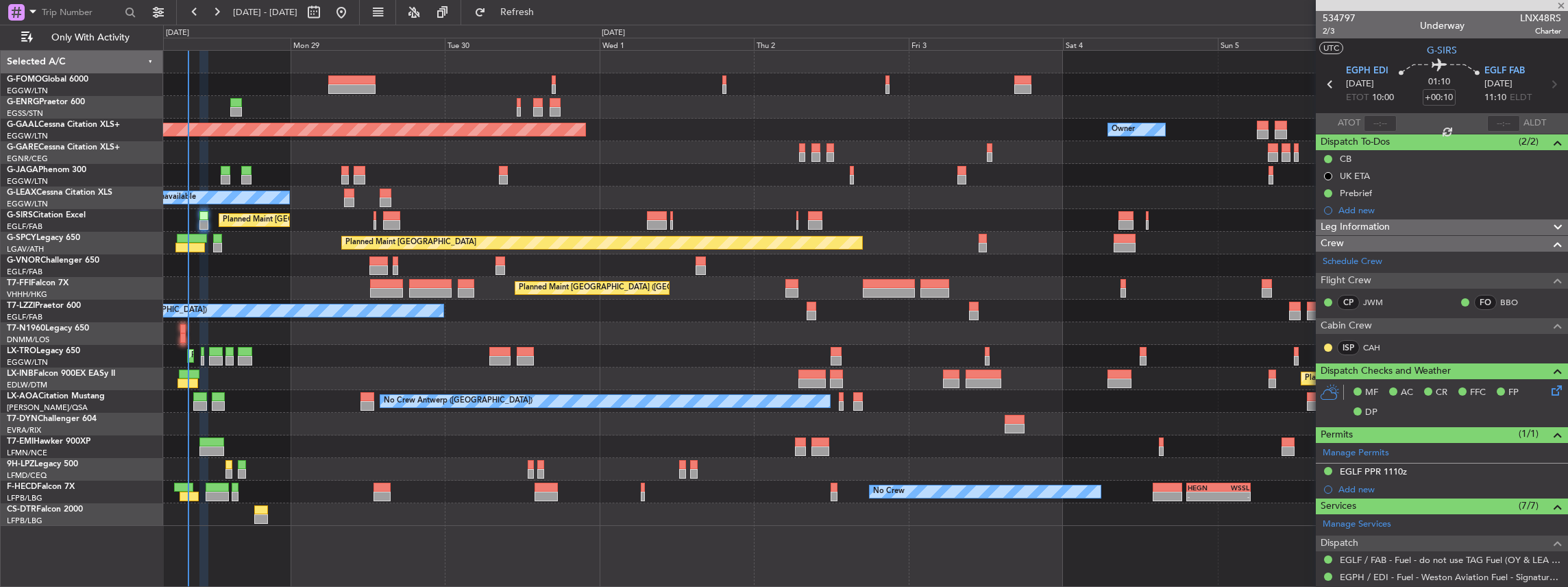
type input "+00:05"
type input "2"
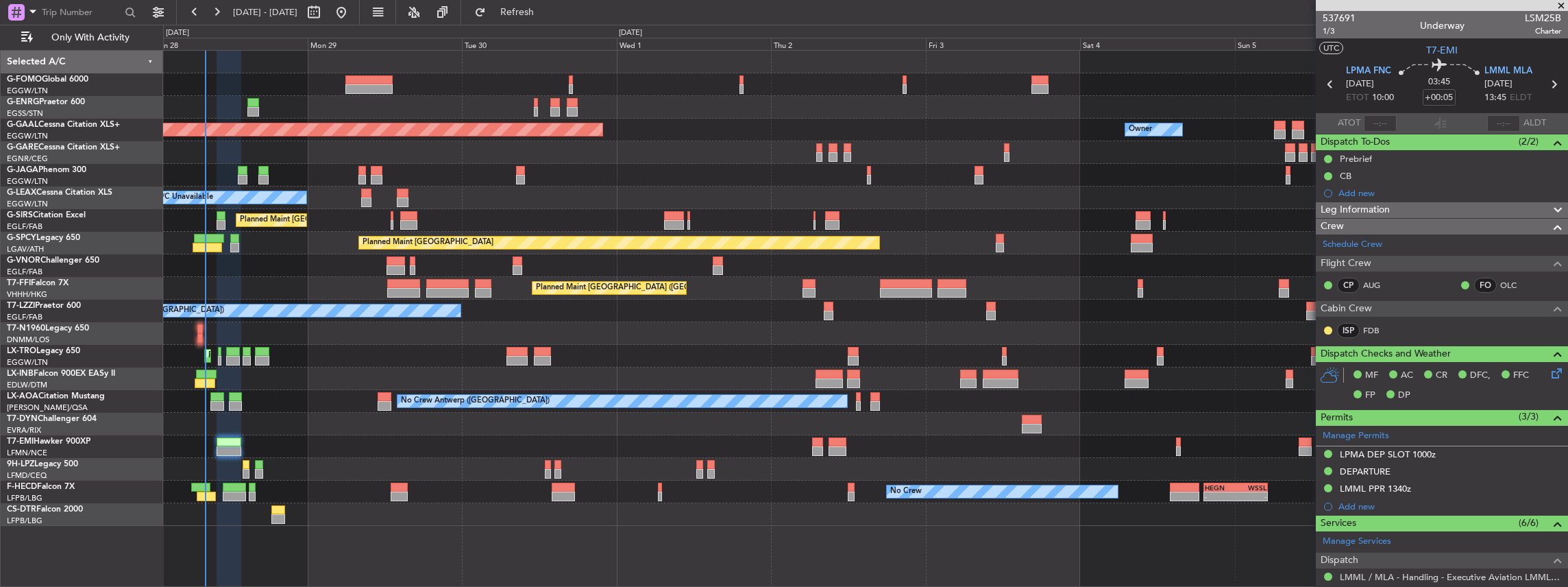
click at [443, 362] on div "Unplanned Maint [GEOGRAPHIC_DATA] ([GEOGRAPHIC_DATA]) A/C Unavailable Planned […" at bounding box center [866, 288] width 1405 height 475
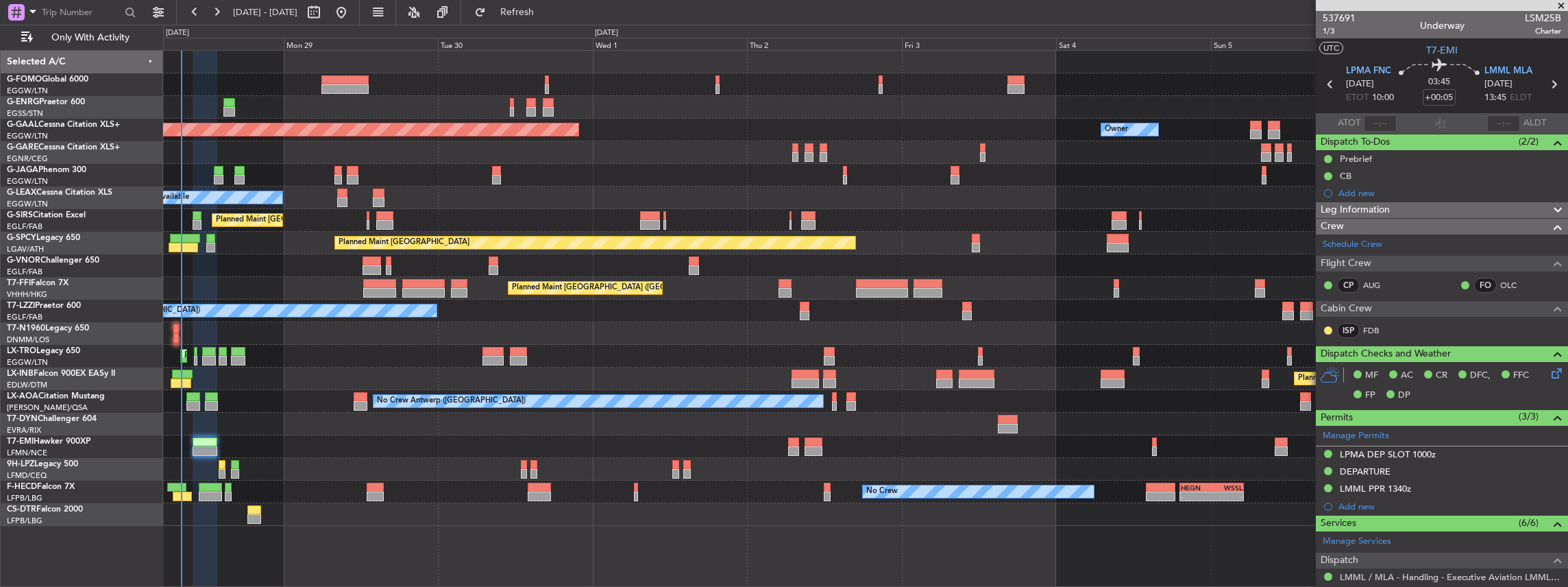
click at [419, 370] on div "Unplanned Maint [GEOGRAPHIC_DATA] ([GEOGRAPHIC_DATA]) A/C Unavailable Planned […" at bounding box center [866, 288] width 1405 height 475
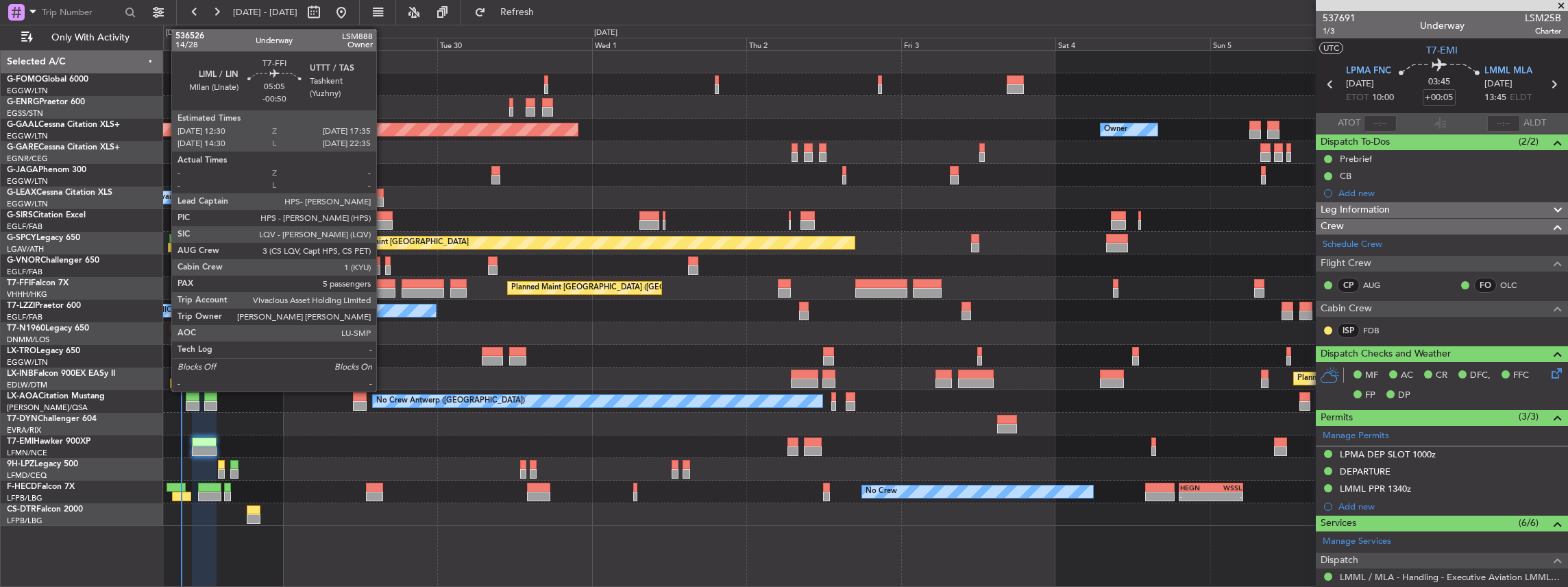
click at [383, 284] on div at bounding box center [379, 284] width 33 height 10
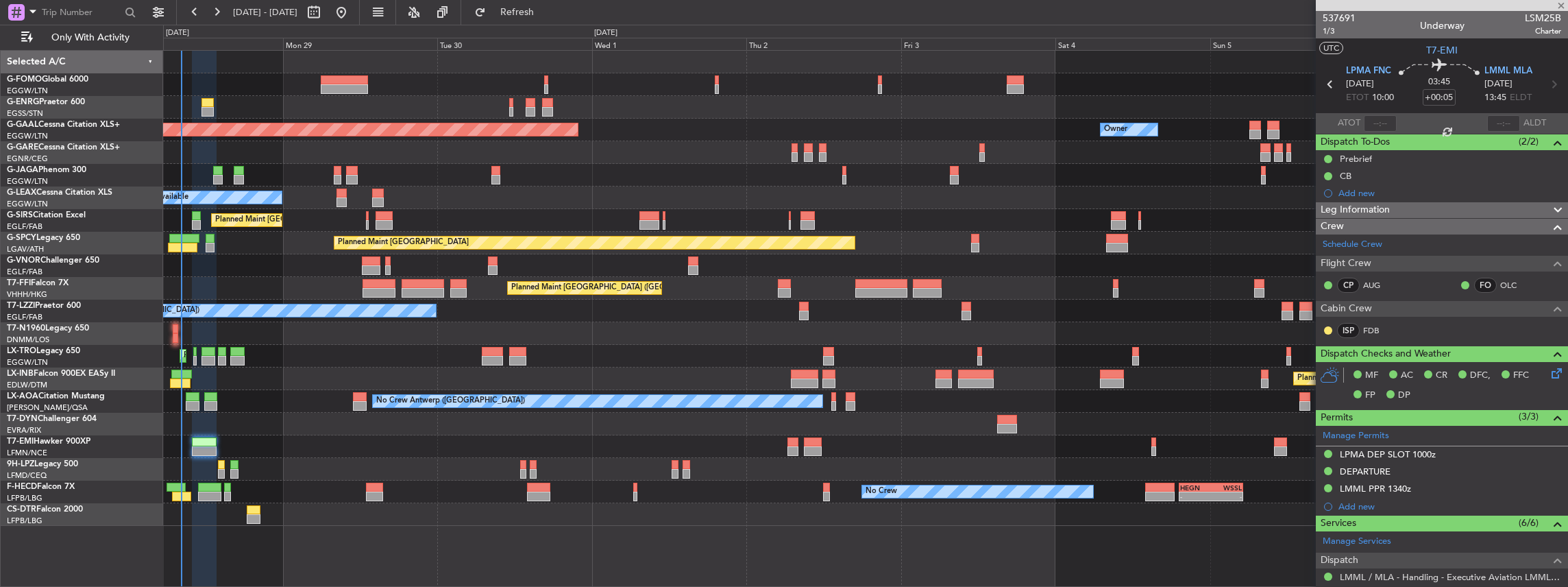
type input "-00:50"
type input "5"
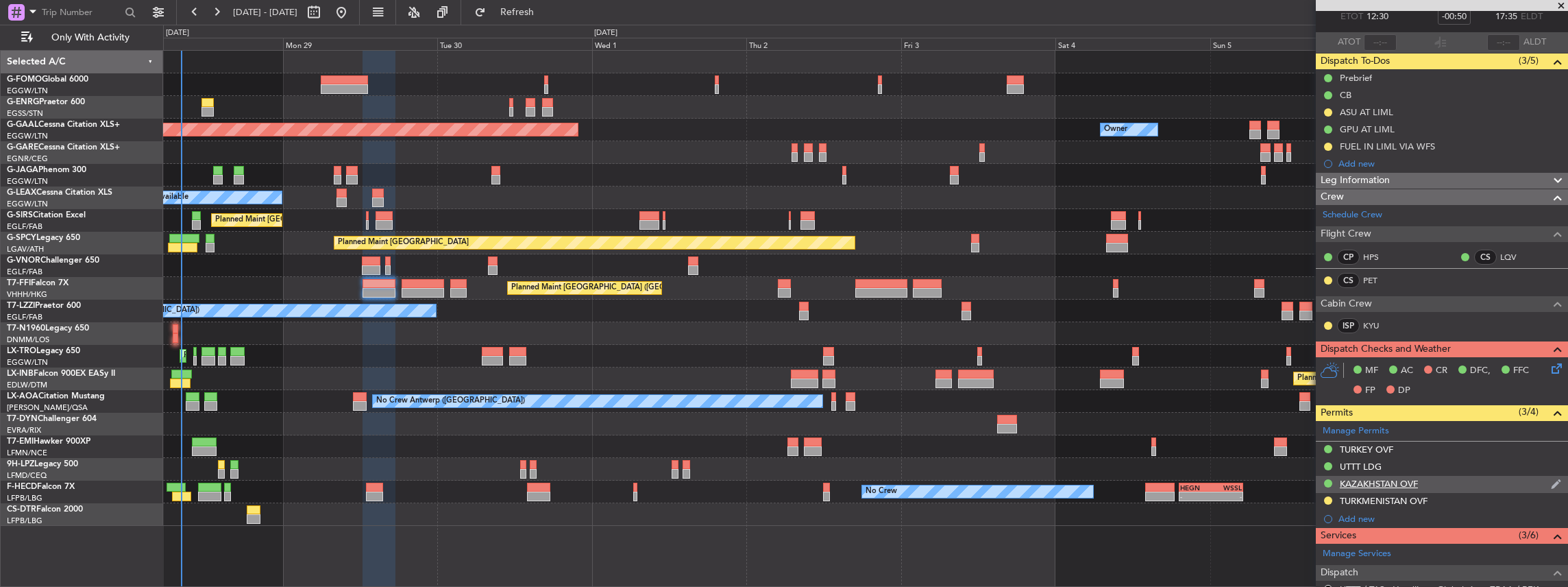
scroll to position [91, 0]
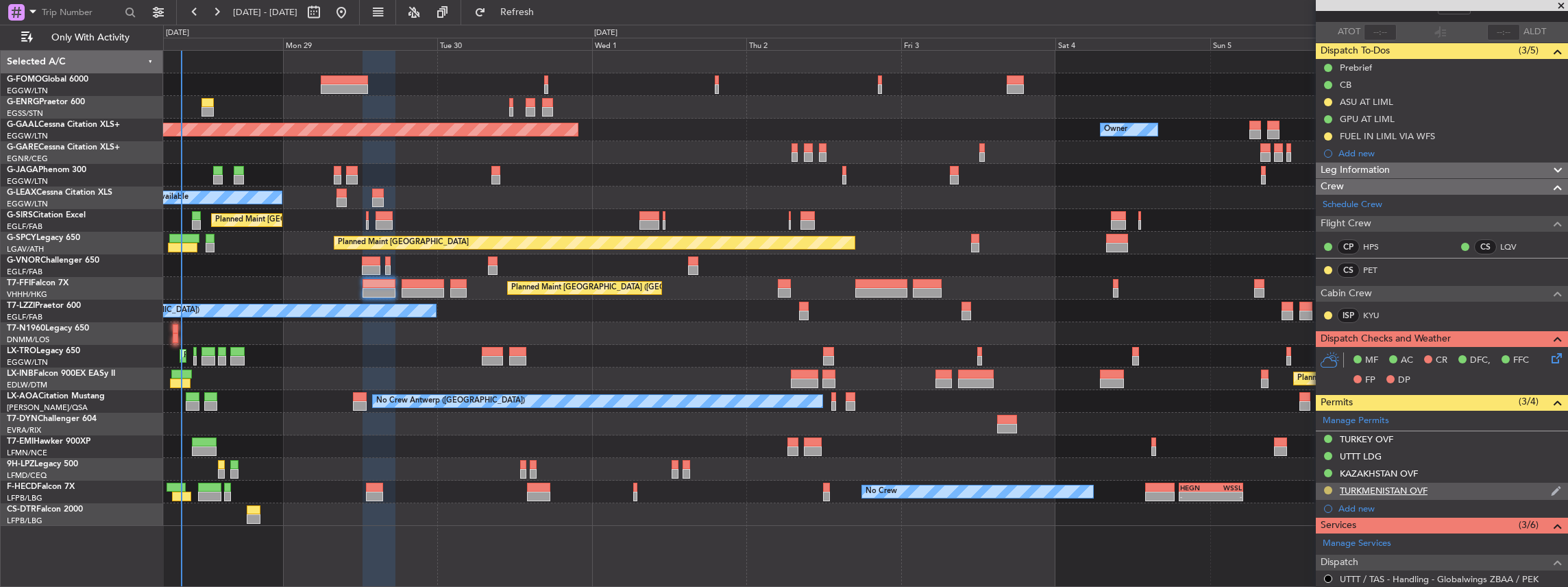
click at [1327, 486] on button at bounding box center [1328, 490] width 8 height 8
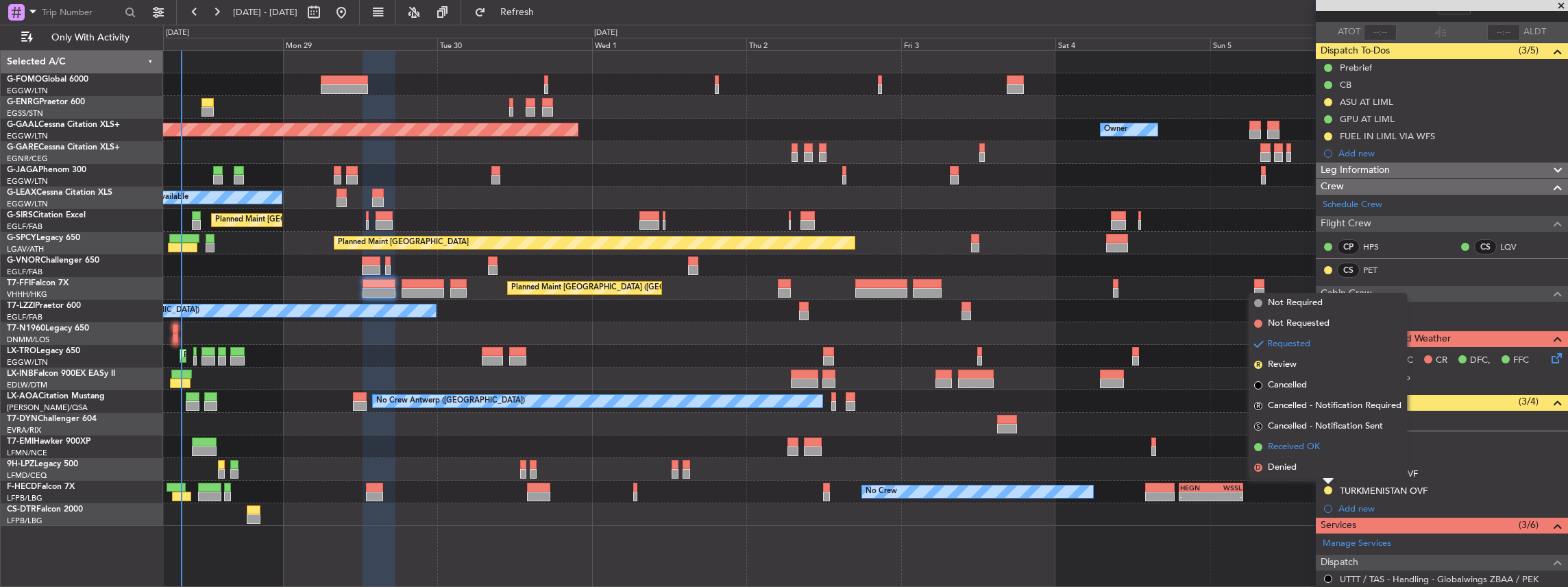
click at [1300, 444] on span "Received OK" at bounding box center [1294, 446] width 52 height 14
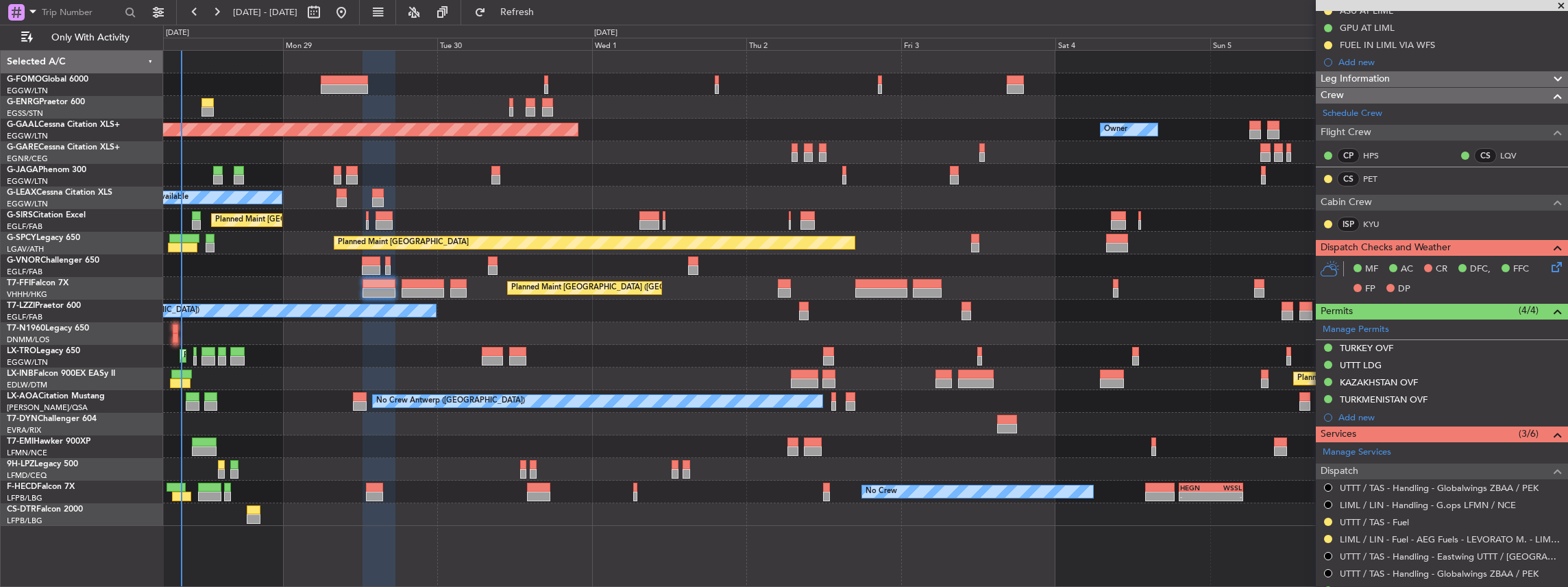
scroll to position [0, 0]
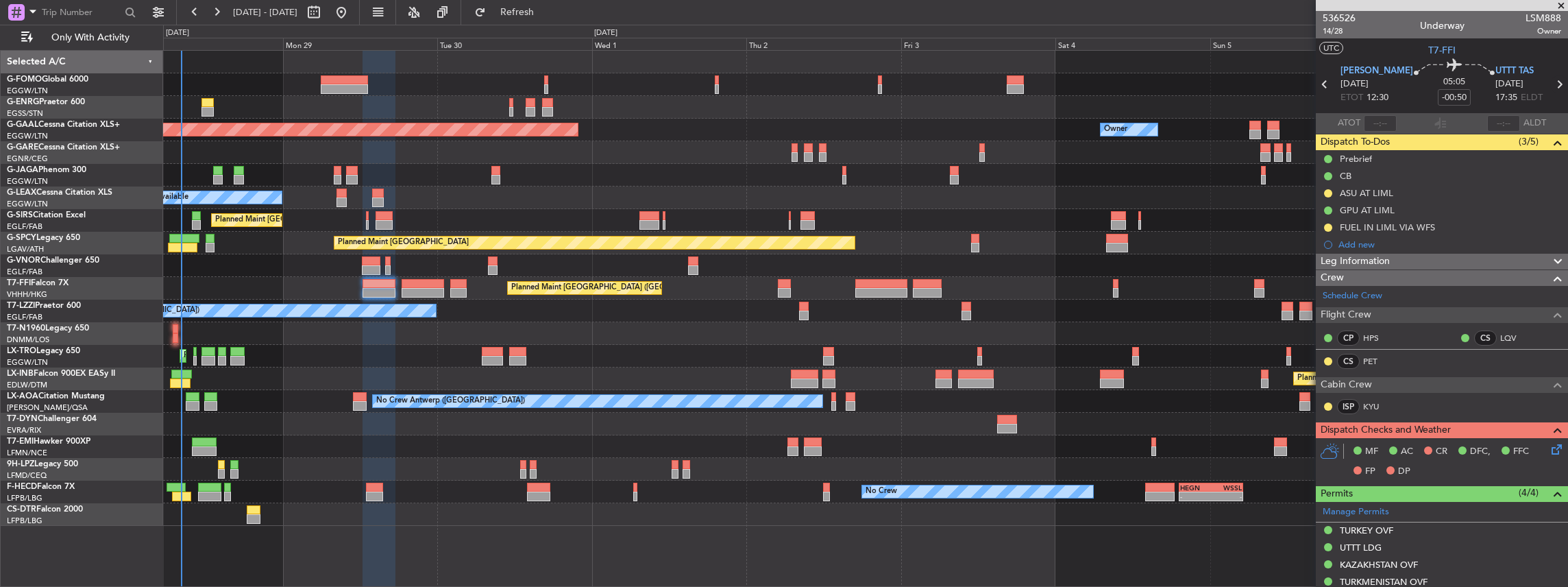
click at [1550, 81] on icon at bounding box center [1559, 84] width 18 height 18
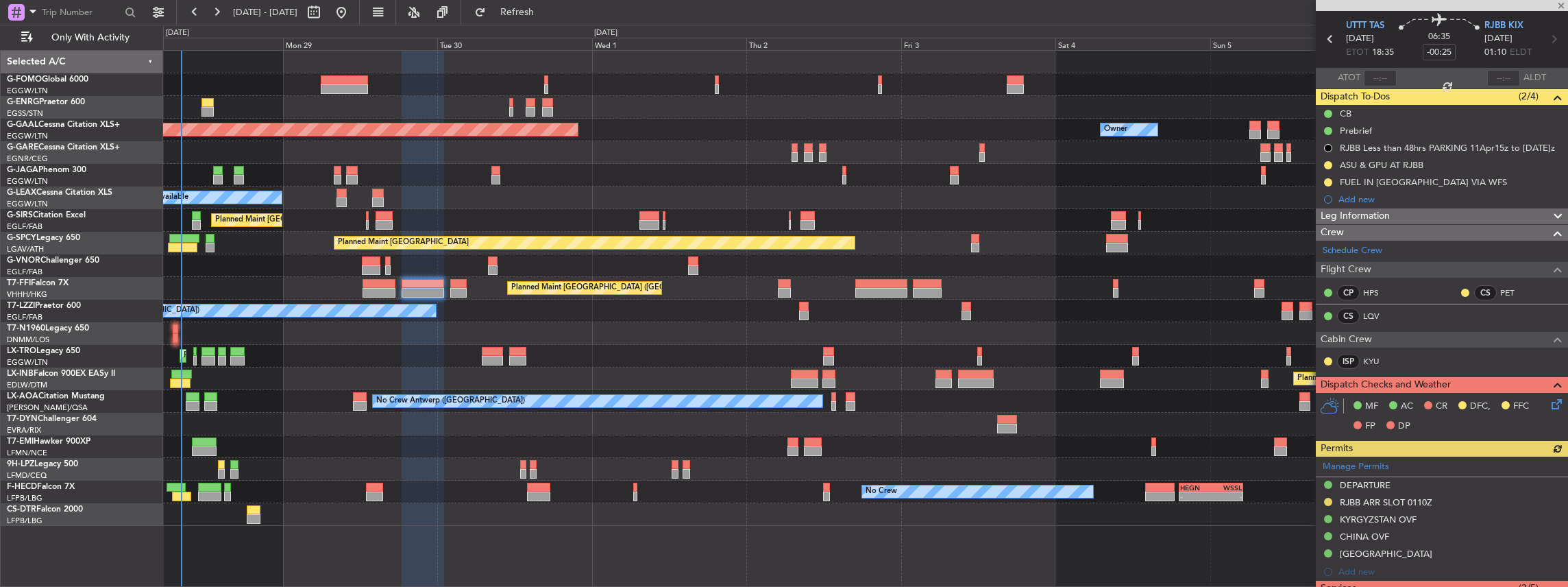
scroll to position [91, 0]
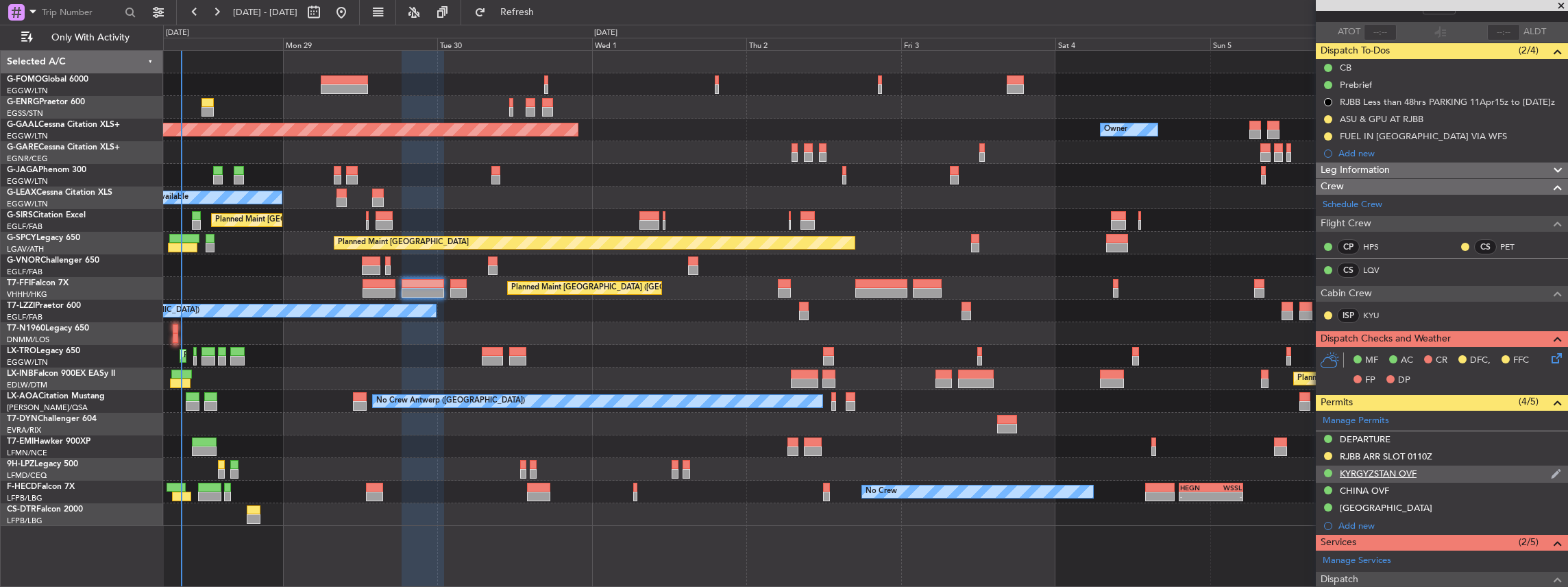
click at [1436, 476] on div "KYRGYZSTAN OVF" at bounding box center [1442, 473] width 252 height 17
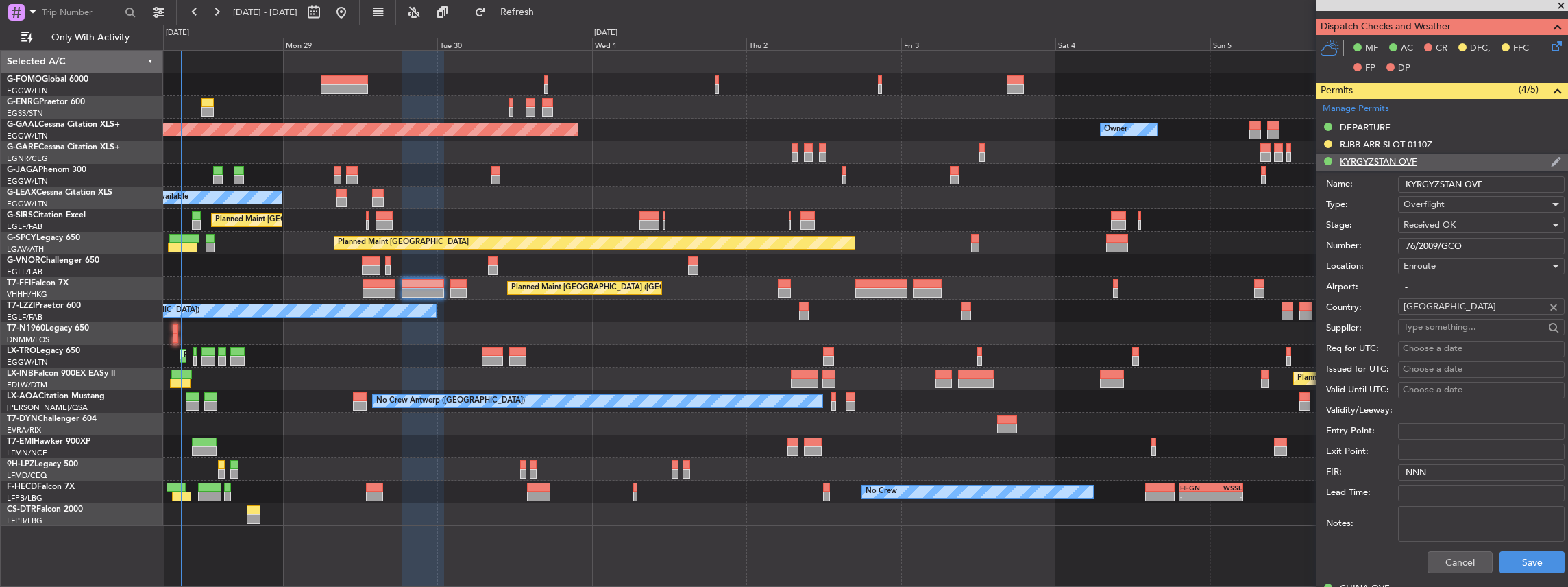
scroll to position [411, 0]
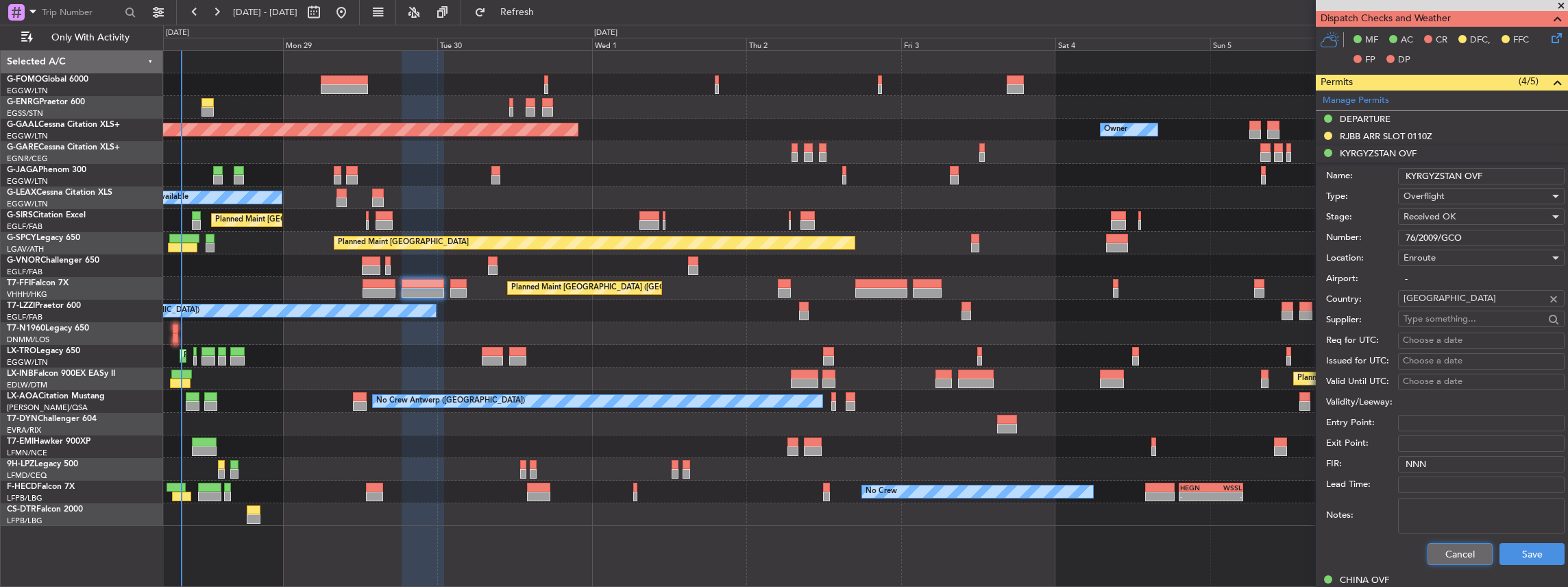
click at [1448, 548] on button "Cancel" at bounding box center [1460, 553] width 65 height 22
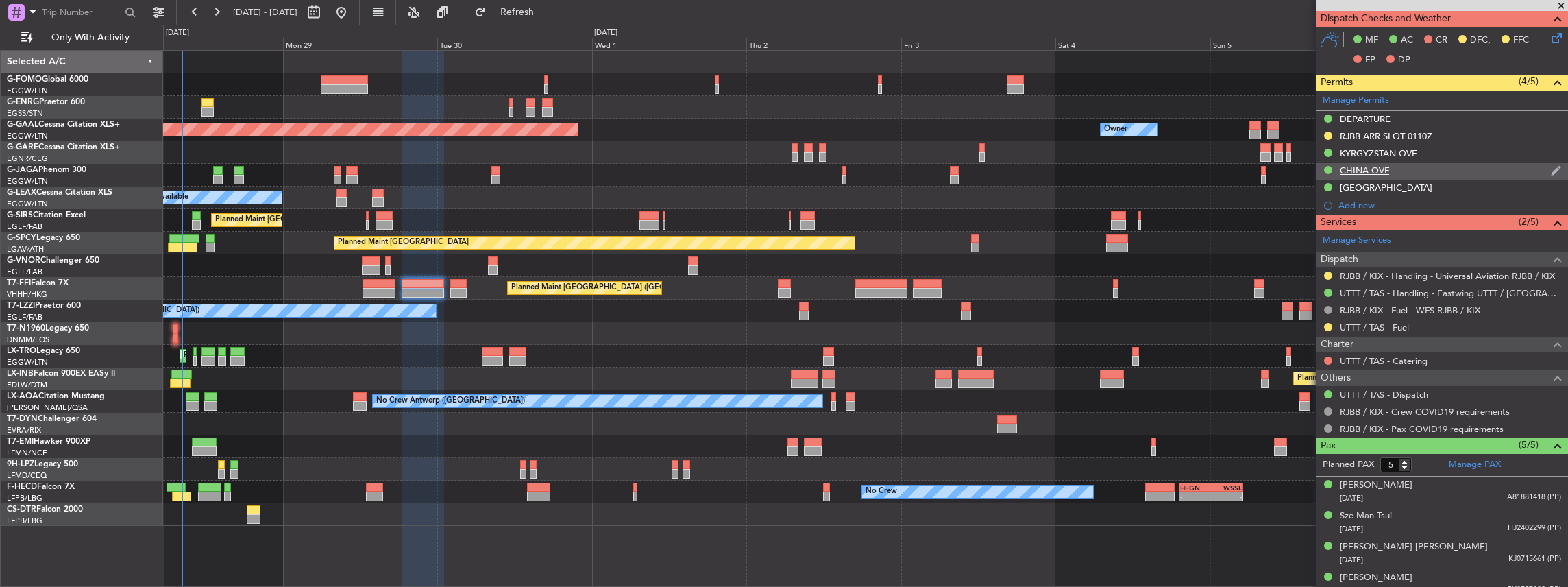
click at [1438, 165] on div "CHINA OVF" at bounding box center [1442, 171] width 252 height 17
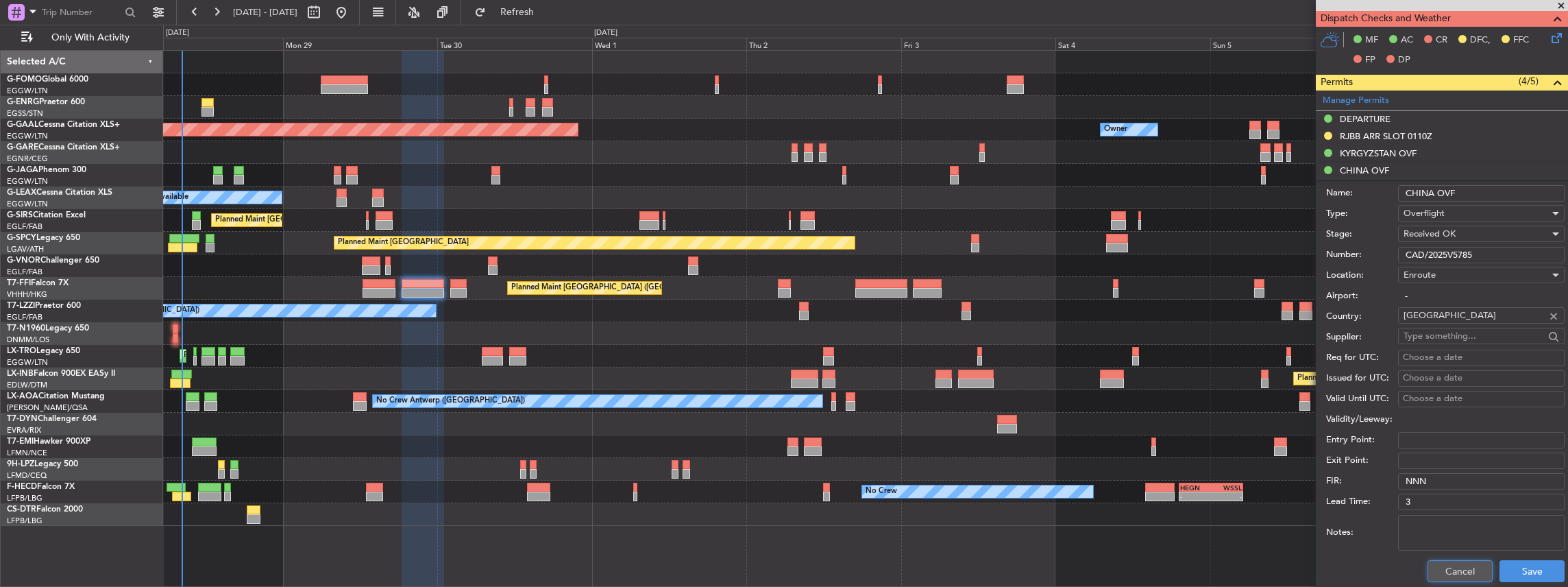
click at [1456, 566] on button "Cancel" at bounding box center [1460, 571] width 65 height 22
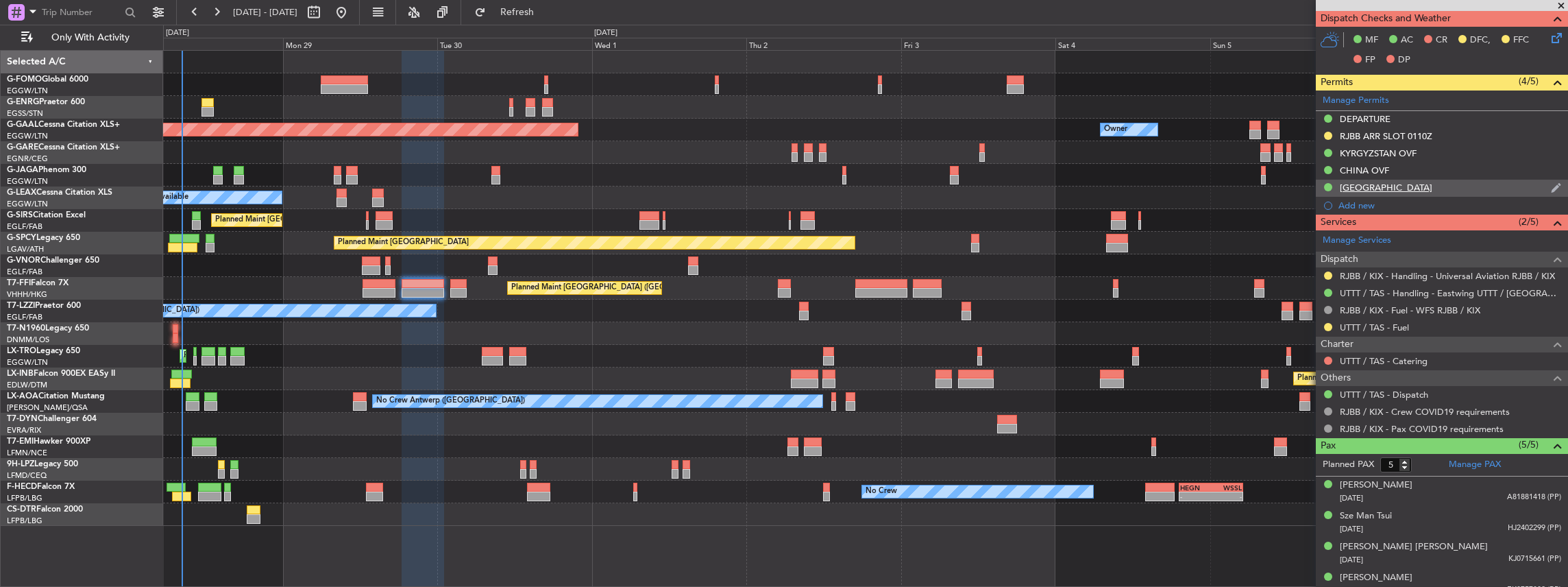
click at [1438, 185] on div "[GEOGRAPHIC_DATA]" at bounding box center [1442, 188] width 252 height 17
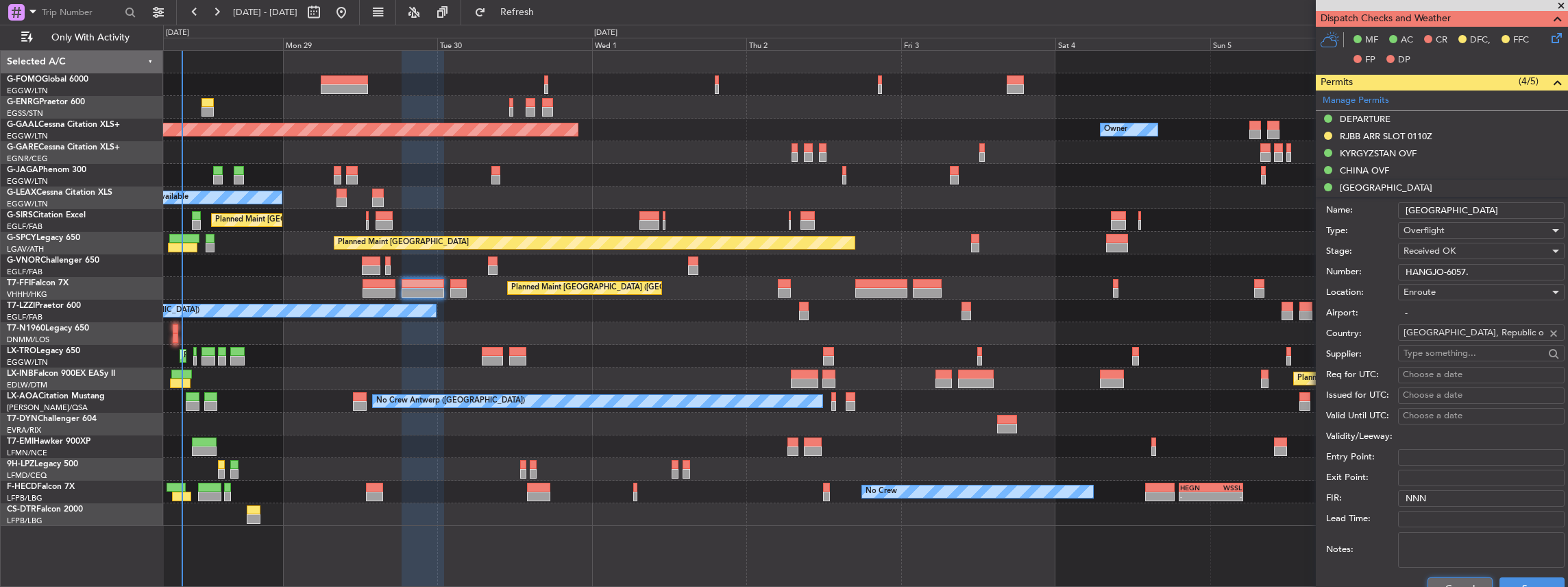
click at [1465, 580] on button "Cancel" at bounding box center [1460, 588] width 65 height 22
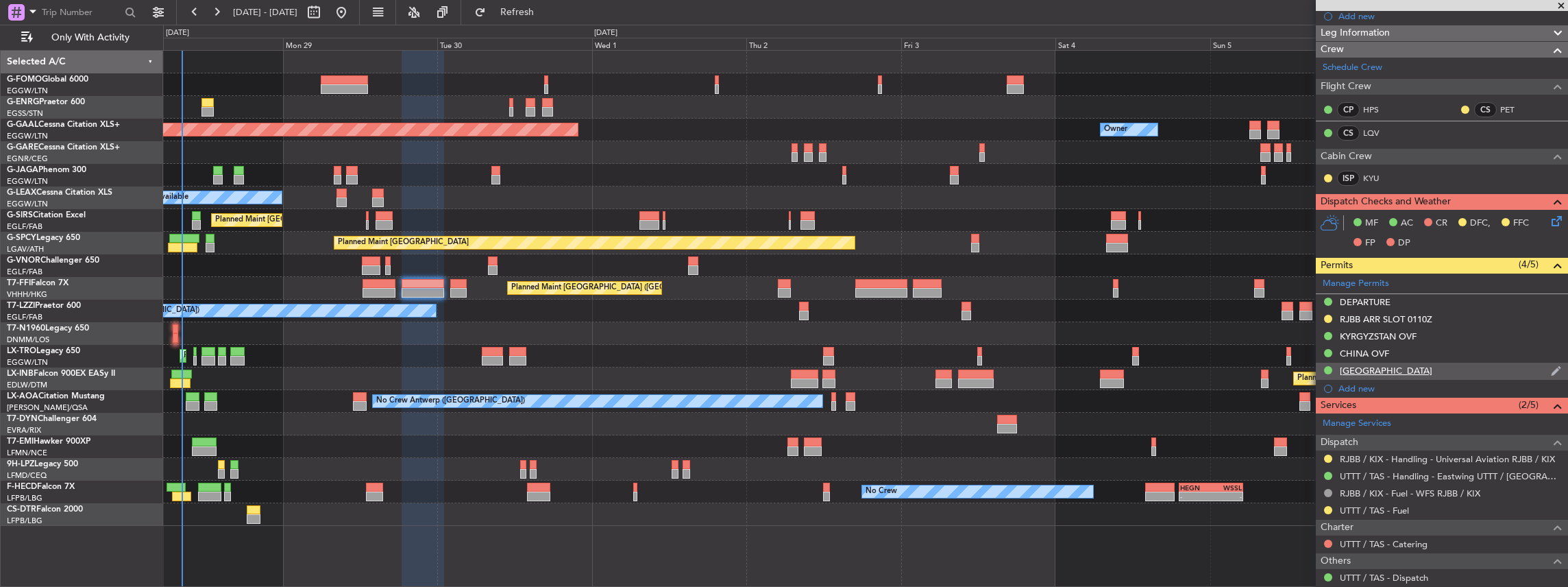
scroll to position [0, 0]
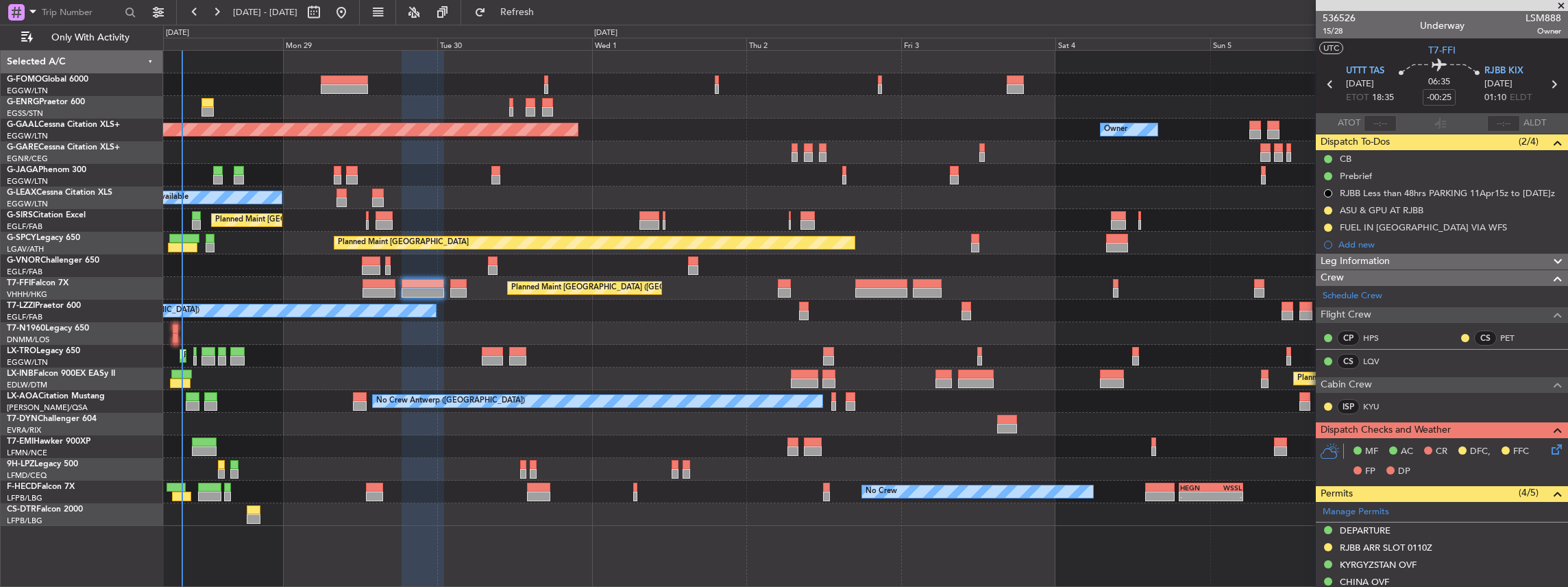
click at [1553, 78] on icon at bounding box center [1554, 84] width 18 height 18
type input "+00:05"
type input "4"
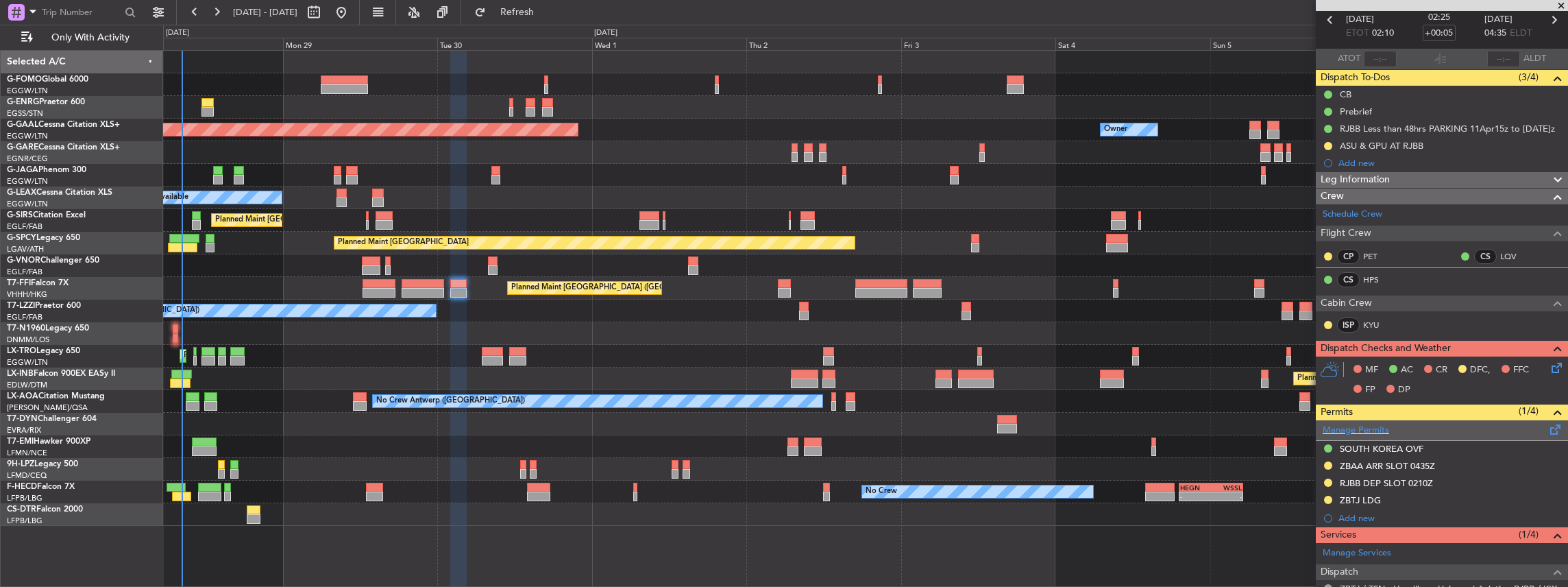
scroll to position [91, 0]
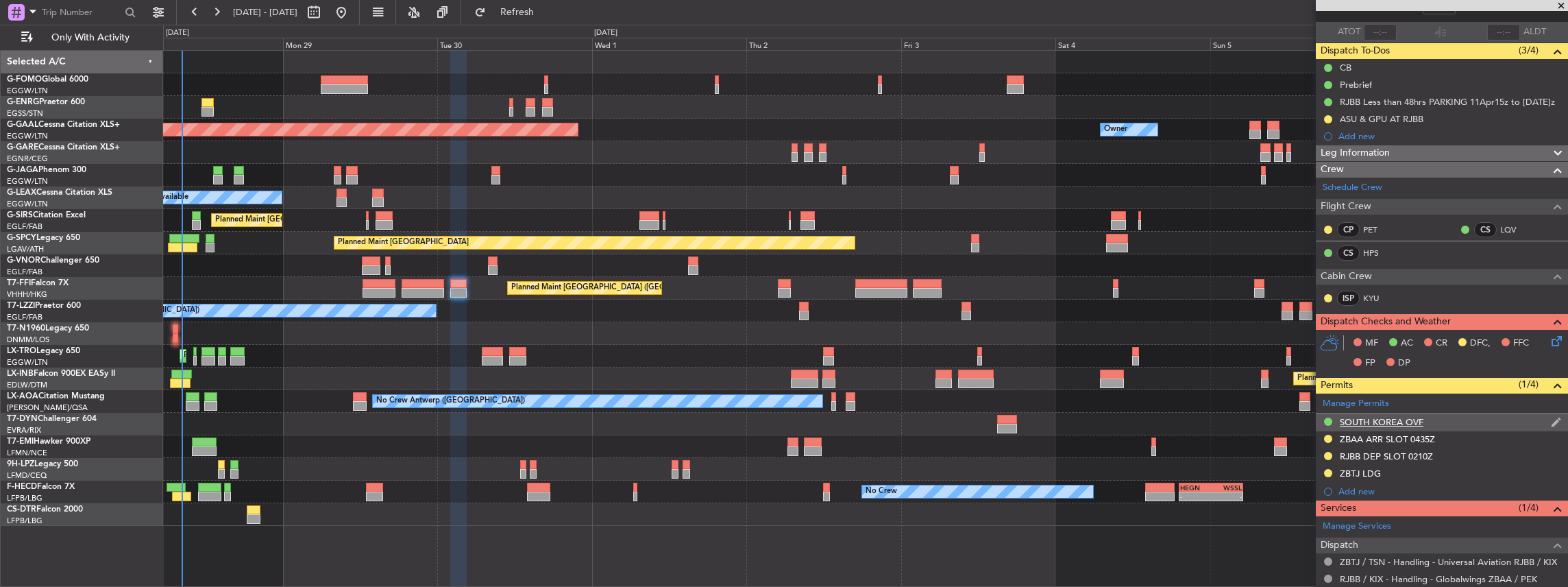
click at [1452, 417] on div "SOUTH KOREA OVF" at bounding box center [1442, 422] width 252 height 17
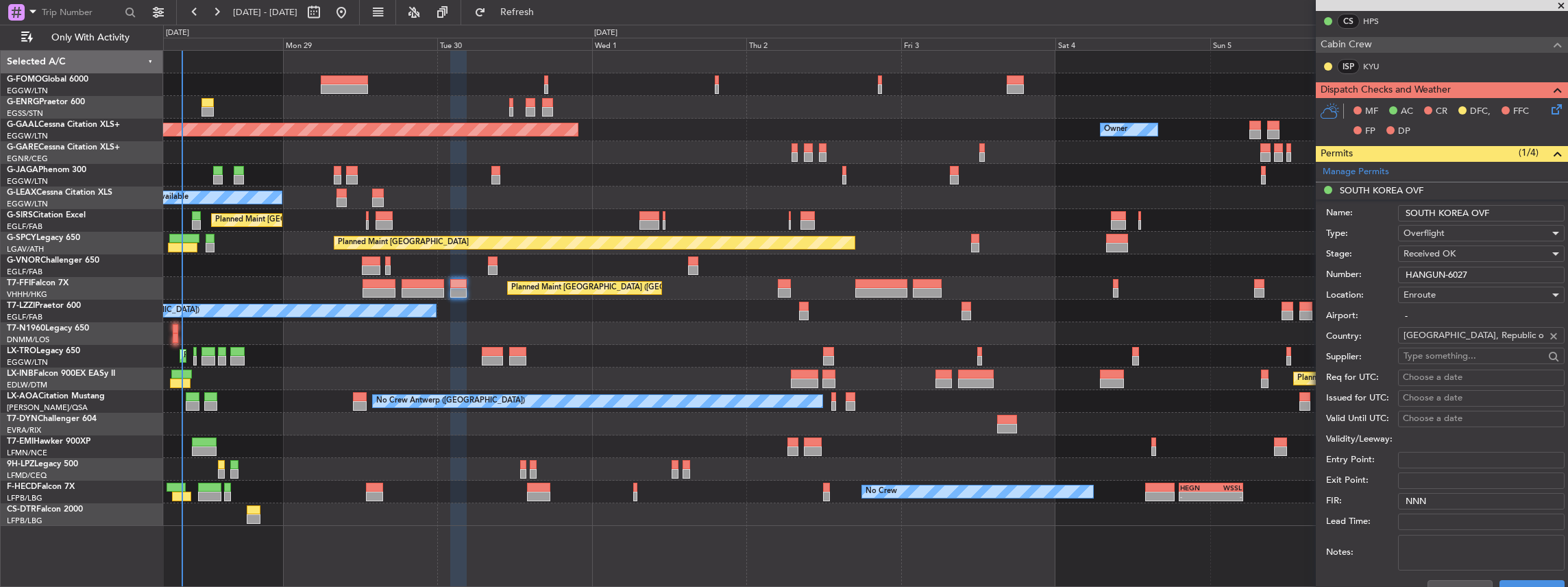
scroll to position [365, 0]
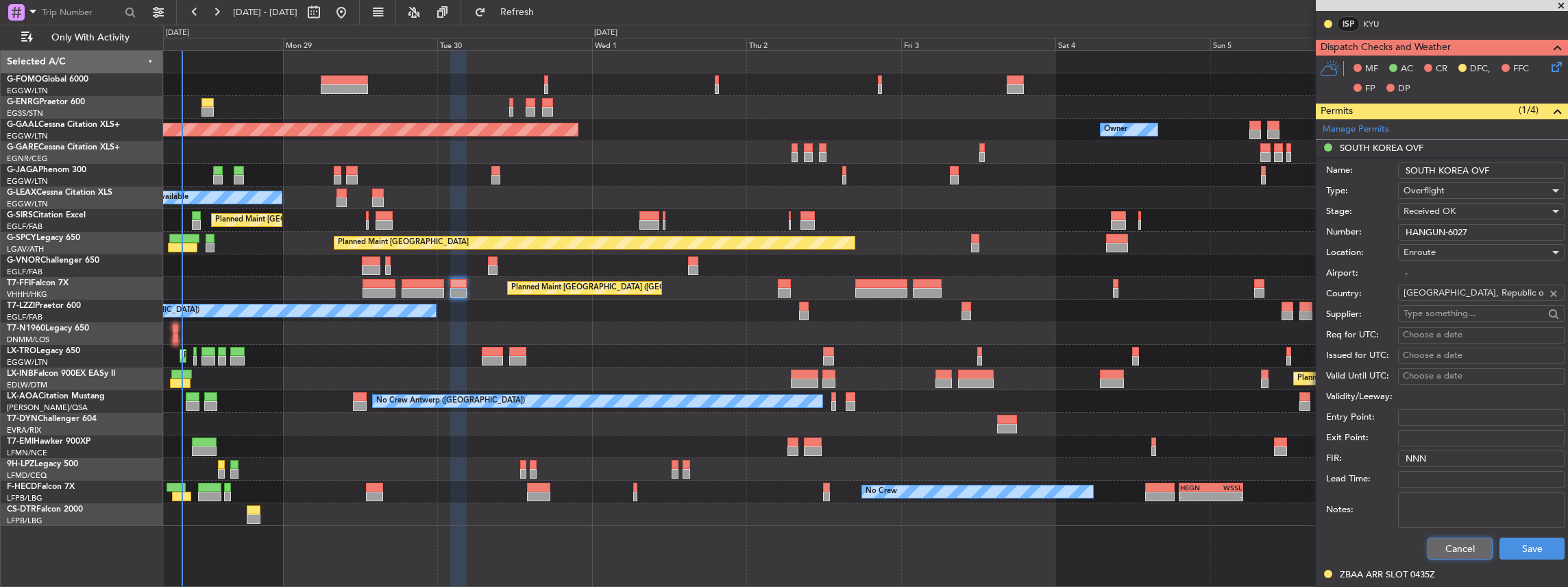
click at [1439, 549] on button "Cancel" at bounding box center [1460, 548] width 65 height 22
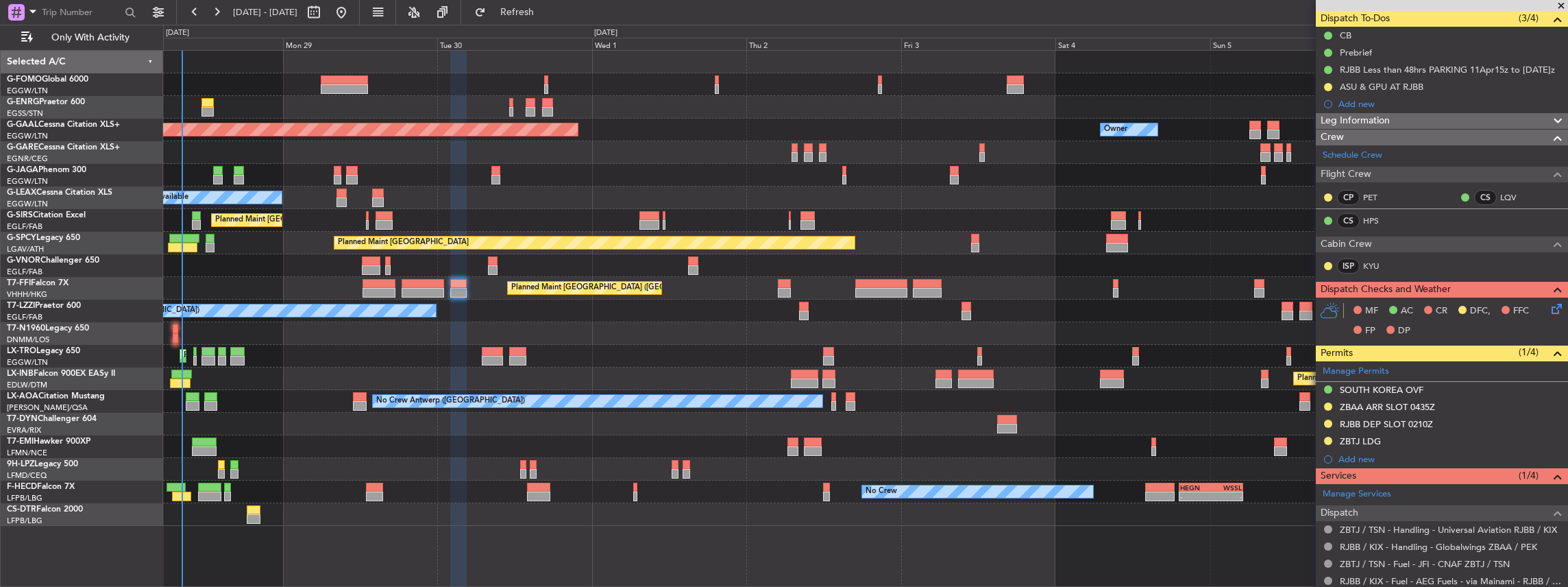
scroll to position [0, 0]
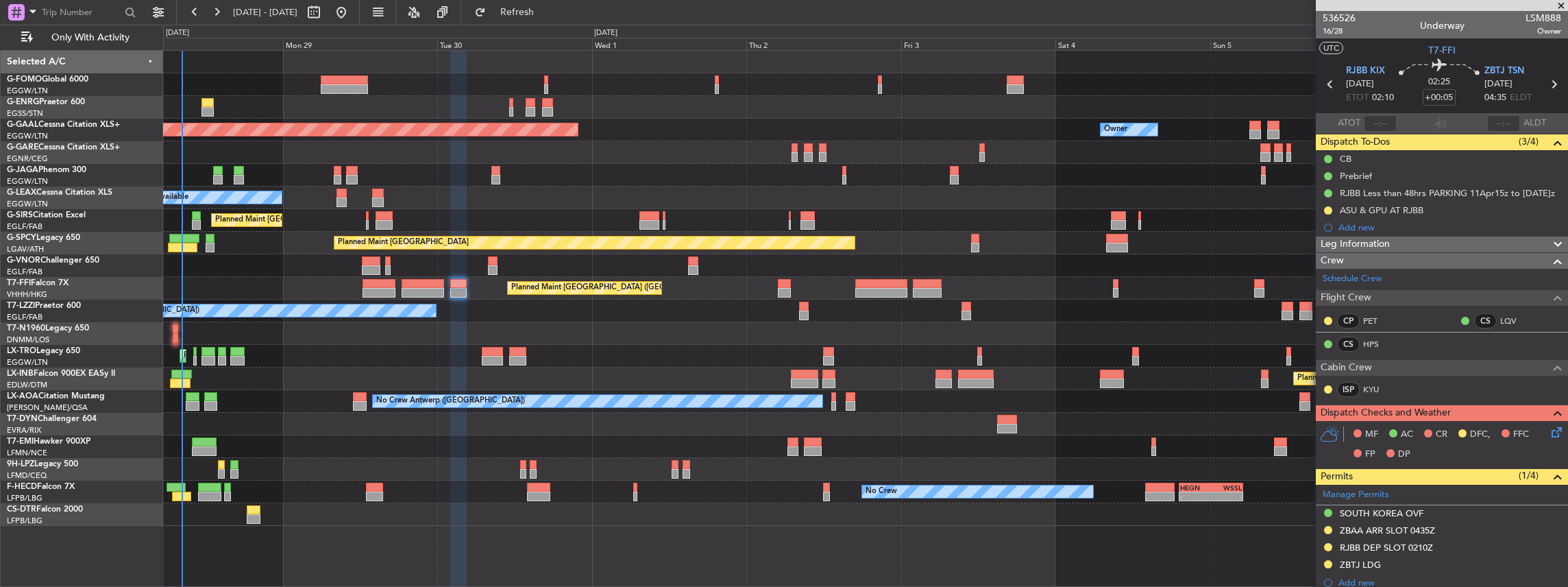
click at [1548, 83] on icon at bounding box center [1554, 84] width 18 height 18
type input "-00:20"
type input "2"
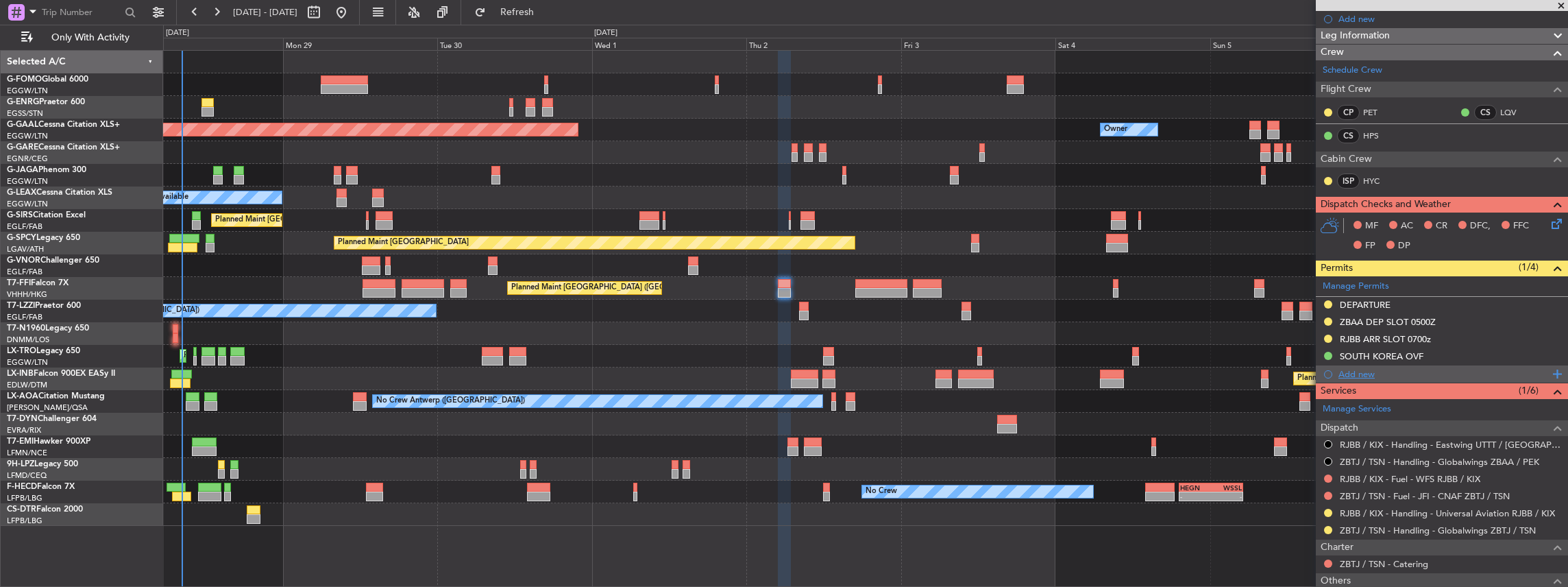
scroll to position [182, 0]
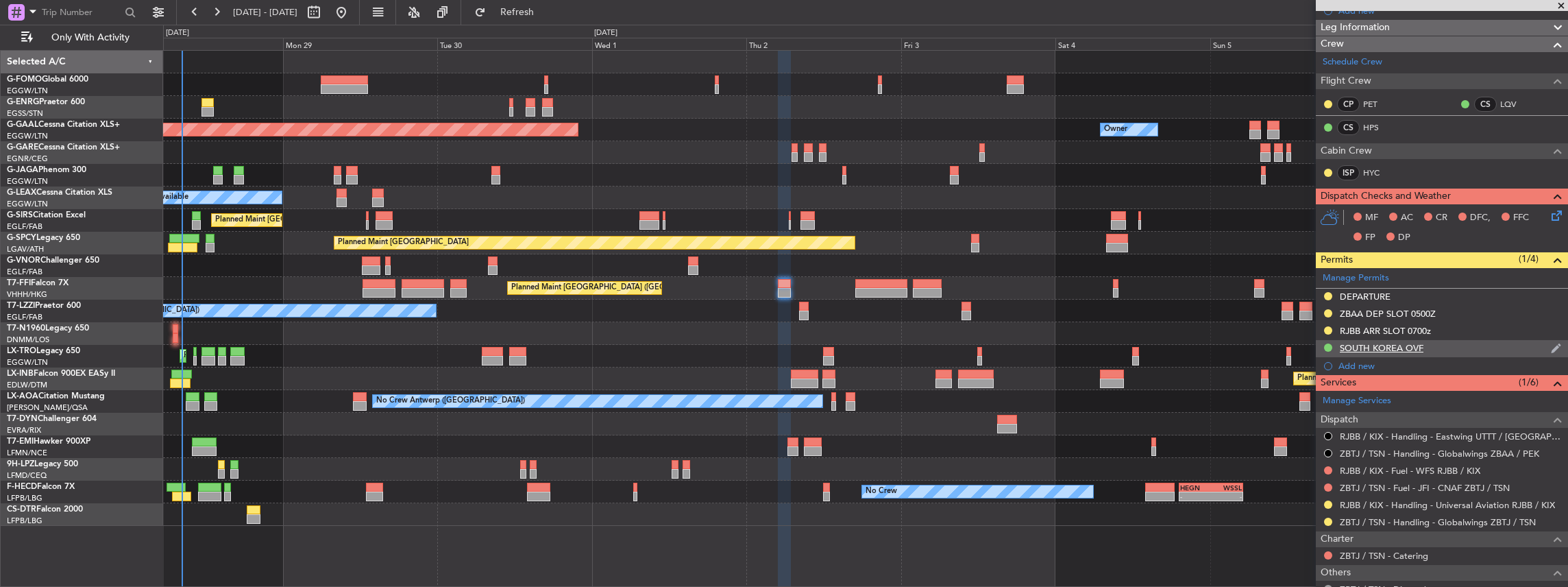
click at [1443, 340] on div "SOUTH KOREA OVF" at bounding box center [1442, 348] width 252 height 17
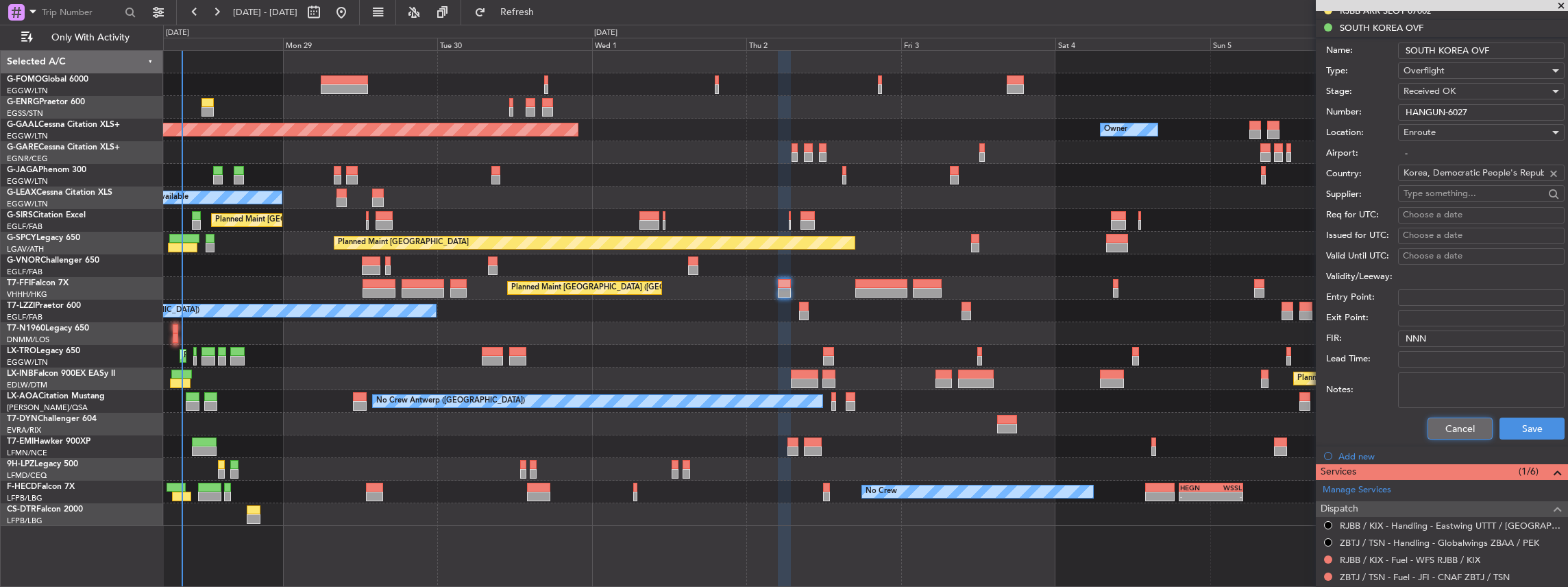
click at [1451, 418] on button "Cancel" at bounding box center [1460, 428] width 65 height 22
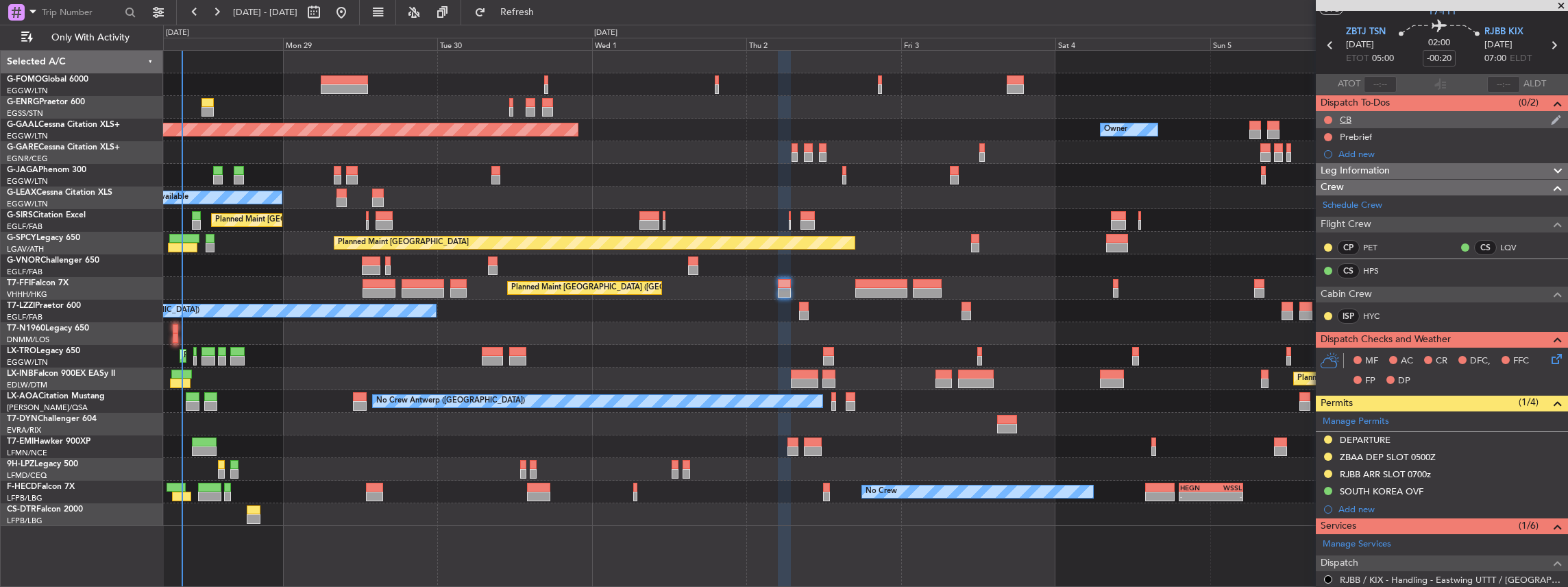
scroll to position [0, 0]
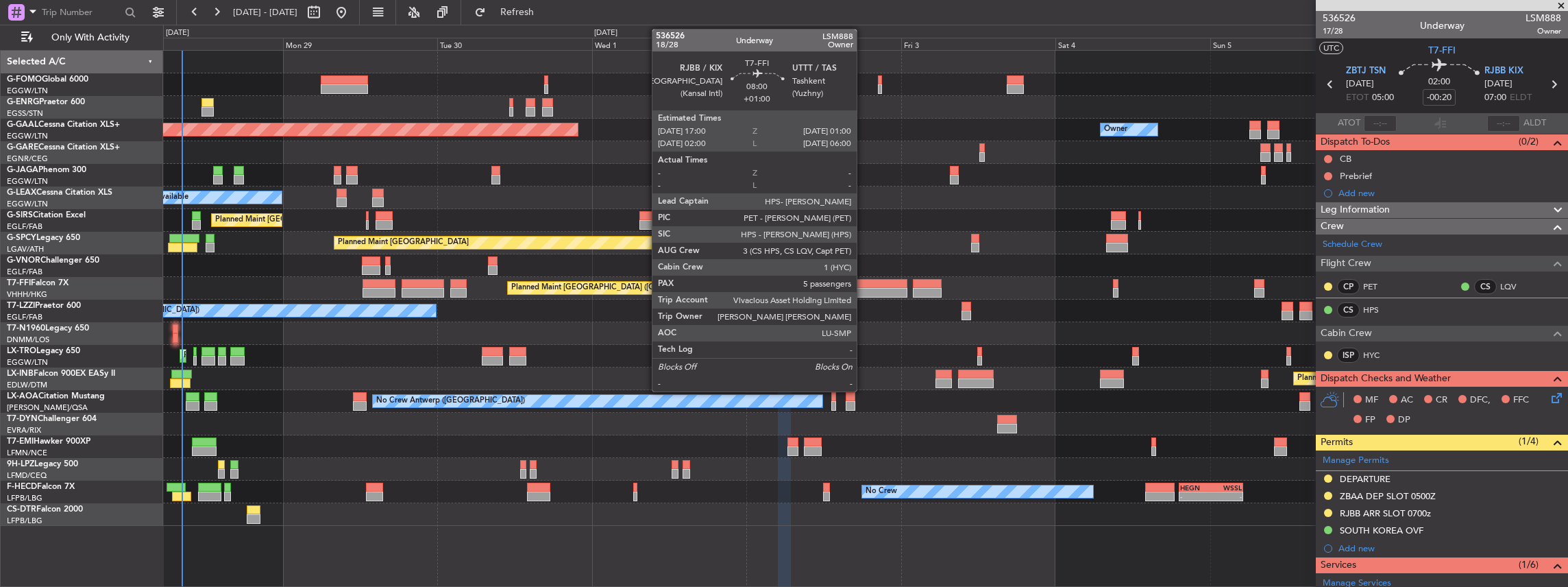
click at [863, 290] on div at bounding box center [881, 293] width 52 height 10
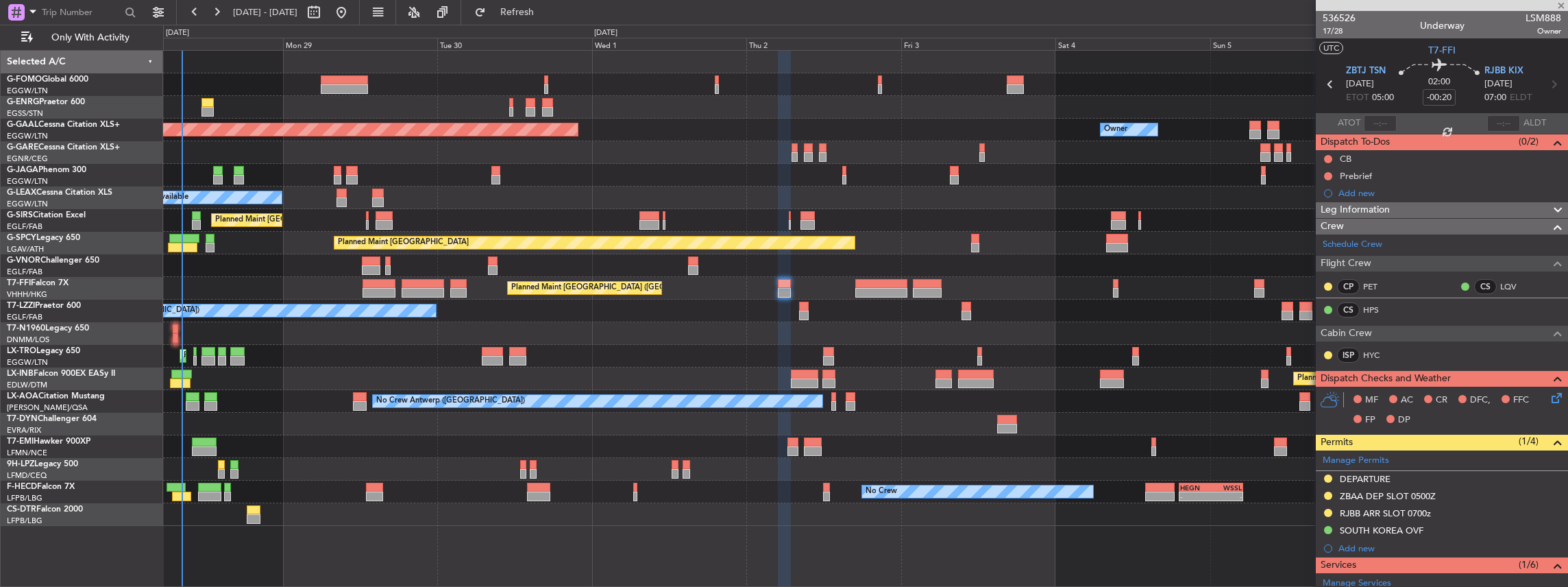
type input "+01:00"
type input "5"
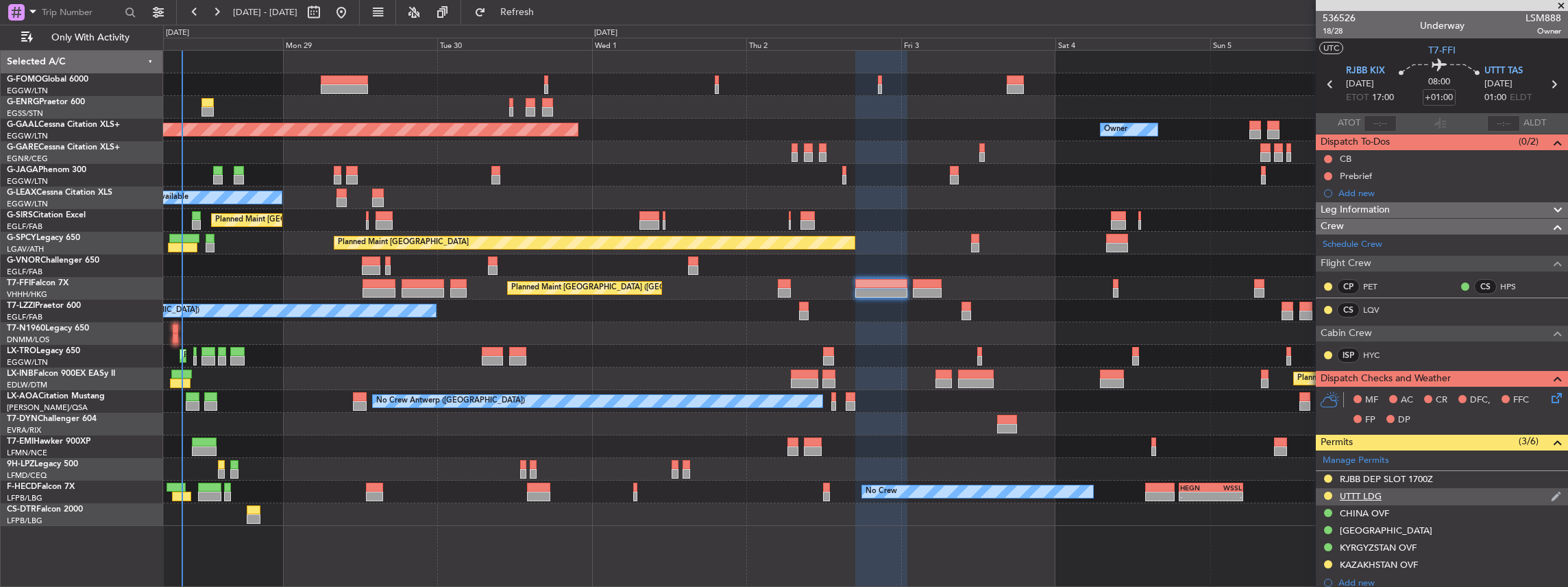
scroll to position [45, 0]
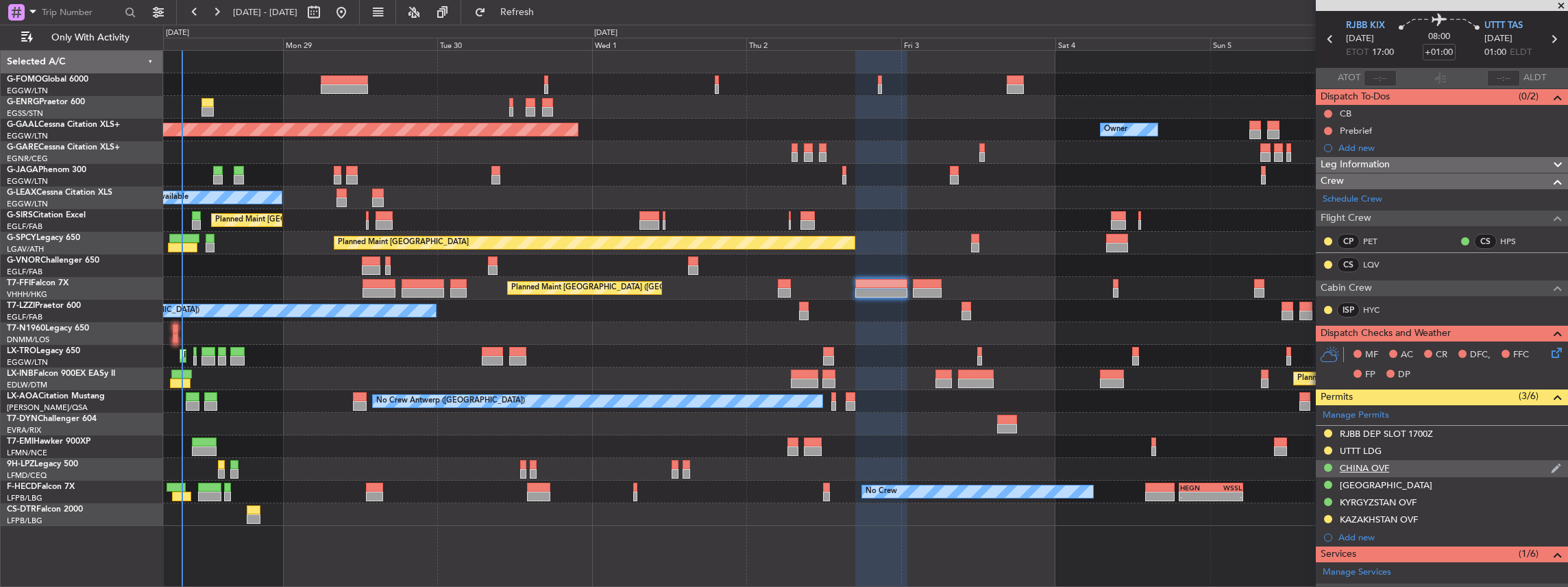
click at [1431, 462] on div "CHINA OVF" at bounding box center [1442, 468] width 252 height 17
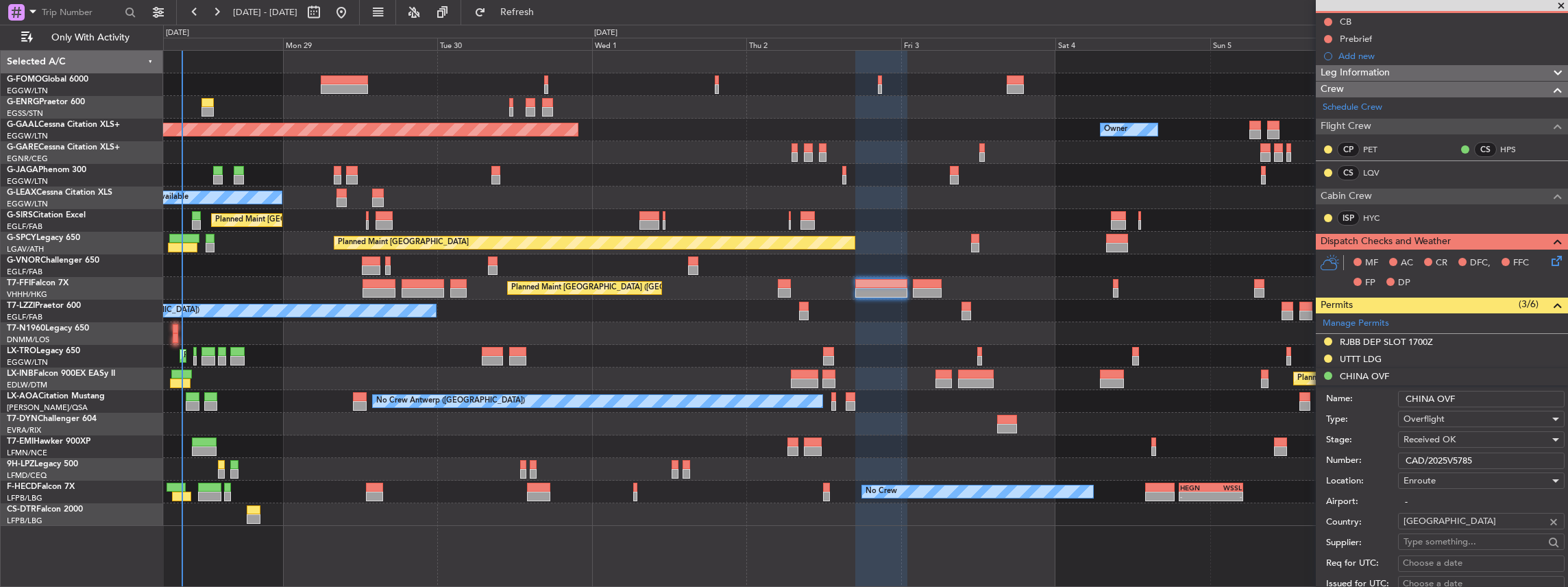
scroll to position [182, 0]
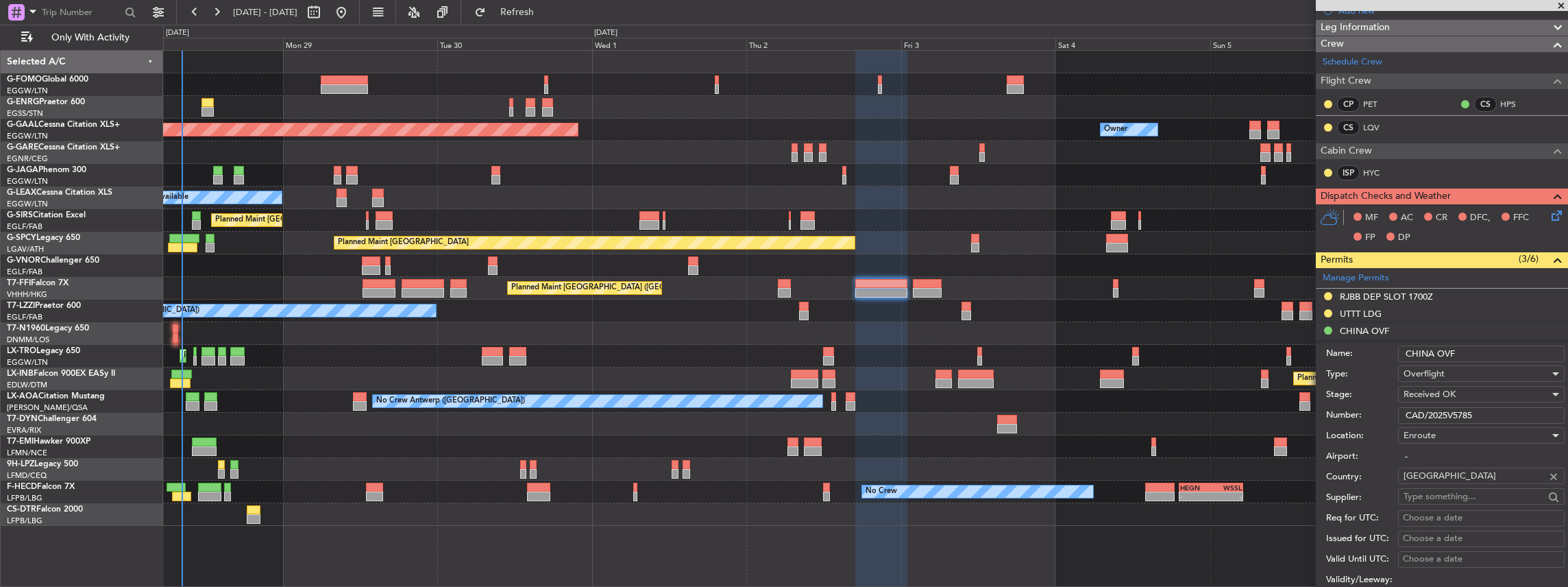
drag, startPoint x: 1481, startPoint y: 411, endPoint x: 1382, endPoint y: 414, distance: 99.0
click at [1382, 414] on div "Number: CAD/2025V5785" at bounding box center [1445, 414] width 239 height 20
paste input "850"
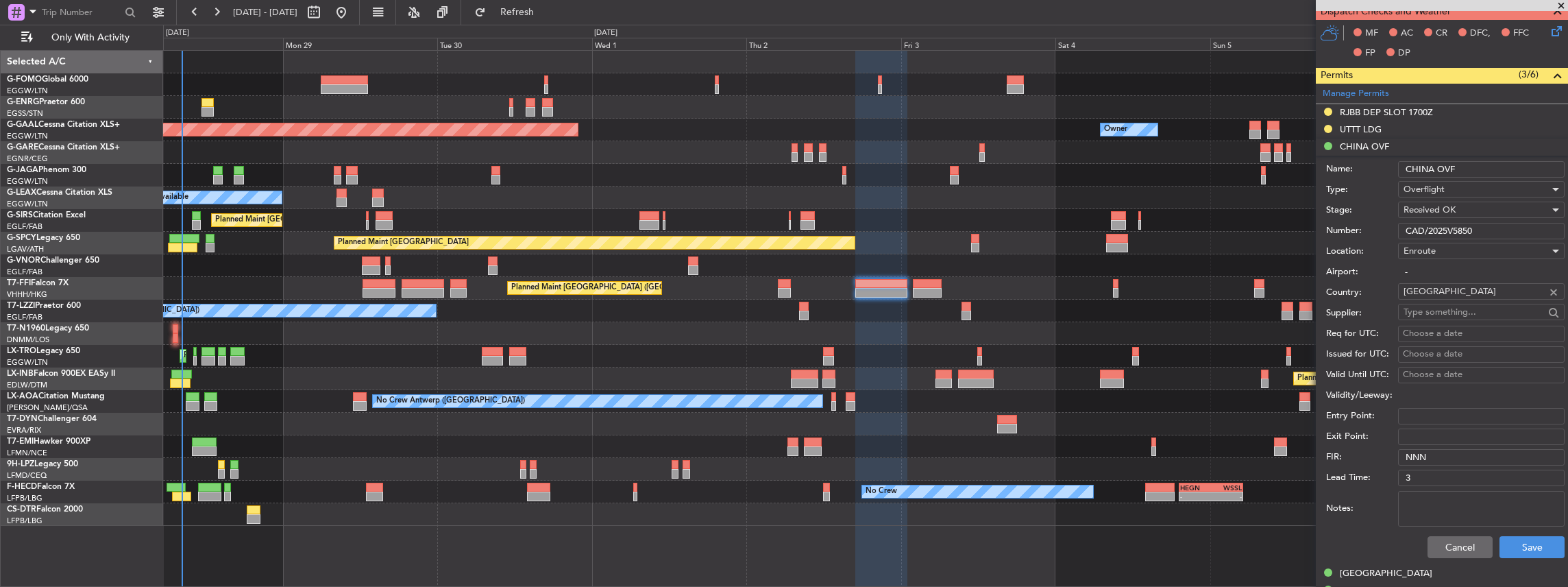
scroll to position [411, 0]
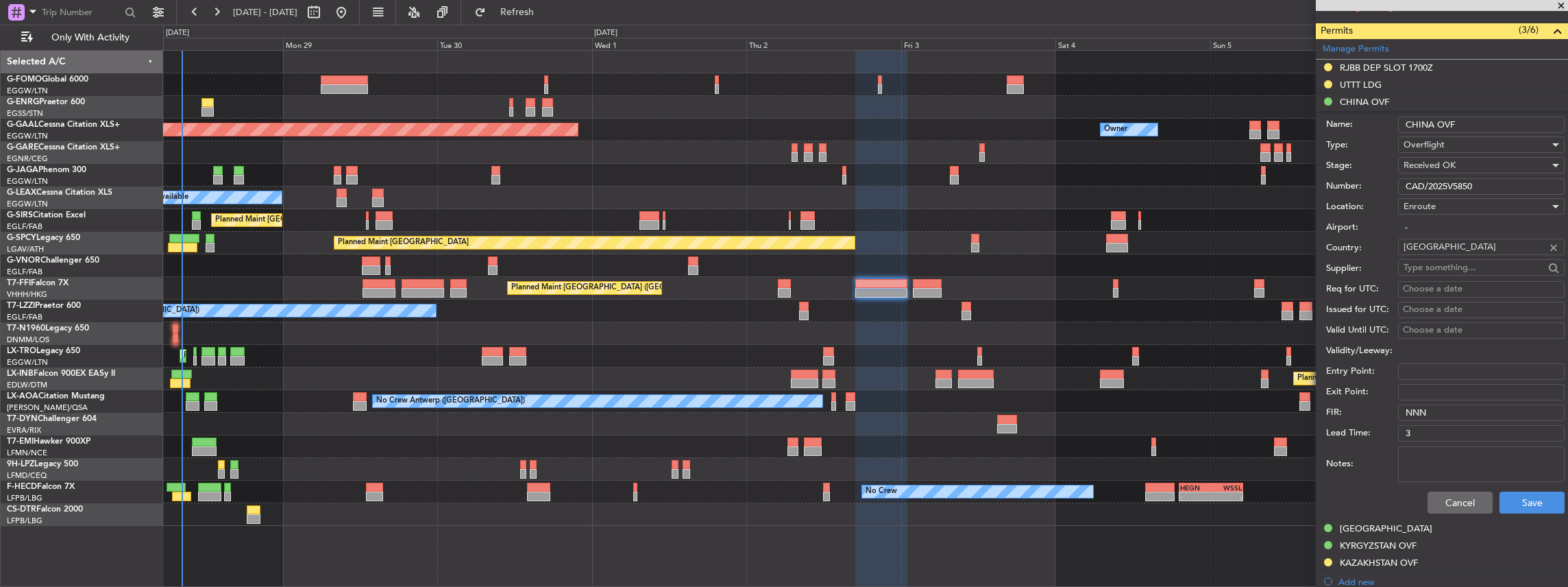
type input "CAD/2025V5850"
click at [1457, 502] on button "Cancel" at bounding box center [1460, 502] width 65 height 22
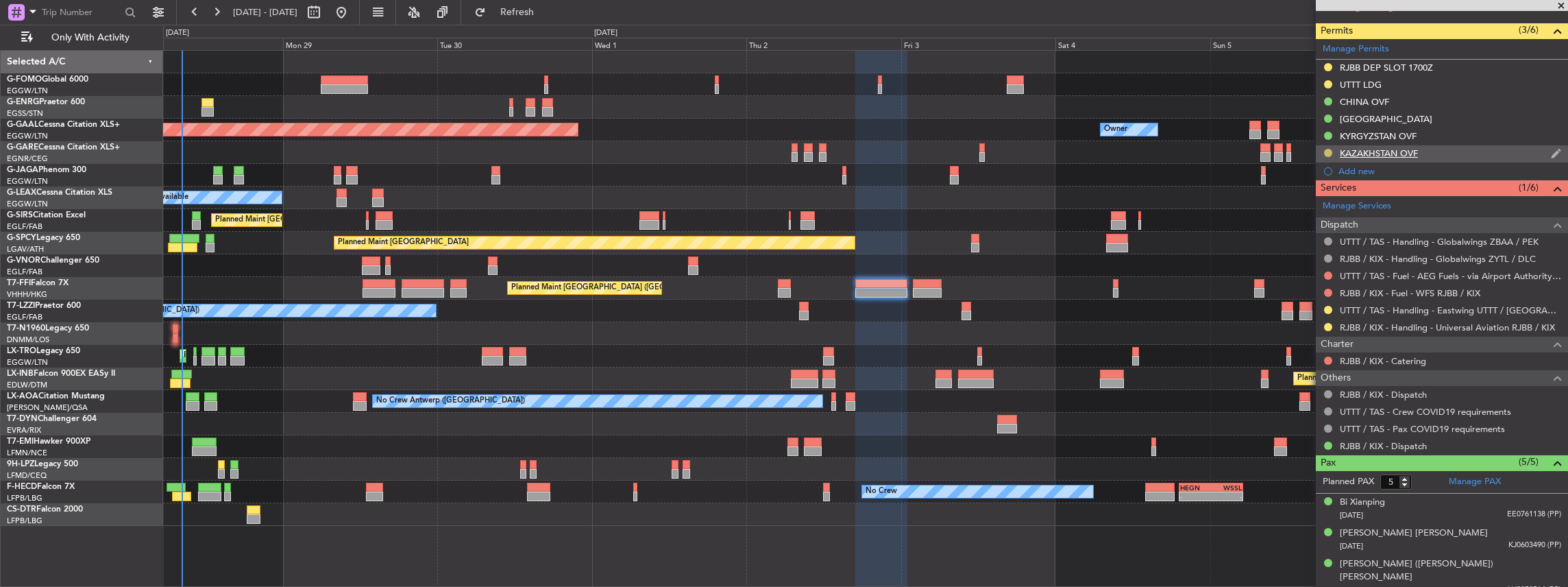
click at [1329, 150] on button at bounding box center [1328, 153] width 8 height 8
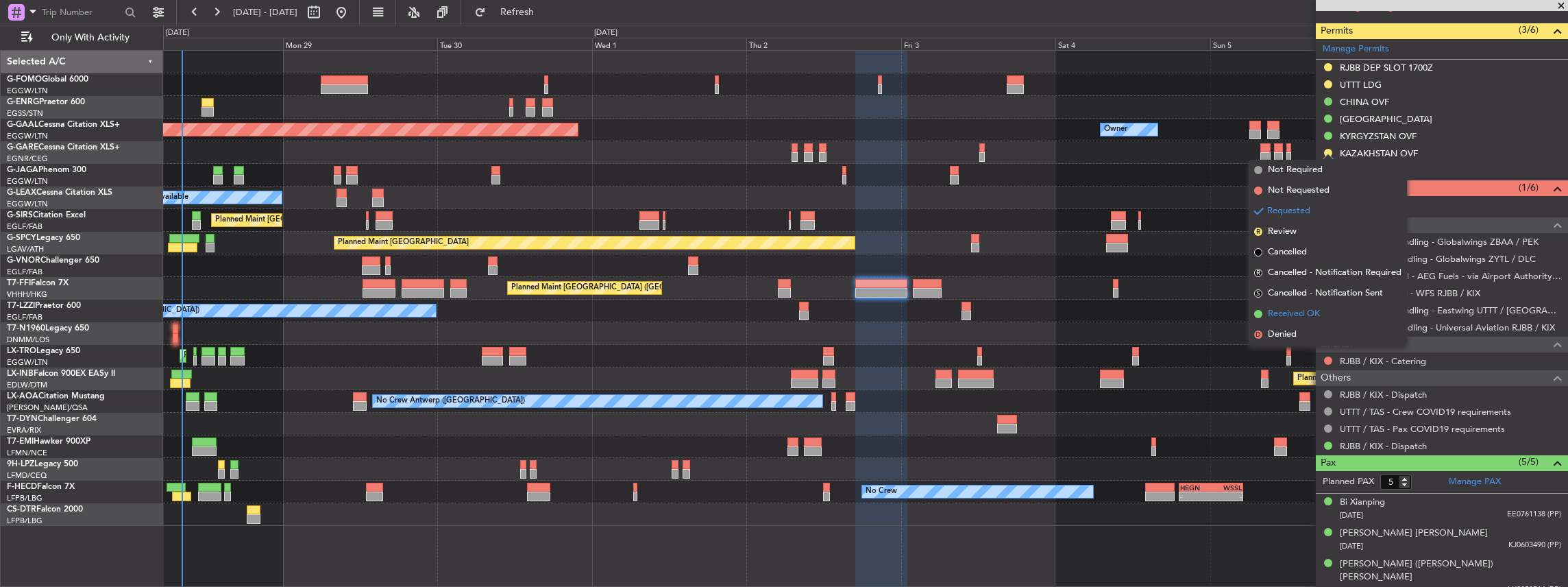
click at [1303, 312] on span "Received OK" at bounding box center [1294, 314] width 52 height 14
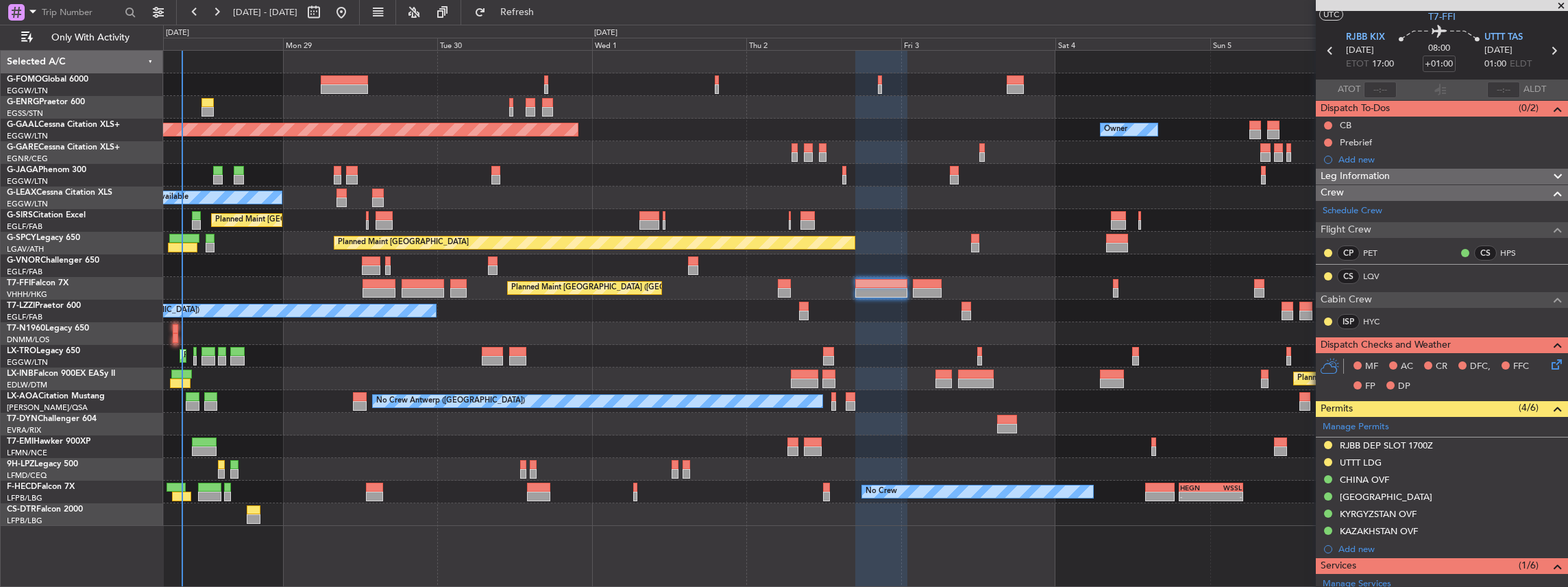
scroll to position [45, 0]
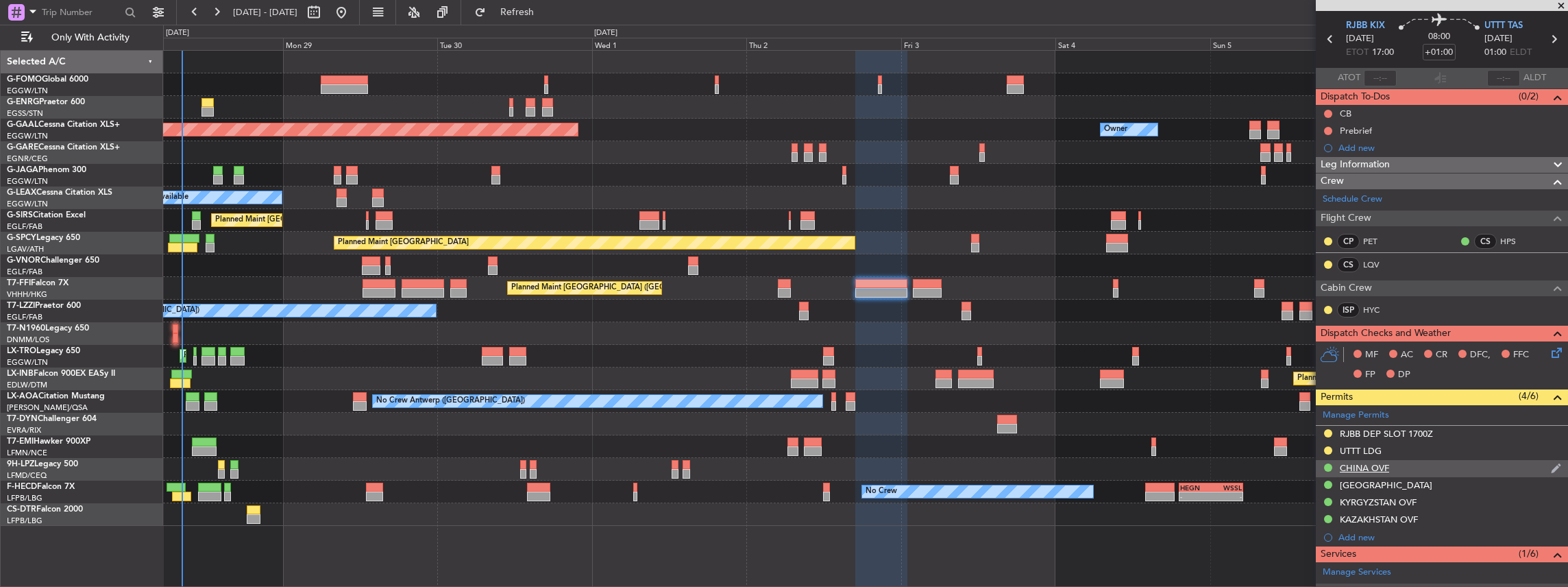
click at [1399, 466] on div "CHINA OVF" at bounding box center [1442, 468] width 252 height 17
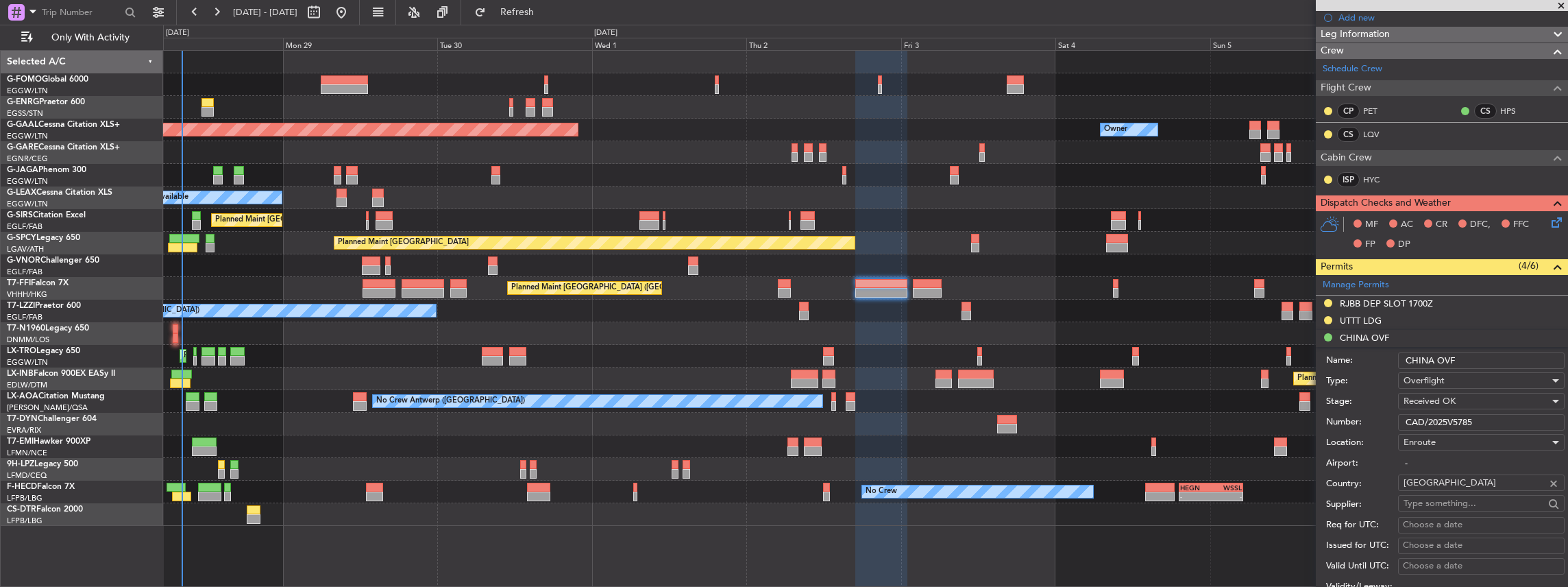
scroll to position [182, 0]
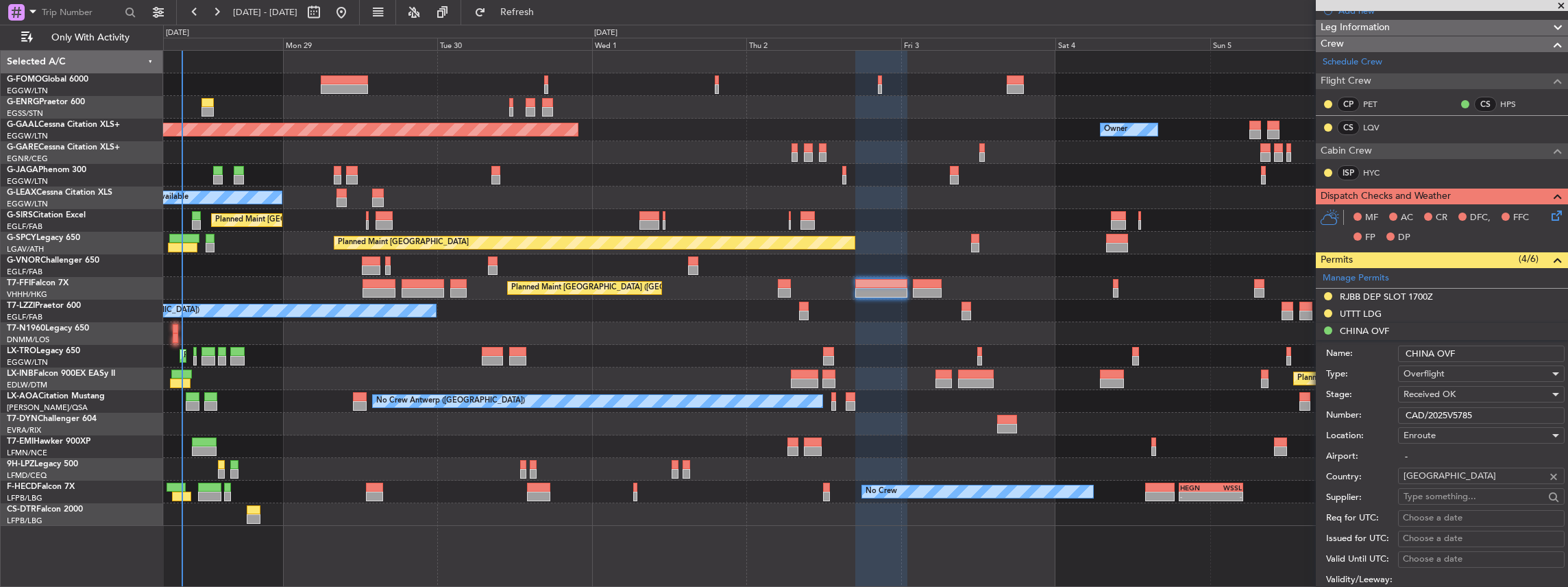
drag, startPoint x: 1494, startPoint y: 415, endPoint x: 1389, endPoint y: 421, distance: 105.2
click at [1389, 421] on div "Number: CAD/2025V5785" at bounding box center [1445, 414] width 239 height 20
paste input "850"
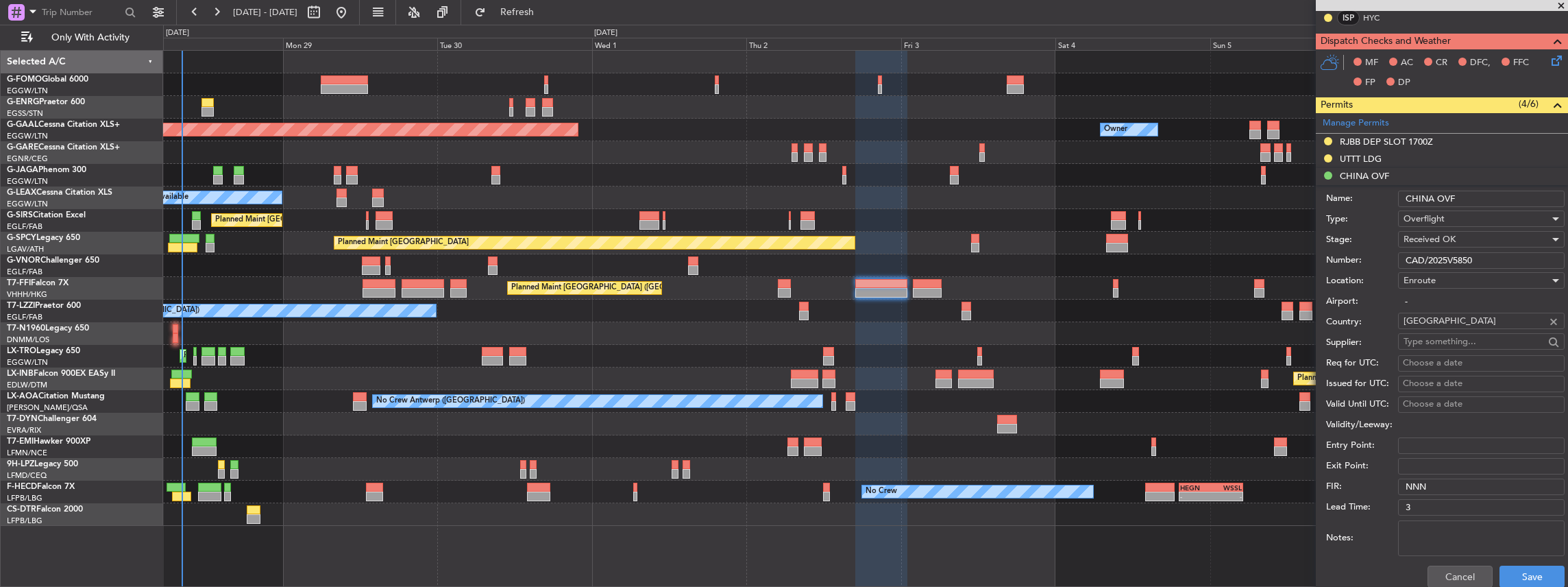
scroll to position [365, 0]
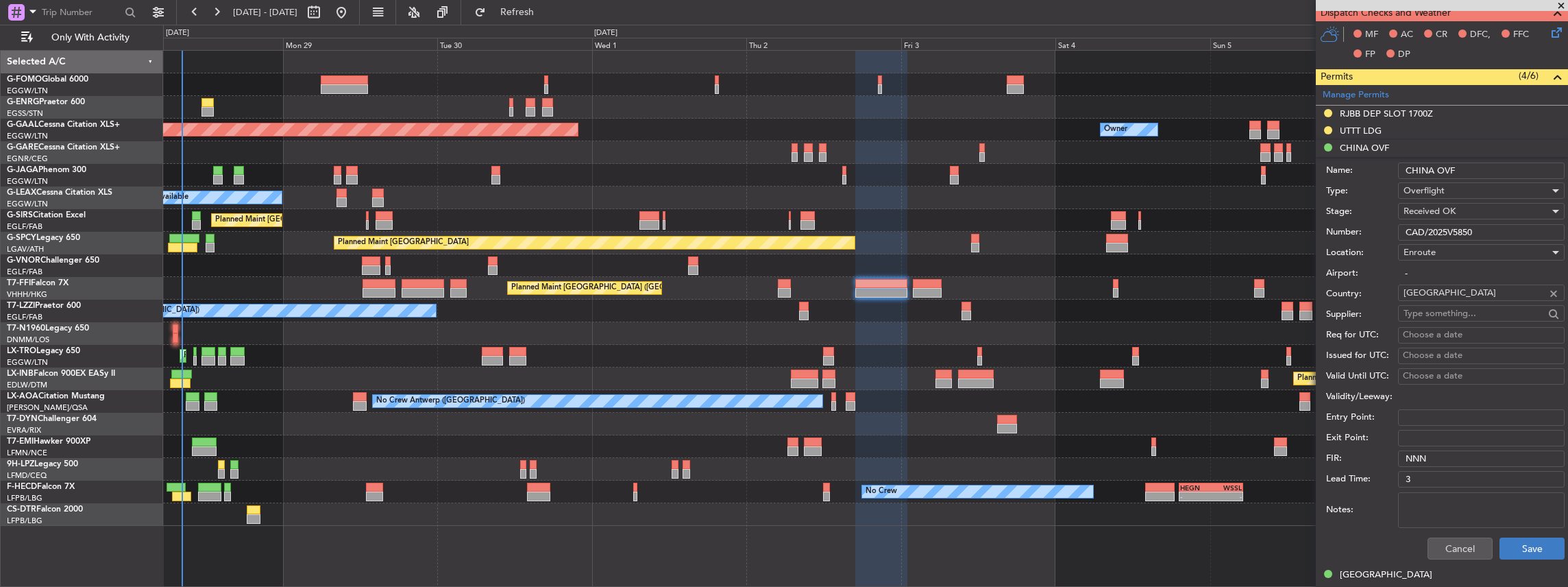
type input "CAD/2025V5850"
click at [1515, 539] on button "Save" at bounding box center [1532, 548] width 65 height 22
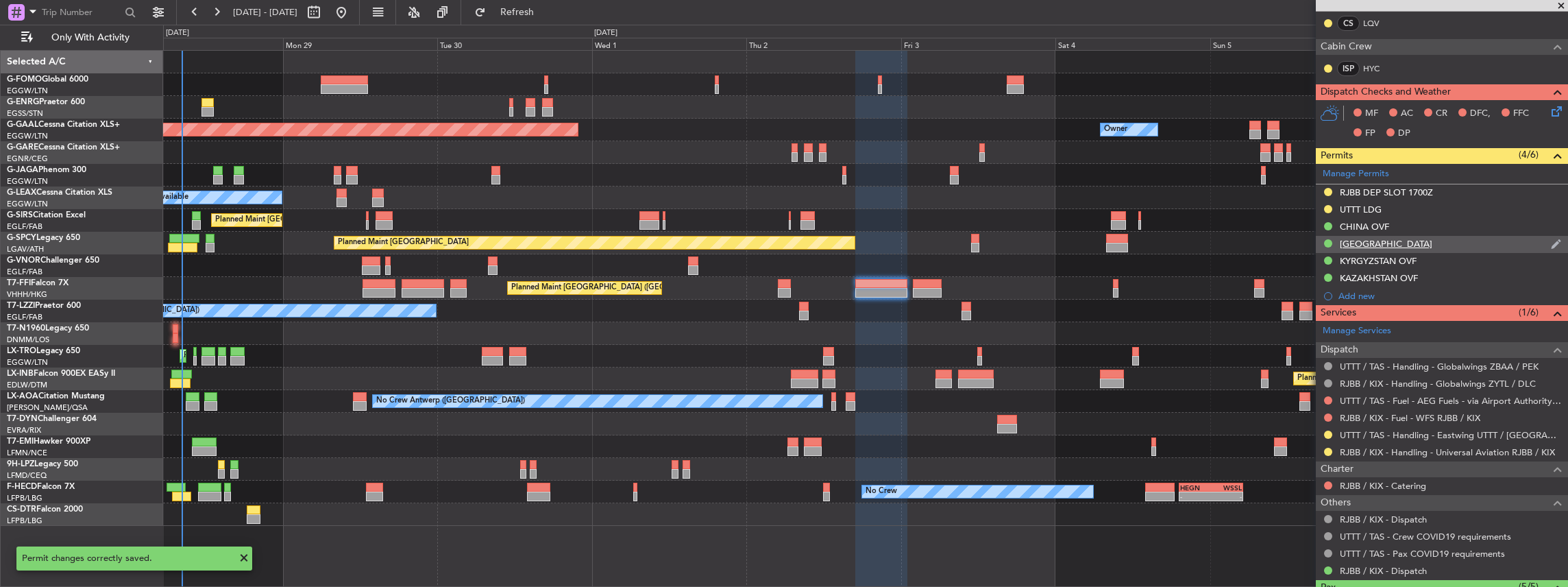
scroll to position [274, 0]
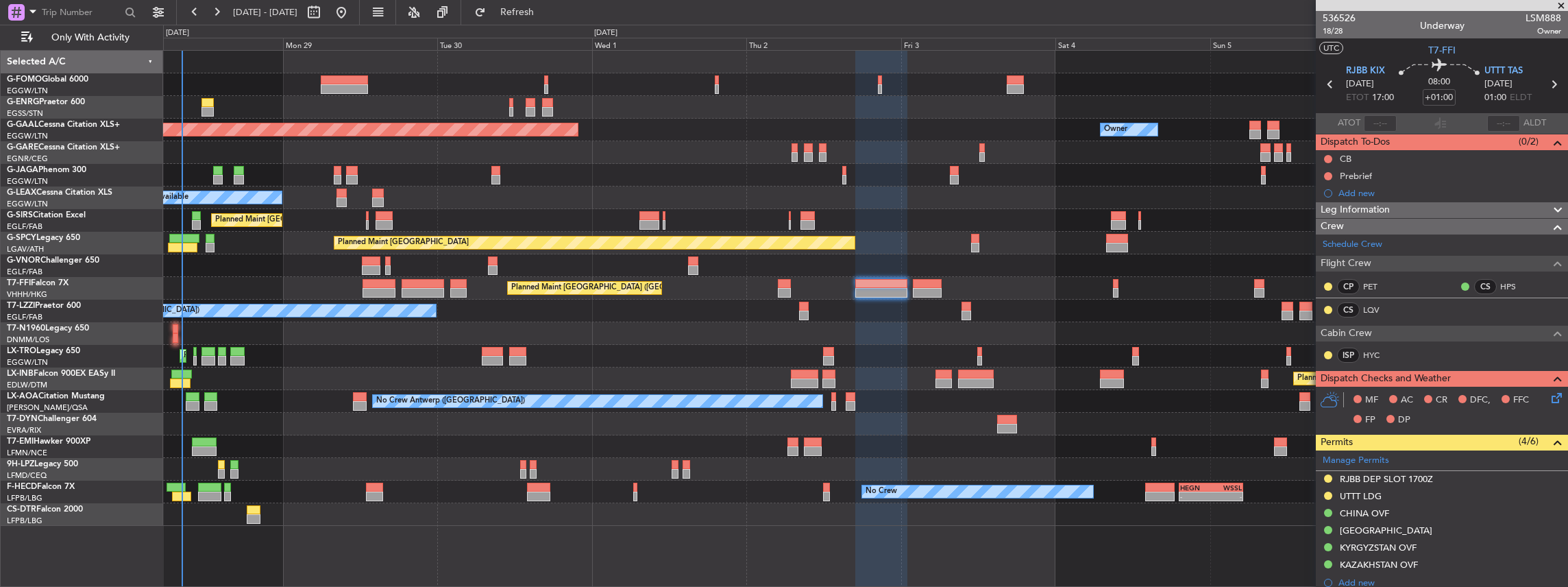
scroll to position [274, 0]
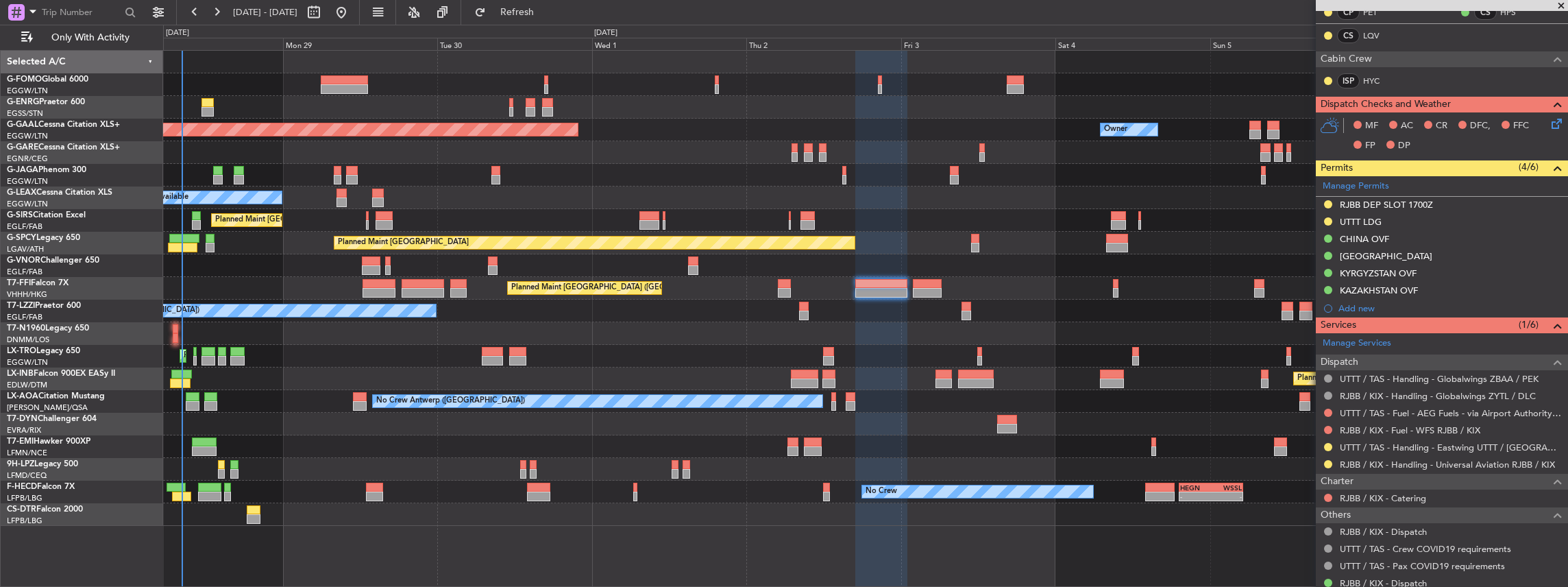
click at [1472, 271] on div "KYRGYZSTAN OVF" at bounding box center [1442, 273] width 252 height 17
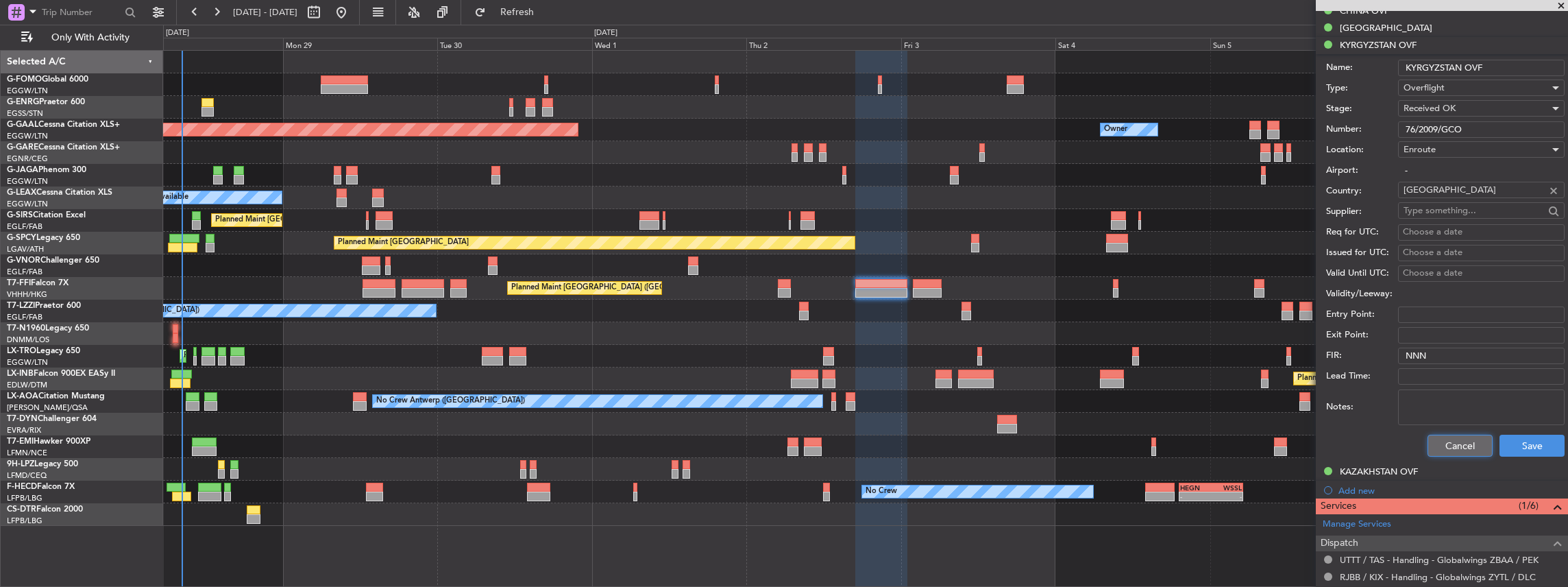
click at [1457, 447] on button "Cancel" at bounding box center [1460, 445] width 65 height 22
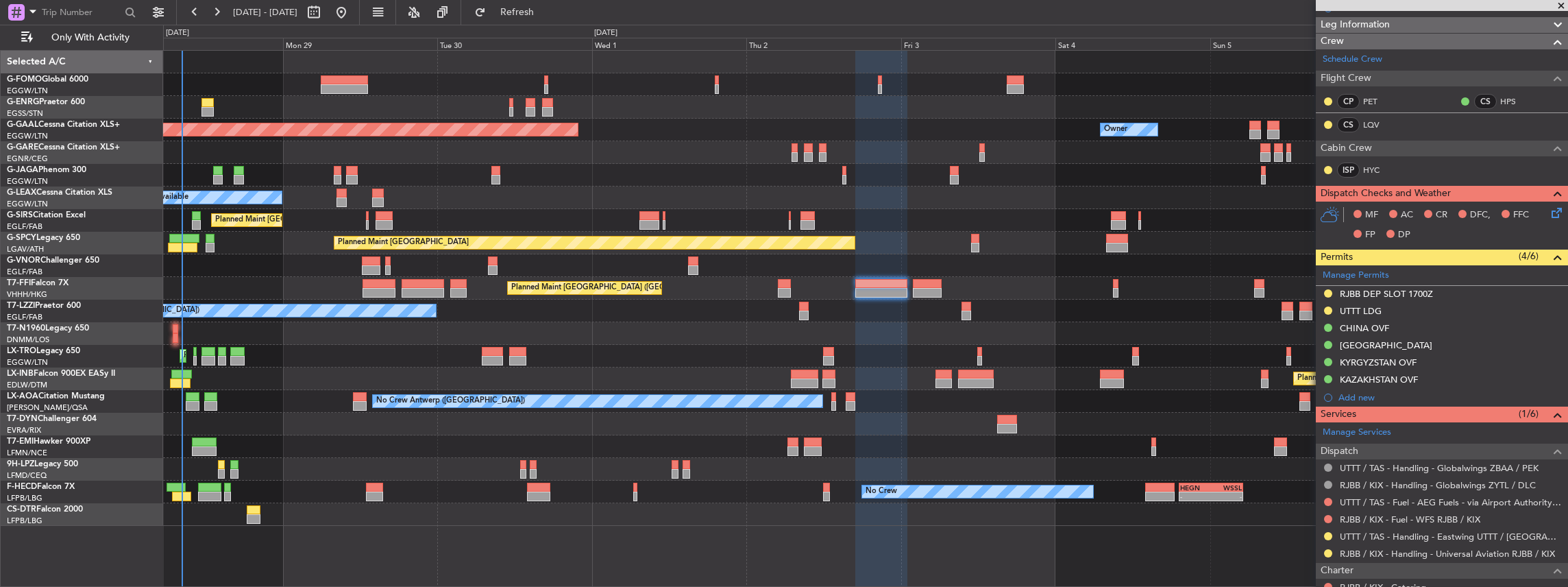
scroll to position [148, 0]
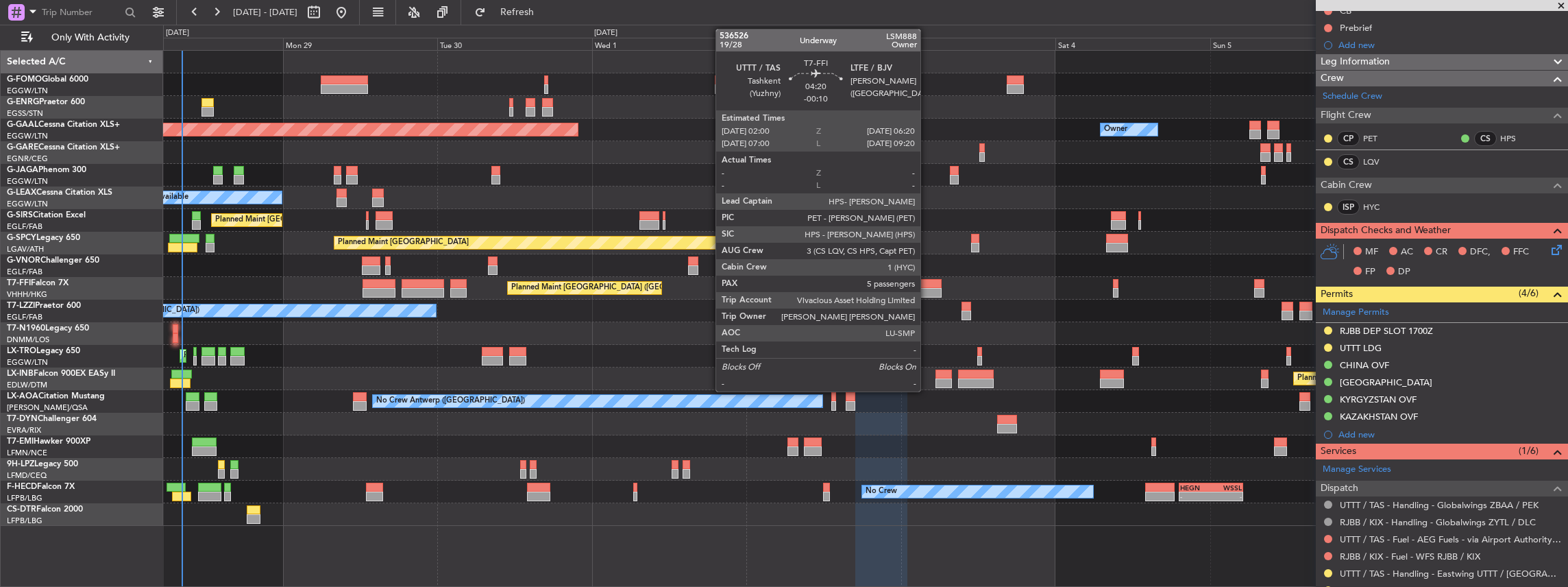
click at [927, 285] on div at bounding box center [927, 284] width 28 height 10
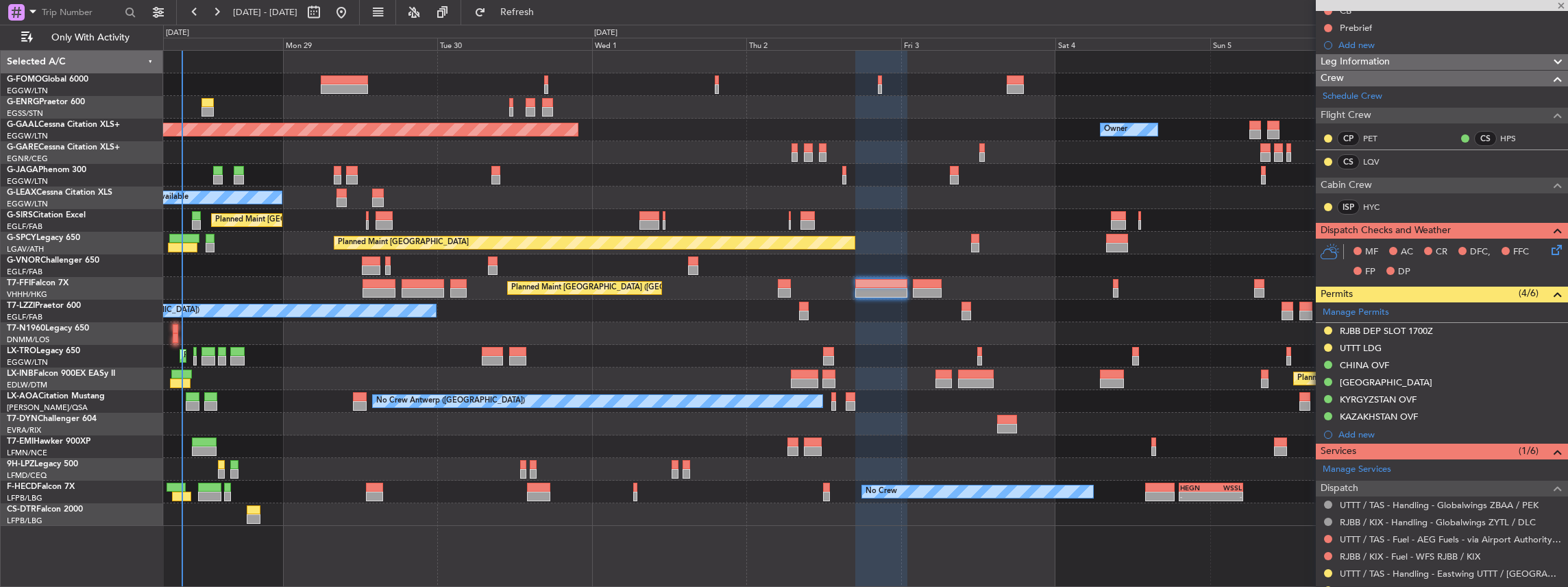
scroll to position [0, 0]
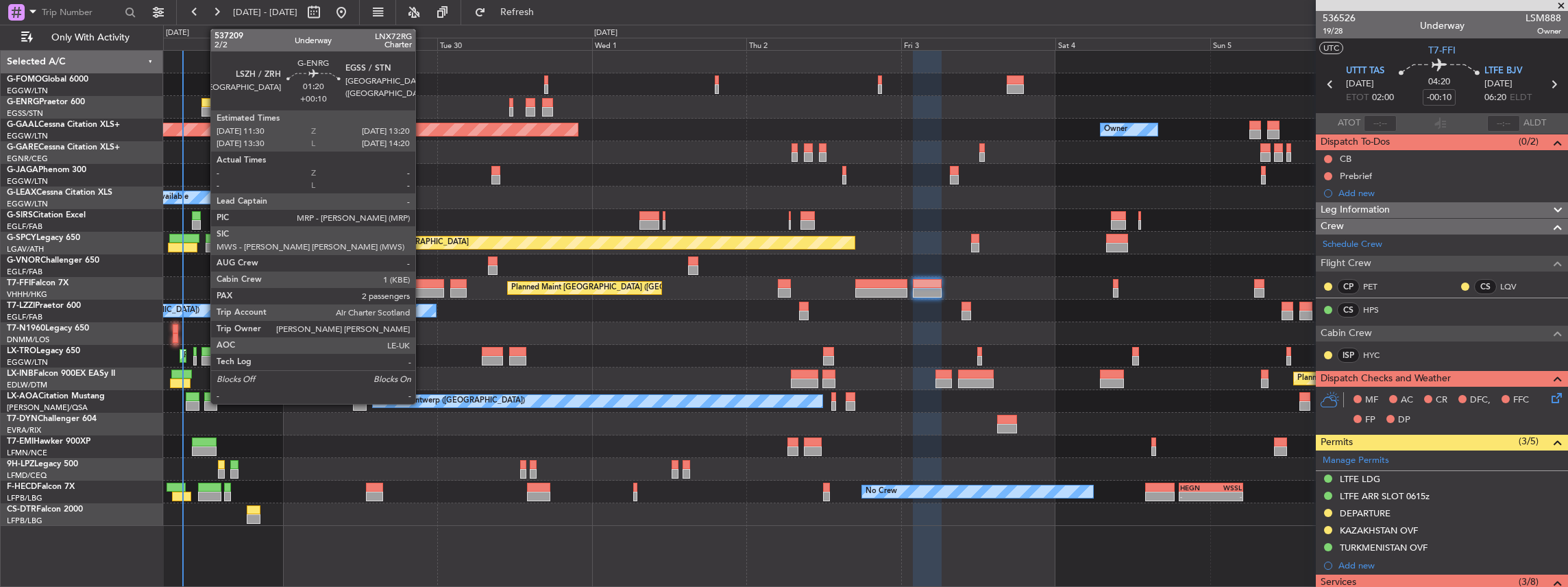
click at [204, 107] on div at bounding box center [207, 112] width 12 height 10
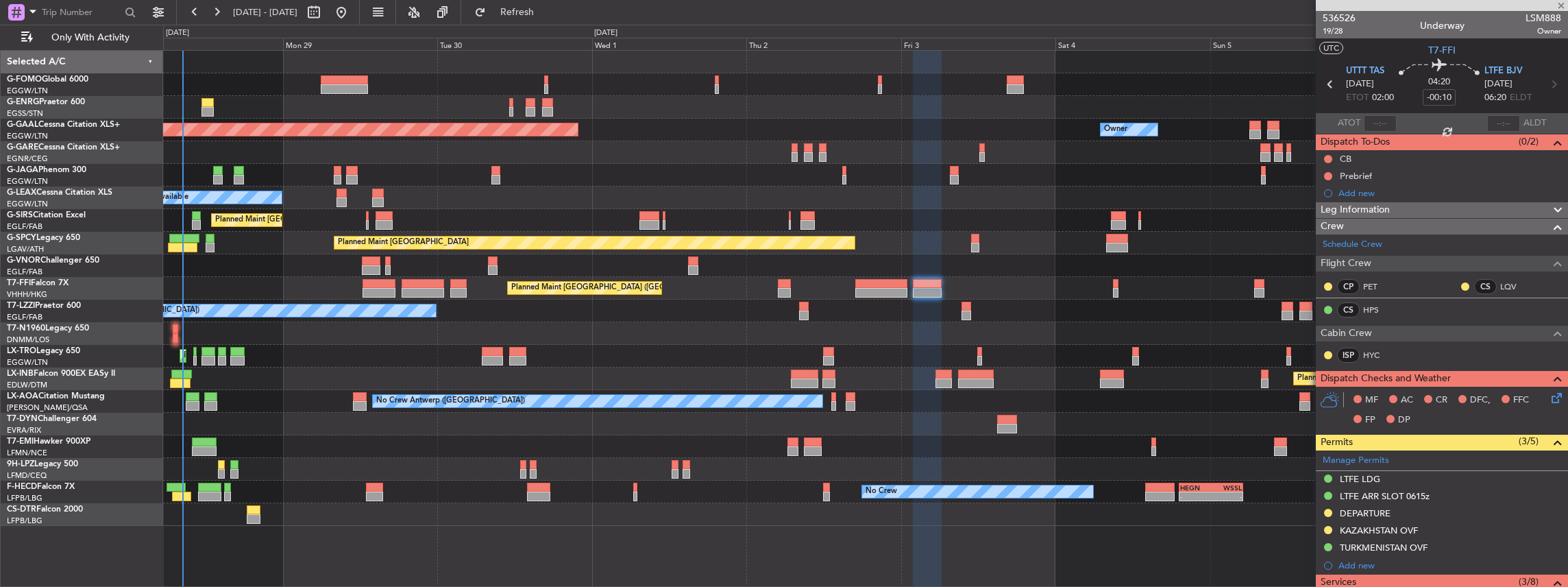
type input "+00:10"
type input "2"
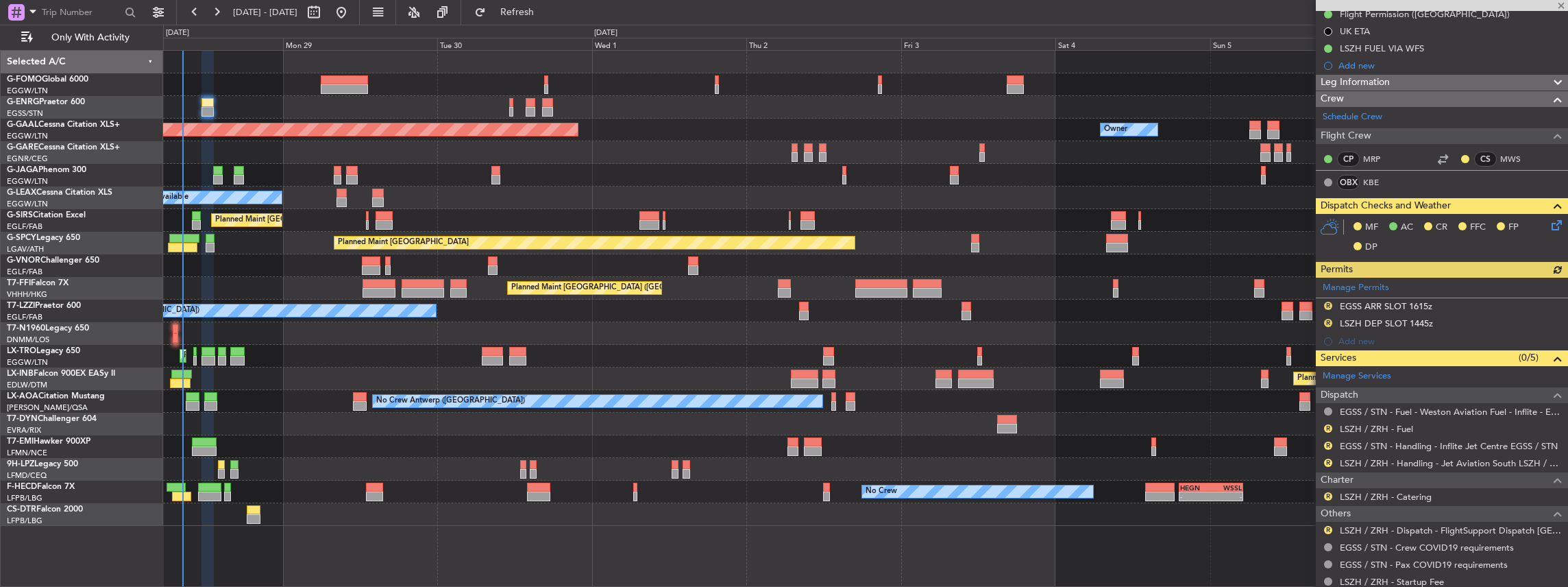
scroll to position [182, 0]
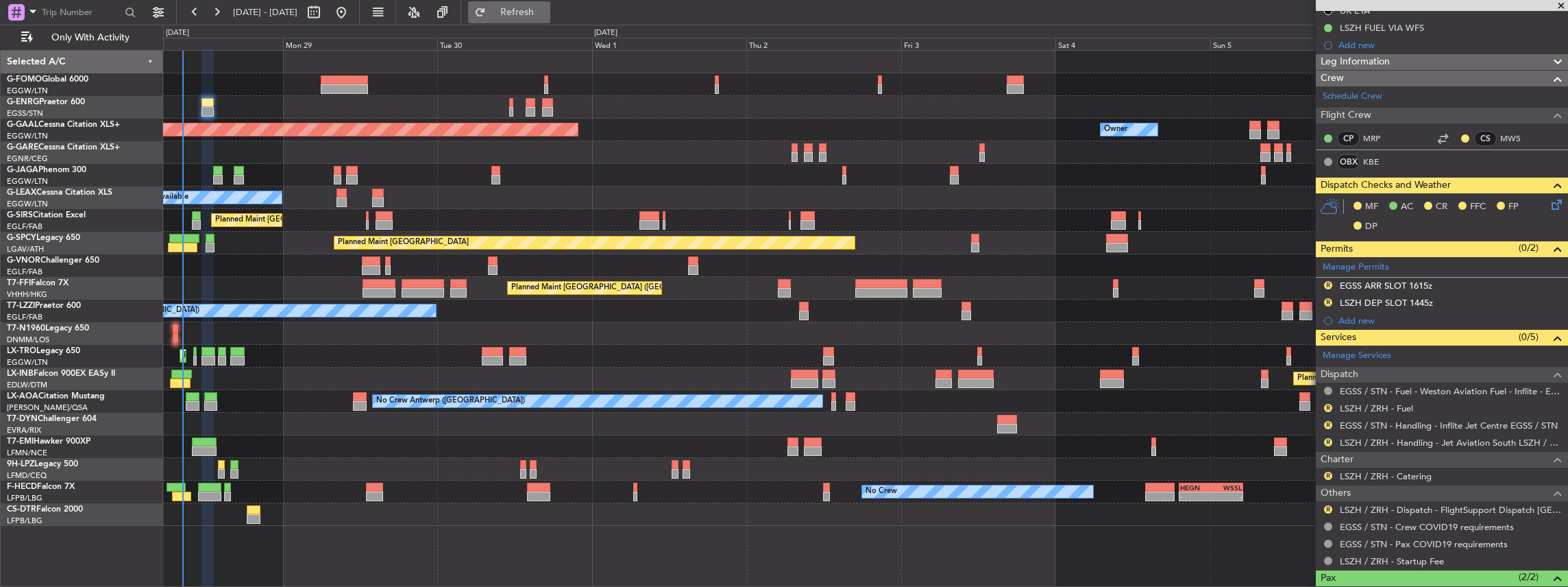
click at [534, 18] on button "Refresh" at bounding box center [509, 12] width 83 height 22
click at [1373, 406] on link "LSZH / ZRH - Fuel" at bounding box center [1377, 408] width 74 height 11
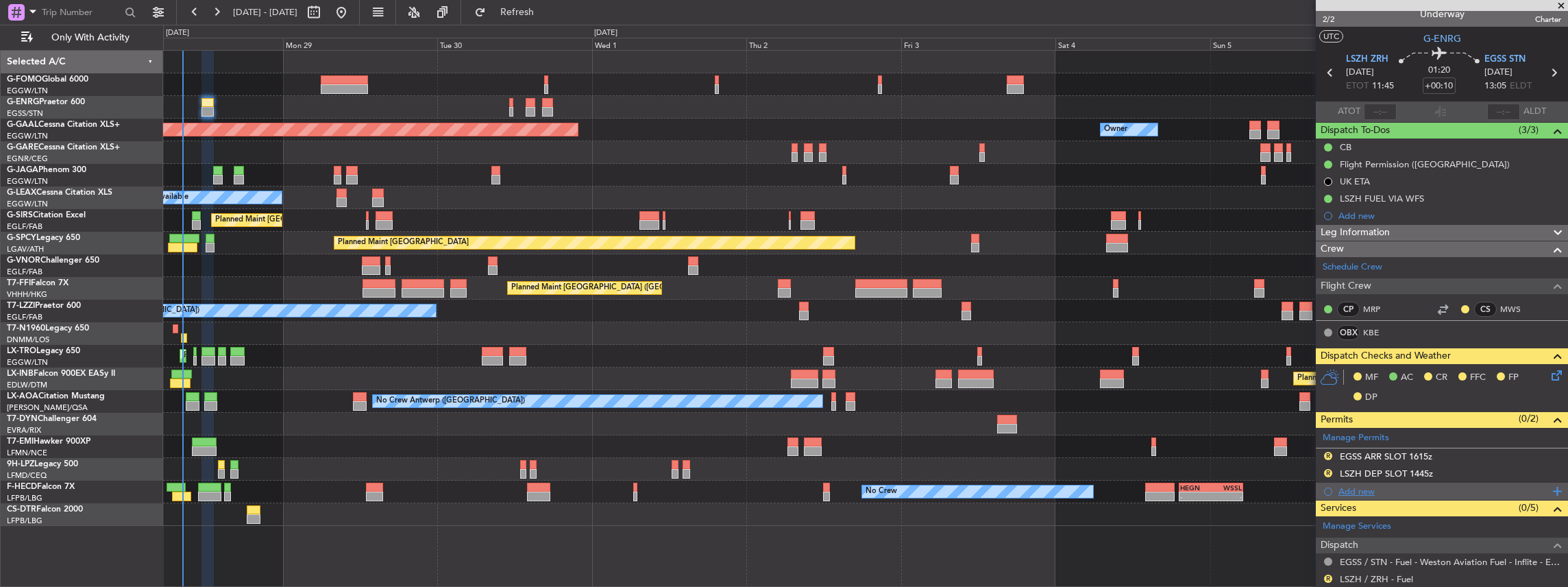
scroll to position [0, 0]
